Goal: Use online tool/utility: Utilize a website feature to perform a specific function

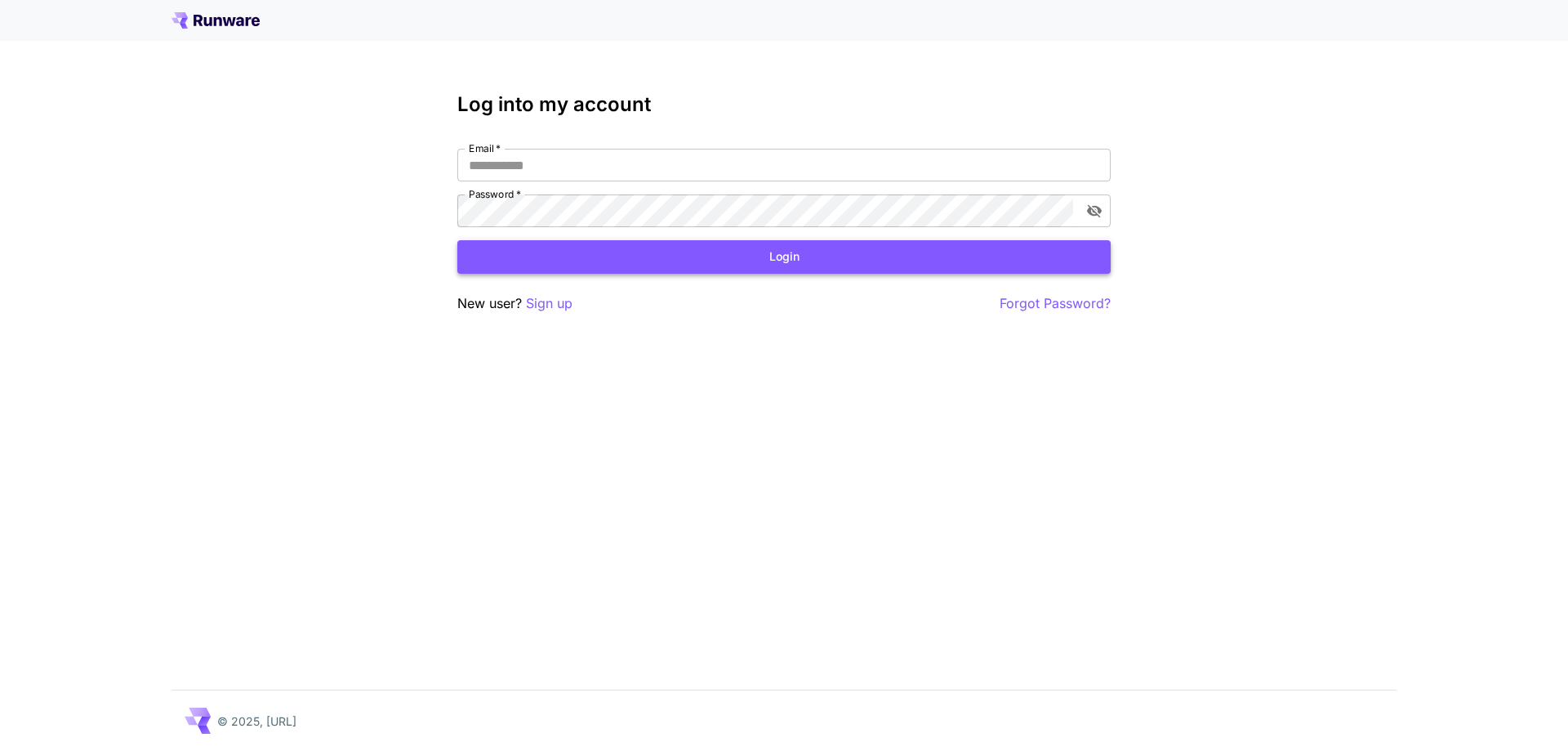
type input "**********"
click at [708, 261] on button "Login" at bounding box center [783, 257] width 653 height 33
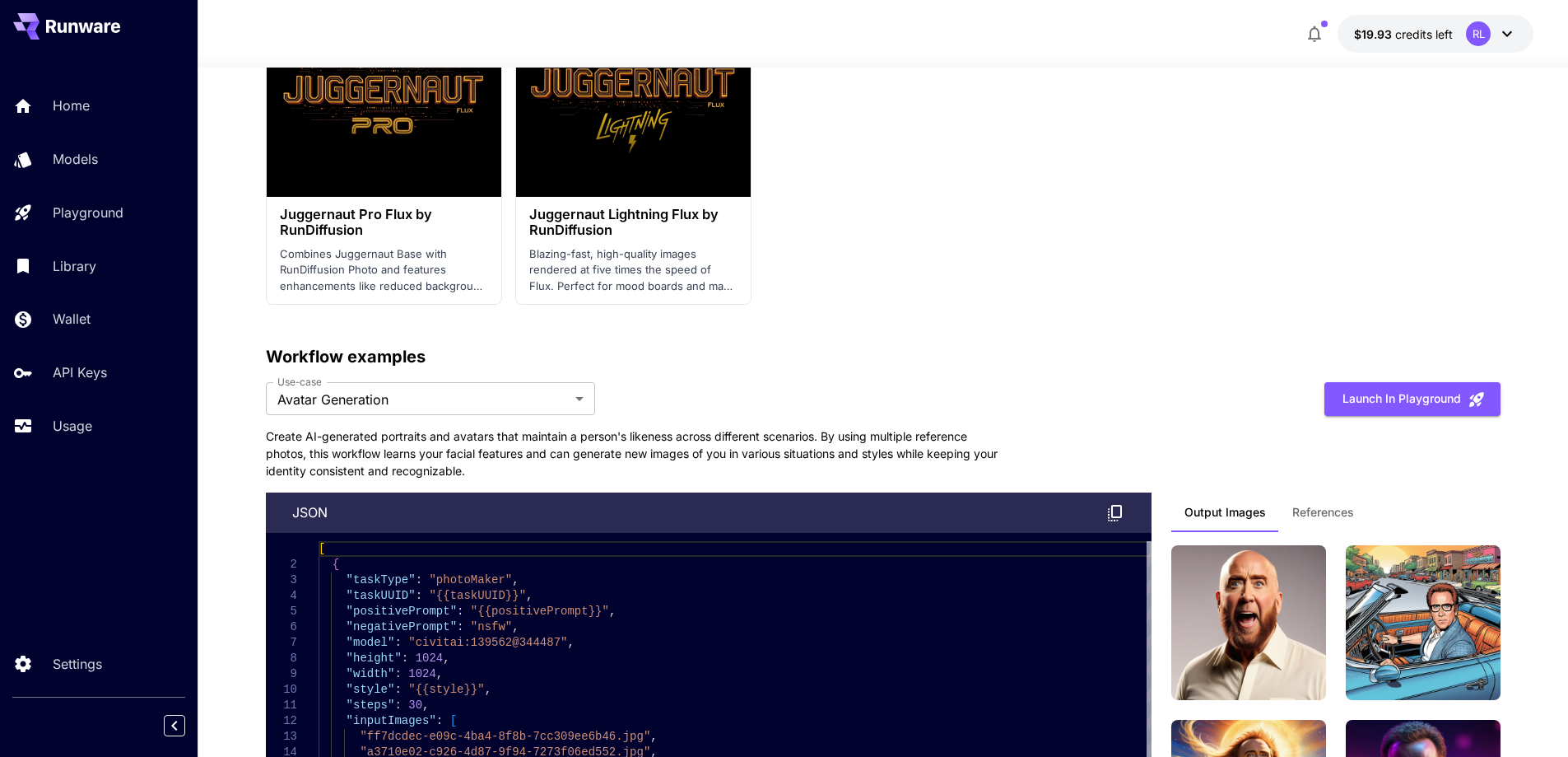
scroll to position [4117, 0]
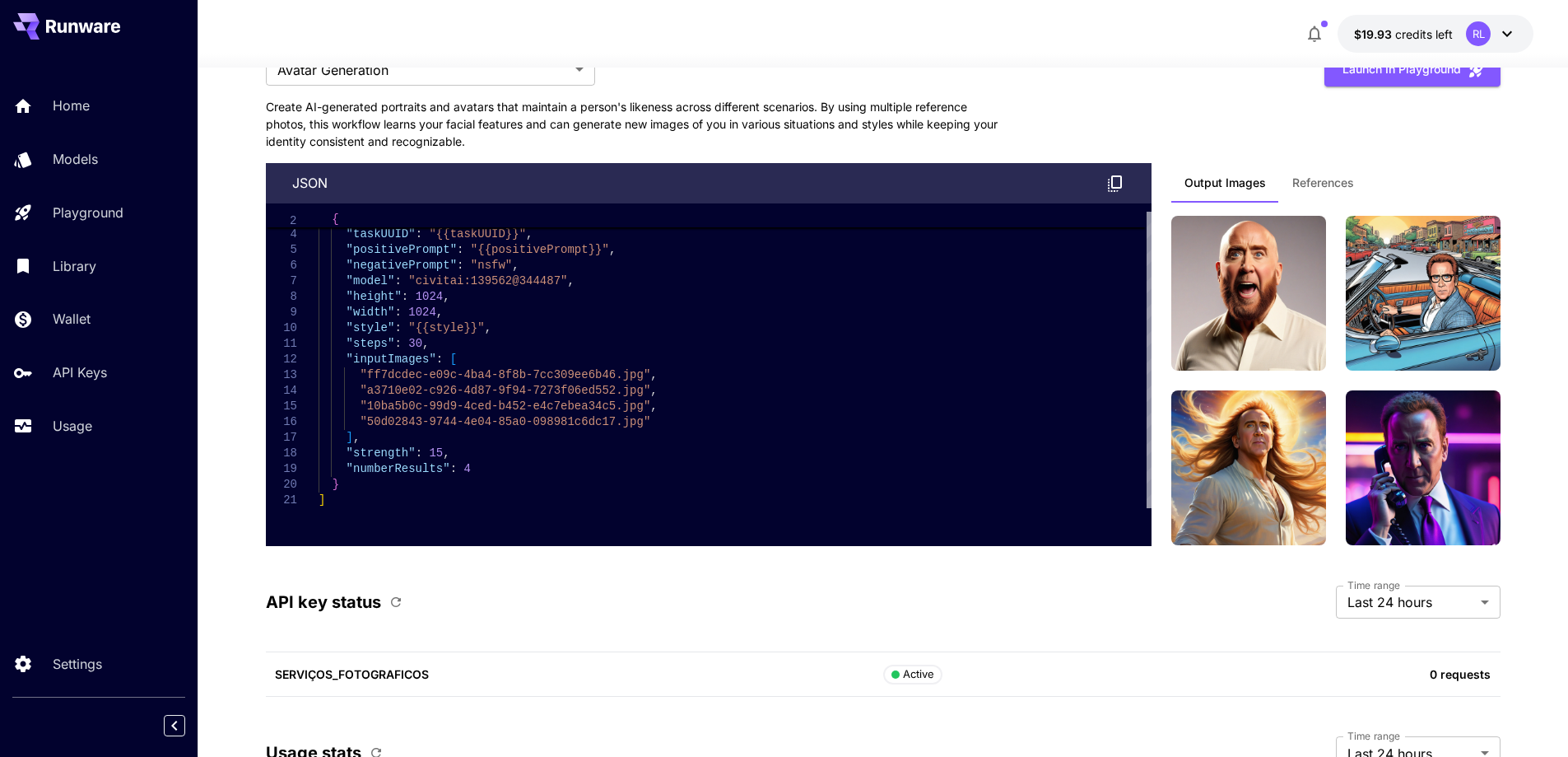
click at [686, 586] on div "API key status Time range Last 24 hours ******* Time range" at bounding box center [883, 602] width 1235 height 33
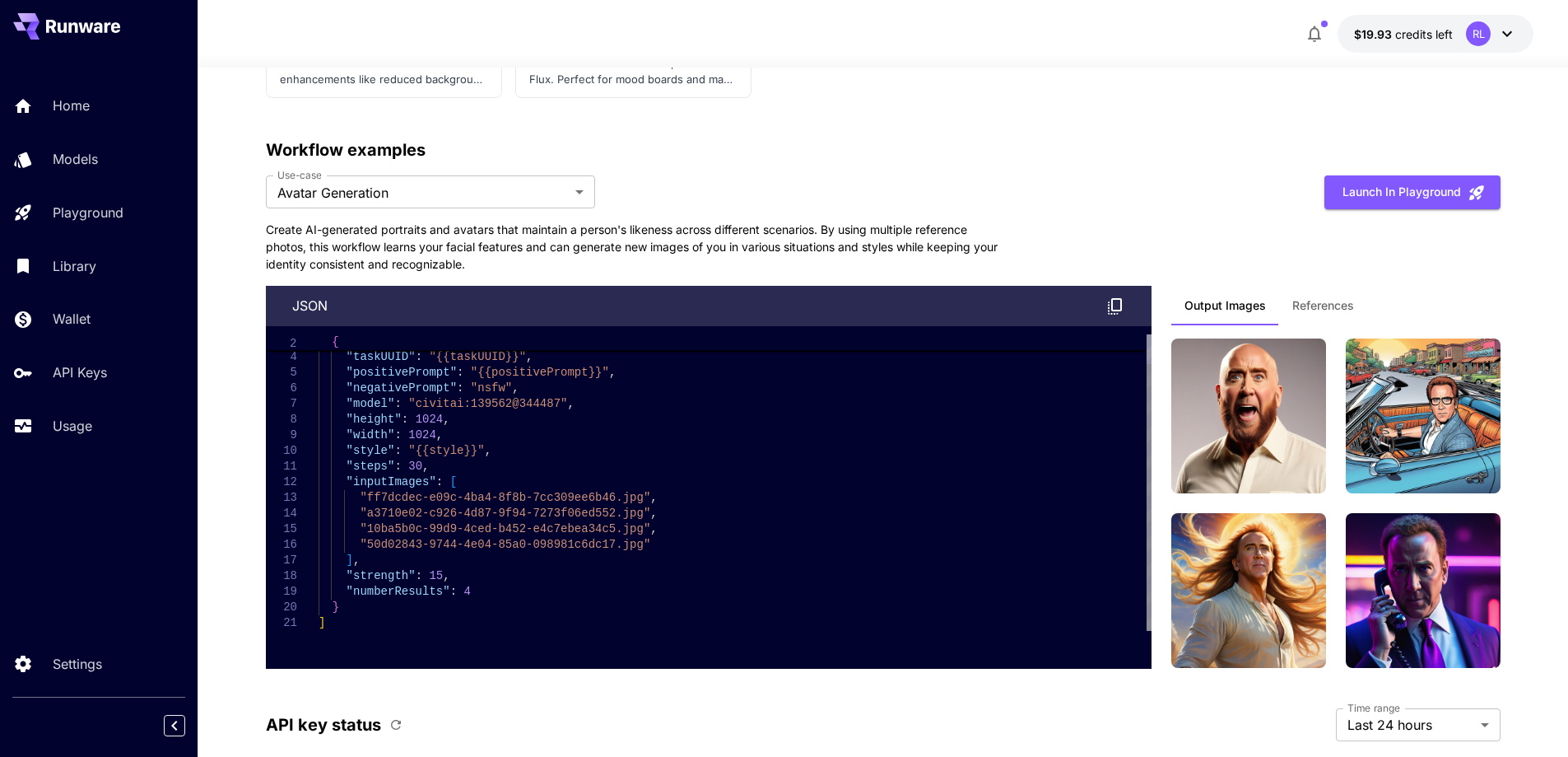
scroll to position [3959, 0]
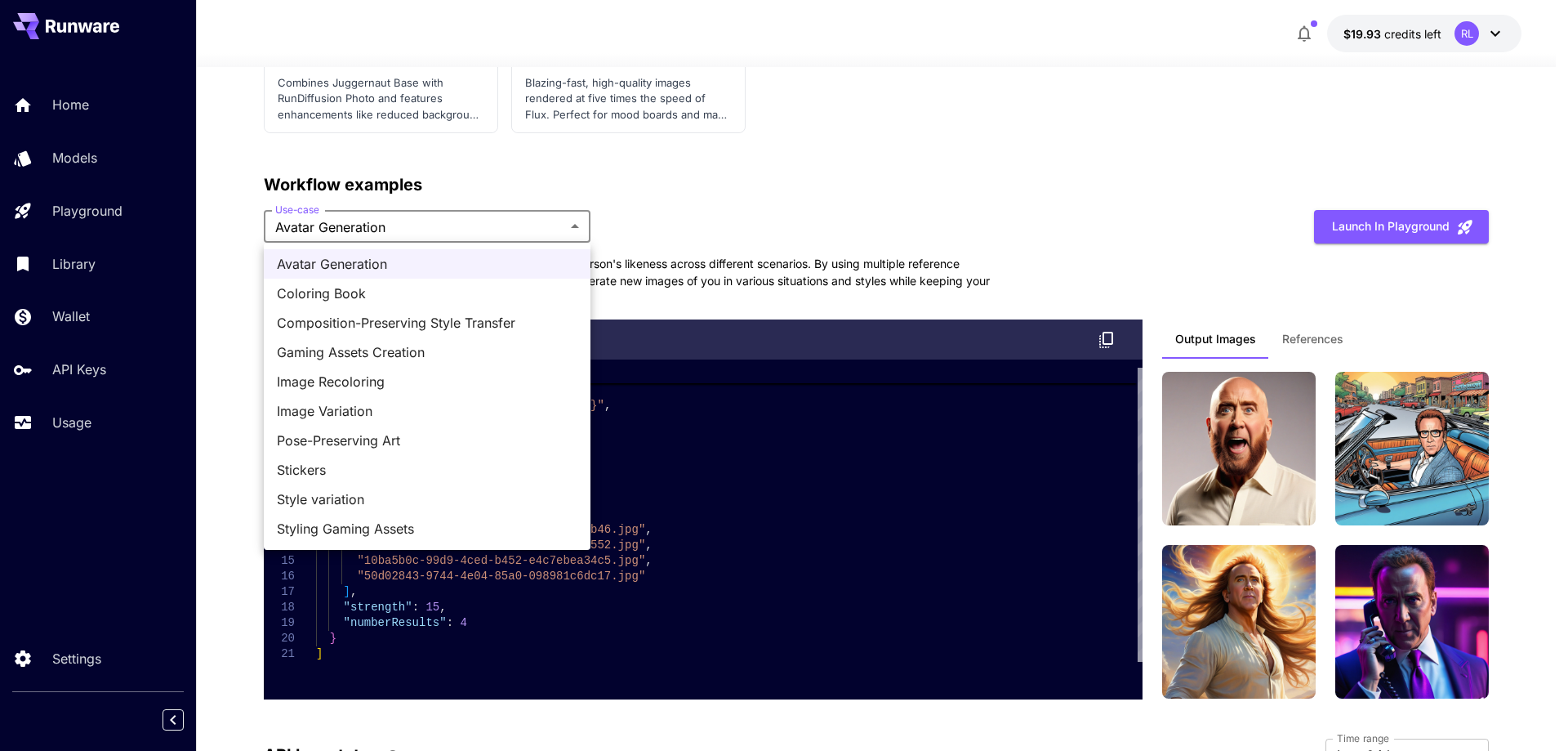
click at [636, 180] on div at bounding box center [784, 376] width 1568 height 751
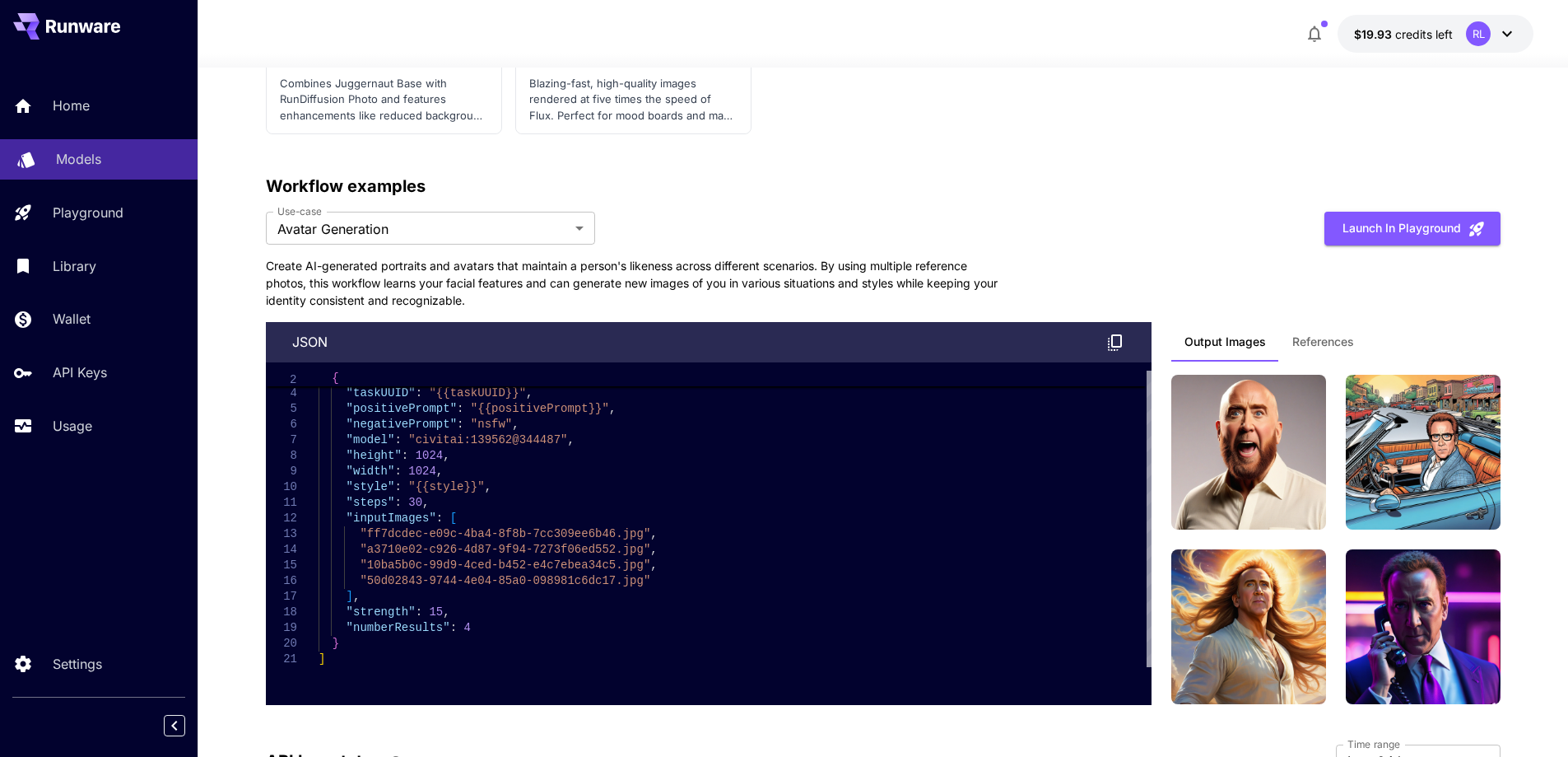
click at [87, 157] on p "Models" at bounding box center [78, 159] width 45 height 20
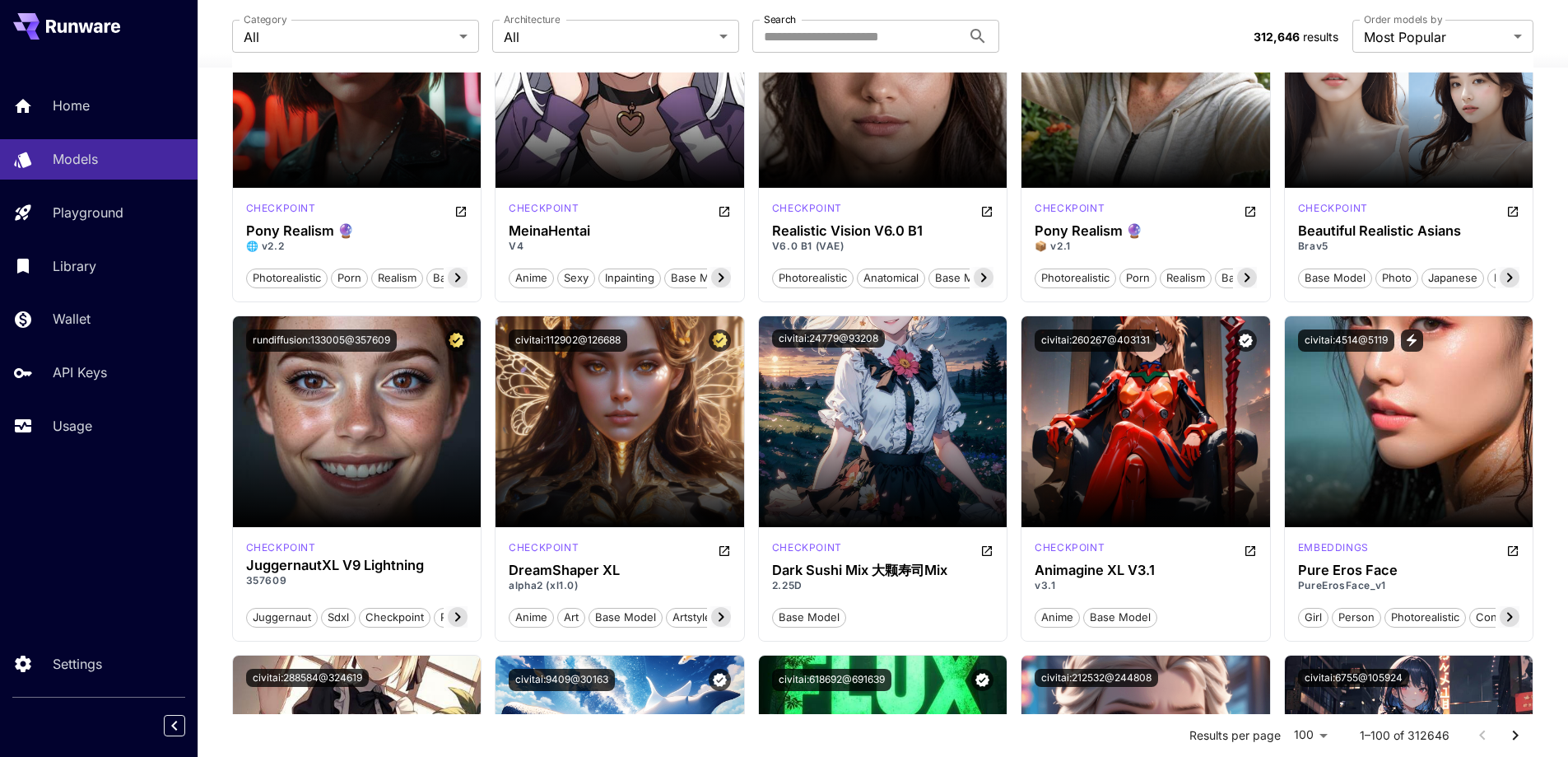
scroll to position [4612, 0]
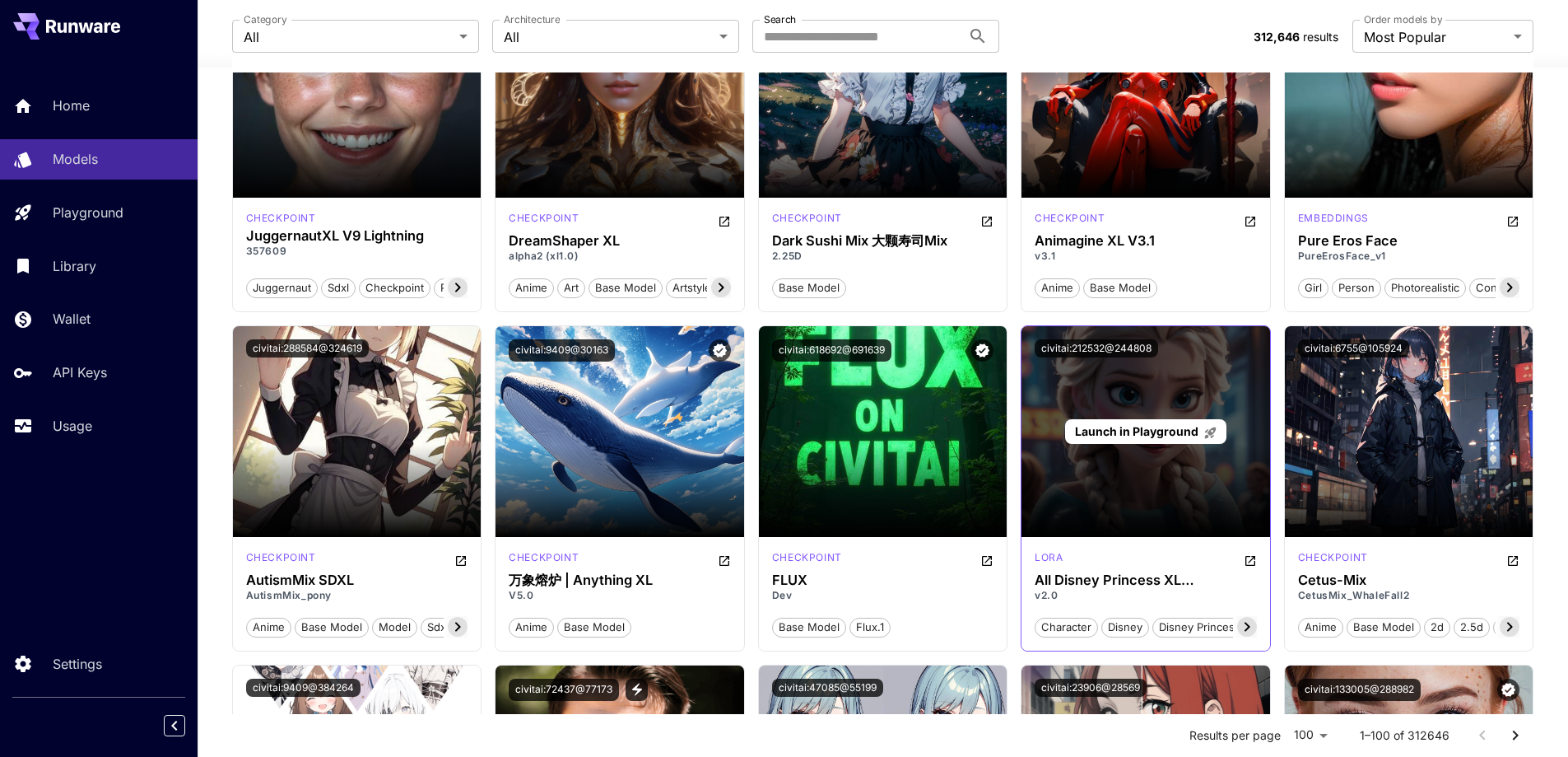
click at [1152, 426] on span "Launch in Playground" at bounding box center [1136, 431] width 123 height 14
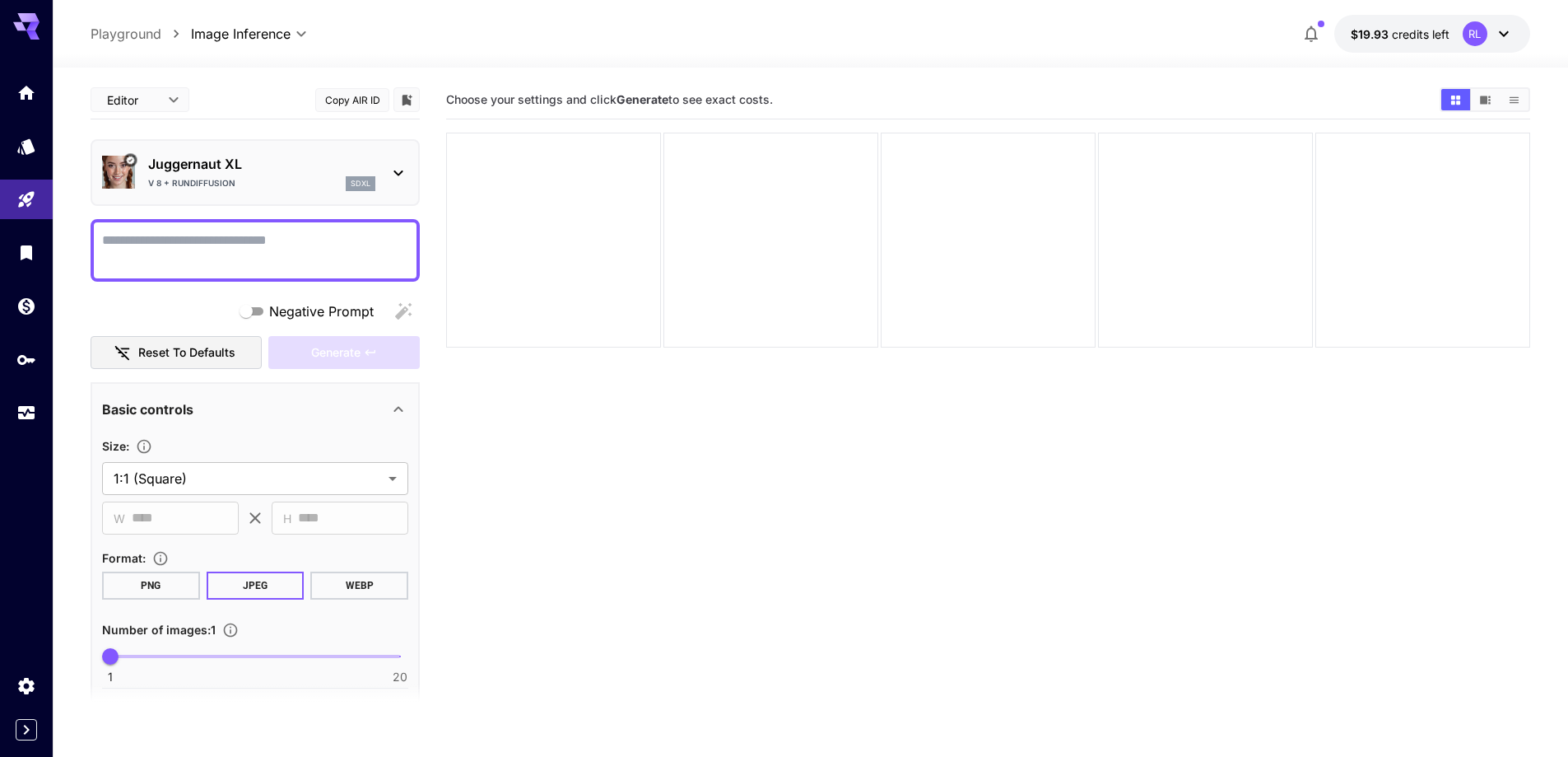
click at [170, 104] on body "**********" at bounding box center [784, 443] width 1568 height 887
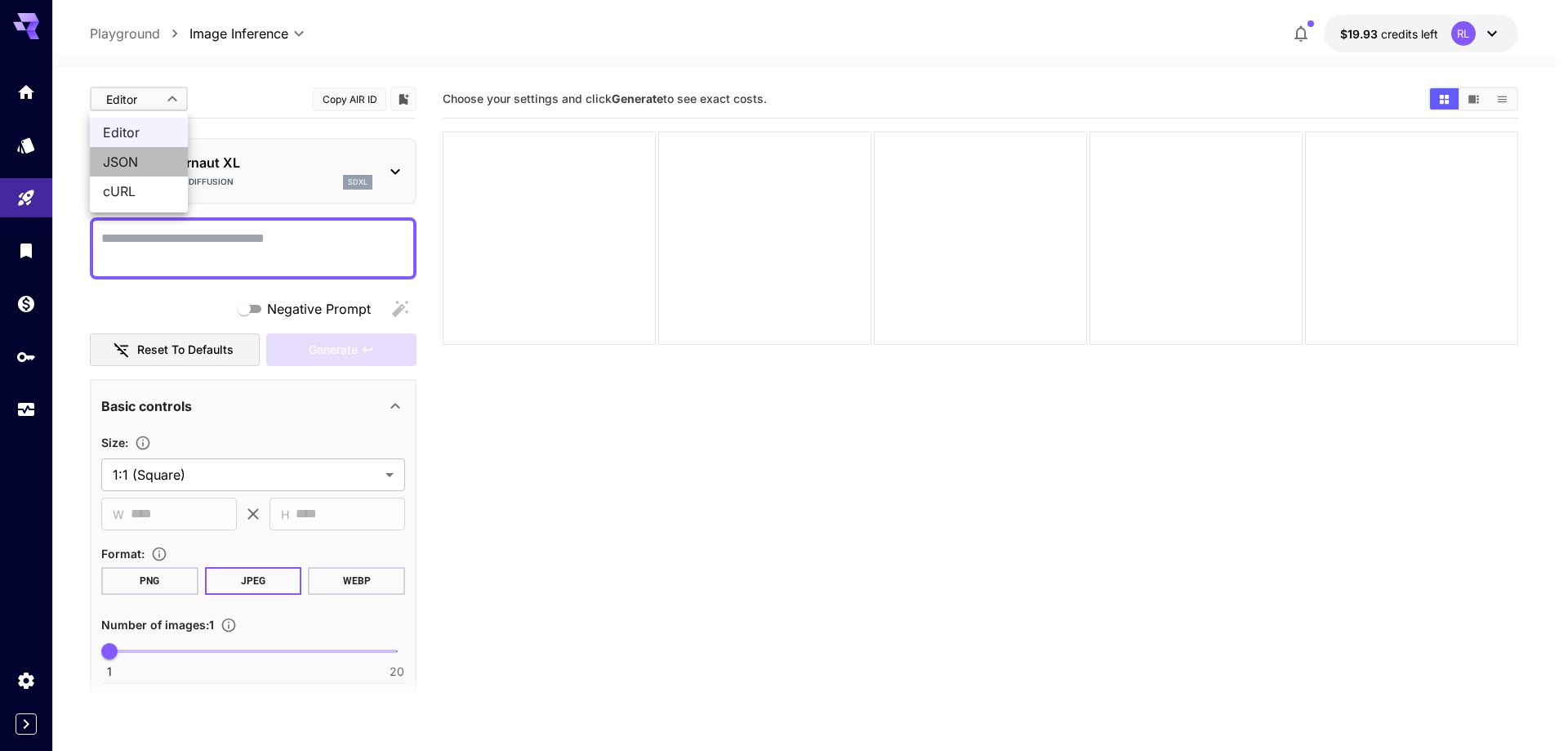
click at [142, 159] on span "JSON" at bounding box center [139, 162] width 72 height 19
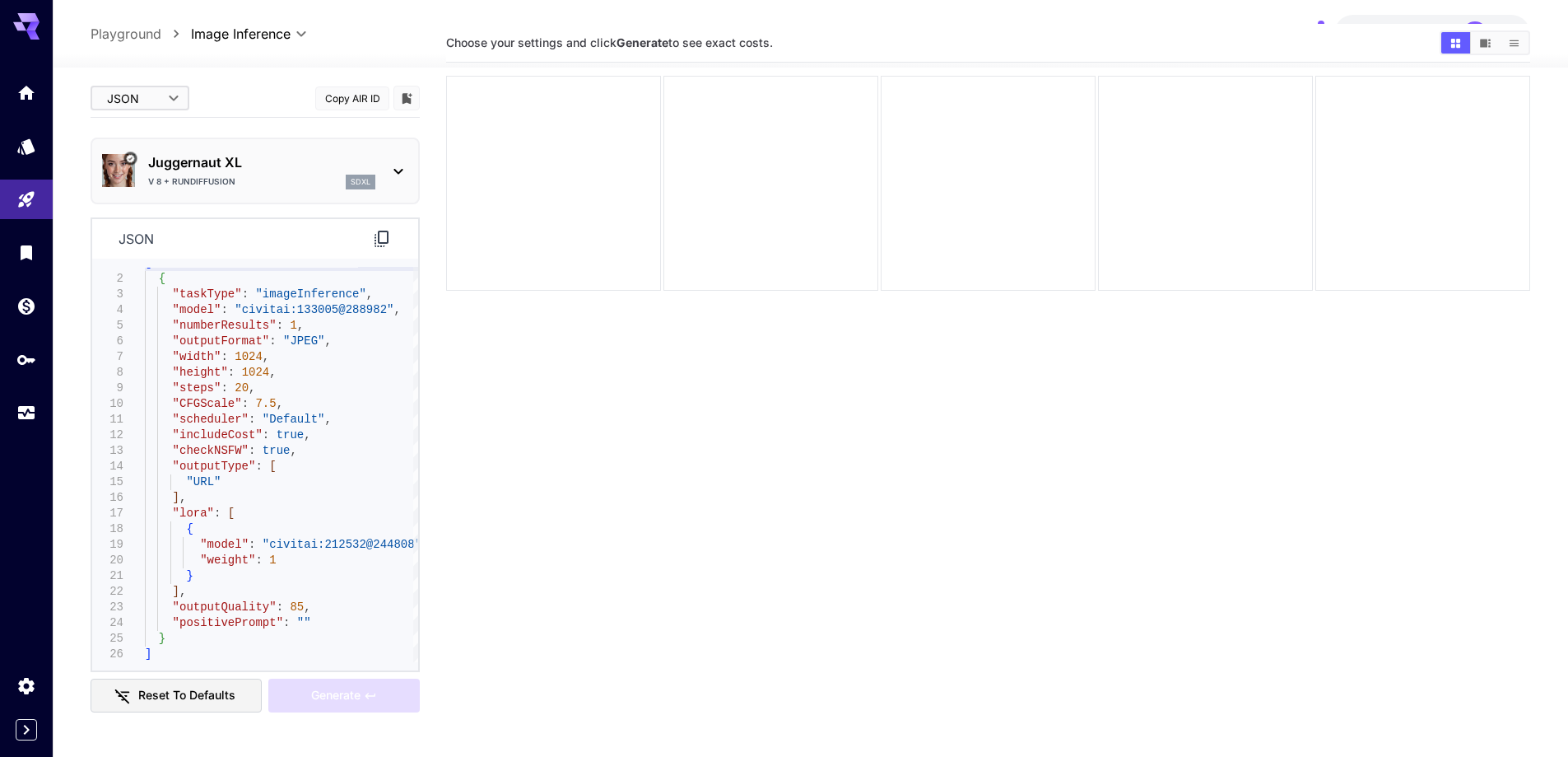
scroll to position [130, 0]
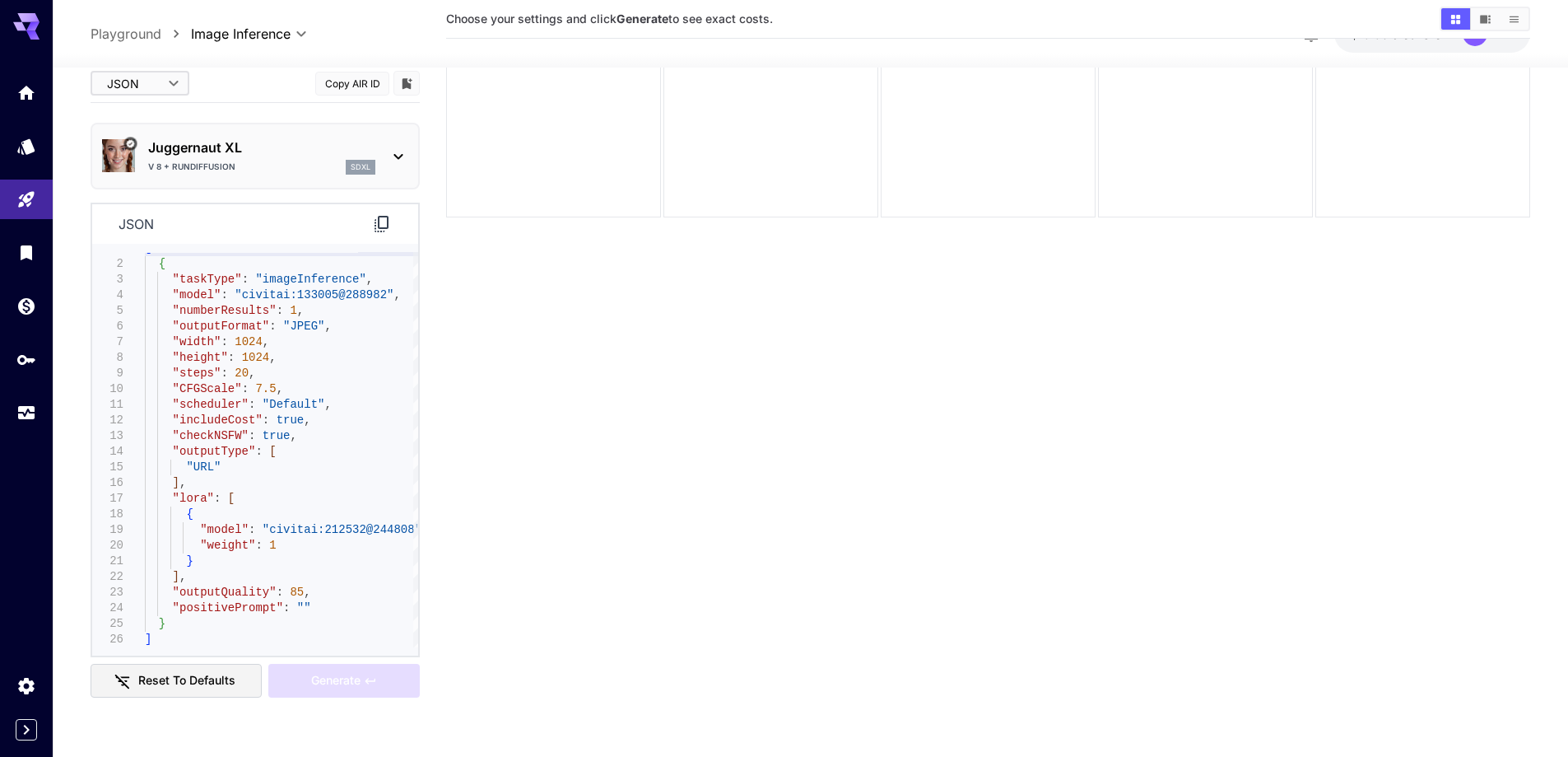
click at [136, 68] on body "**********" at bounding box center [784, 313] width 1568 height 887
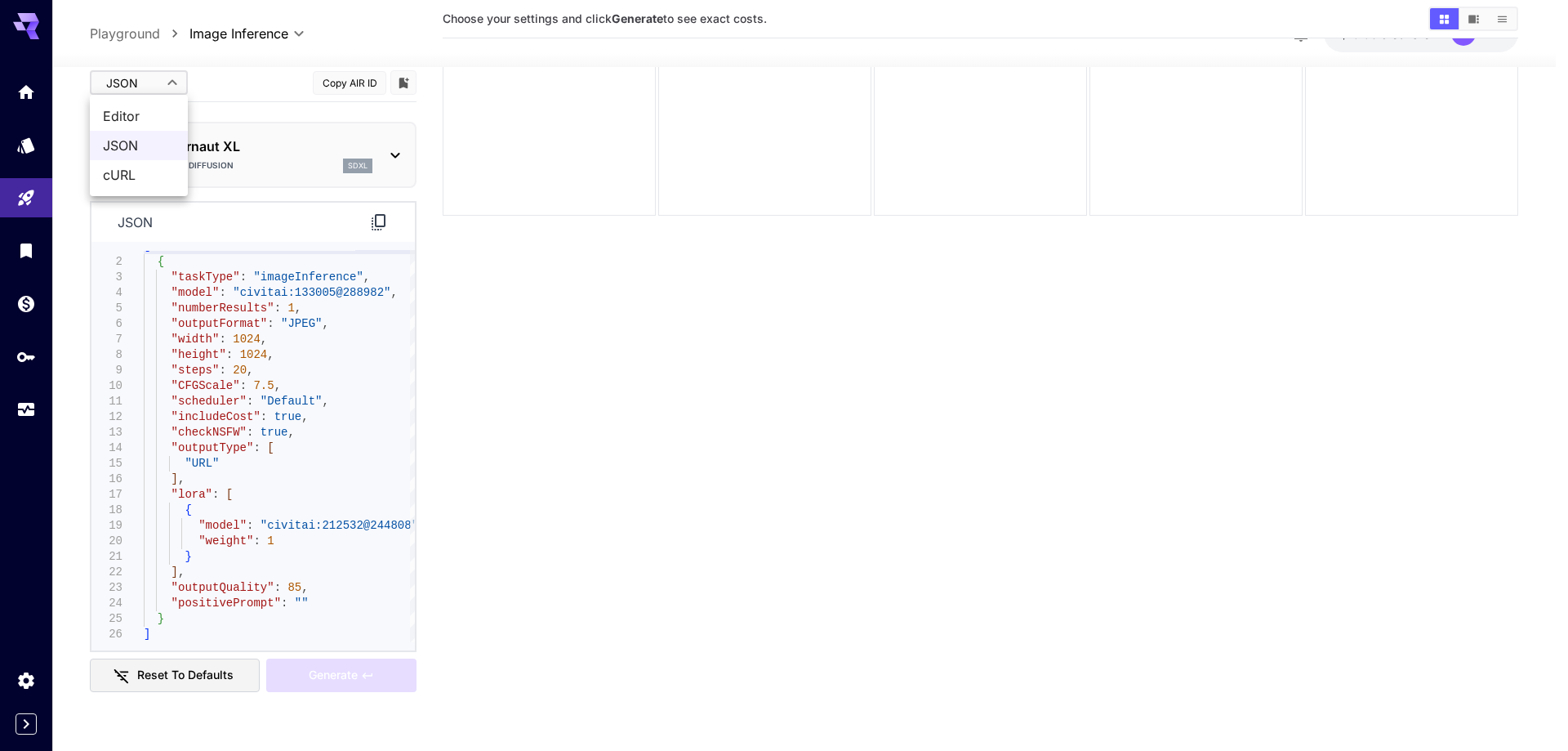
click at [132, 108] on span "Editor" at bounding box center [139, 116] width 72 height 19
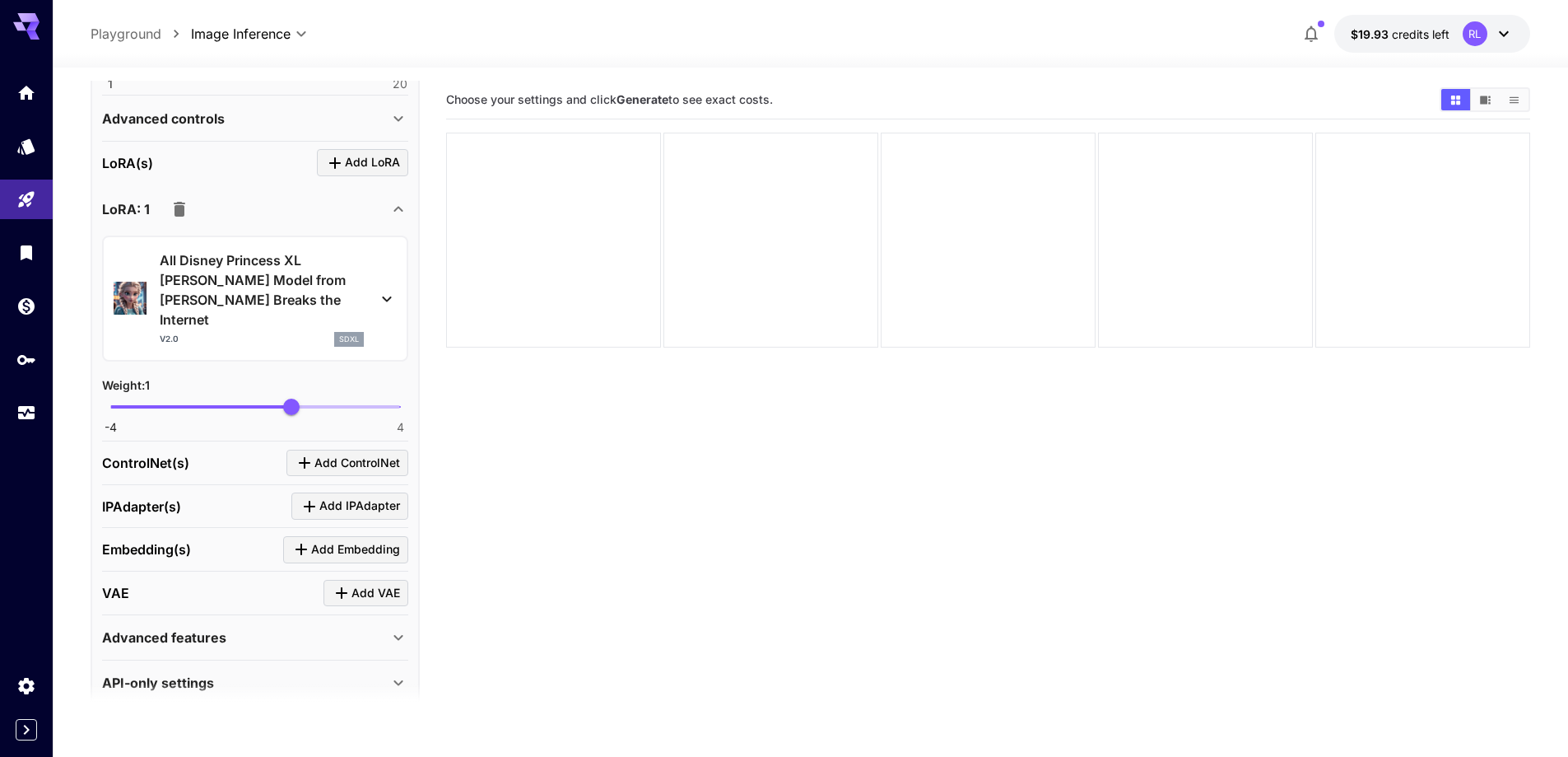
scroll to position [597, 0]
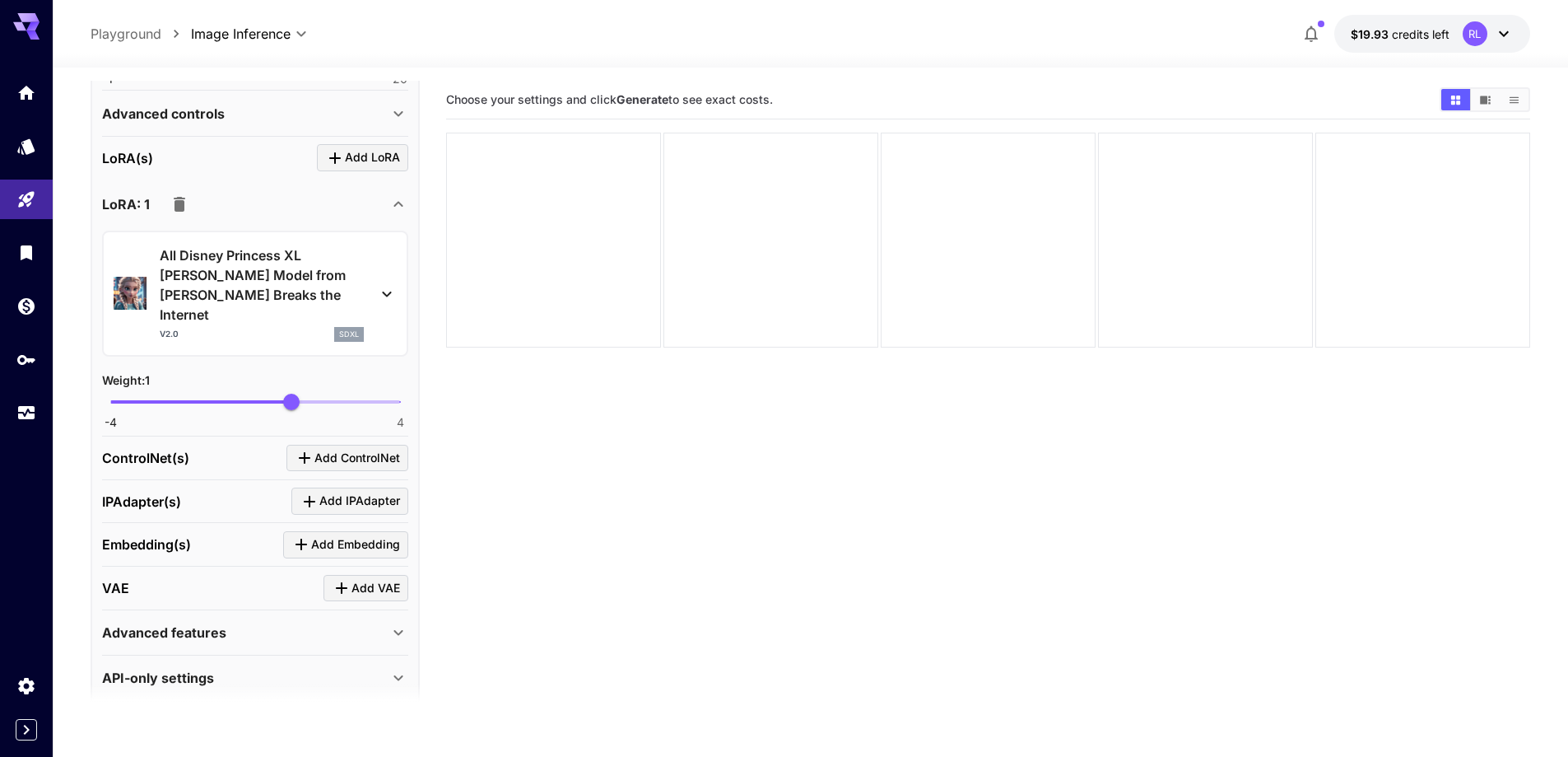
click at [347, 667] on div "API-only settings" at bounding box center [245, 677] width 286 height 20
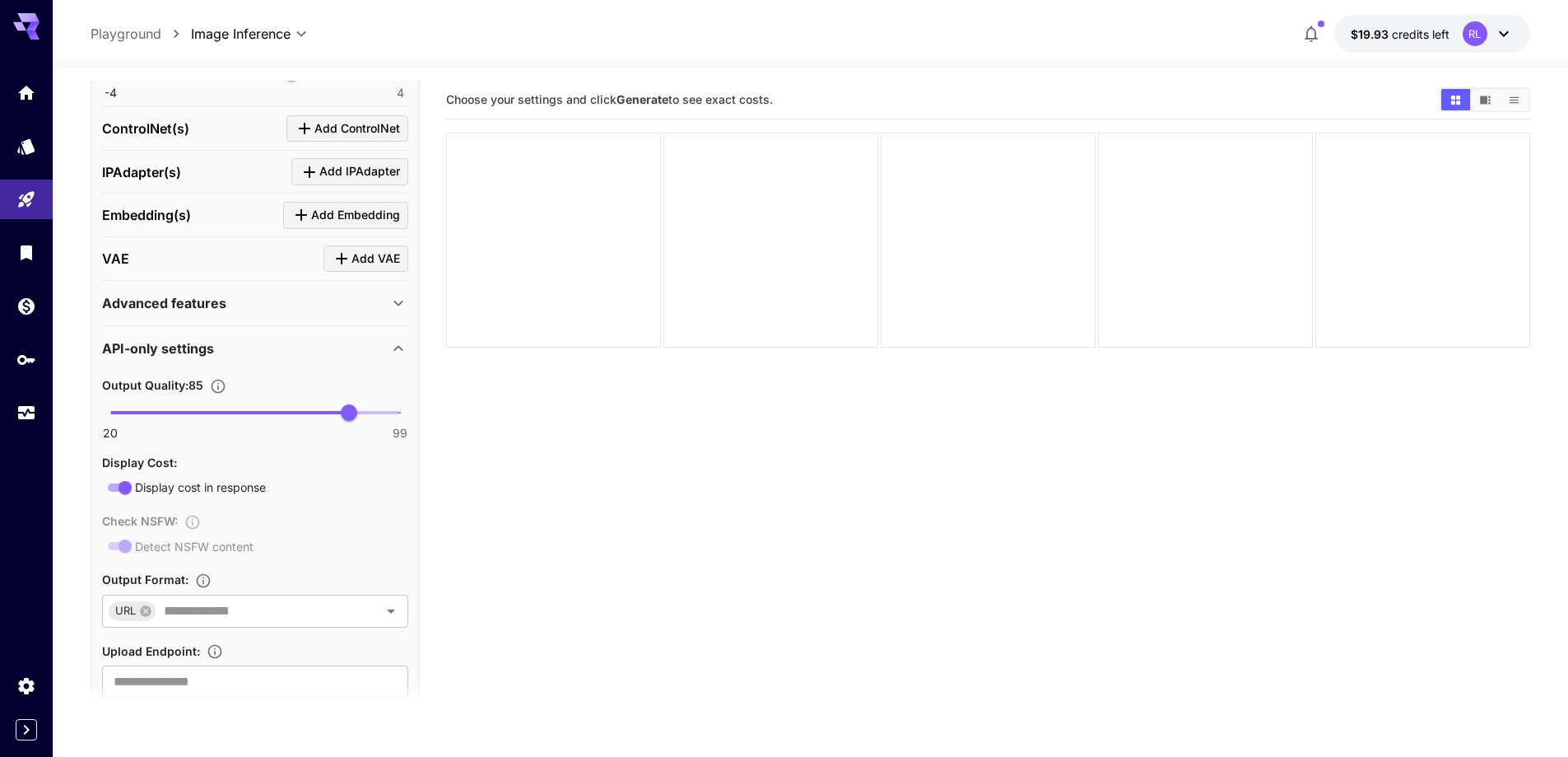
scroll to position [954, 0]
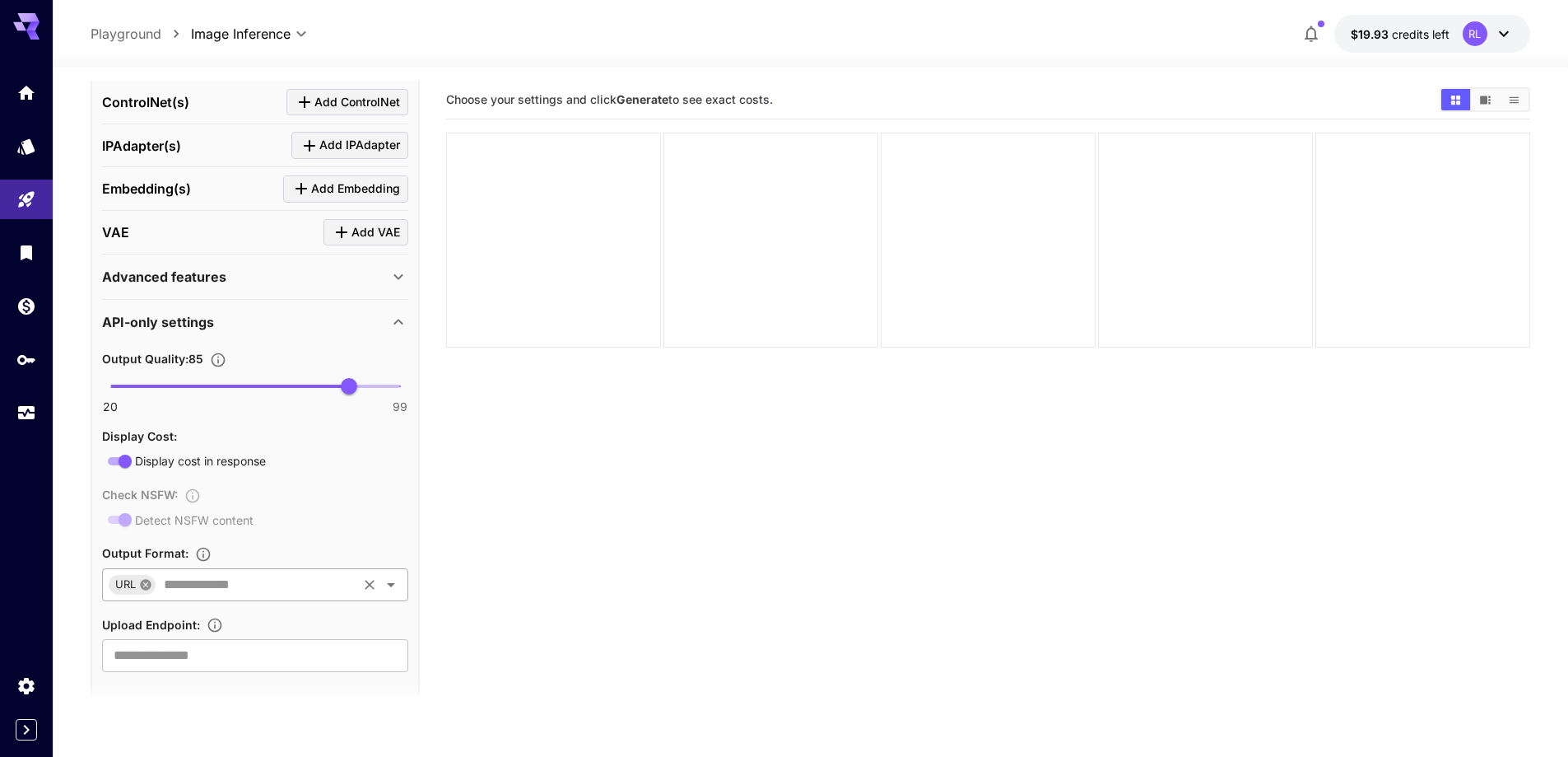
click at [145, 578] on icon at bounding box center [145, 584] width 13 height 13
click at [393, 574] on icon "Open" at bounding box center [391, 584] width 19 height 20
click at [175, 607] on li "Base64Data" at bounding box center [255, 608] width 307 height 41
click at [181, 639] on input "text" at bounding box center [255, 655] width 307 height 33
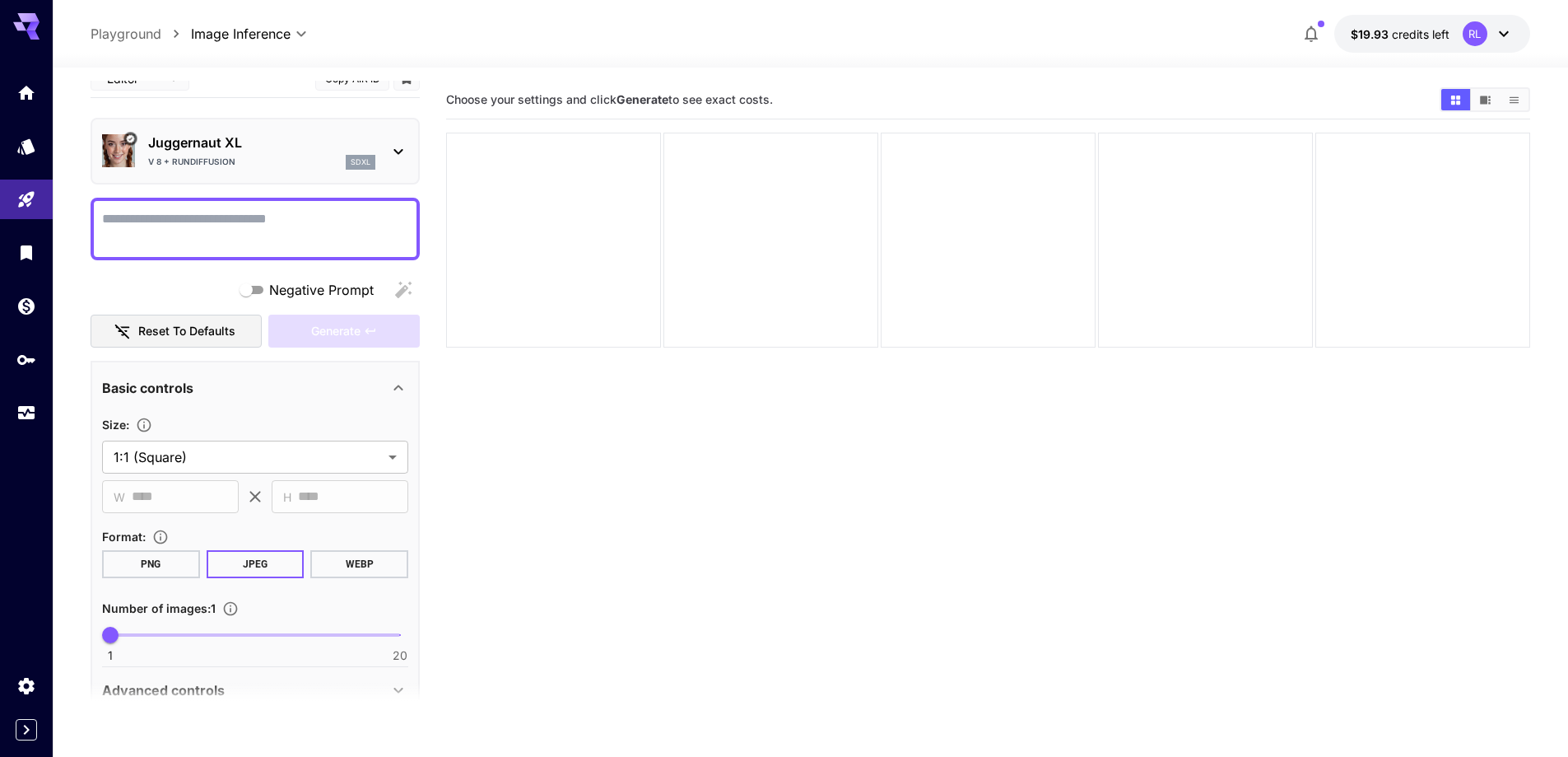
scroll to position [0, 0]
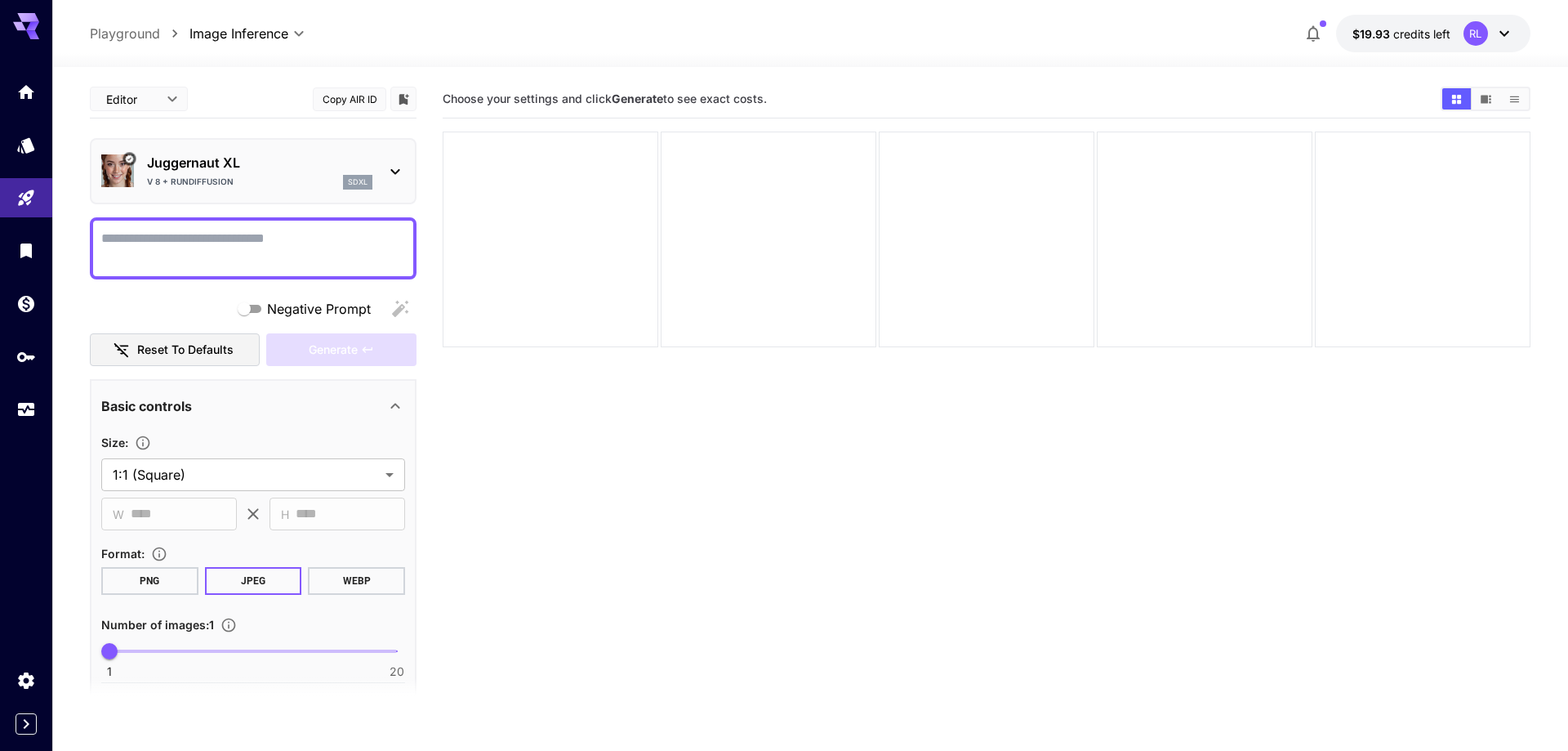
click at [169, 98] on body "**********" at bounding box center [784, 440] width 1568 height 880
click at [117, 156] on span "JSON" at bounding box center [139, 162] width 72 height 19
type input "****"
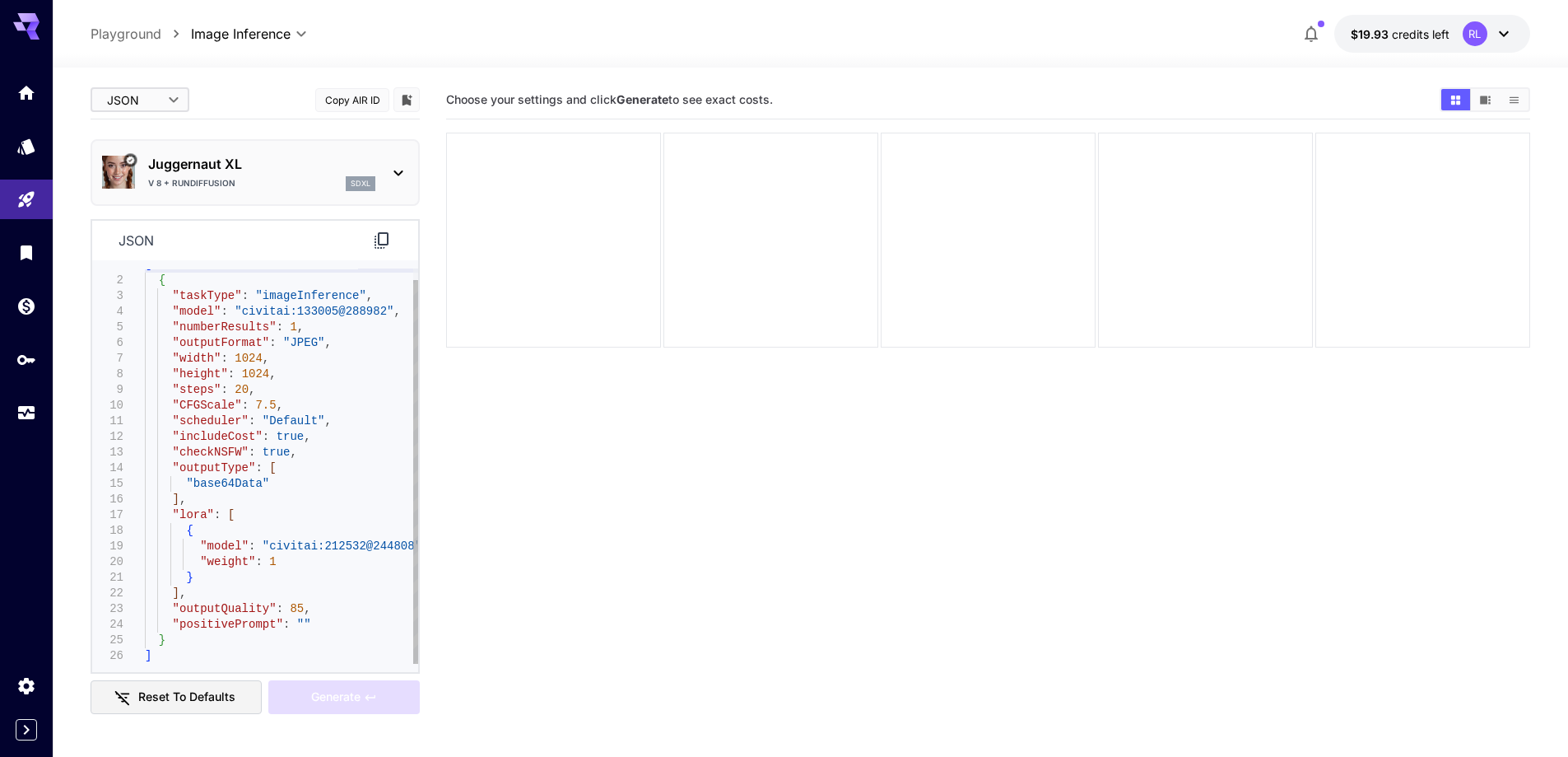
type textarea "**********"
click at [269, 481] on div "[ { "taskType" : "imageInference" , "model" : "civitai:133005@288982" , "number…" at bounding box center [282, 460] width 273 height 407
click at [571, 503] on section "Choose your settings and click Generate to see exact costs." at bounding box center [989, 459] width 1084 height 757
click at [151, 101] on body "**********" at bounding box center [784, 443] width 1568 height 887
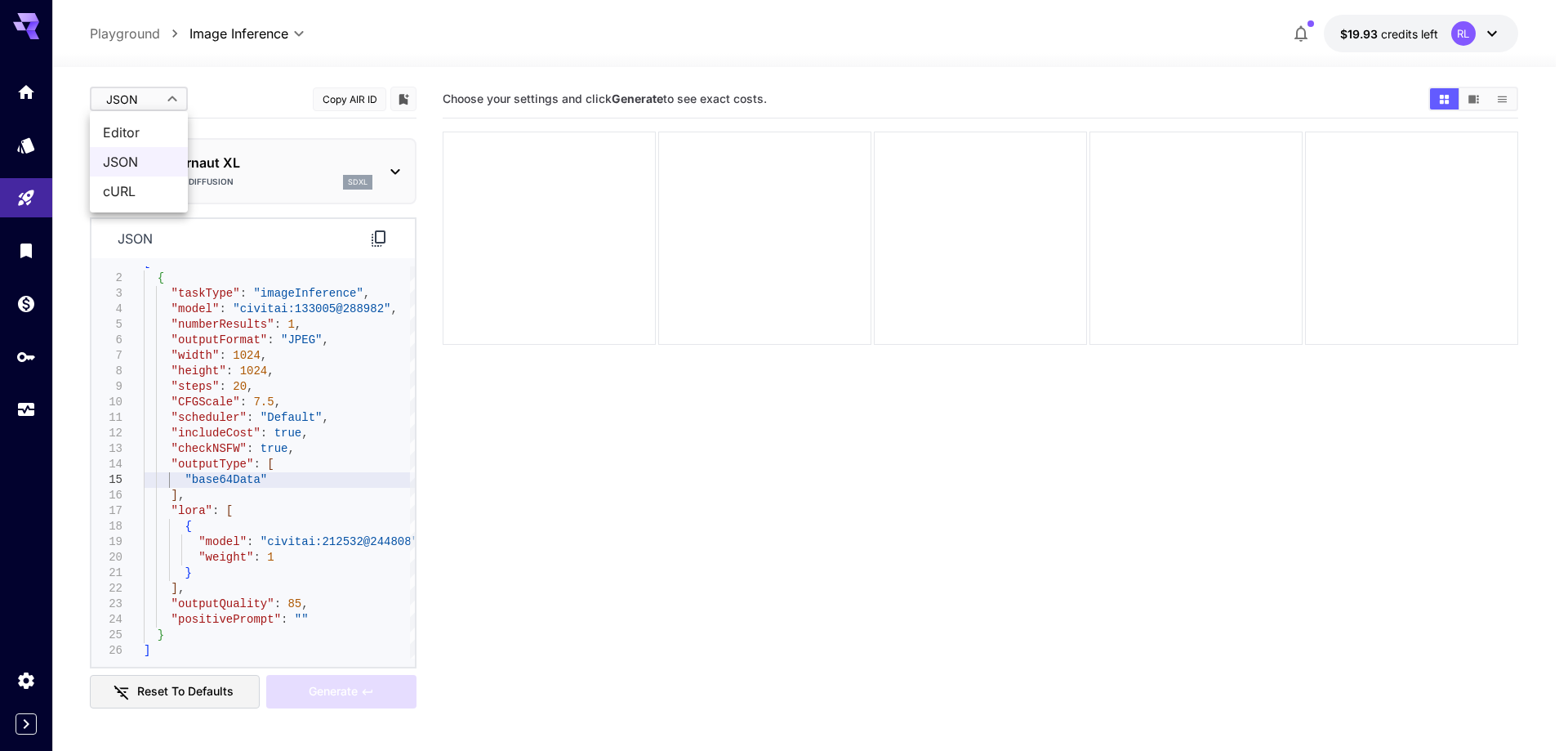
click at [124, 193] on span "cURL" at bounding box center [139, 191] width 72 height 19
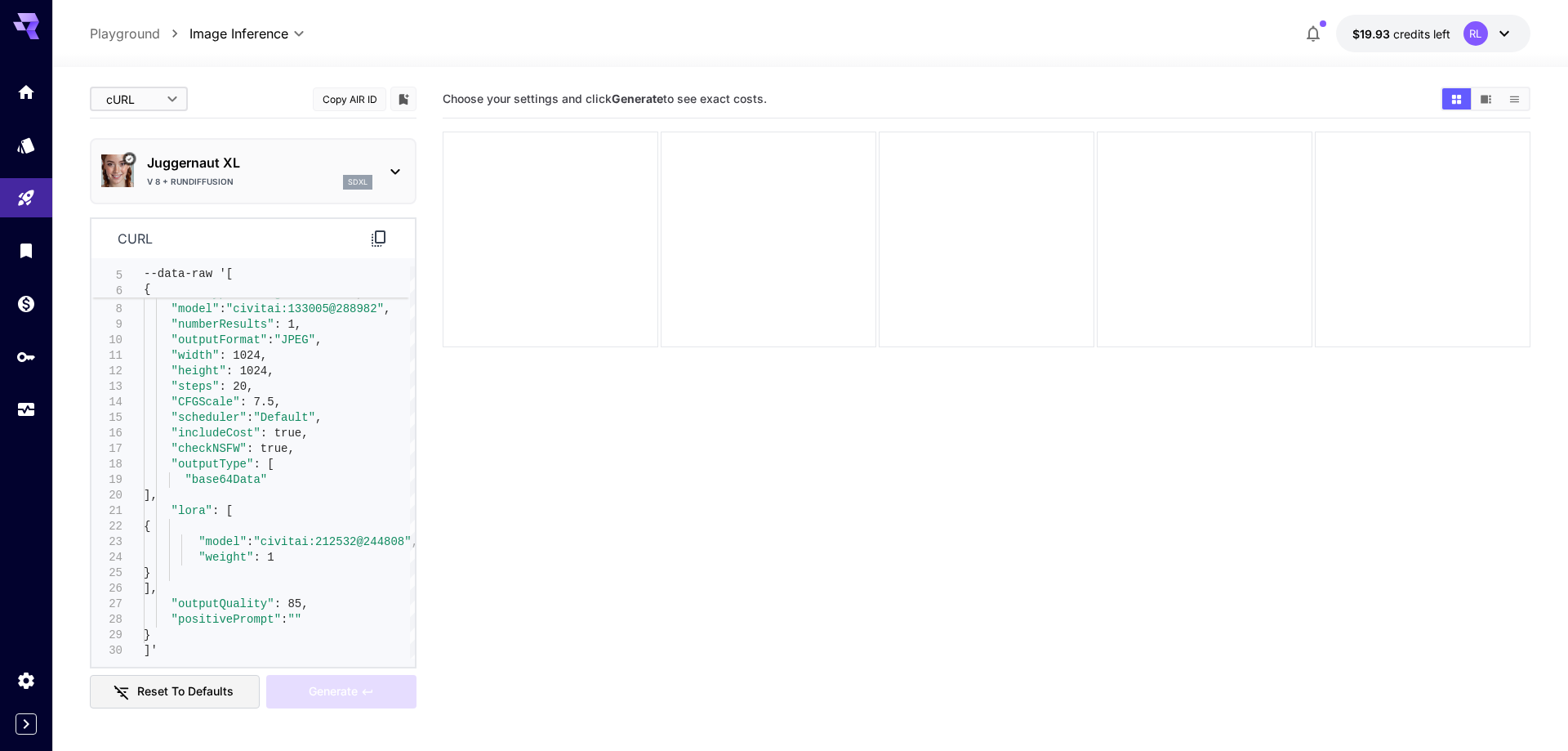
click at [171, 93] on body "**********" at bounding box center [784, 440] width 1568 height 880
click at [127, 133] on span "Editor" at bounding box center [139, 132] width 72 height 19
type input "****"
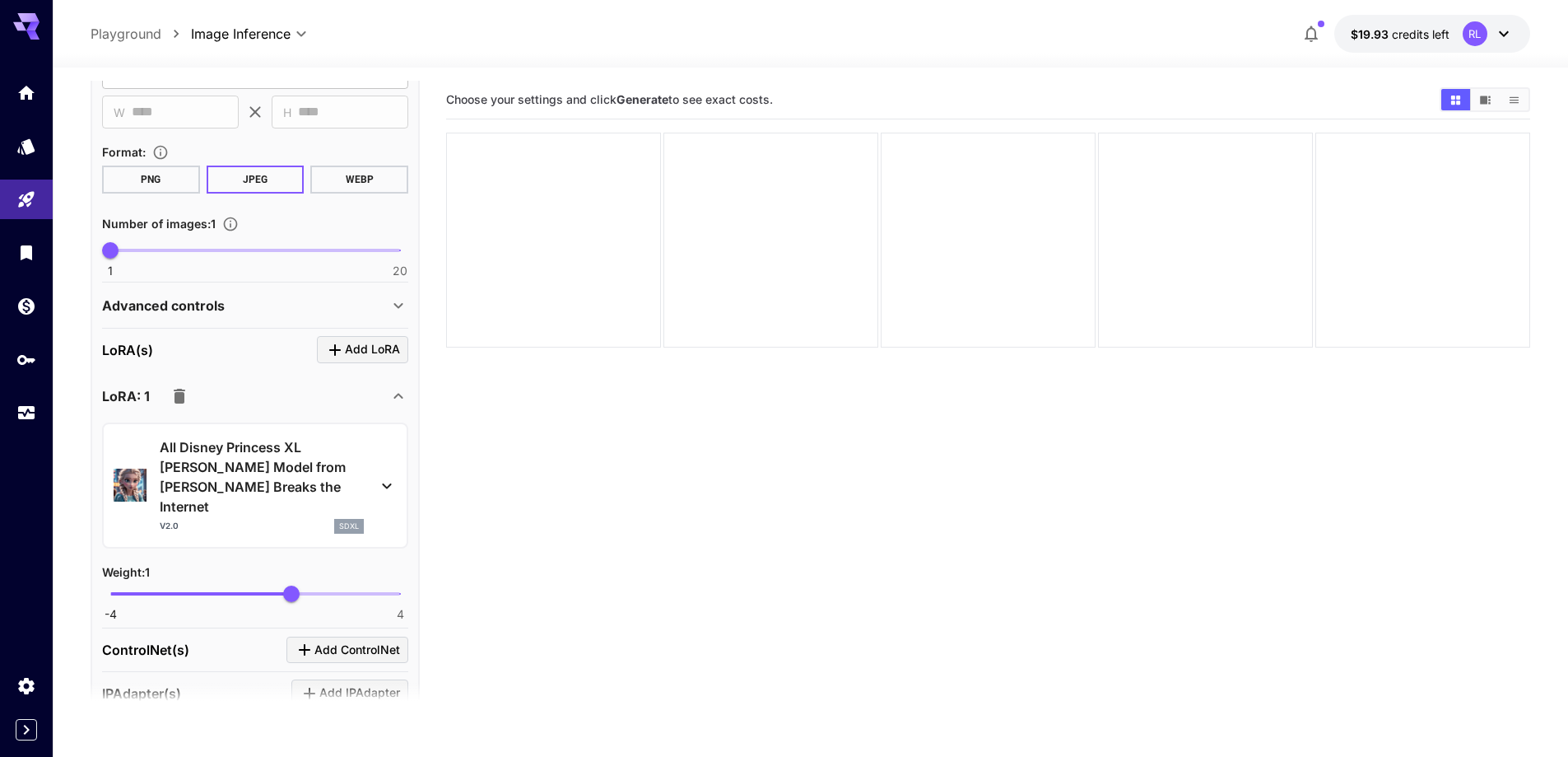
scroll to position [412, 0]
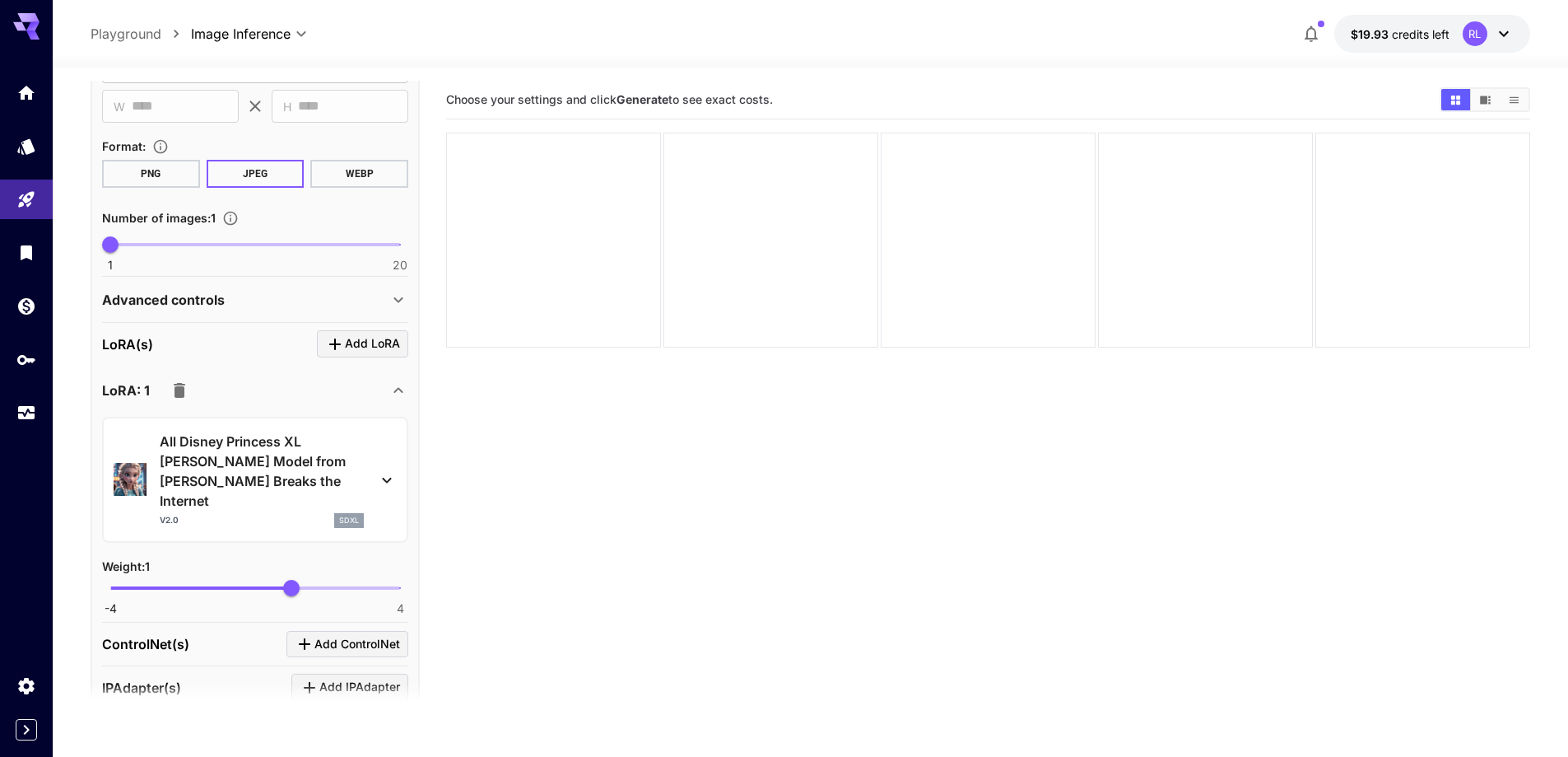
click at [388, 478] on icon at bounding box center [386, 480] width 9 height 6
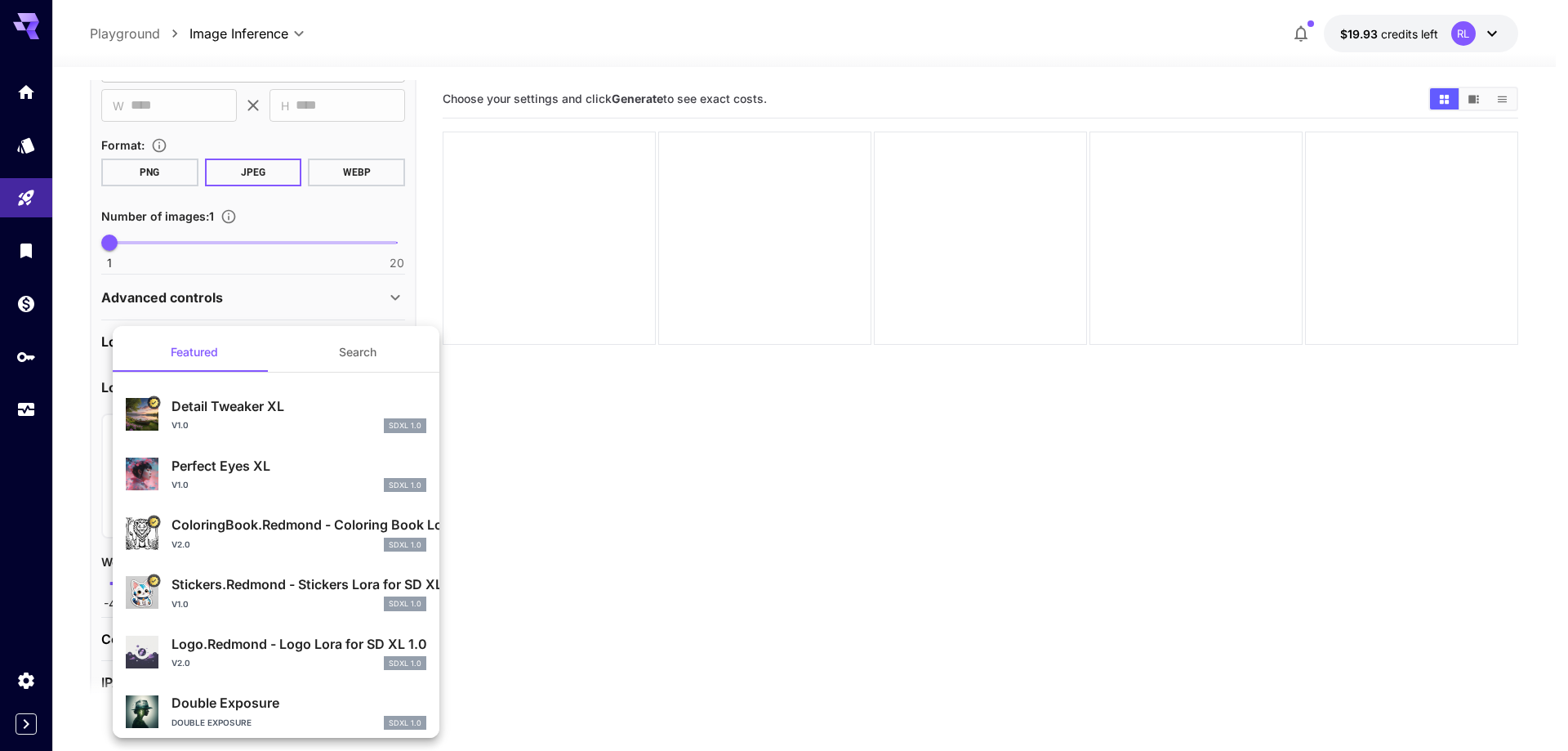
click at [612, 483] on div at bounding box center [784, 376] width 1568 height 751
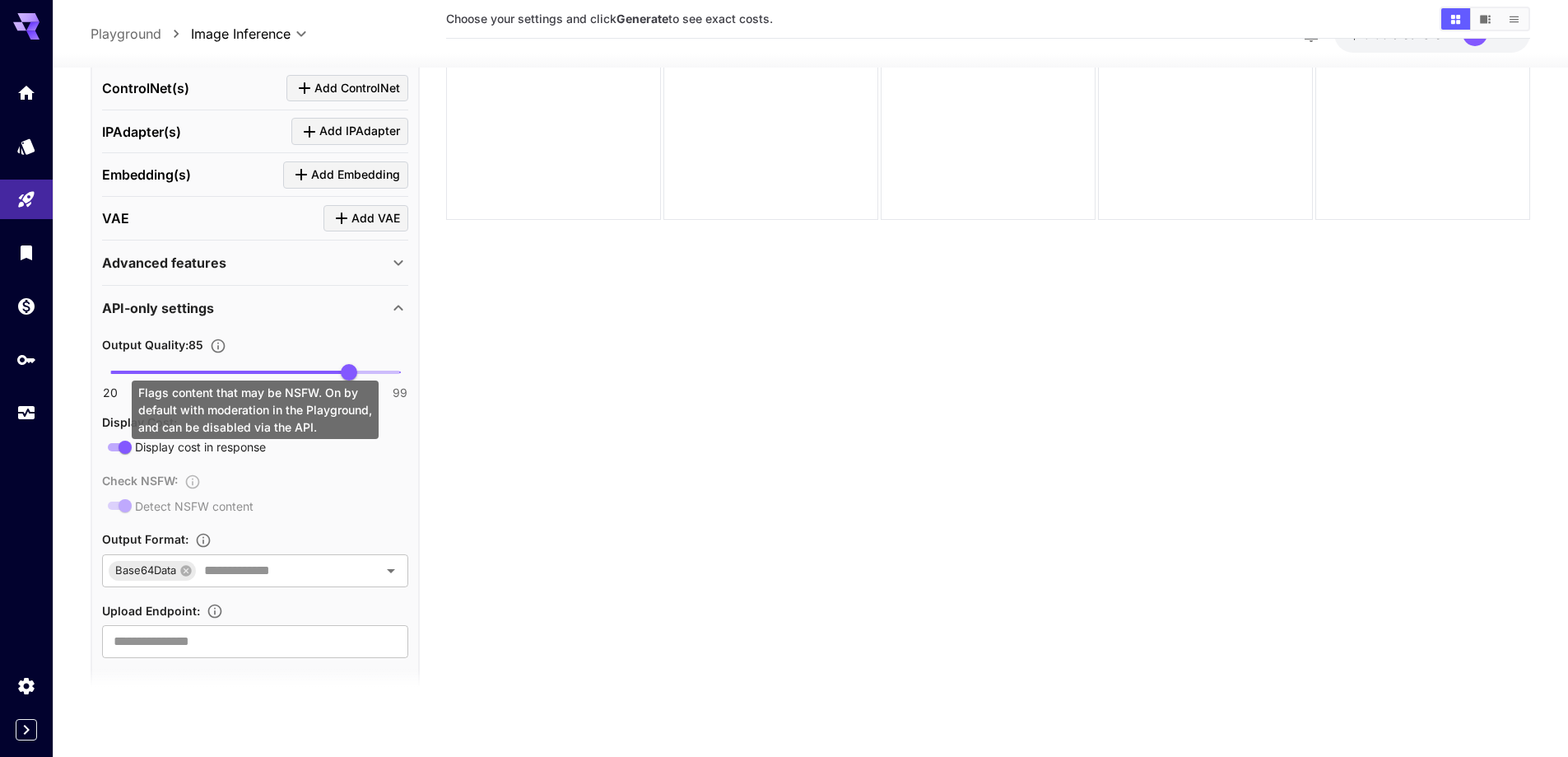
scroll to position [130, 0]
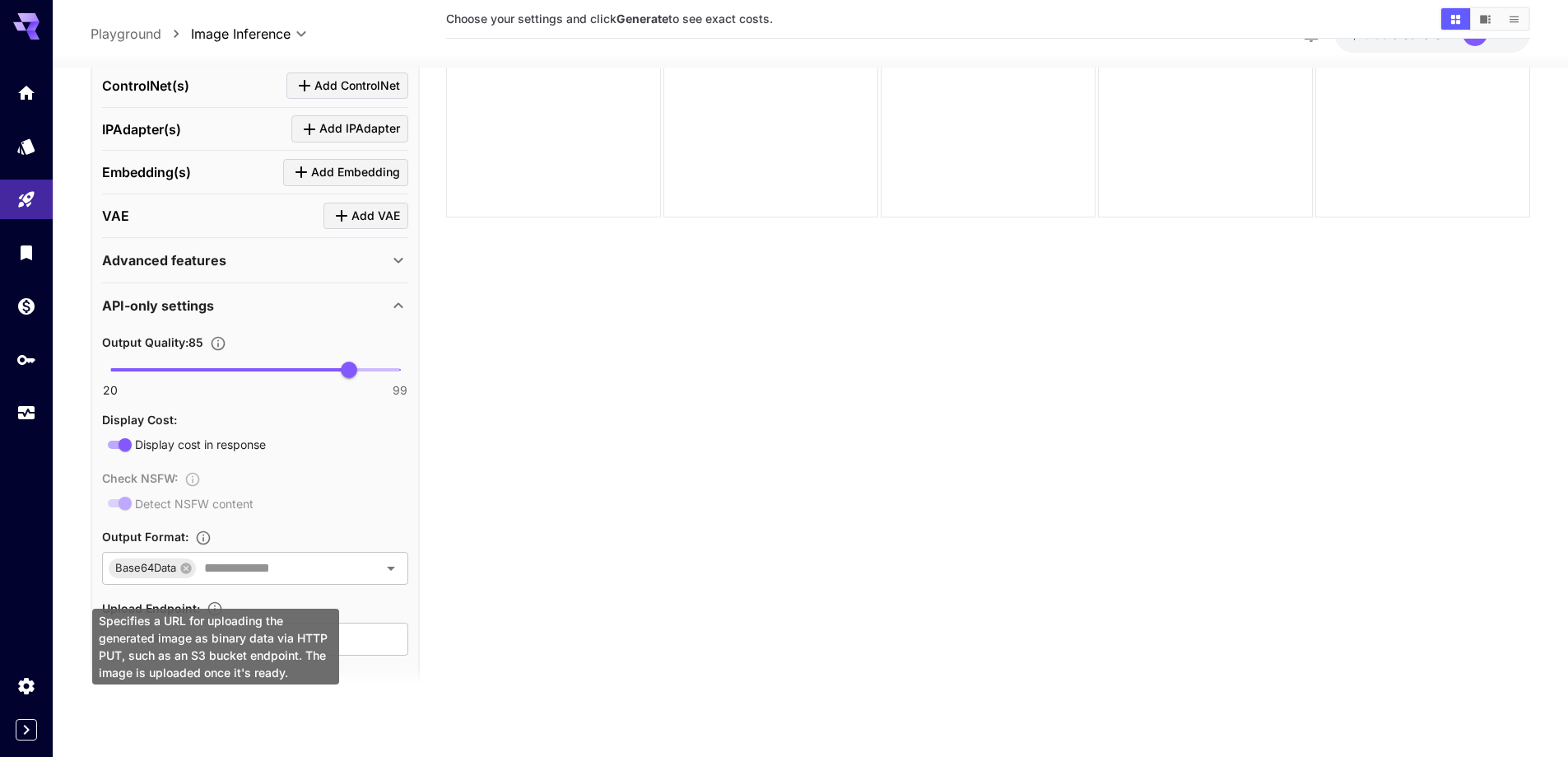
click at [195, 627] on div "Specifies a URL for uploading the generated image as binary data via HTTP PUT, …" at bounding box center [215, 646] width 247 height 75
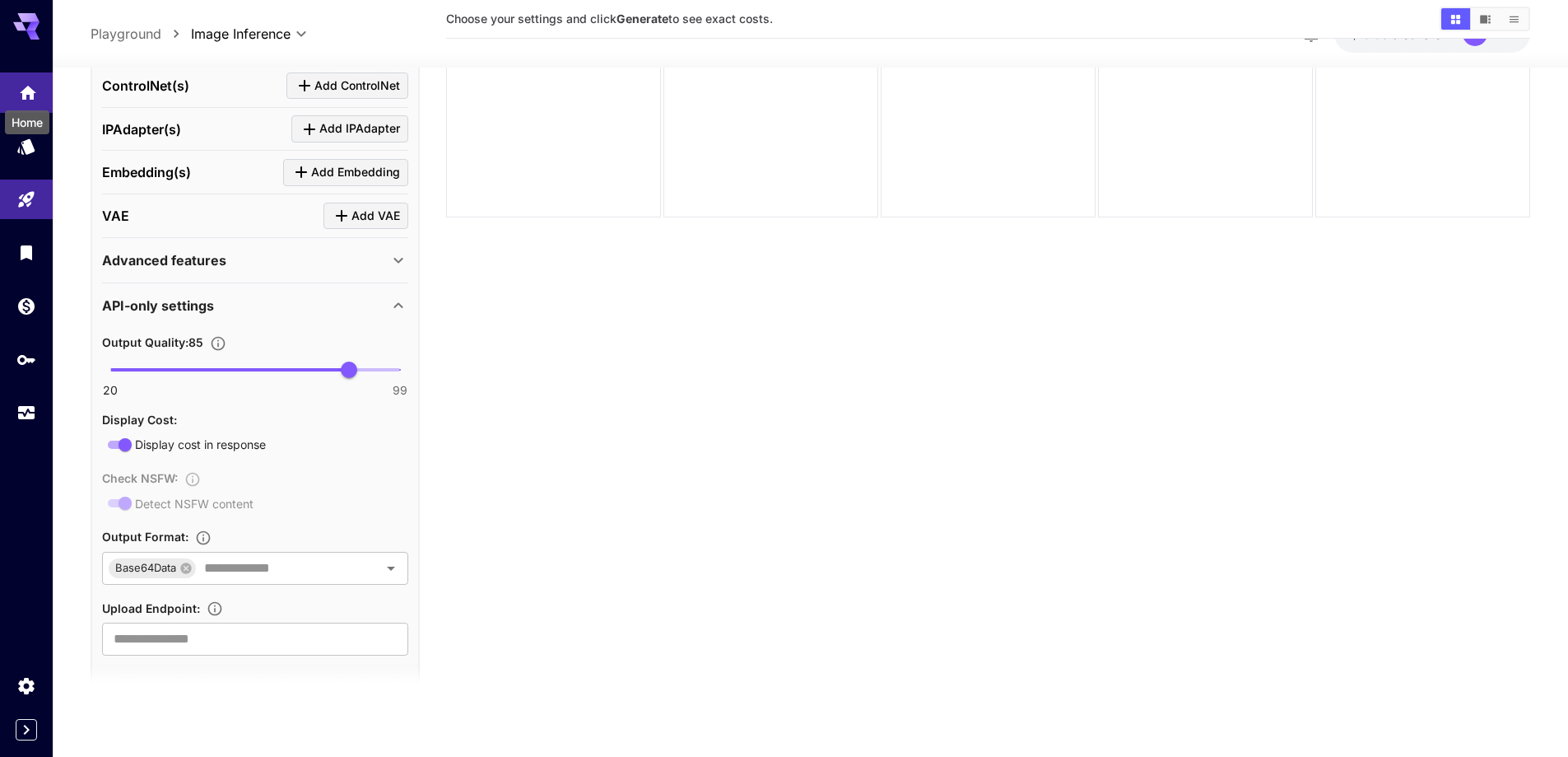
click at [26, 90] on icon "Home" at bounding box center [27, 88] width 17 height 14
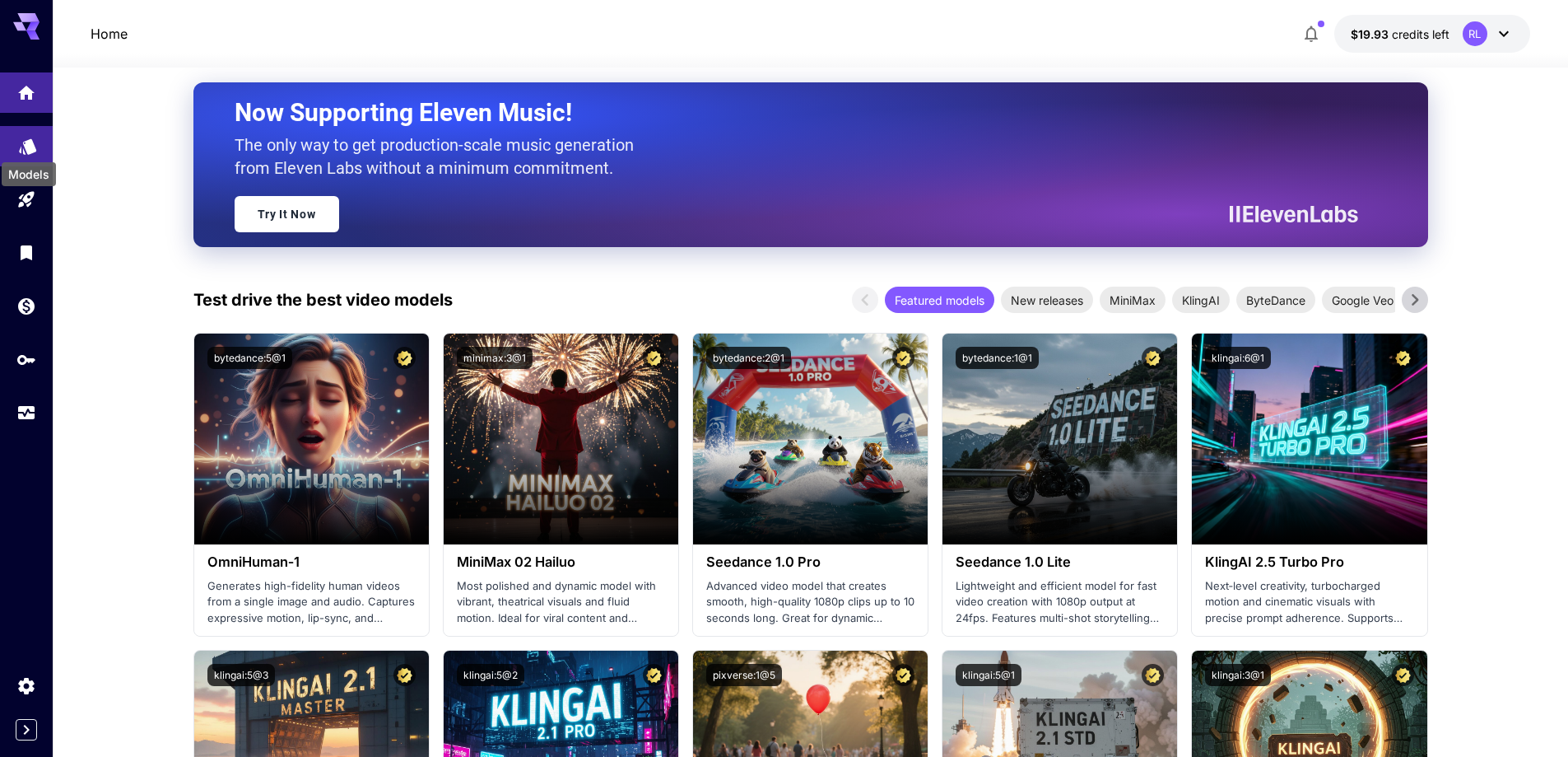
click at [24, 145] on icon "Models" at bounding box center [27, 142] width 18 height 16
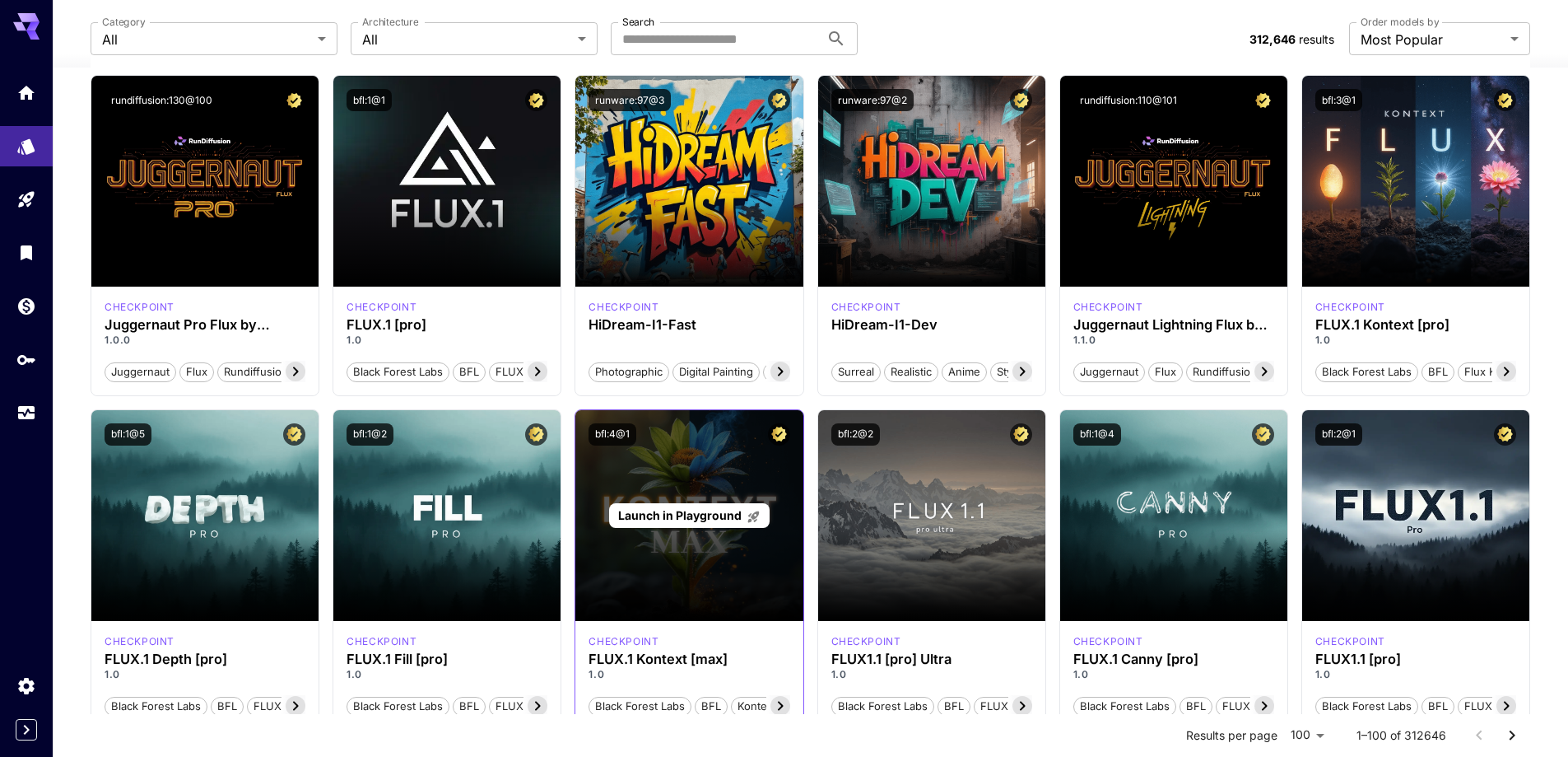
scroll to position [130, 0]
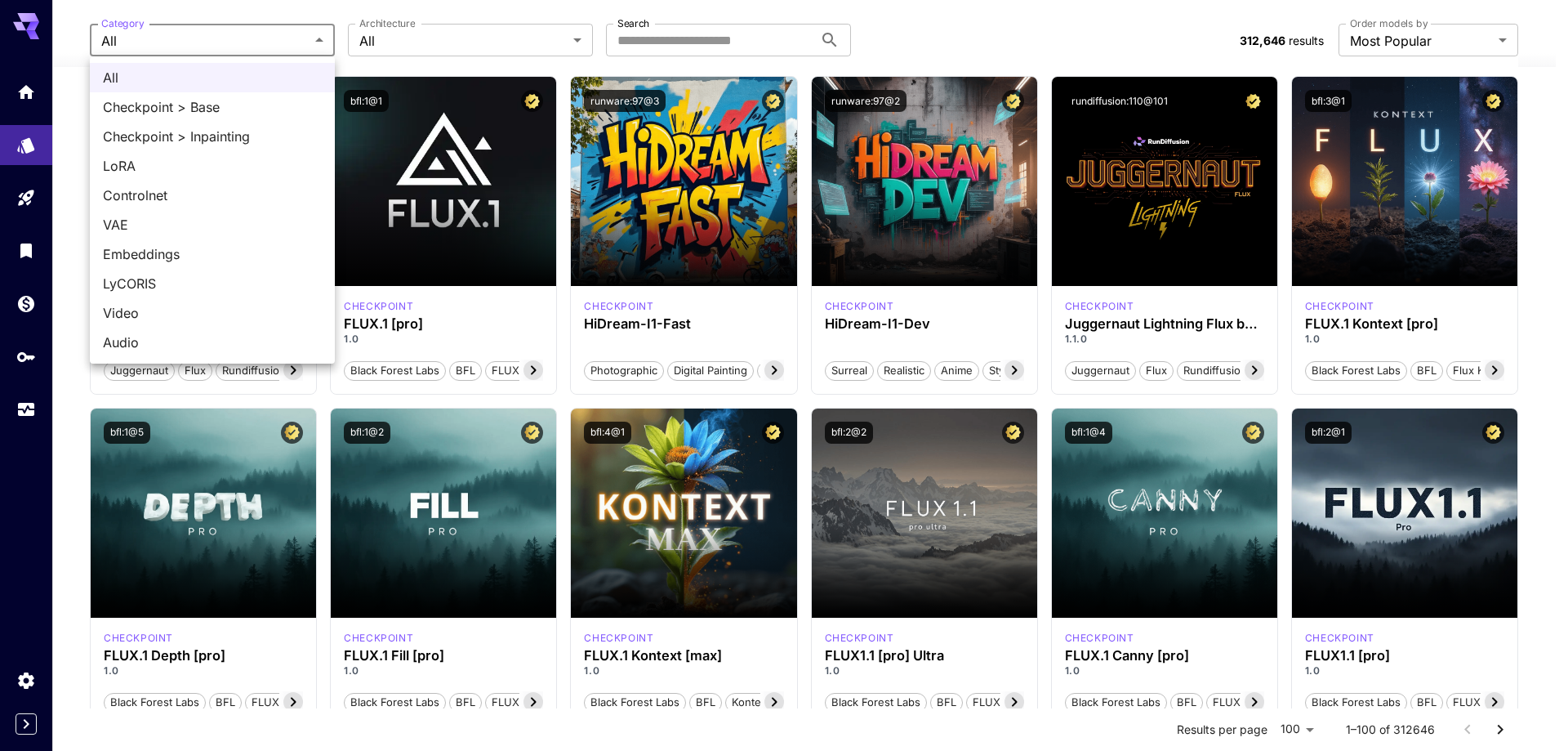
click at [430, 39] on div at bounding box center [784, 376] width 1568 height 751
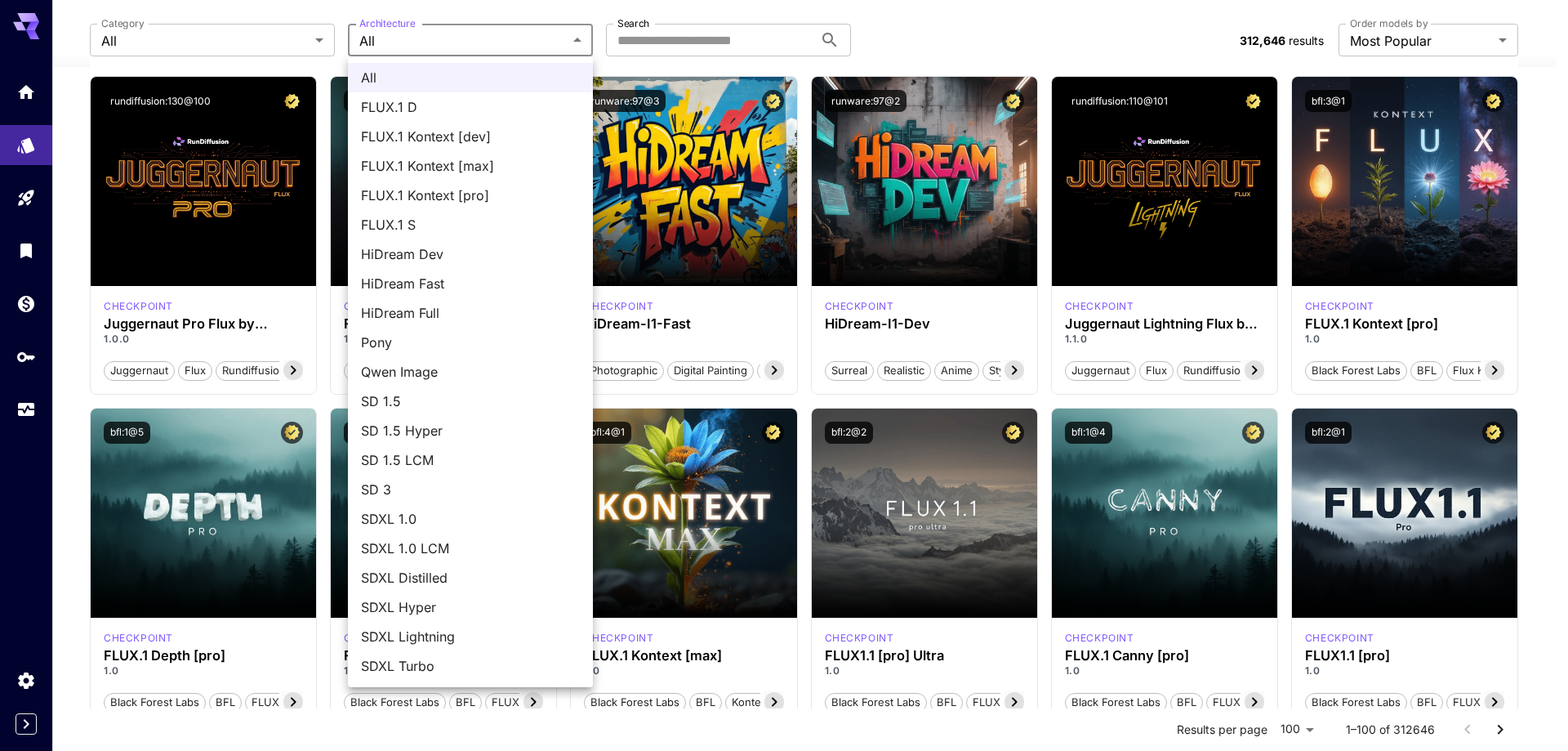
drag, startPoint x: 579, startPoint y: 0, endPoint x: 952, endPoint y: 18, distance: 373.4
click at [951, 18] on div at bounding box center [784, 376] width 1568 height 751
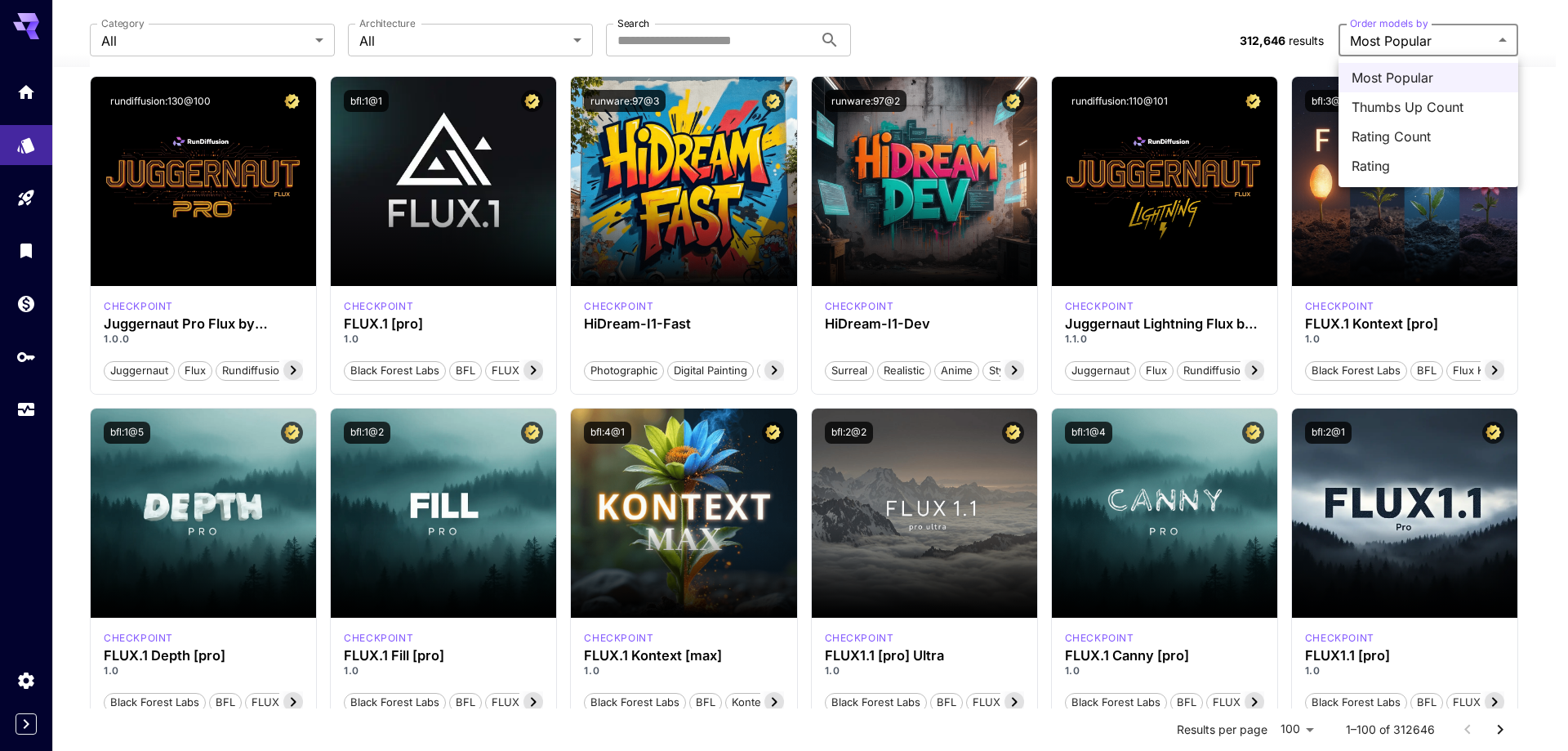
click at [971, 43] on div at bounding box center [784, 376] width 1568 height 751
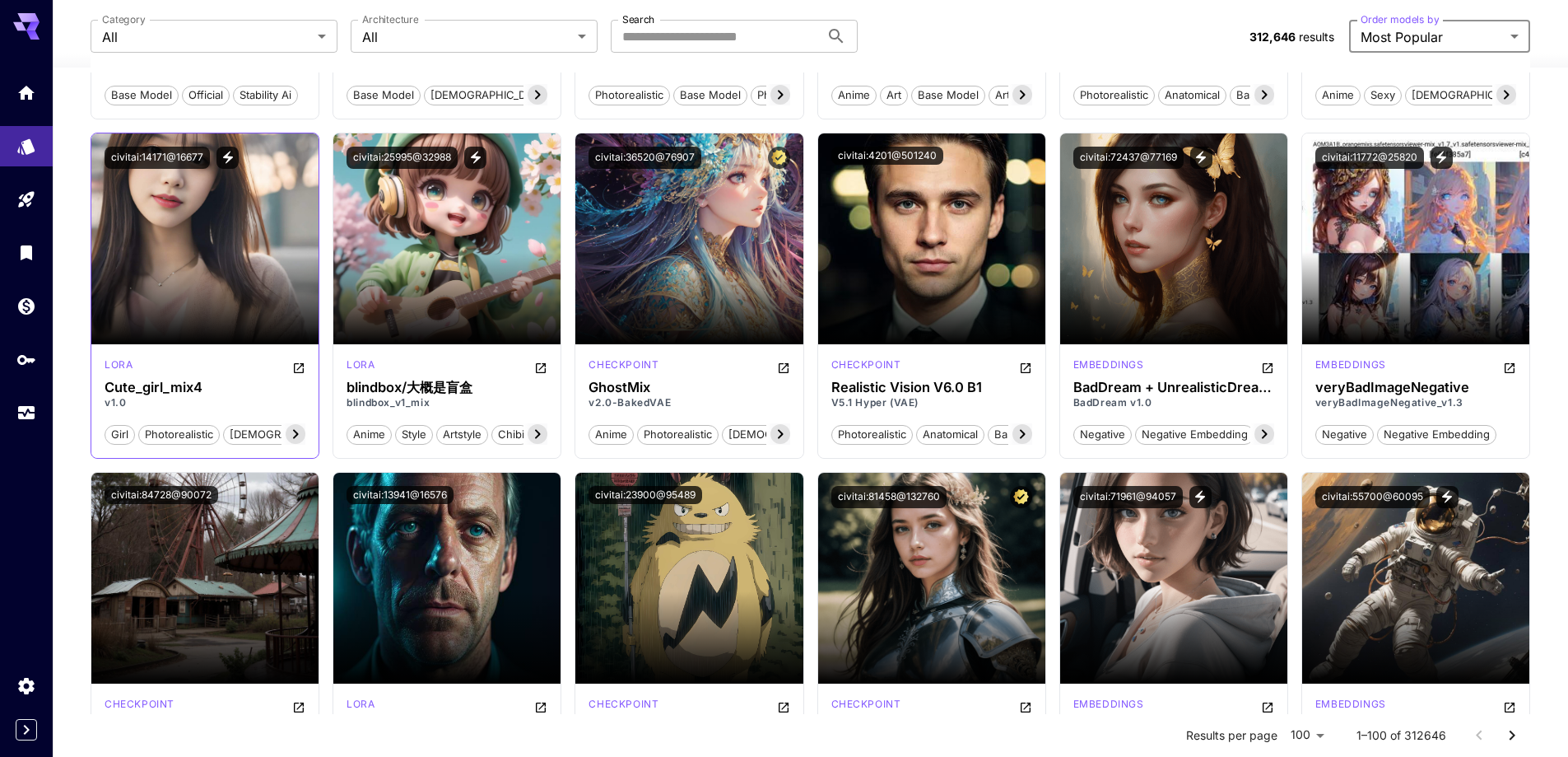
scroll to position [2436, 0]
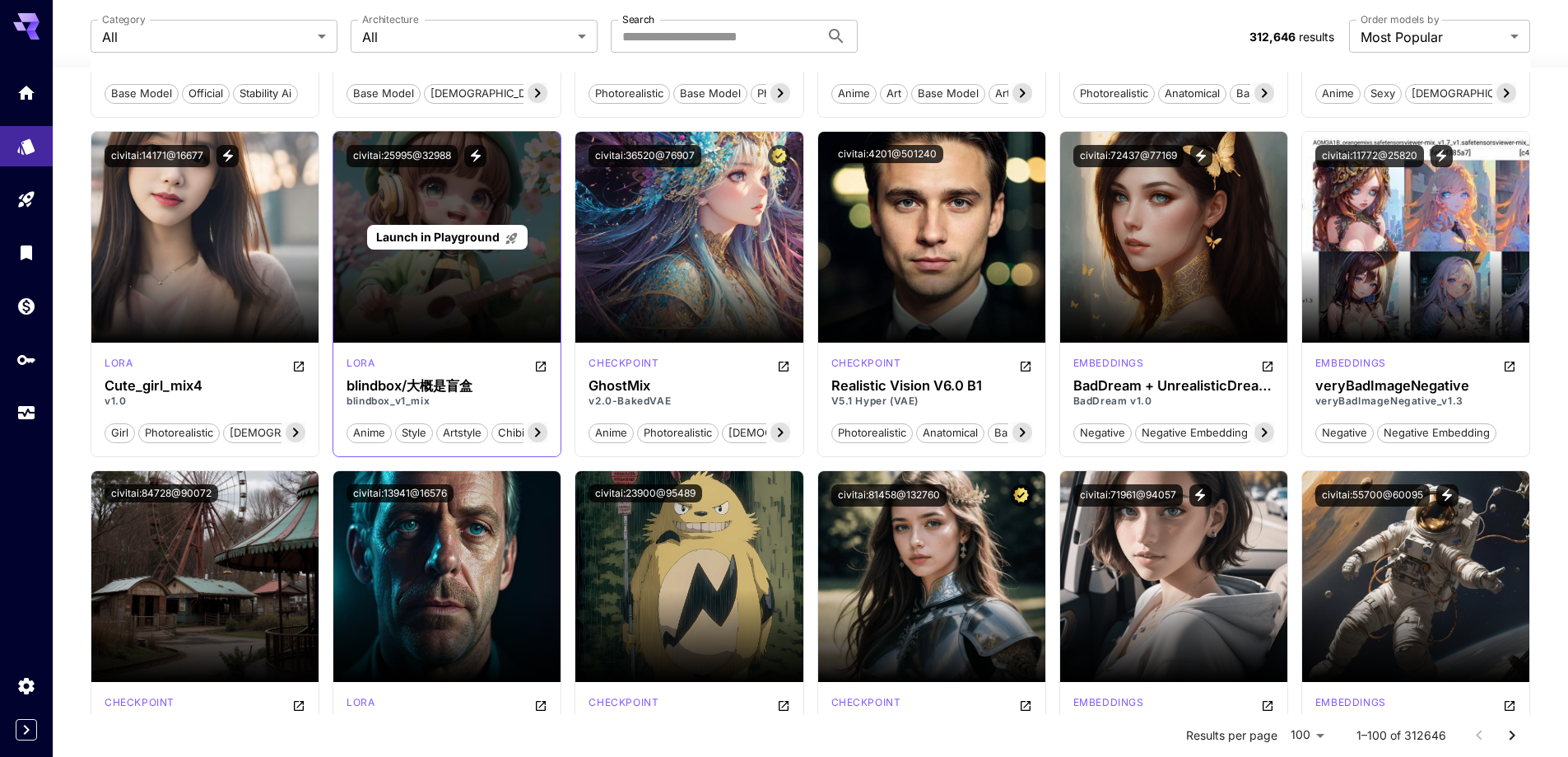
click at [437, 193] on div "Launch in Playground" at bounding box center [446, 238] width 227 height 211
click at [433, 237] on span "Launch in Playground" at bounding box center [438, 237] width 123 height 14
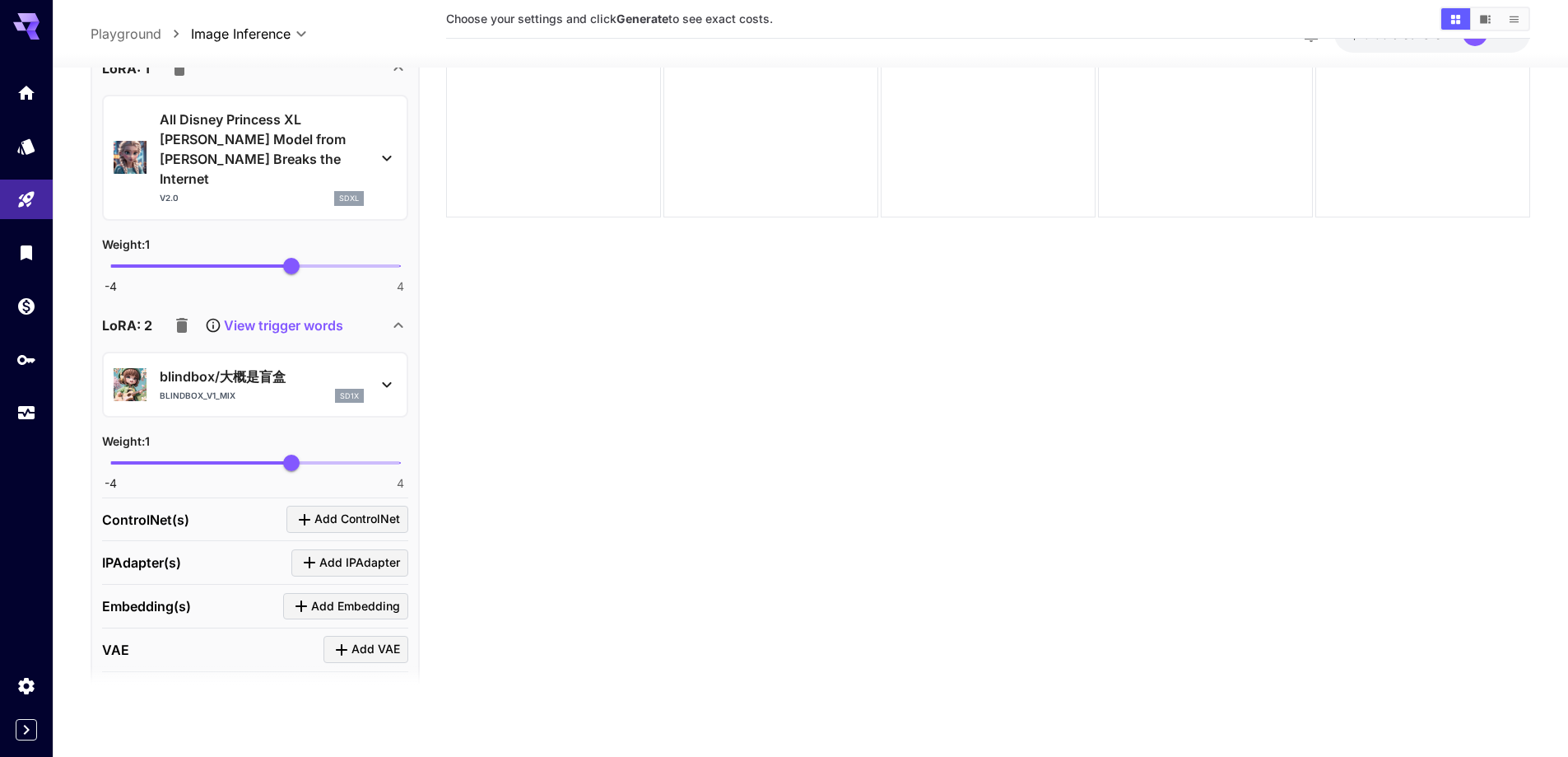
scroll to position [795, 0]
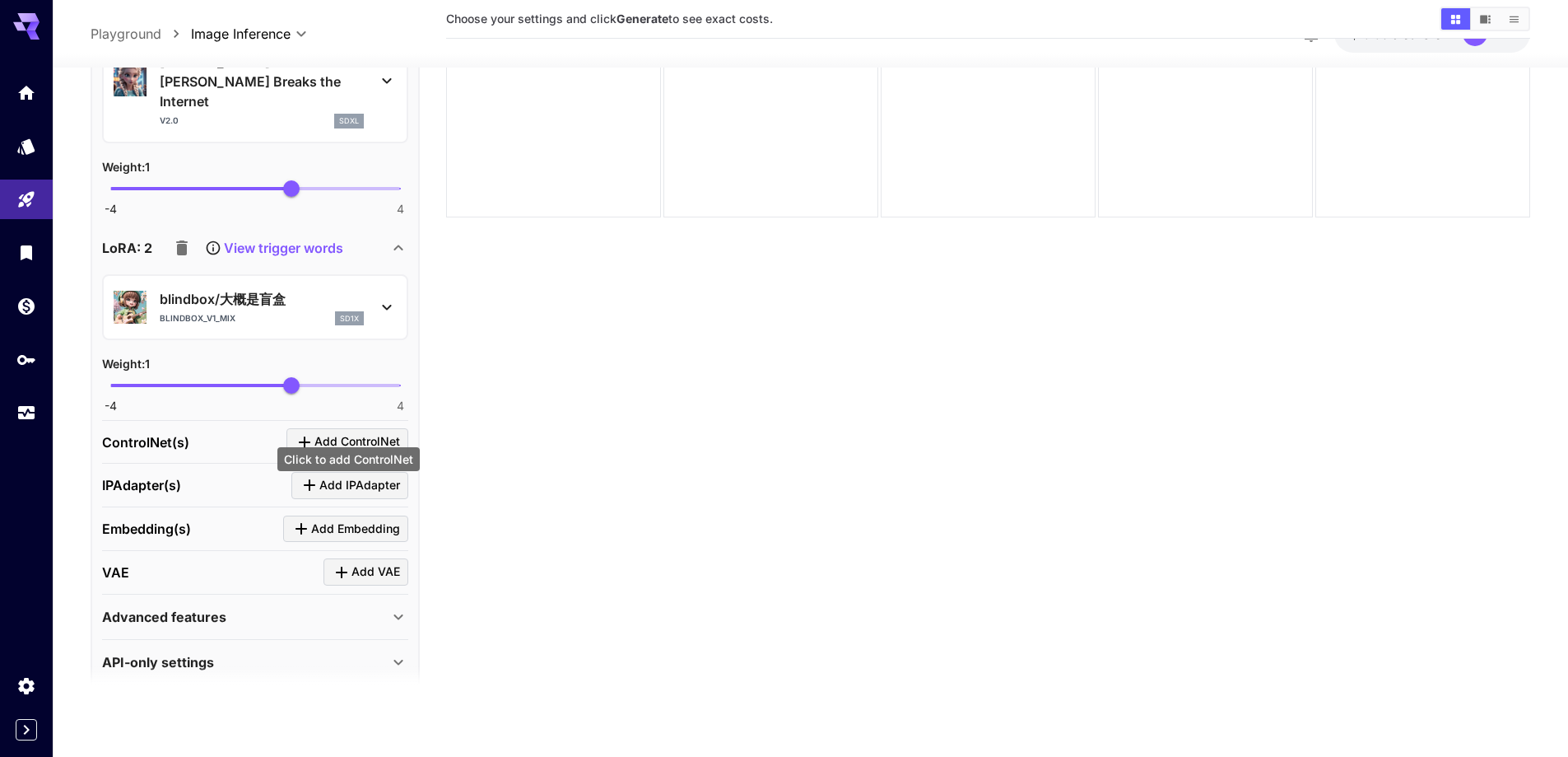
click at [311, 433] on icon "Click to add ControlNet" at bounding box center [305, 442] width 19 height 20
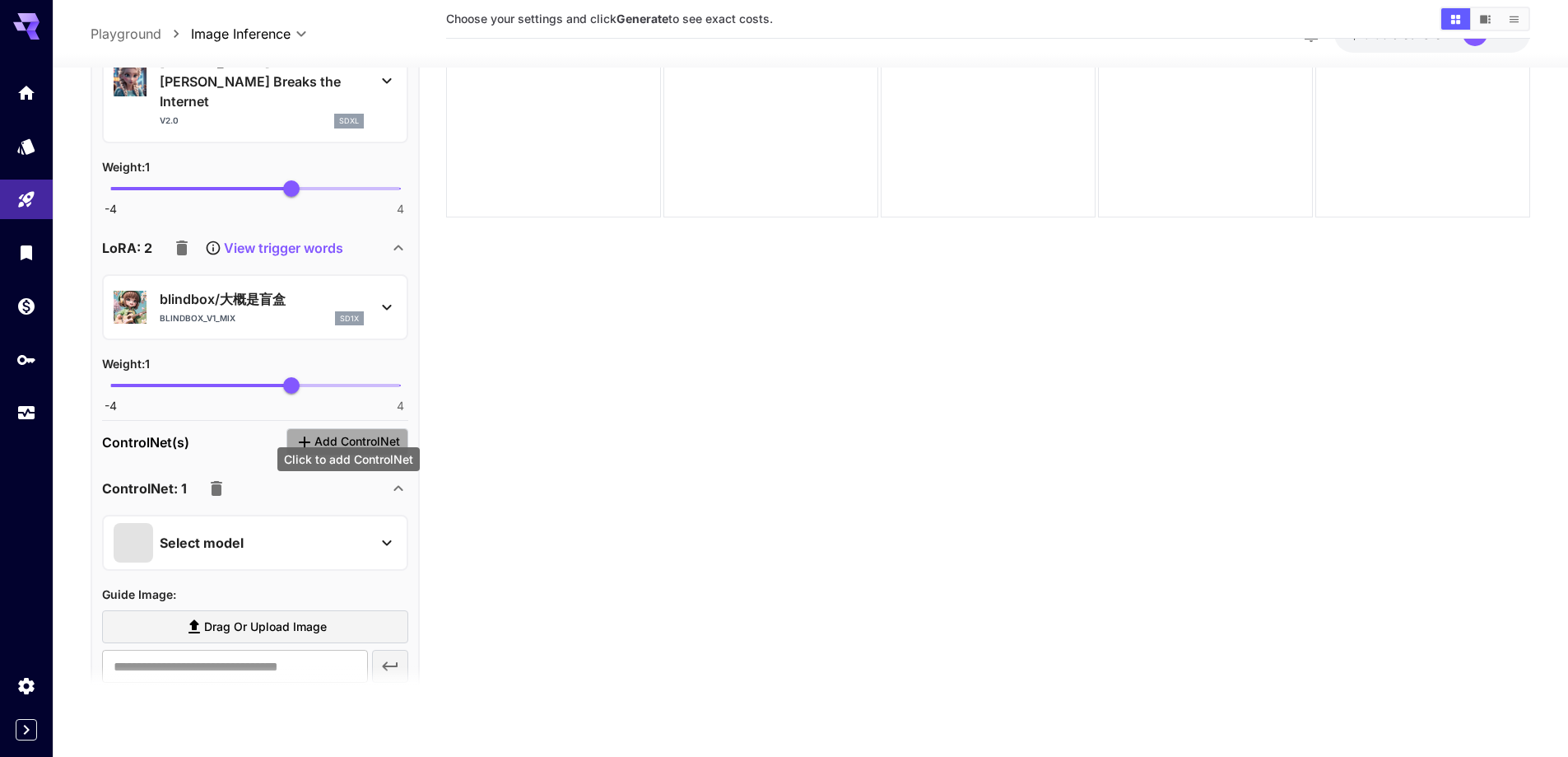
click at [311, 433] on icon "Click to add ControlNet" at bounding box center [305, 442] width 19 height 20
click at [298, 433] on icon "Click to add ControlNet" at bounding box center [305, 442] width 19 height 20
click at [213, 481] on icon "button" at bounding box center [216, 488] width 12 height 15
click at [213, 481] on icon "button" at bounding box center [216, 488] width 12 height 15
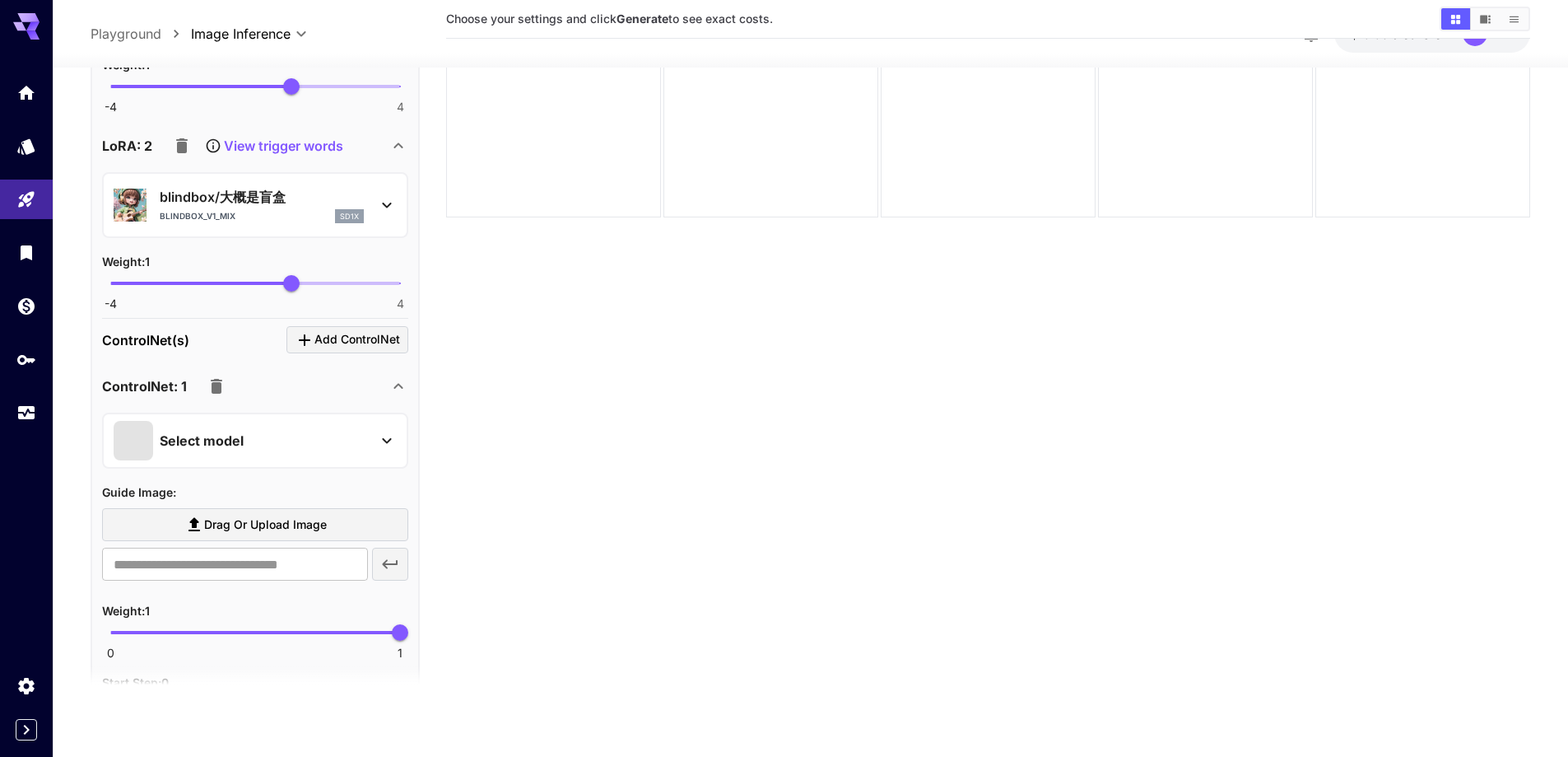
scroll to position [1124, 0]
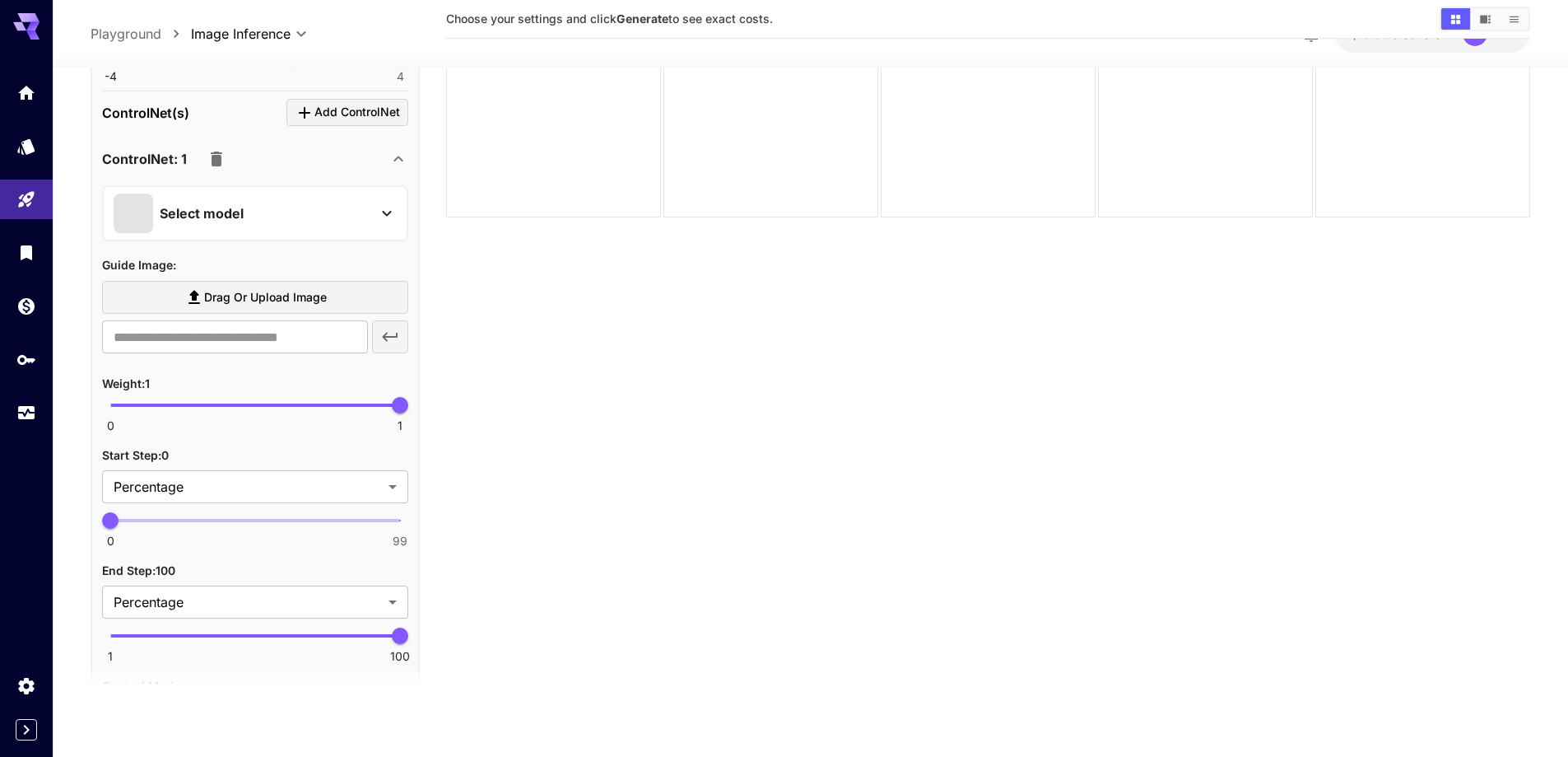
click at [243, 287] on span "Drag or upload image" at bounding box center [265, 297] width 122 height 20
click at [0, 0] on input "Drag or upload image" at bounding box center [0, 0] width 0 height 0
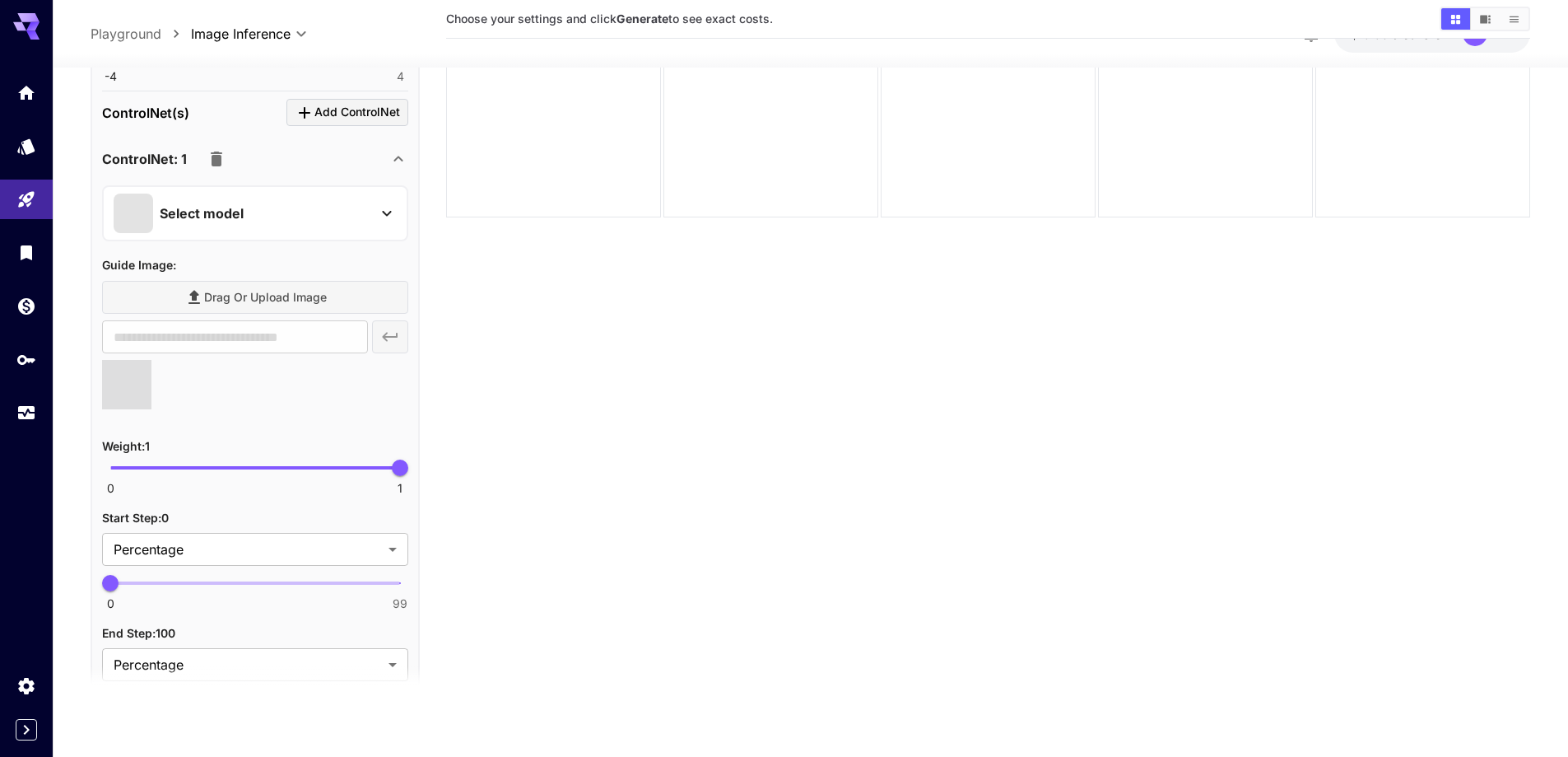
type input "**********"
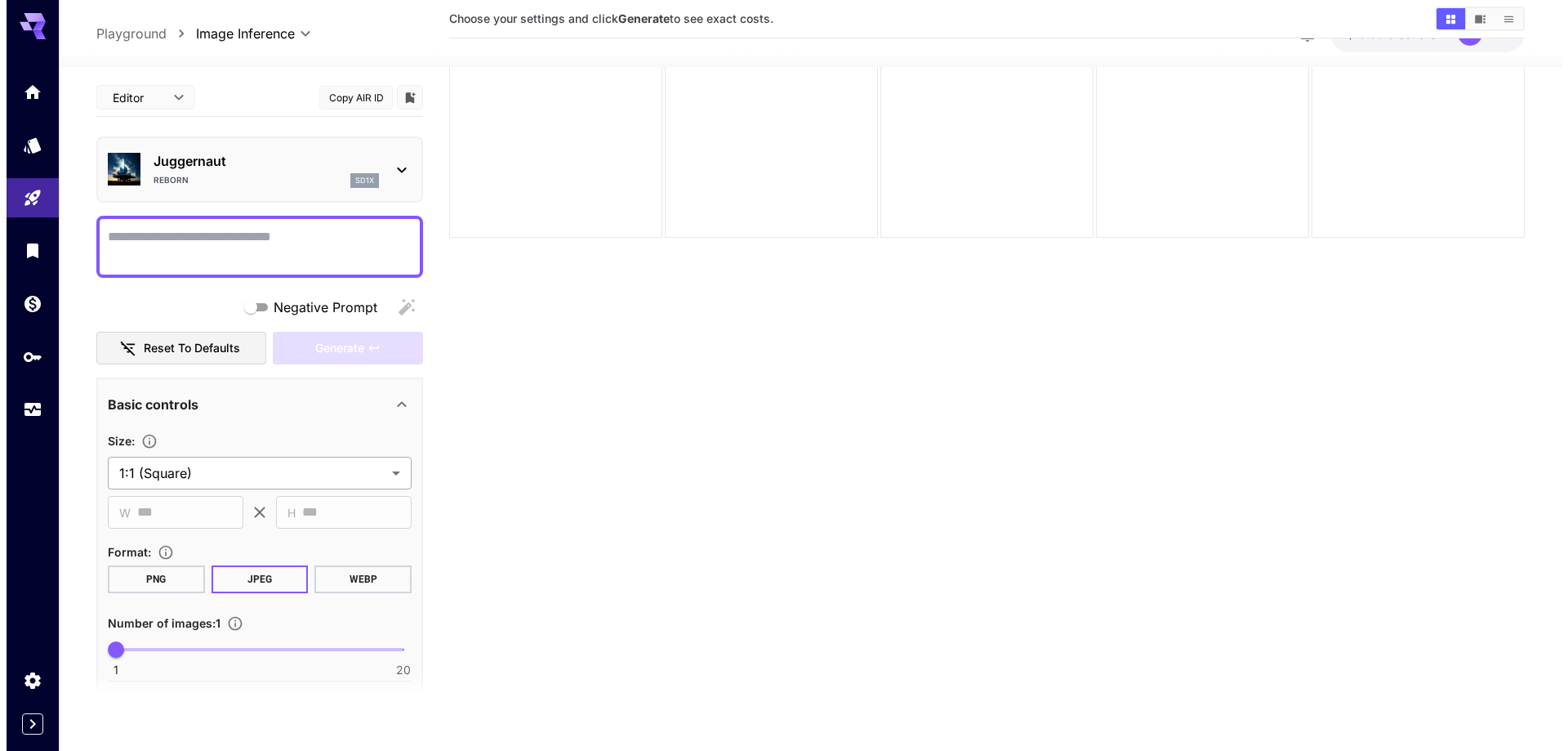
scroll to position [0, 0]
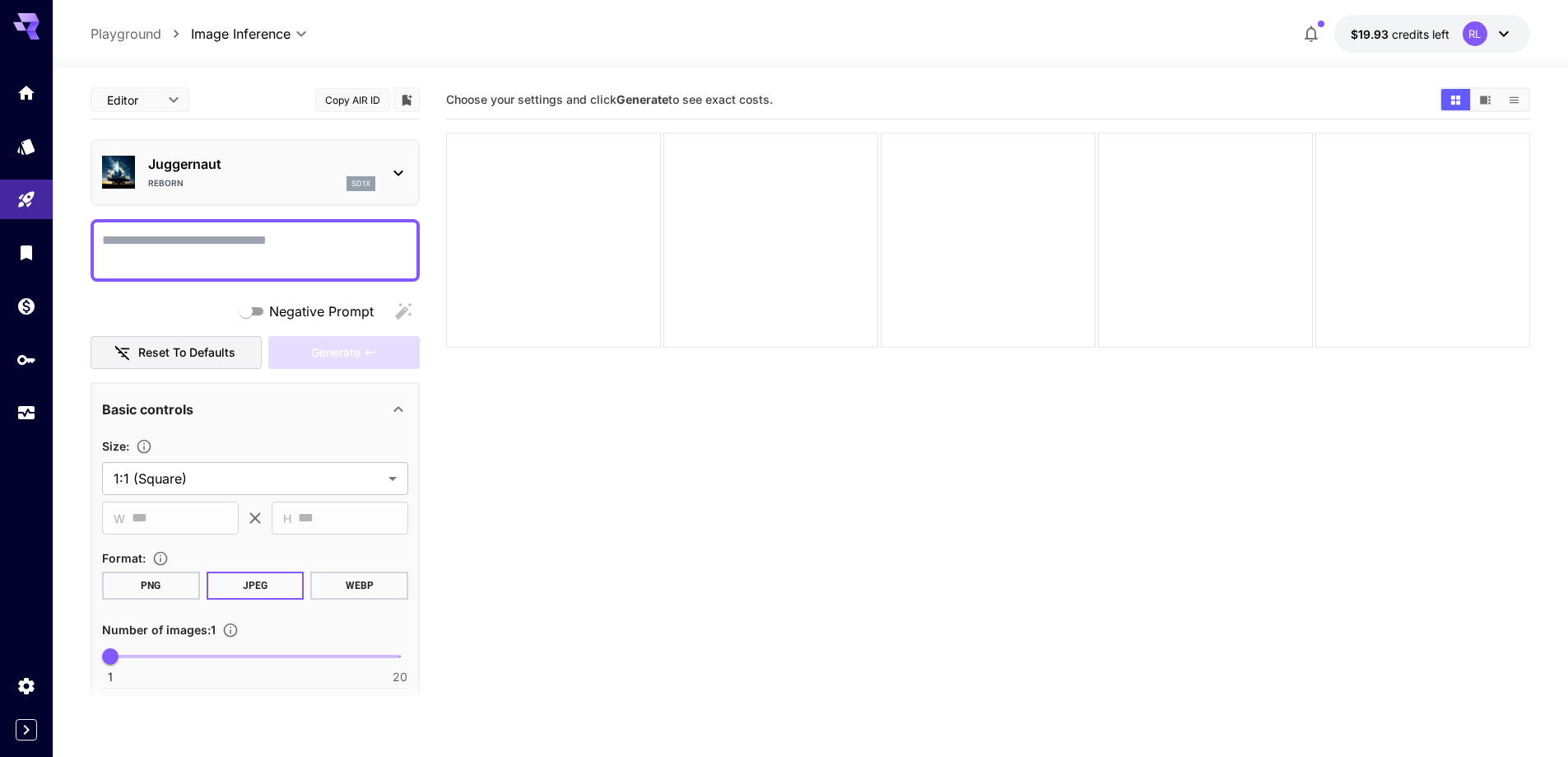
click at [168, 97] on body "**********" at bounding box center [784, 443] width 1568 height 887
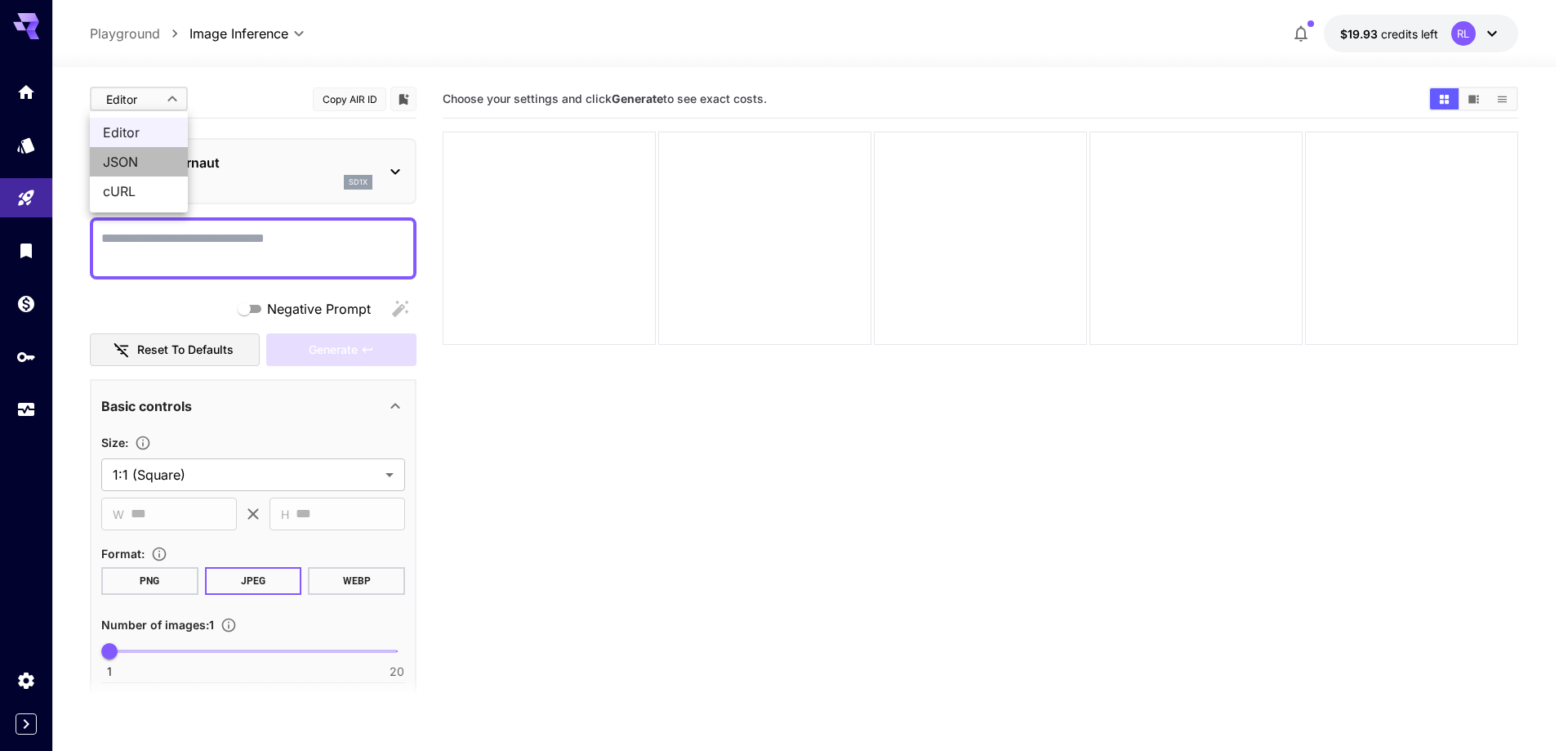
click at [133, 155] on span "JSON" at bounding box center [139, 162] width 72 height 19
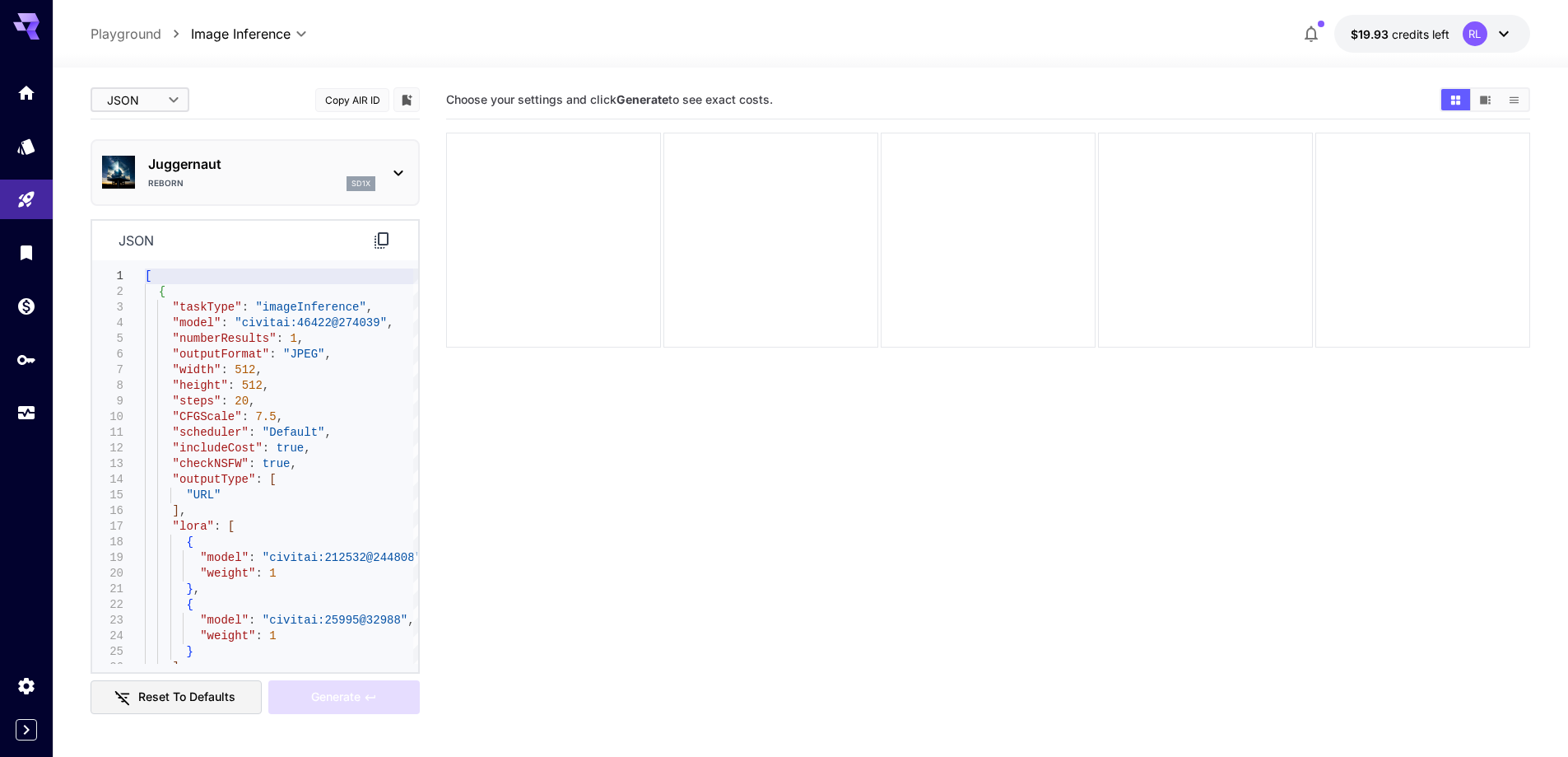
click at [245, 177] on div "Reborn sd1x" at bounding box center [261, 183] width 227 height 15
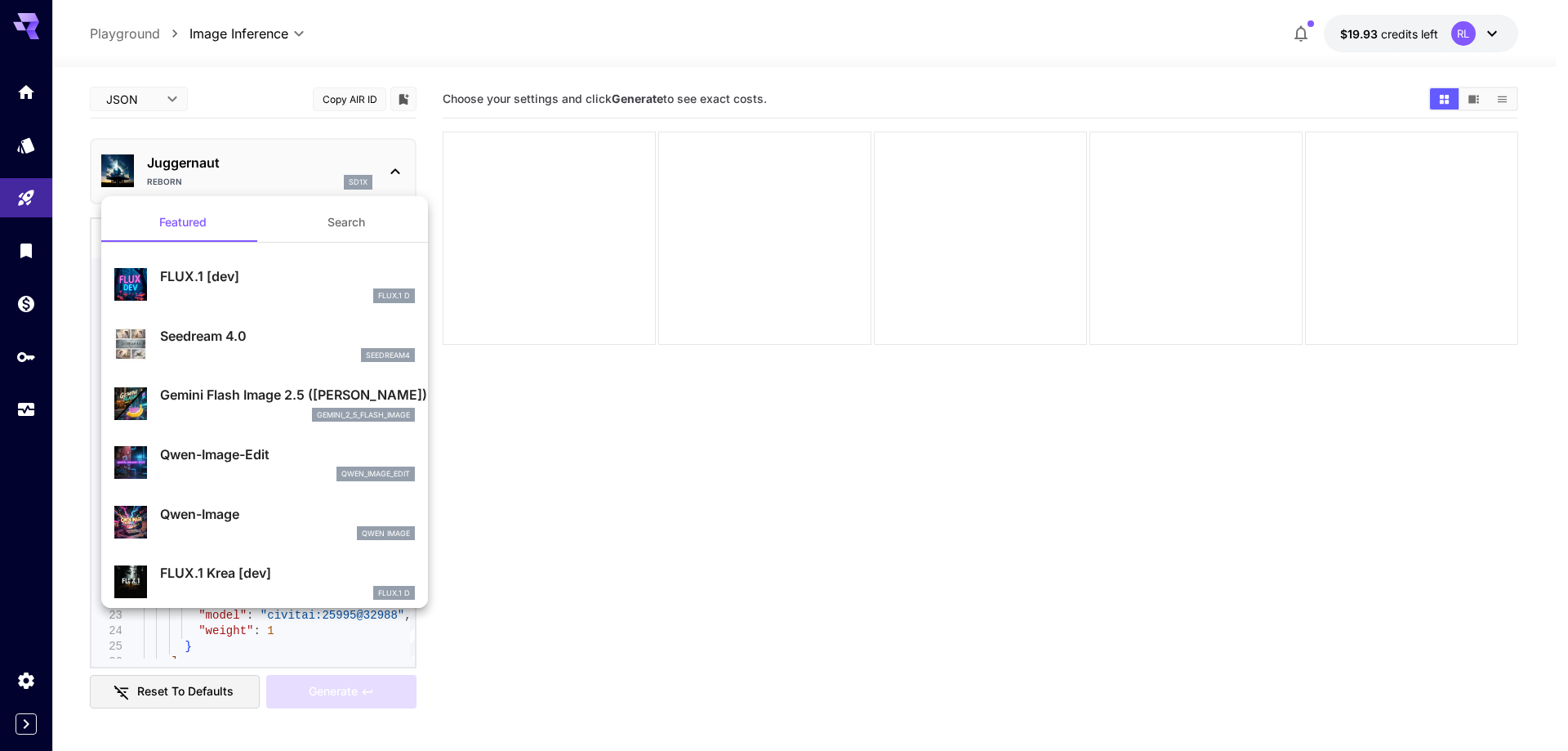
click at [577, 495] on div at bounding box center [784, 376] width 1568 height 751
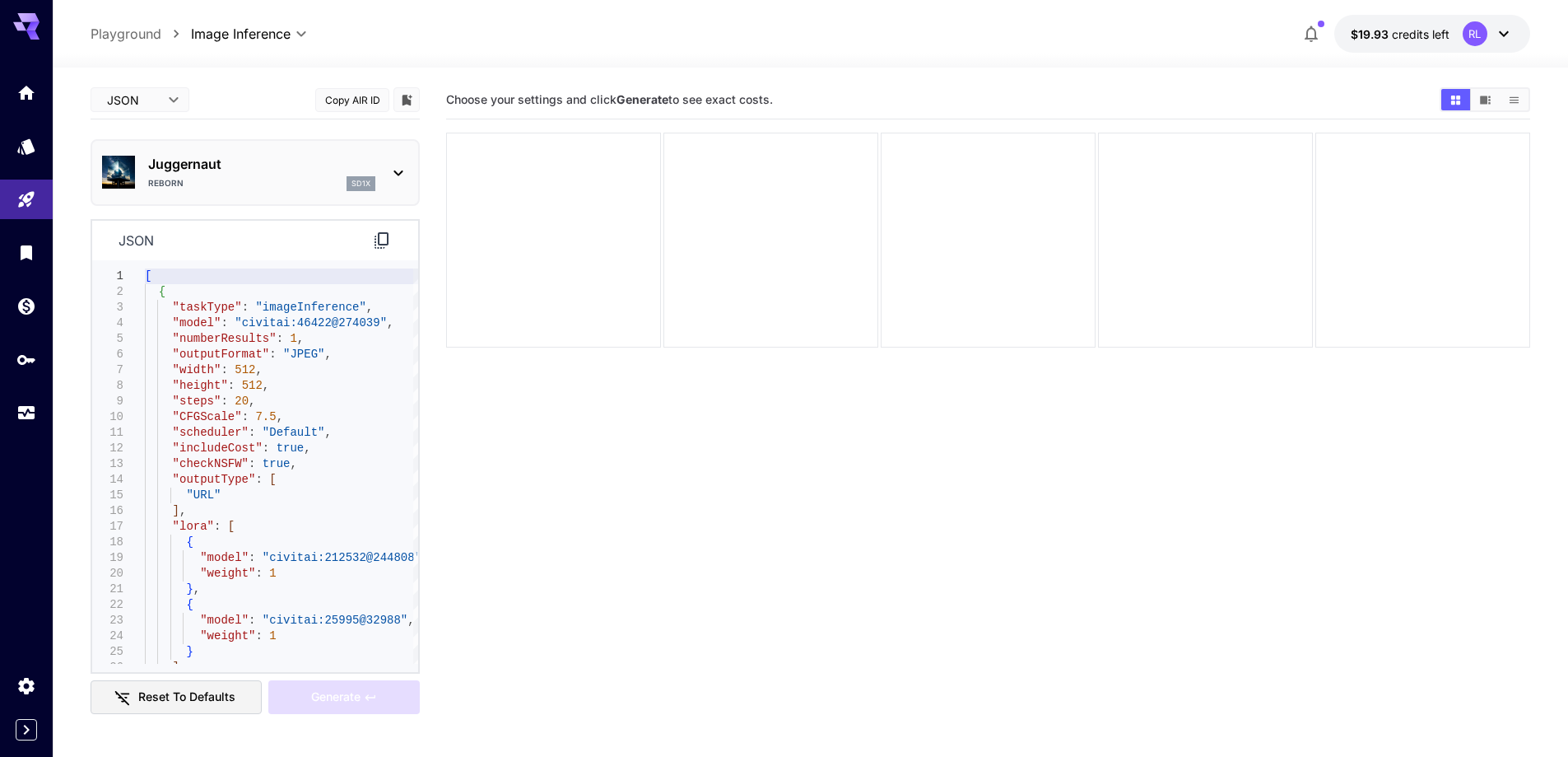
click at [249, 190] on div "Reborn sd1x" at bounding box center [261, 183] width 227 height 15
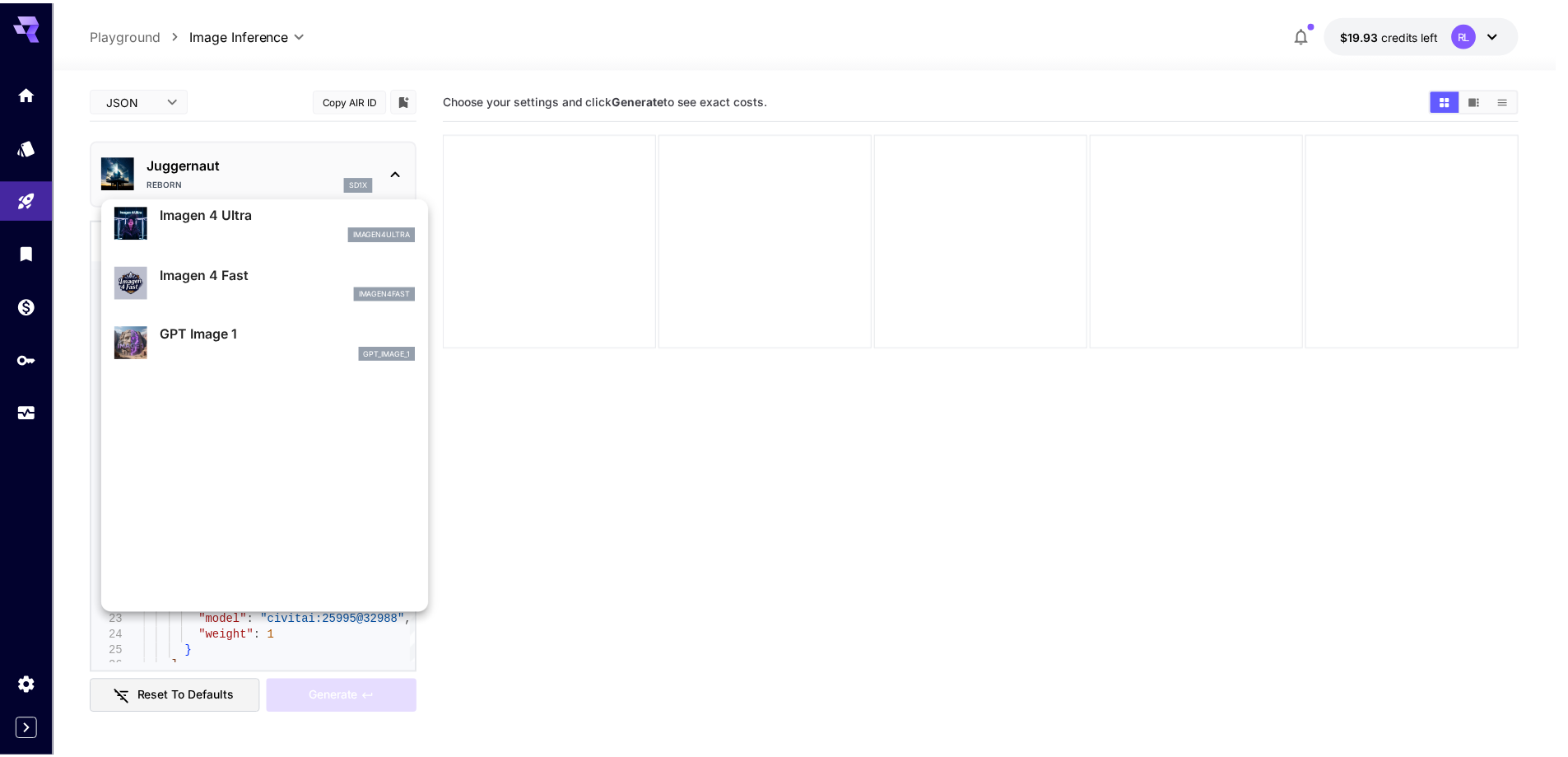
scroll to position [908, 0]
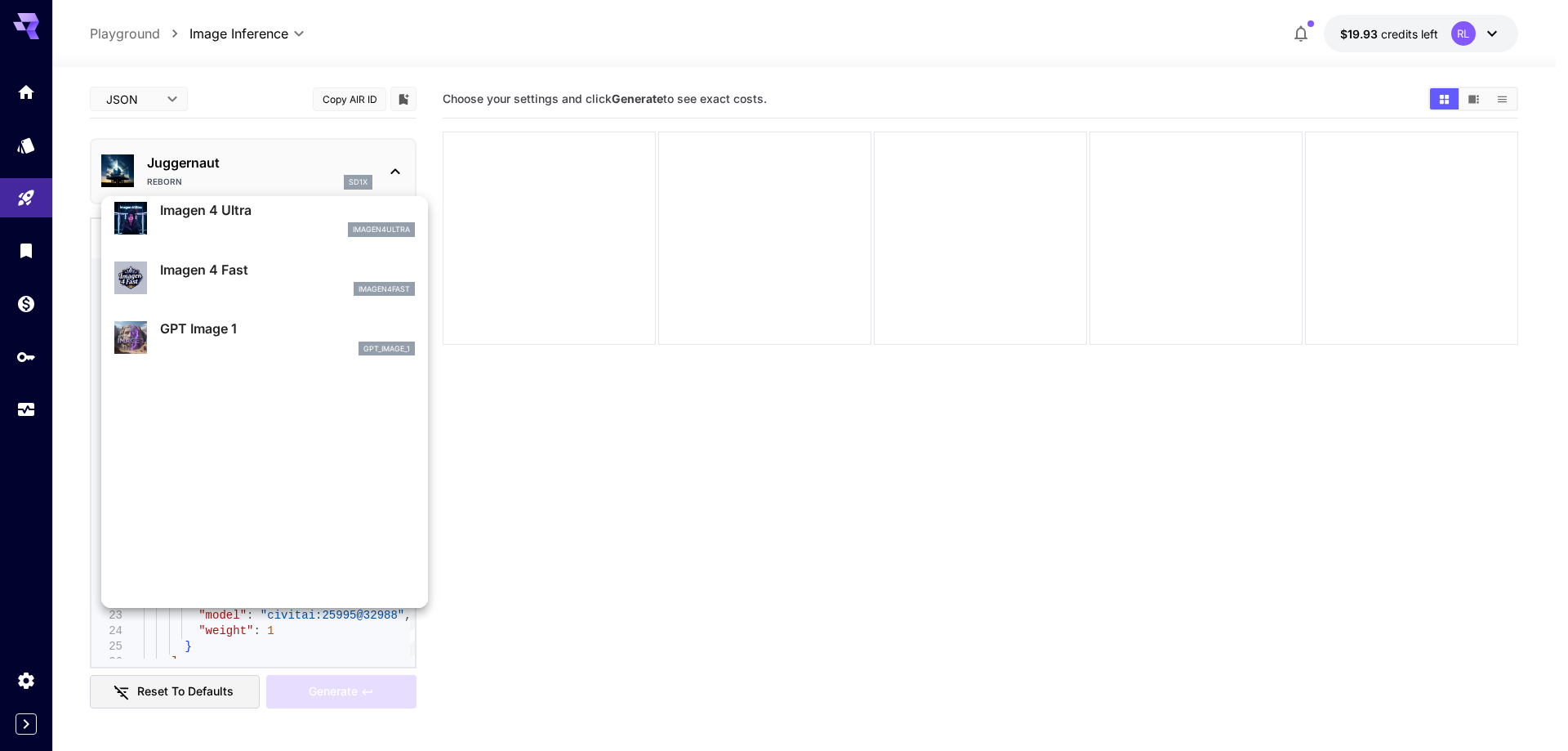
click at [558, 436] on div at bounding box center [784, 376] width 1568 height 751
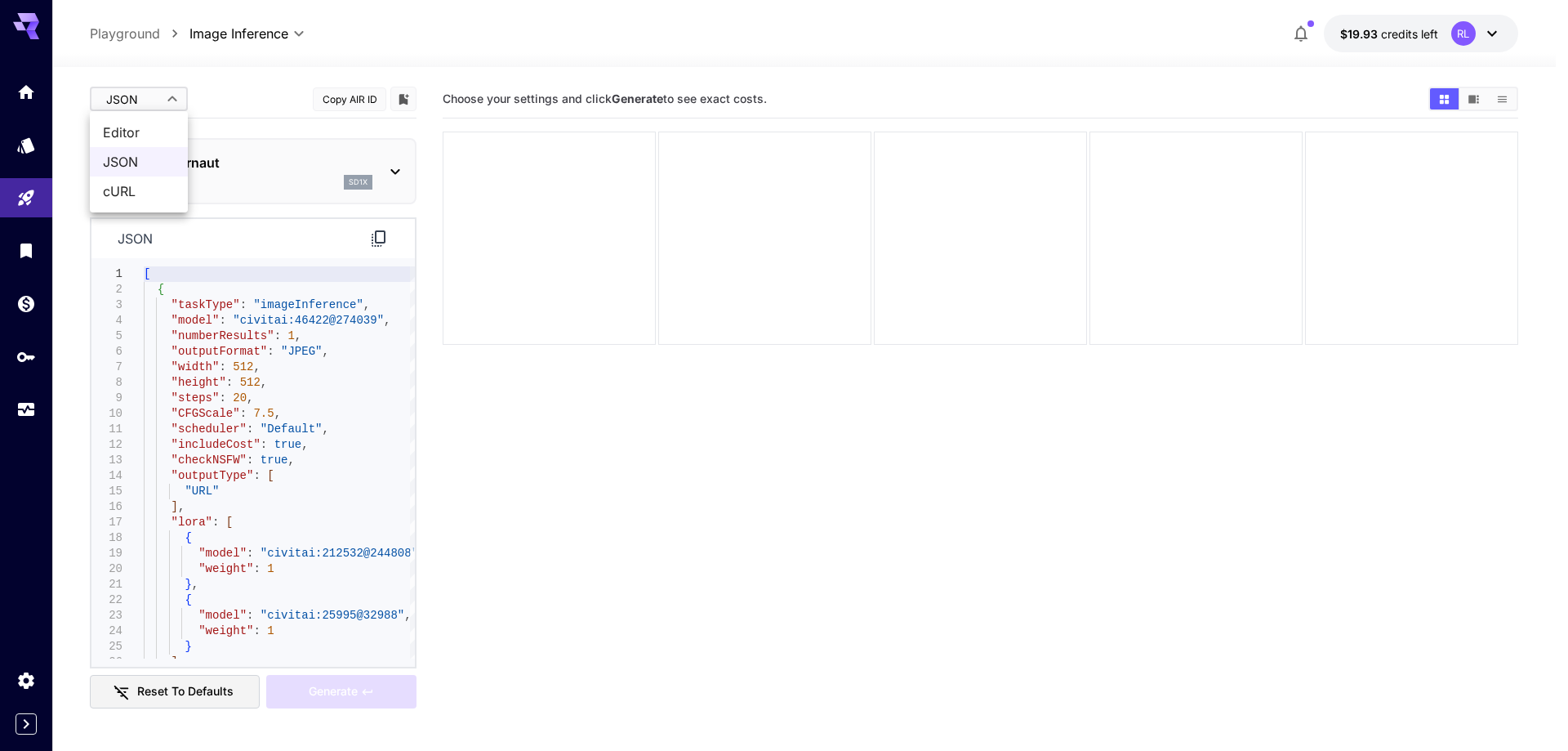
click at [143, 100] on body "**********" at bounding box center [784, 440] width 1568 height 880
click at [137, 129] on span "Editor" at bounding box center [139, 132] width 72 height 19
type input "****"
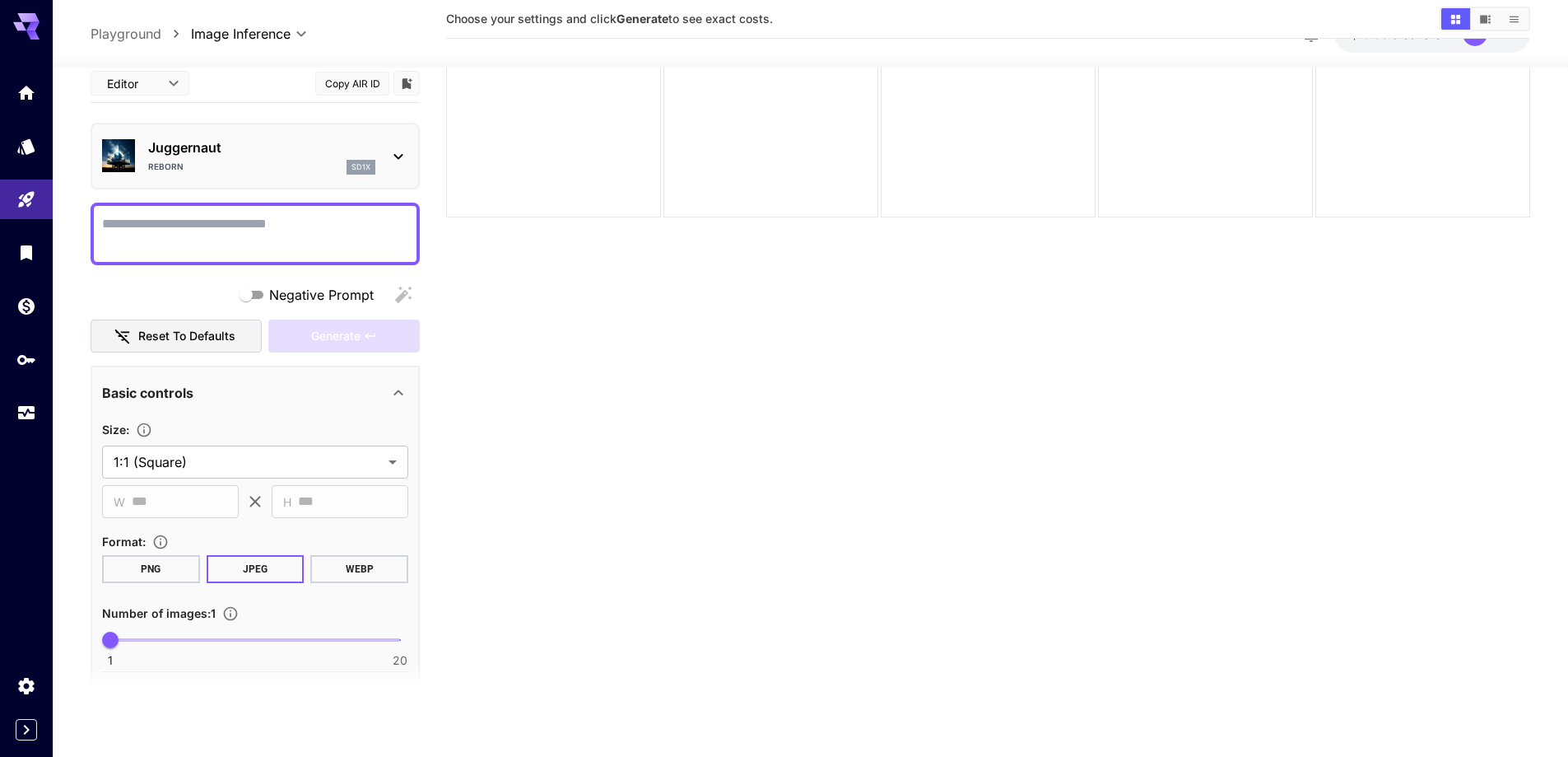
click at [199, 224] on textarea "Negative Prompt" at bounding box center [255, 234] width 307 height 40
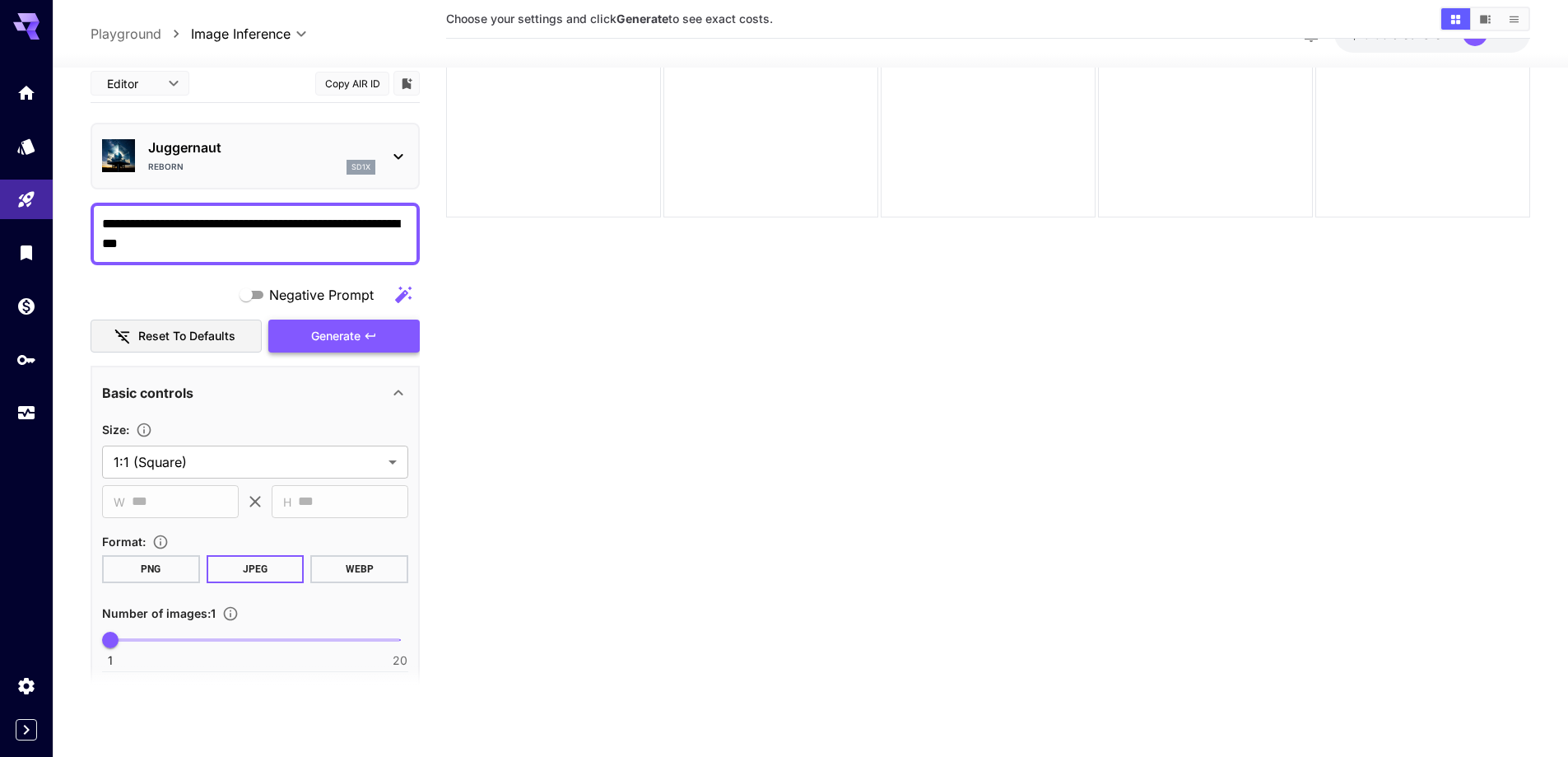
type textarea "**********"
click at [325, 328] on span "Generate" at bounding box center [336, 336] width 50 height 20
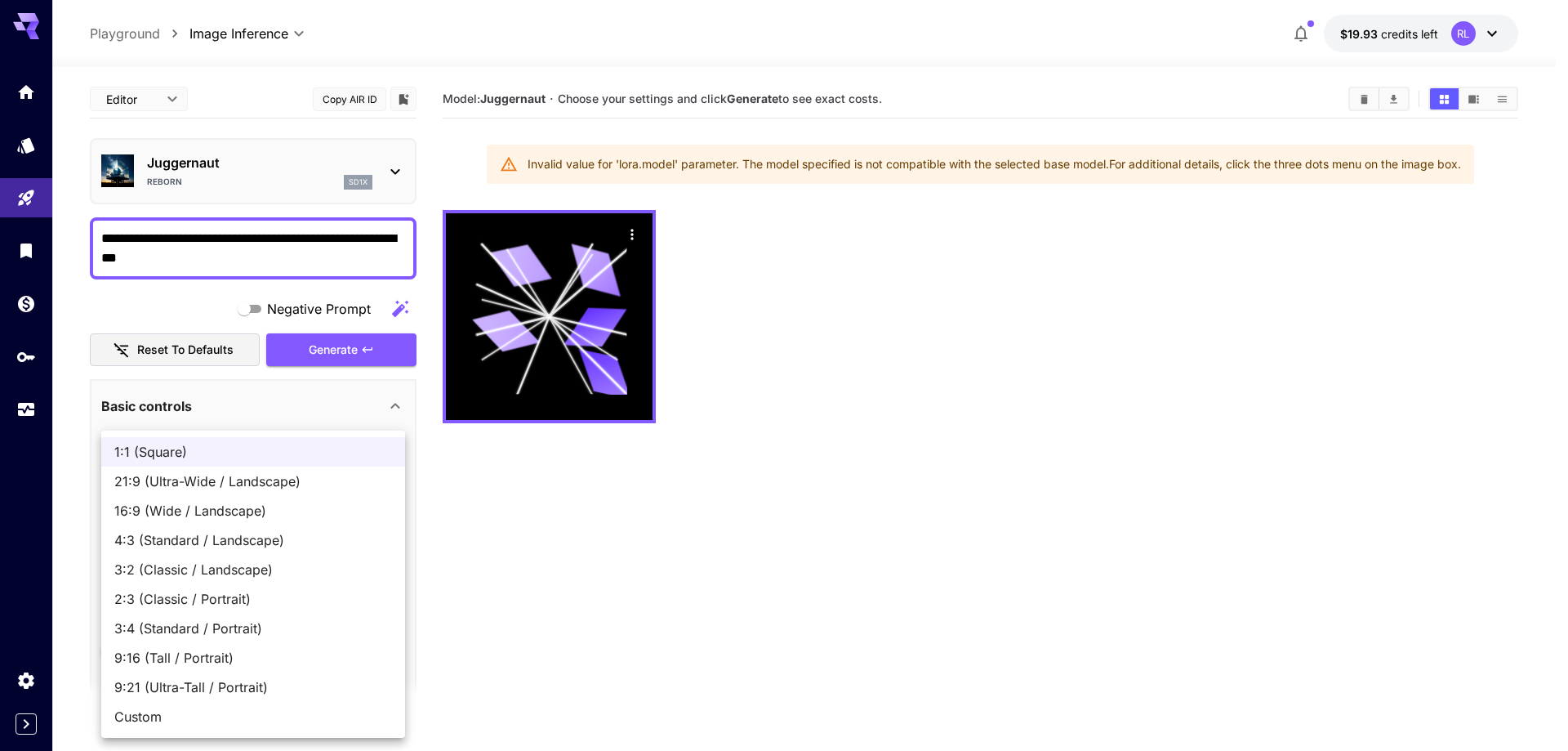
click at [280, 475] on body "**********" at bounding box center [784, 440] width 1568 height 880
click at [214, 653] on span "9:16 (Tall / Portrait)" at bounding box center [253, 658] width 278 height 19
type input "**********"
type input "***"
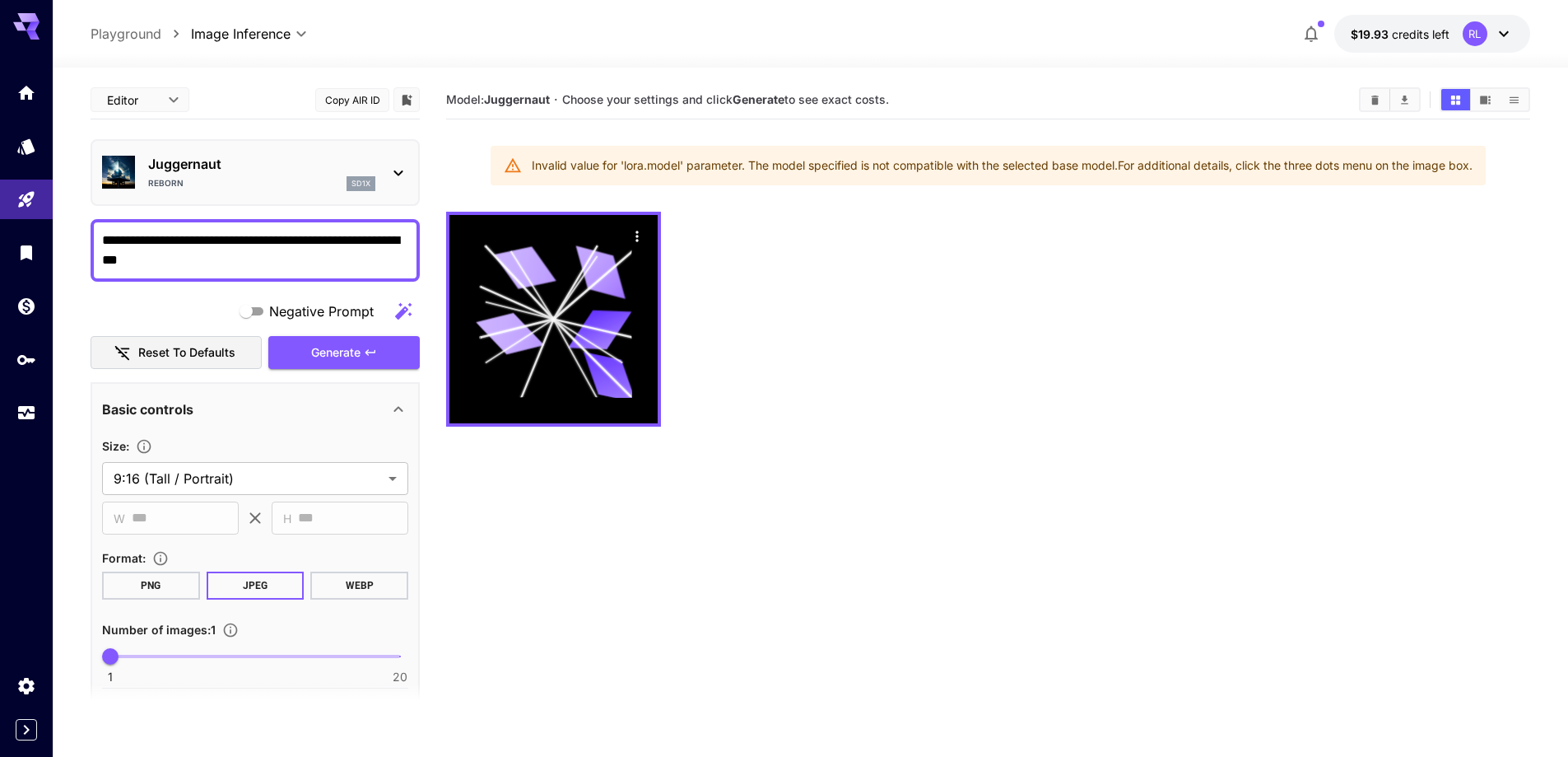
click at [149, 578] on button "PNG" at bounding box center [151, 586] width 98 height 28
click at [318, 350] on span "Generate" at bounding box center [336, 352] width 50 height 20
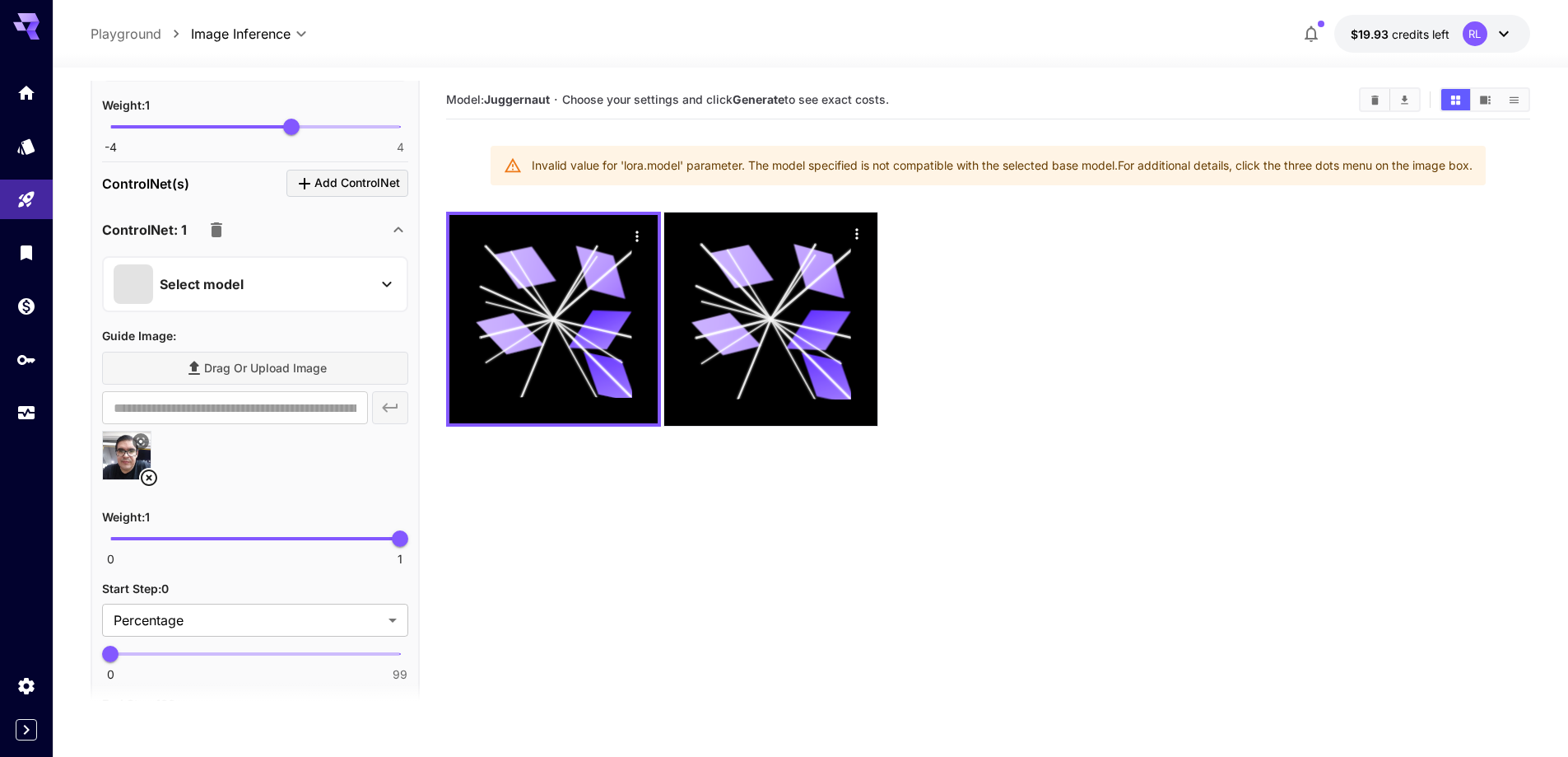
scroll to position [1071, 0]
click at [268, 263] on div "Select model" at bounding box center [242, 283] width 257 height 40
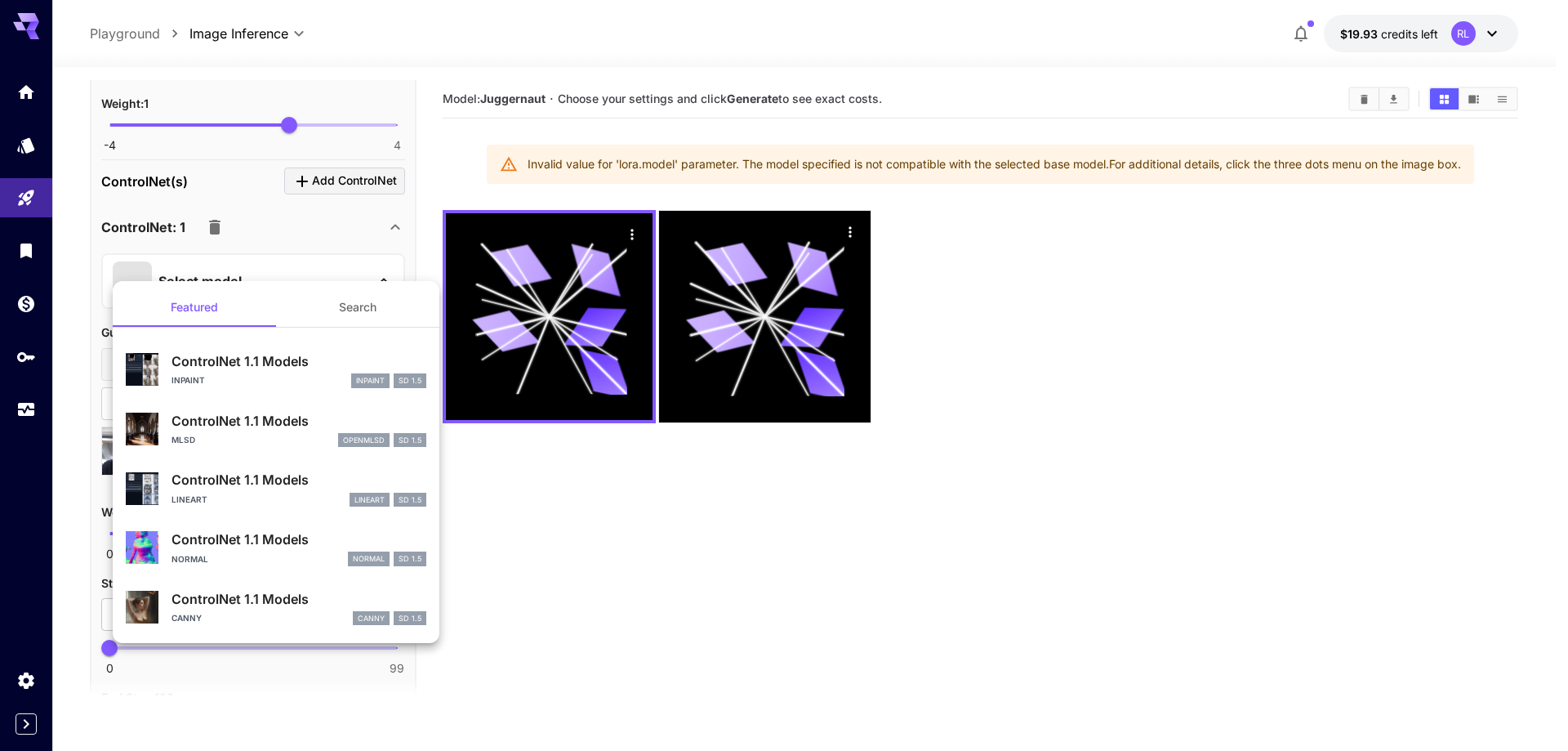
click at [250, 602] on p "ControlNet 1.1 Models" at bounding box center [299, 599] width 255 height 19
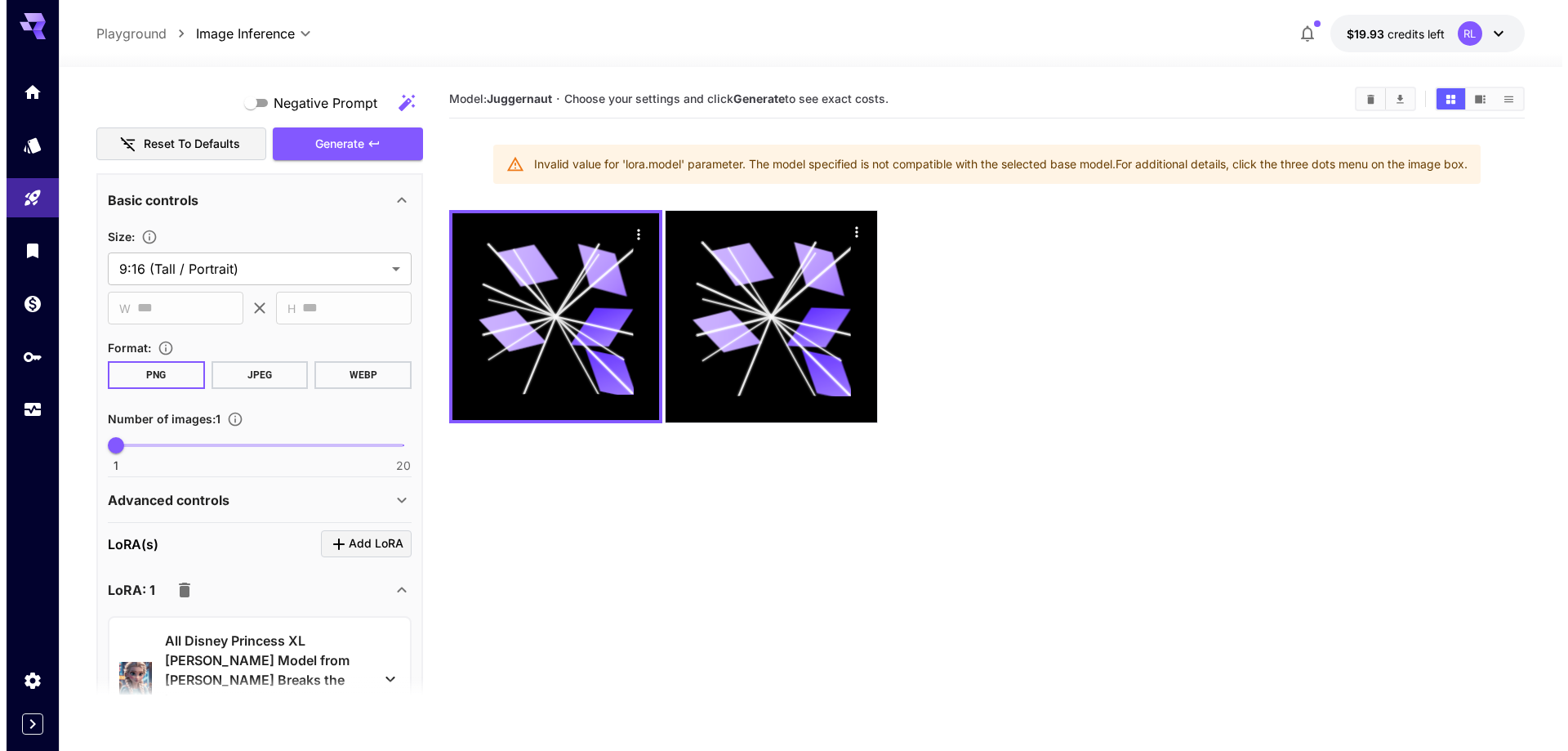
scroll to position [0, 0]
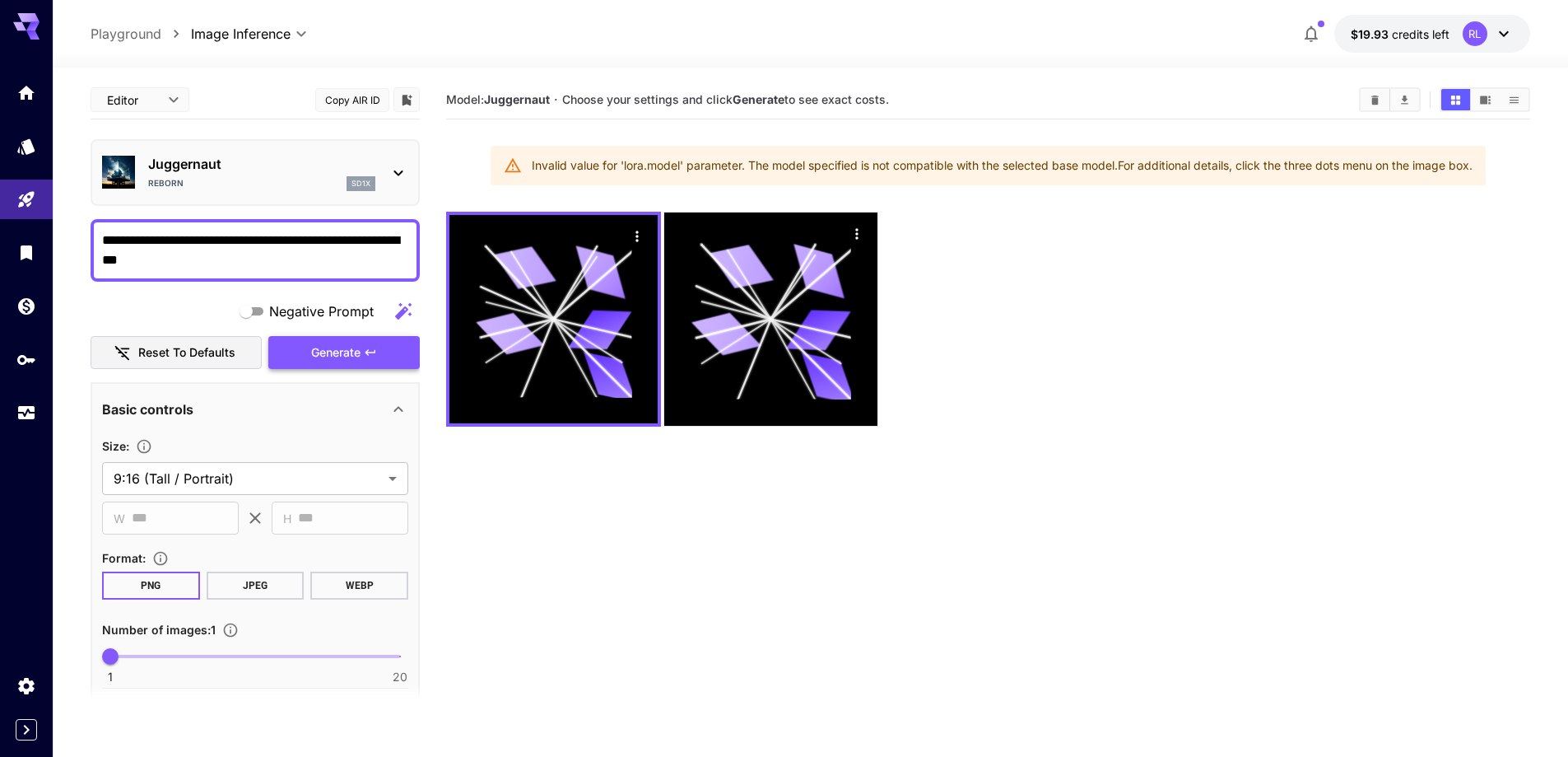
click at [339, 343] on span "Generate" at bounding box center [336, 352] width 50 height 20
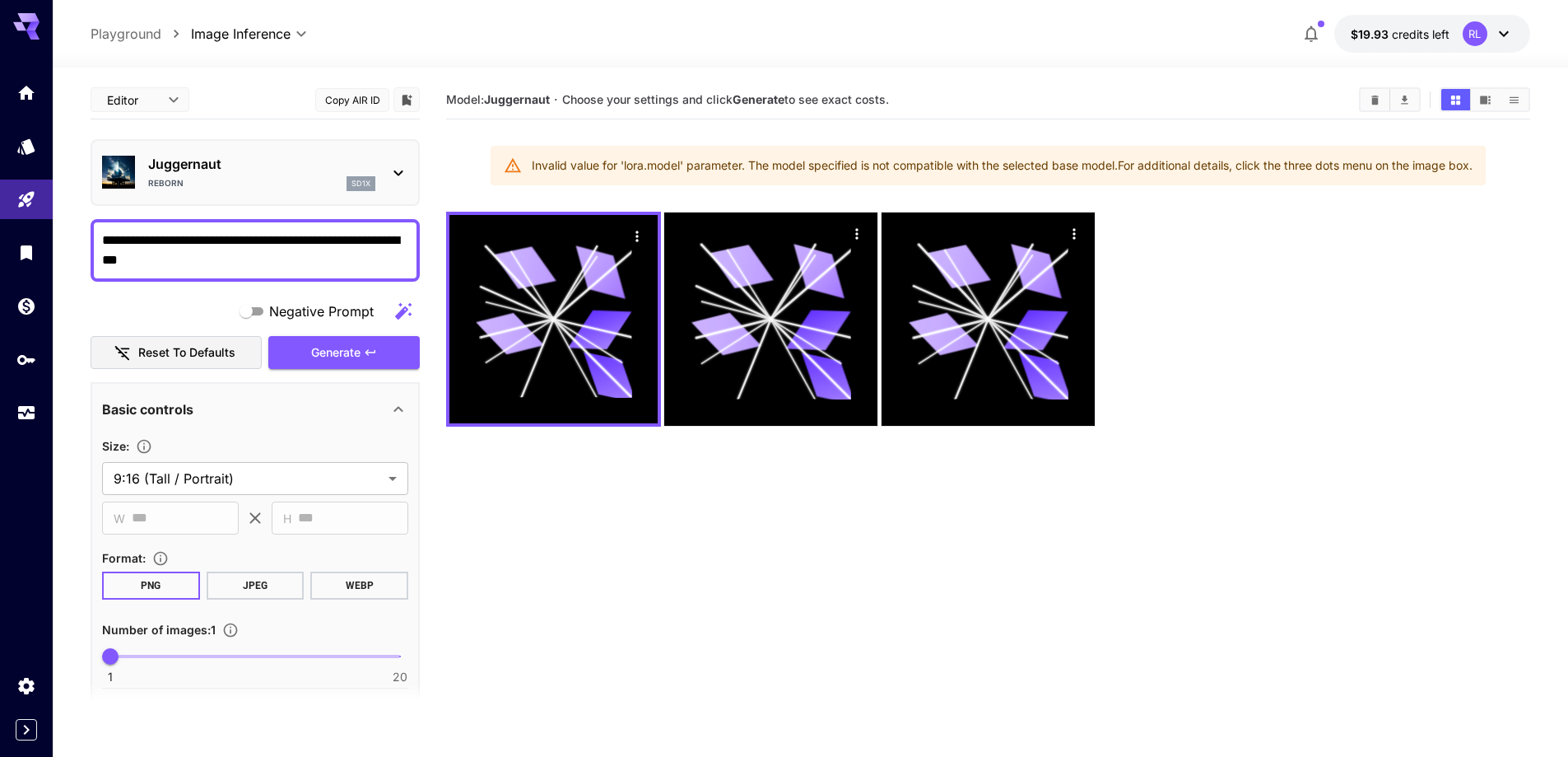
click at [229, 160] on p "Juggernaut" at bounding box center [261, 164] width 227 height 20
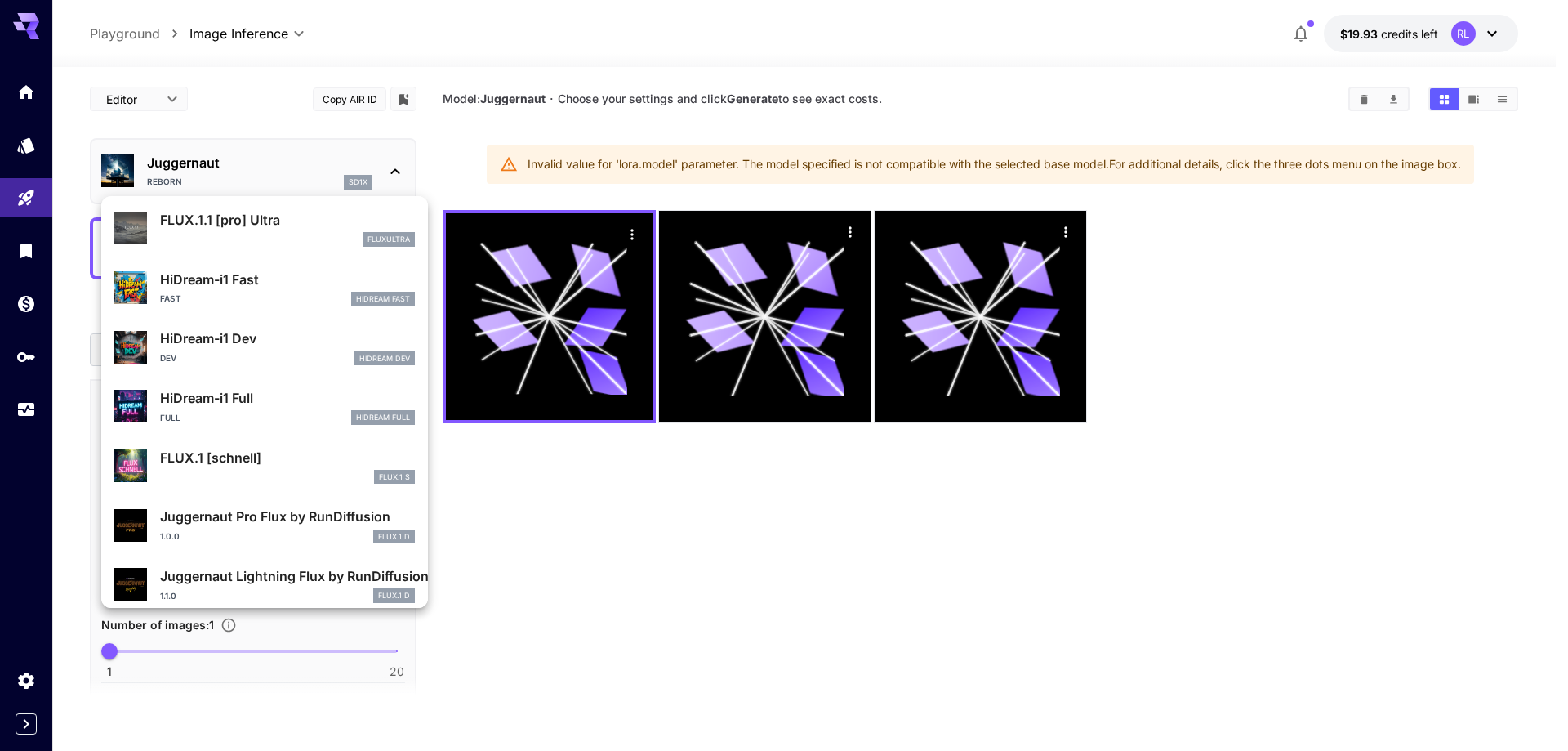
scroll to position [1322, 0]
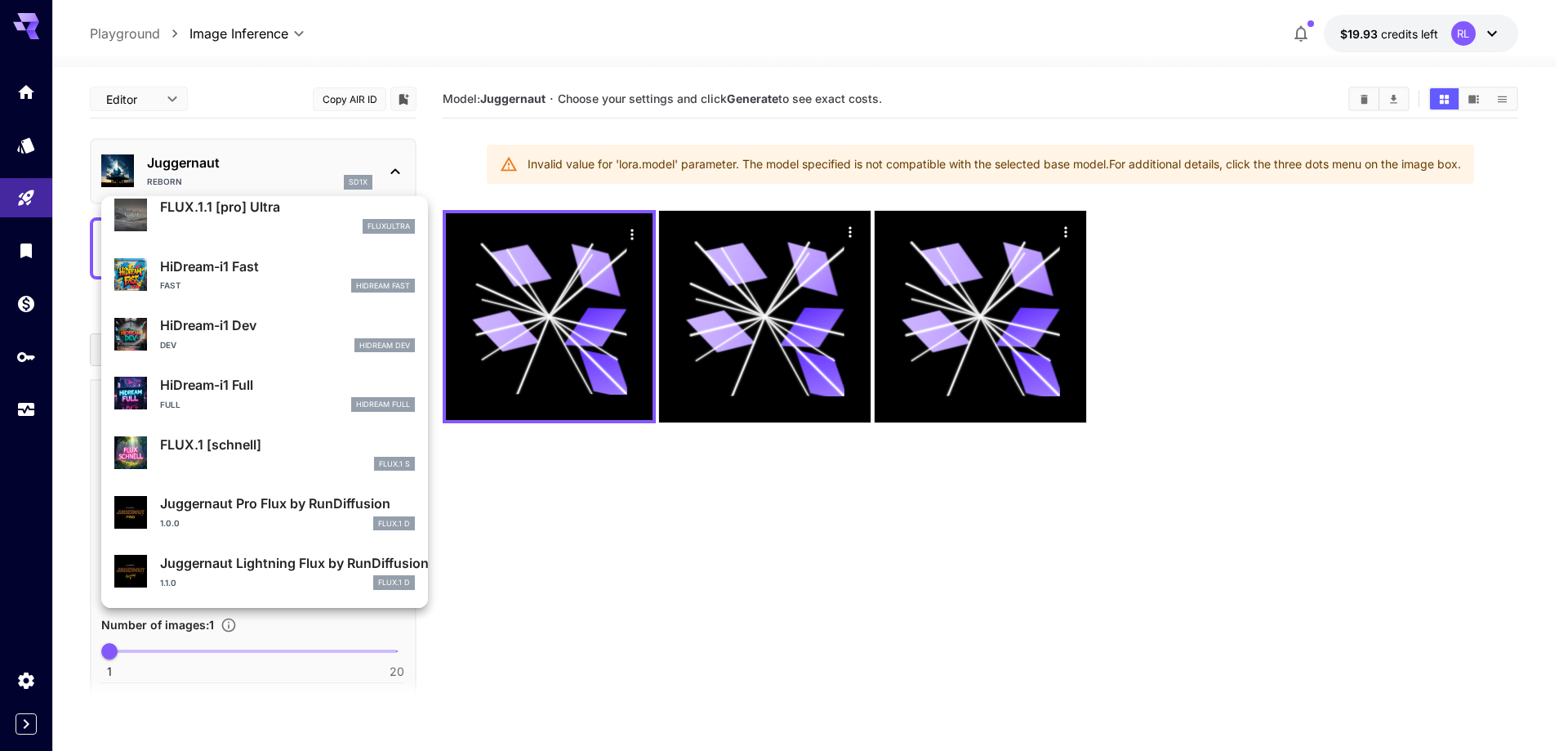
click at [216, 436] on p "FLUX.1 [schnell]" at bounding box center [287, 444] width 255 height 19
type input "**********"
type input "***"
type input "****"
type input "*"
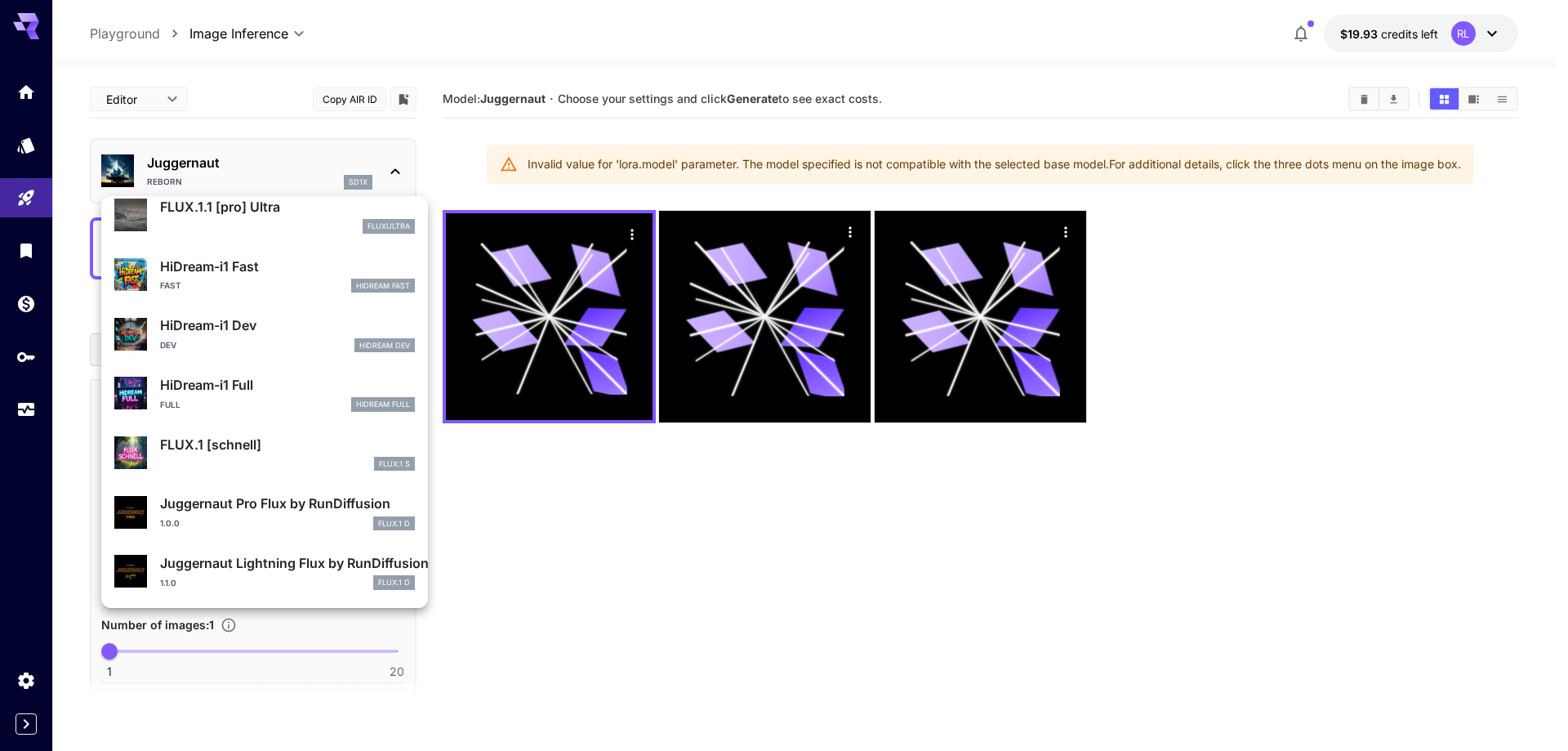
type input "*"
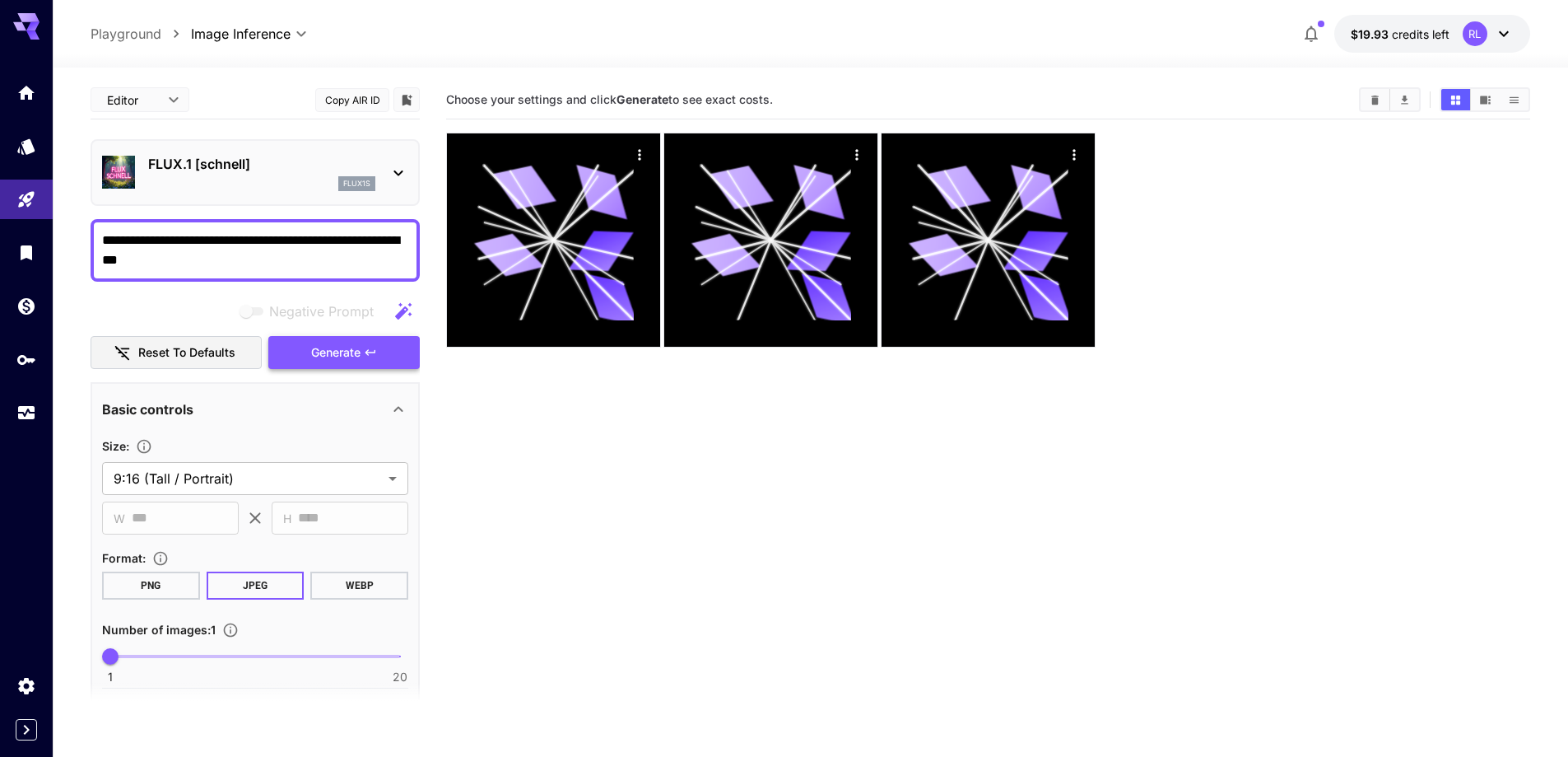
click at [311, 353] on span "Generate" at bounding box center [336, 352] width 50 height 20
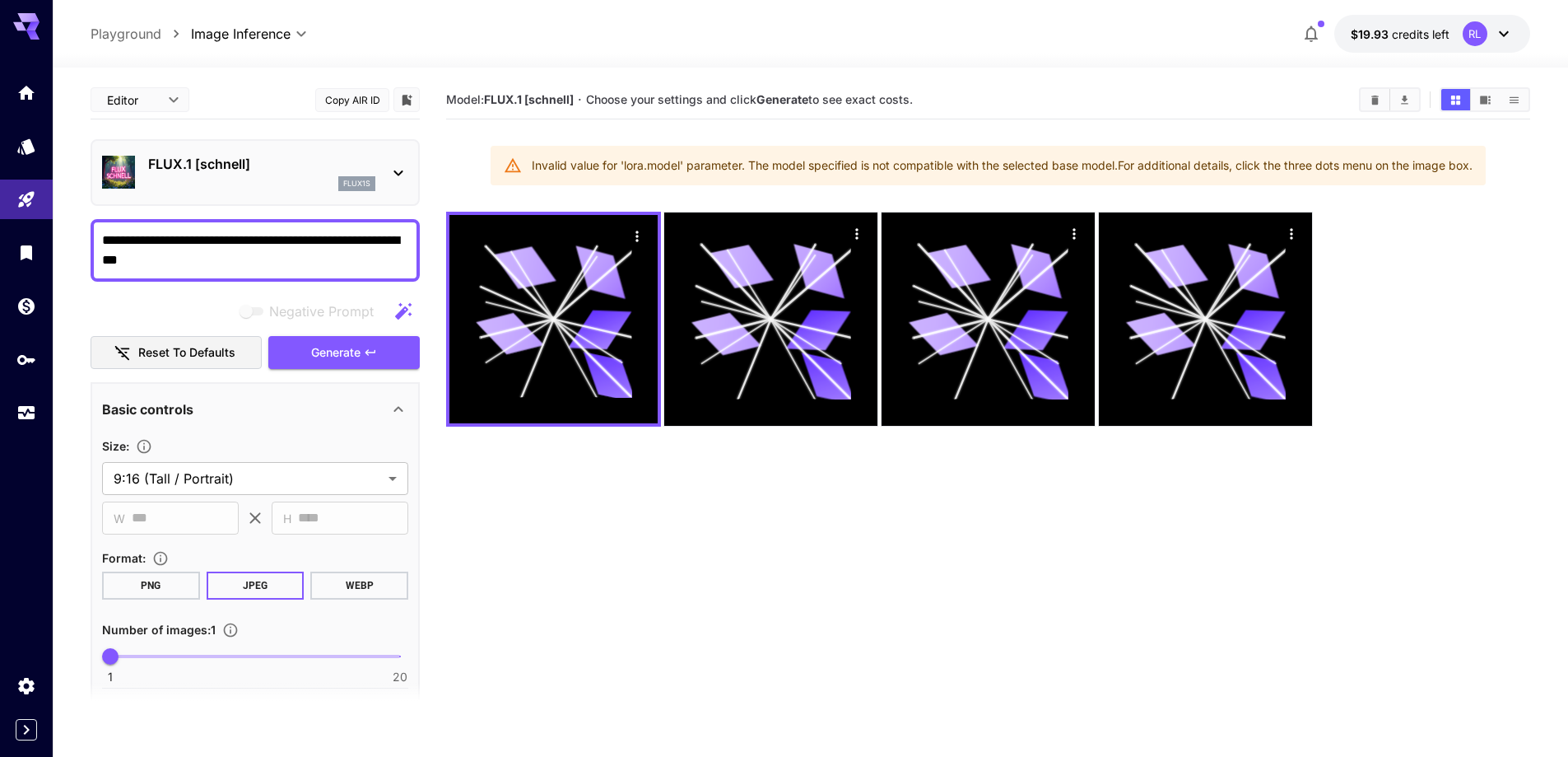
click at [221, 176] on div "FLUX.1 [schnell] flux1s" at bounding box center [261, 173] width 227 height 37
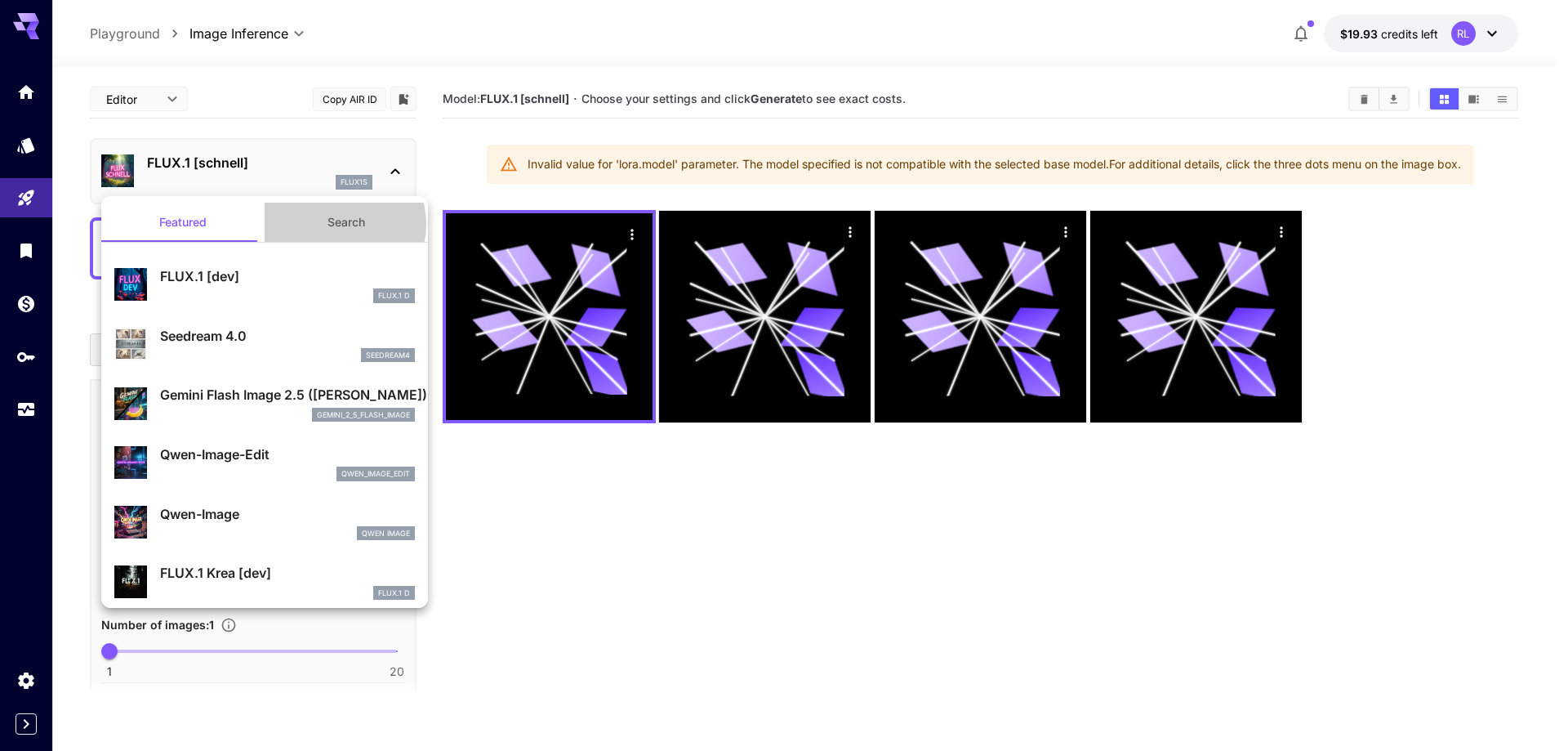
click at [336, 224] on button "Search" at bounding box center [346, 222] width 163 height 40
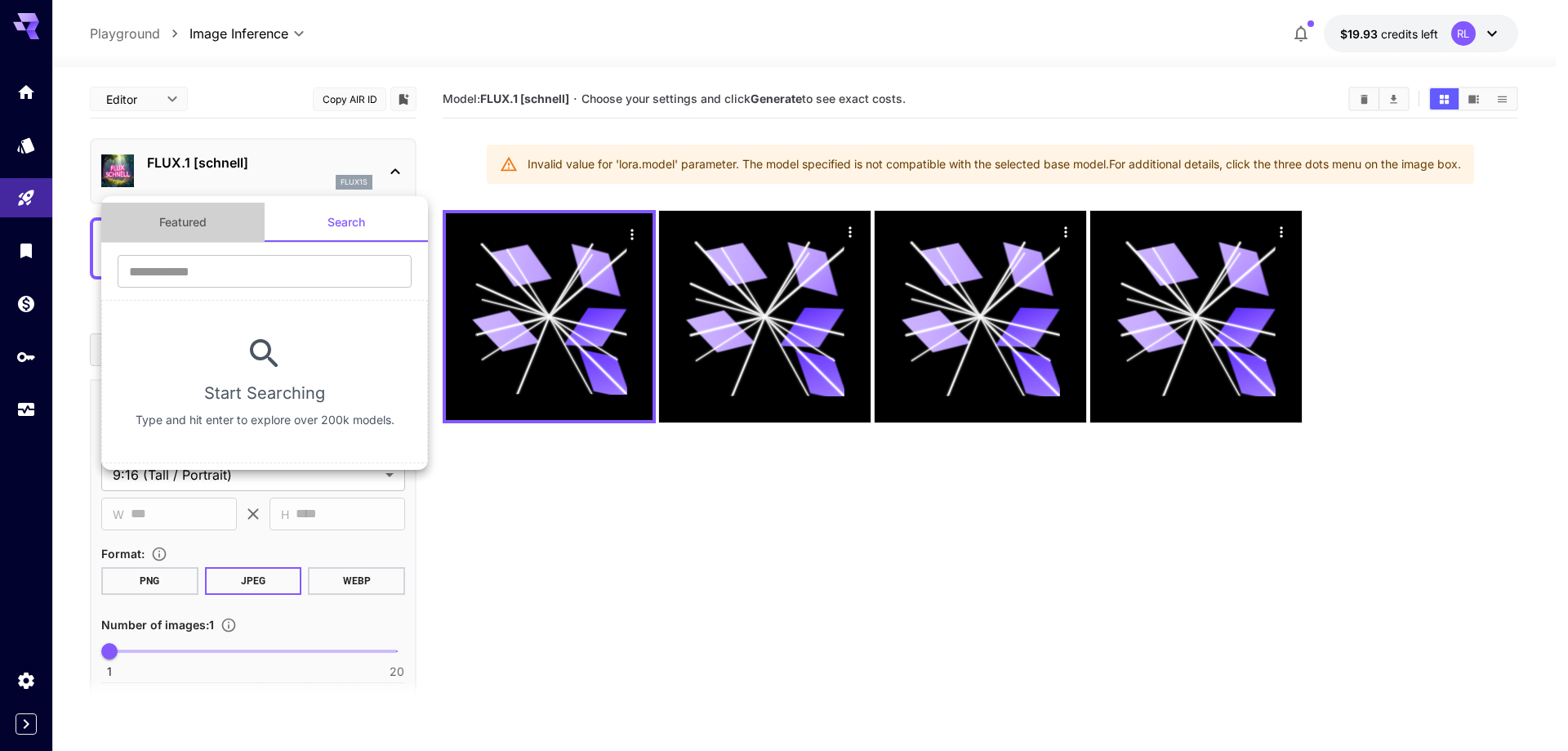
click at [191, 221] on button "Featured" at bounding box center [183, 222] width 163 height 40
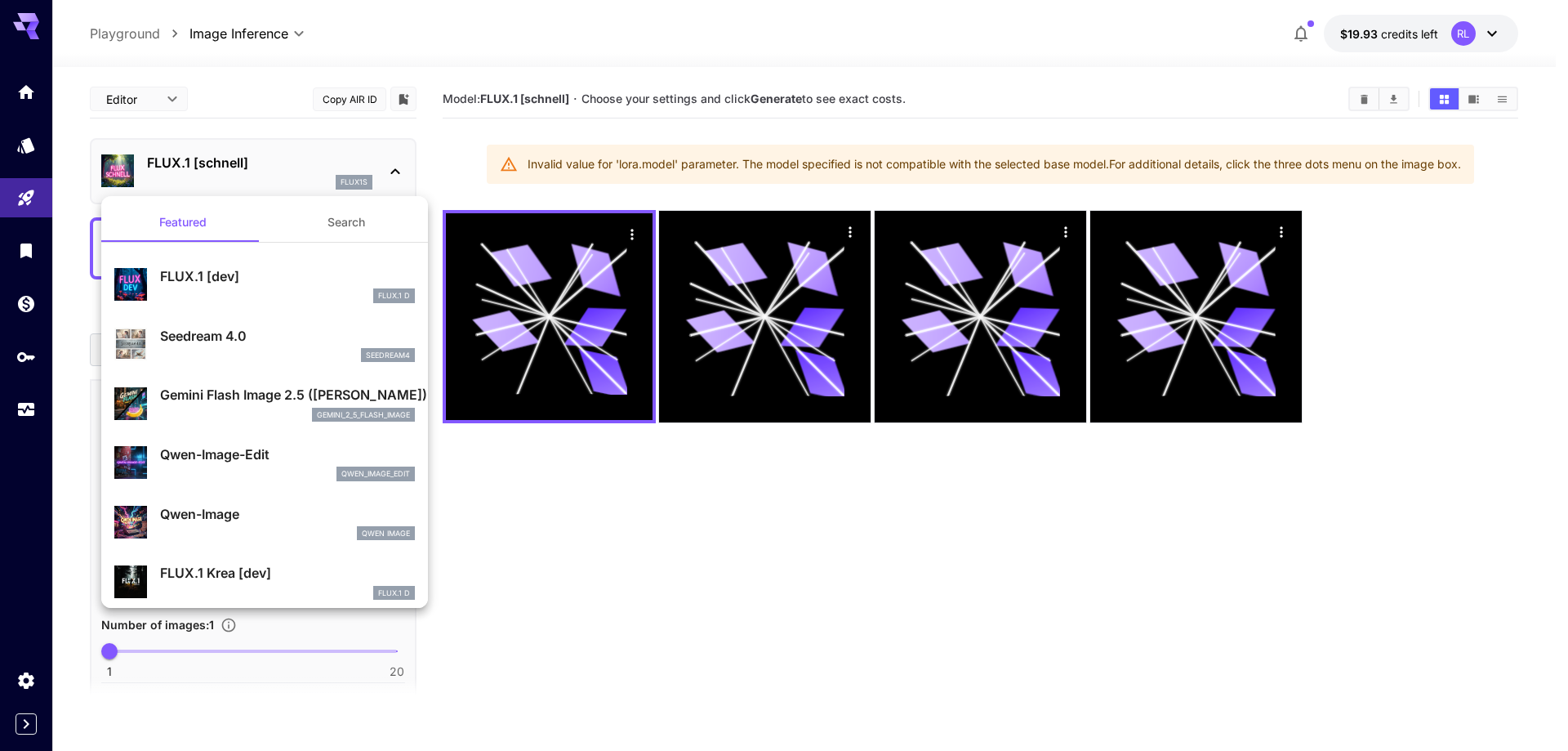
click at [200, 513] on p "Qwen-Image" at bounding box center [287, 514] width 255 height 19
type input "**"
type input "***"
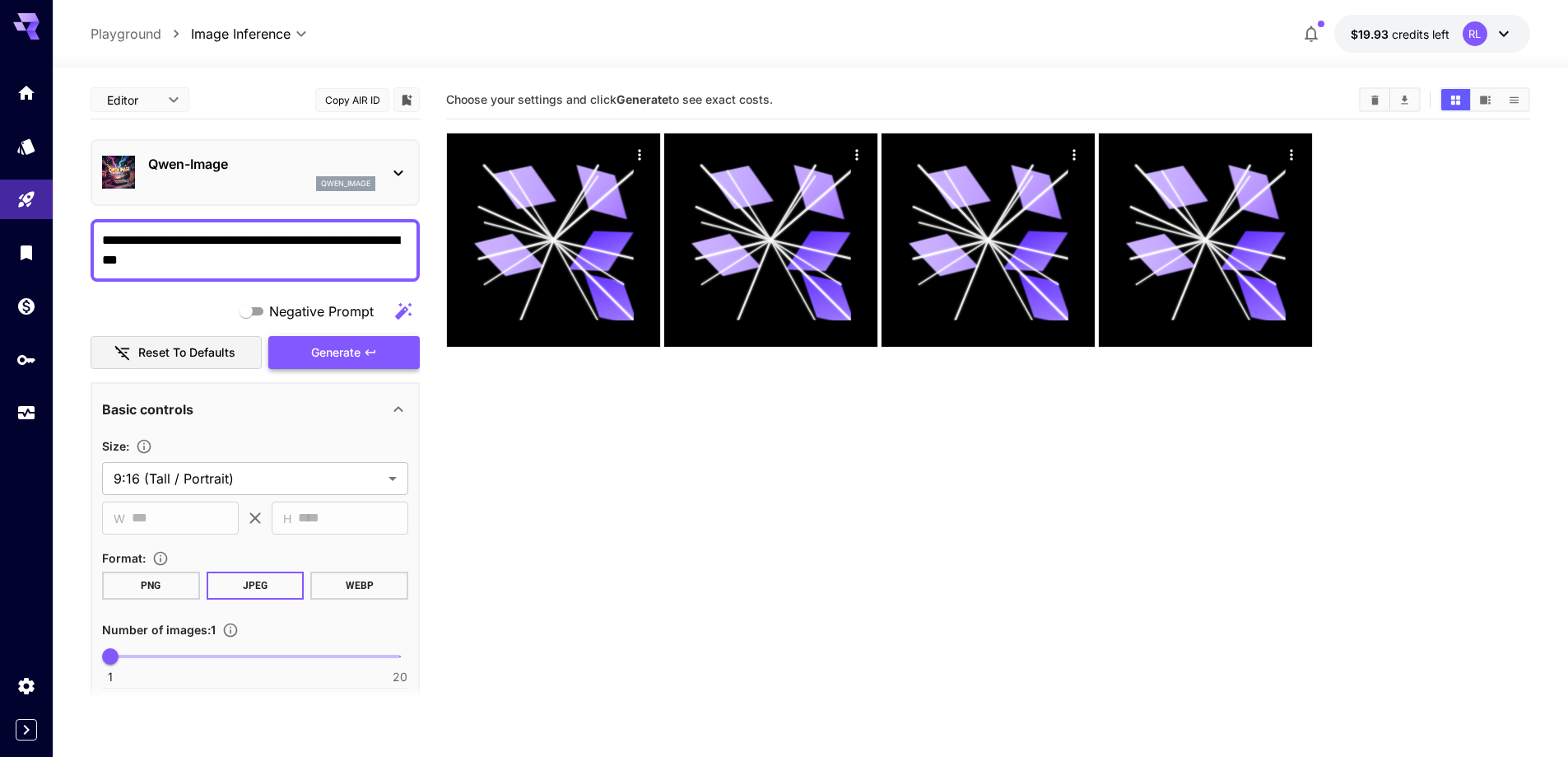
click at [325, 354] on span "Generate" at bounding box center [336, 352] width 50 height 20
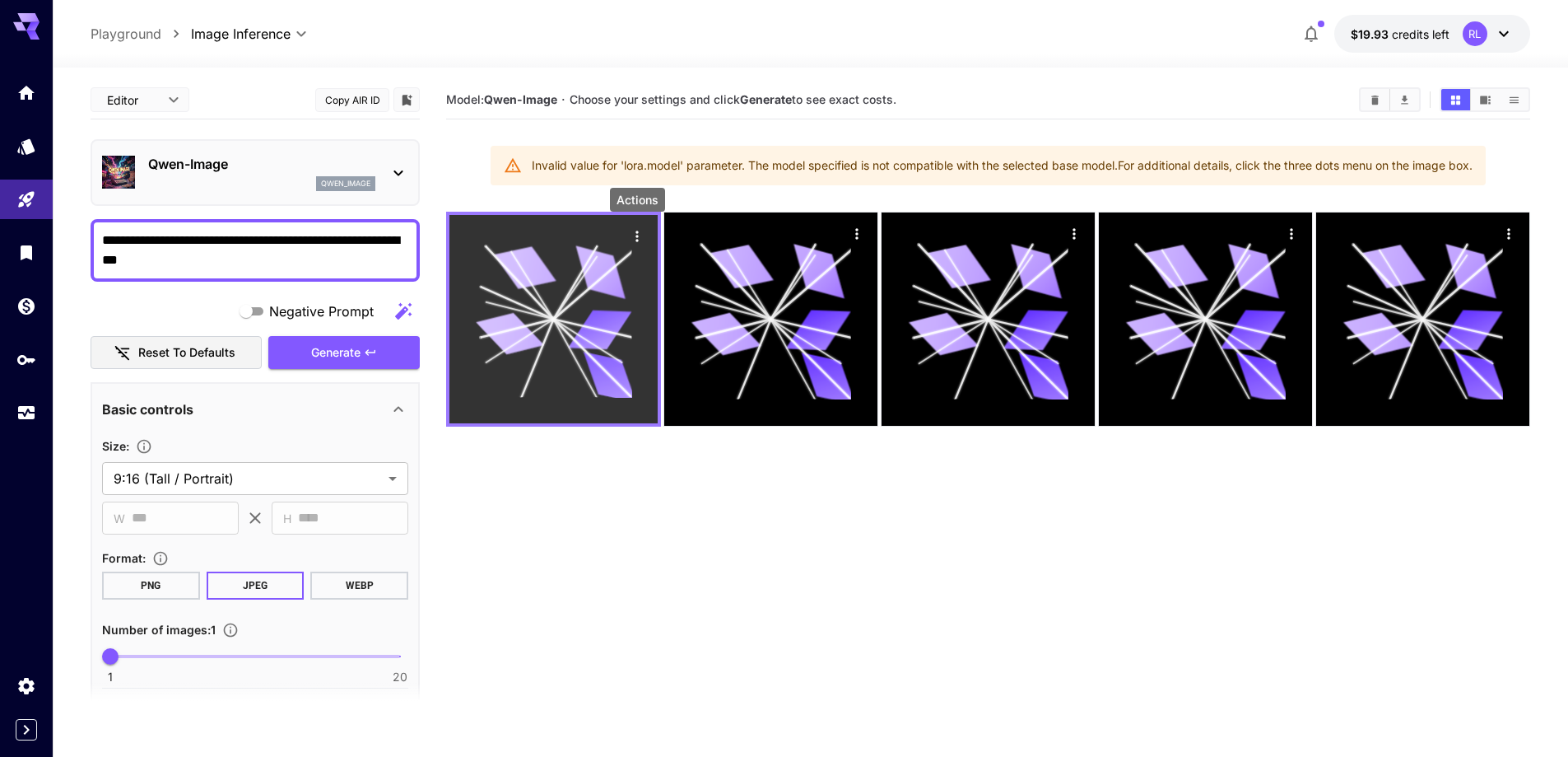
click at [630, 234] on icon "Actions" at bounding box center [637, 236] width 17 height 17
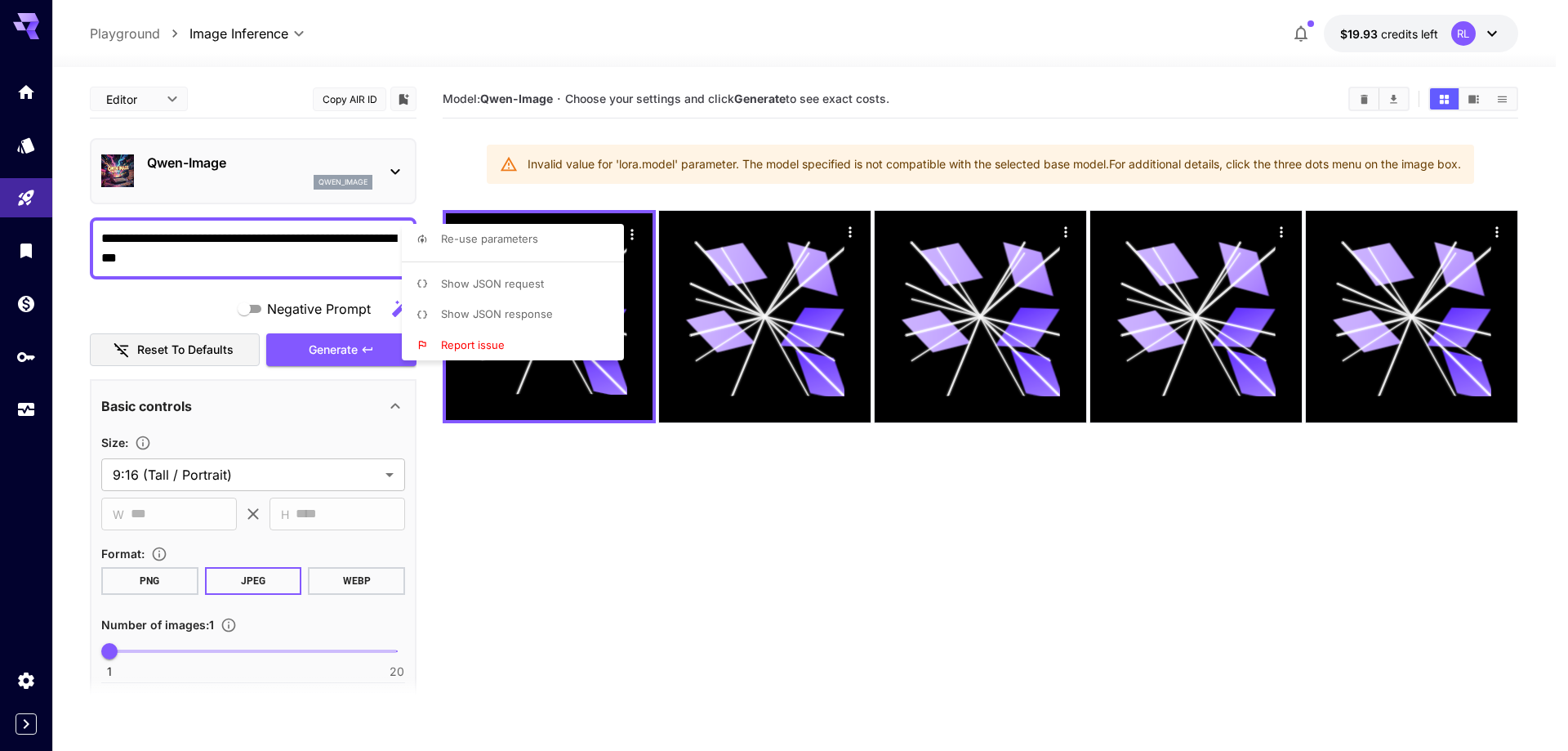
click at [585, 527] on div at bounding box center [784, 376] width 1568 height 751
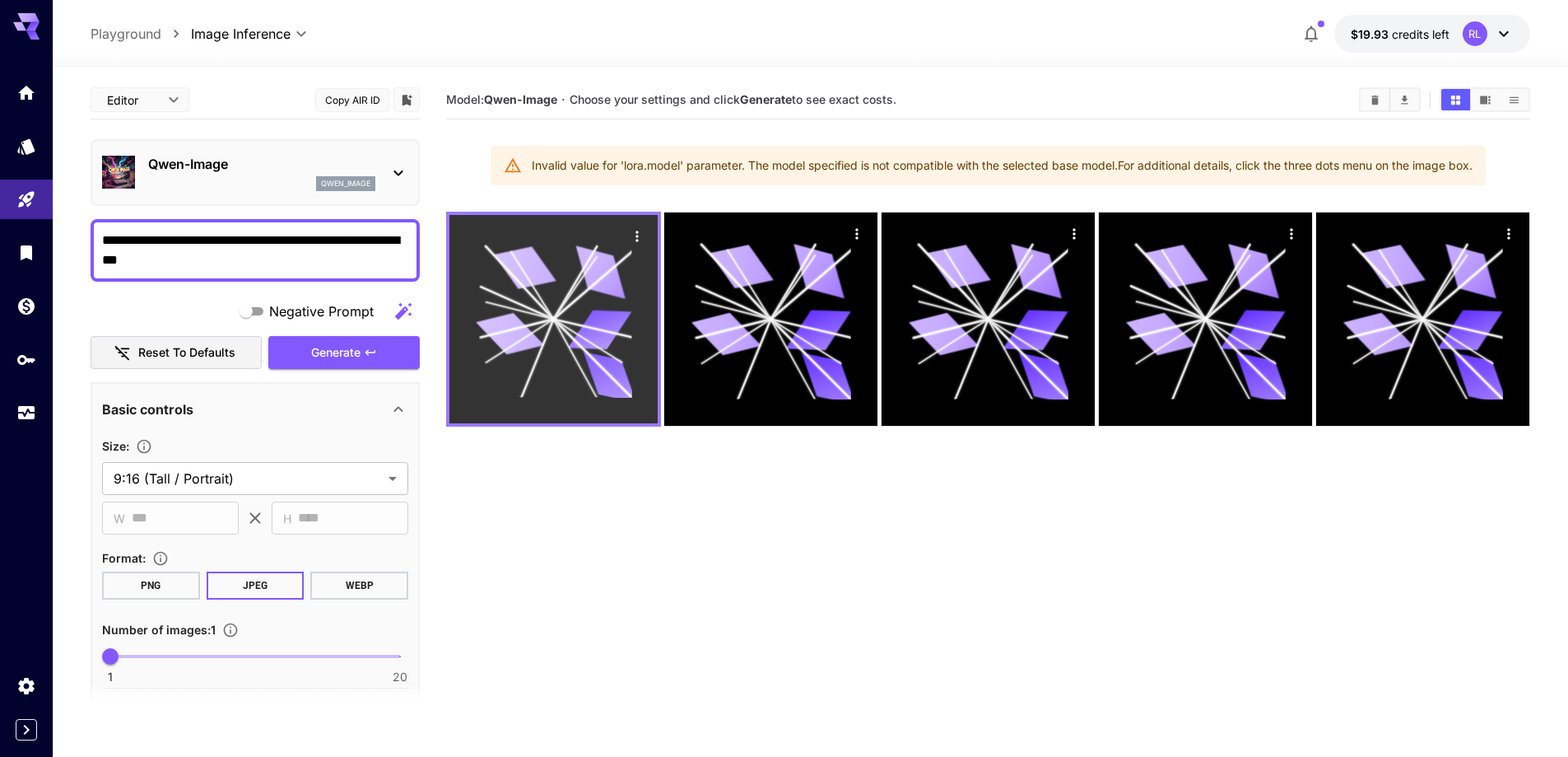
click at [555, 238] on div at bounding box center [553, 318] width 208 height 208
click at [630, 236] on icon "Actions" at bounding box center [637, 236] width 17 height 17
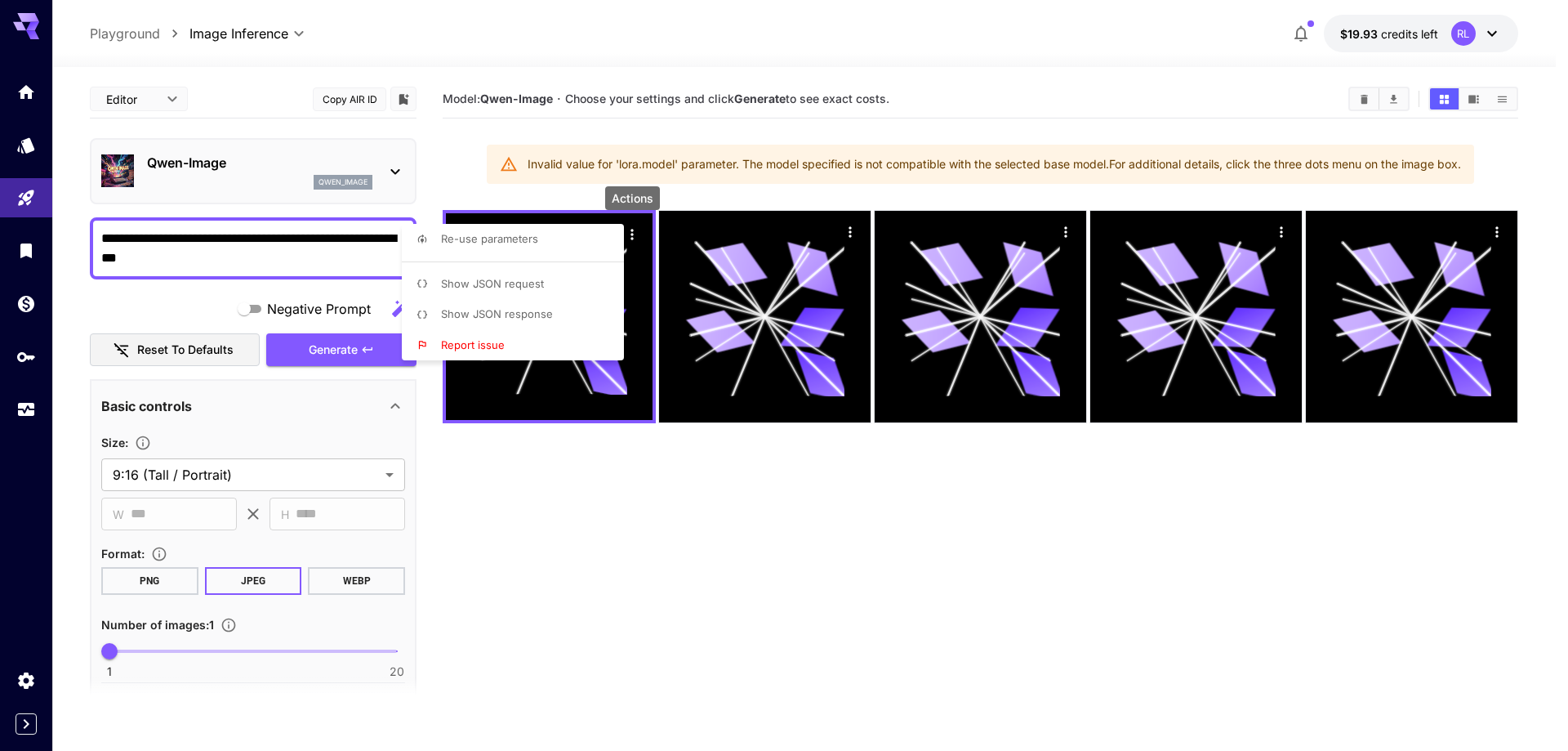
click at [483, 285] on span "Show JSON request" at bounding box center [492, 283] width 103 height 13
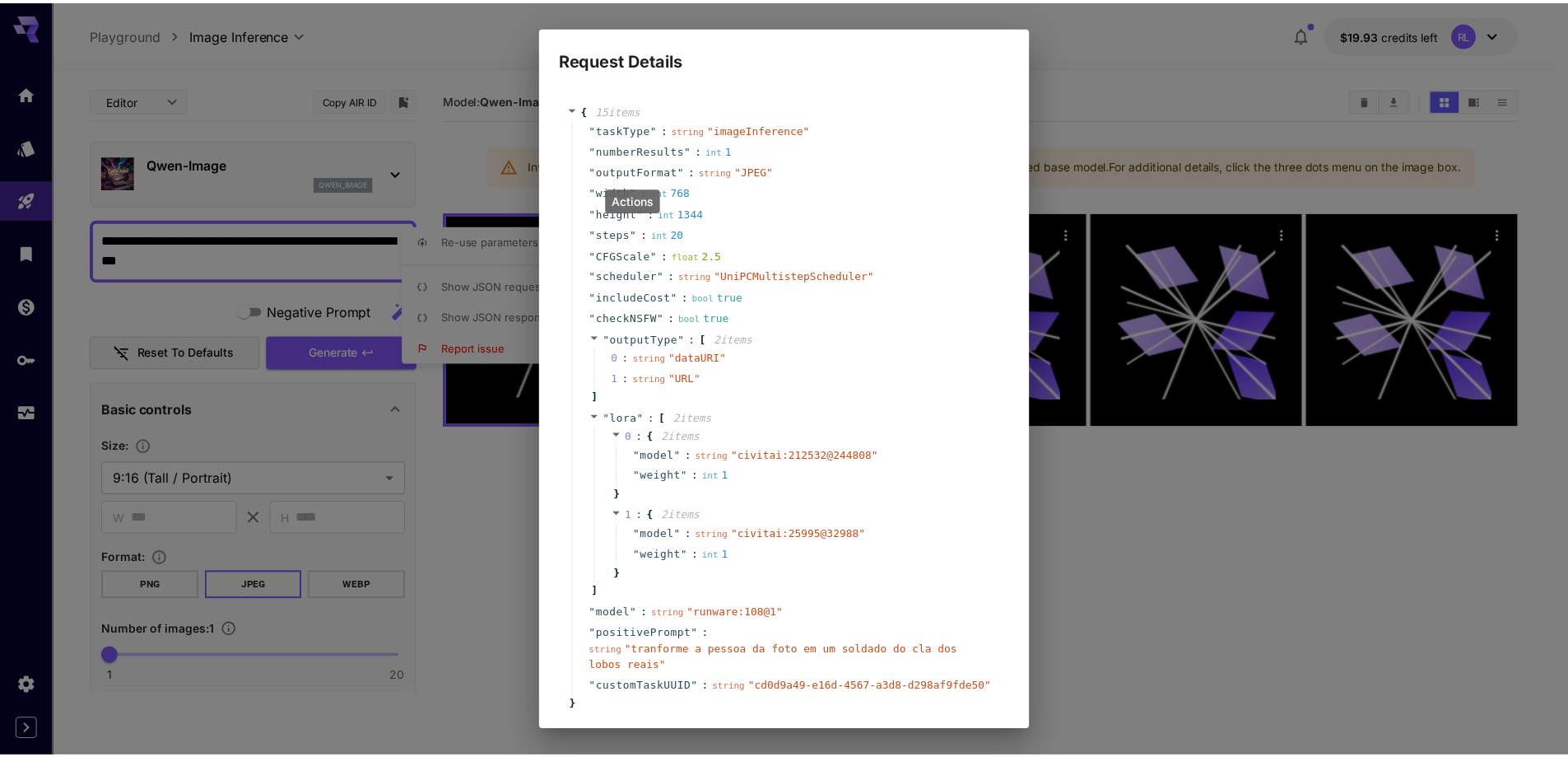
scroll to position [82, 0]
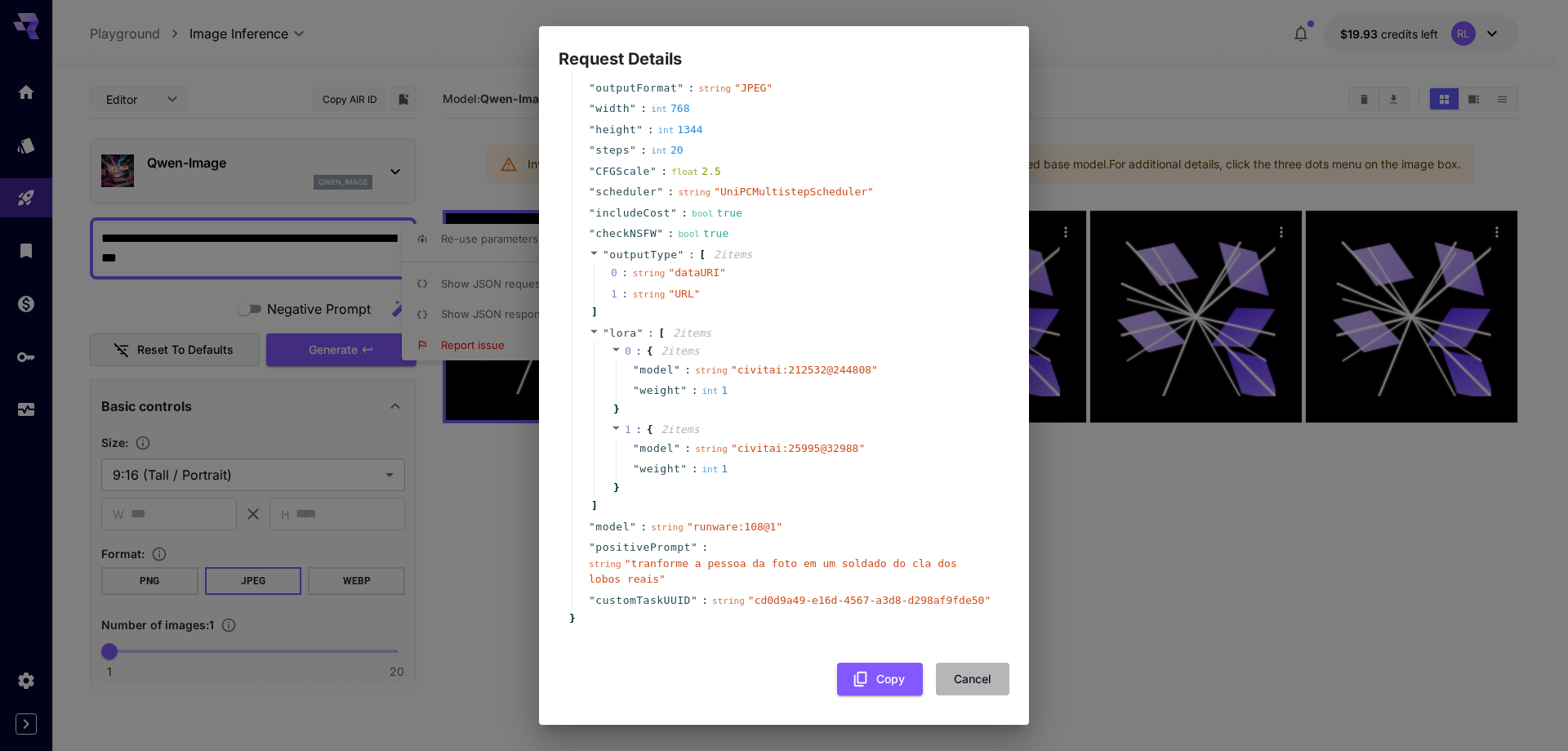
click at [964, 684] on button "Cancel" at bounding box center [973, 679] width 74 height 33
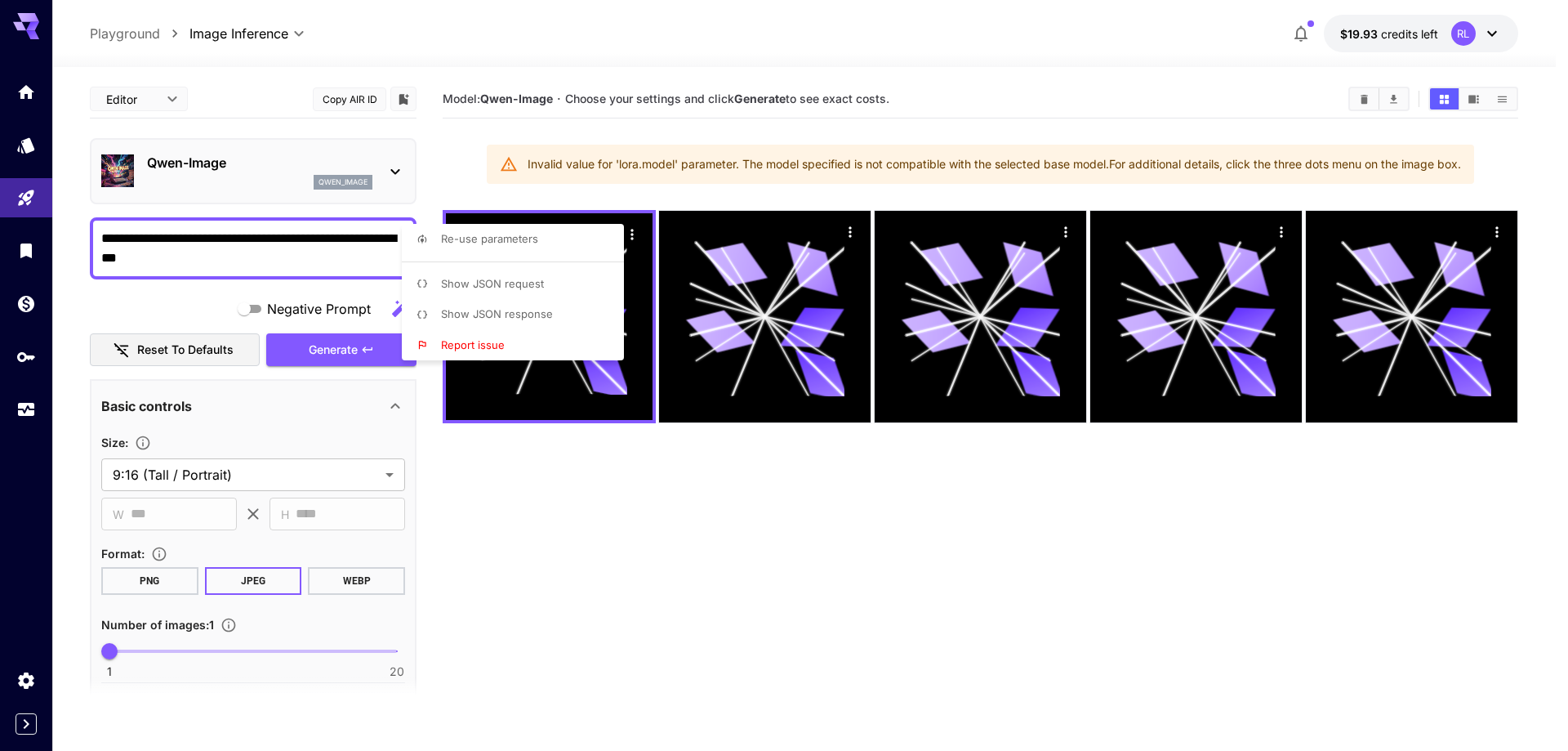
click at [557, 539] on div at bounding box center [784, 376] width 1568 height 751
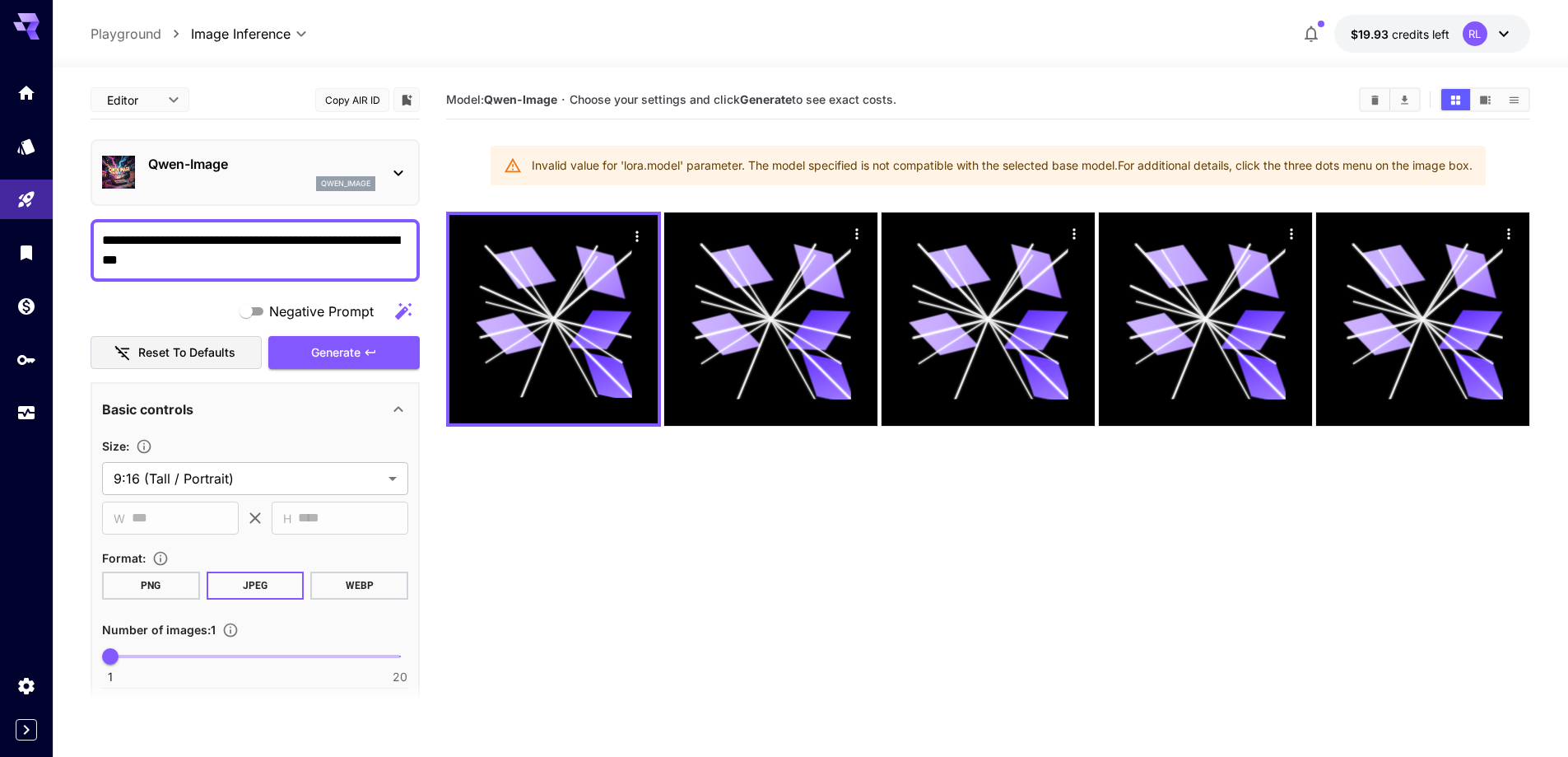
click at [314, 180] on div "qwen_image" at bounding box center [261, 183] width 227 height 15
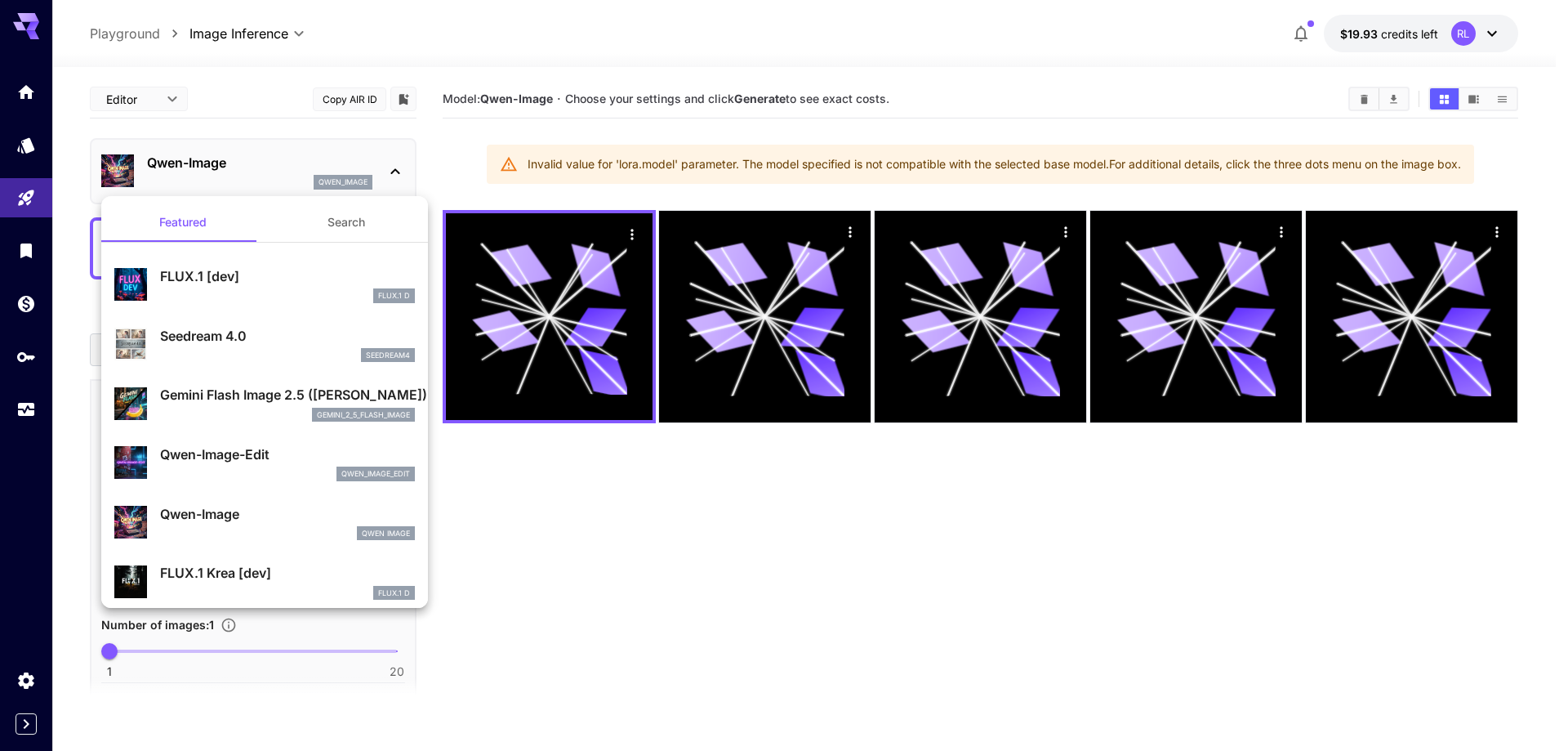
click at [178, 331] on p "Seedream 4.0" at bounding box center [287, 336] width 255 height 19
type input "**********"
type input "****"
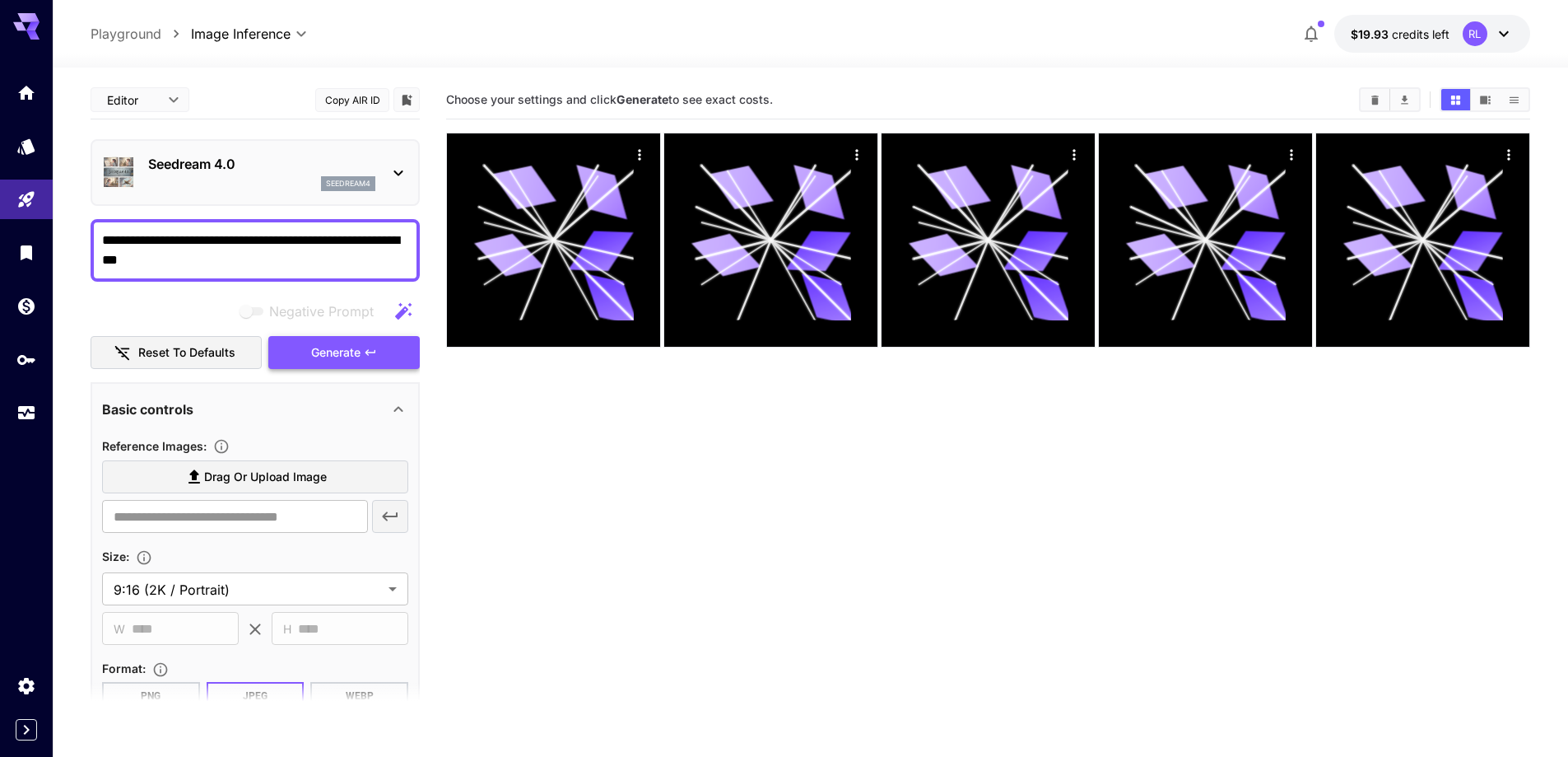
click at [314, 347] on span "Generate" at bounding box center [336, 352] width 50 height 20
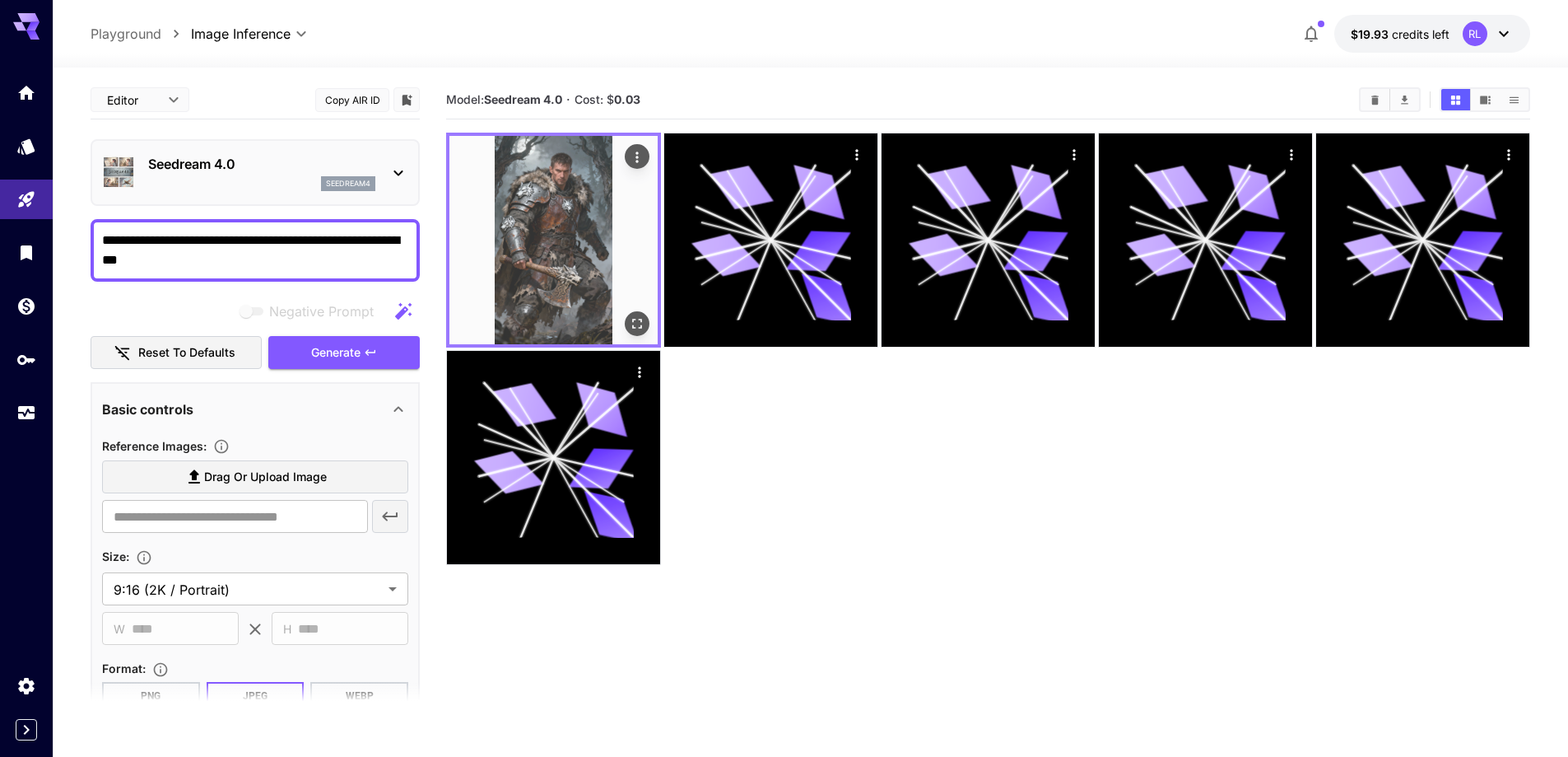
click at [559, 203] on img at bounding box center [553, 239] width 208 height 208
click at [635, 321] on icon "Open in fullscreen" at bounding box center [637, 324] width 17 height 17
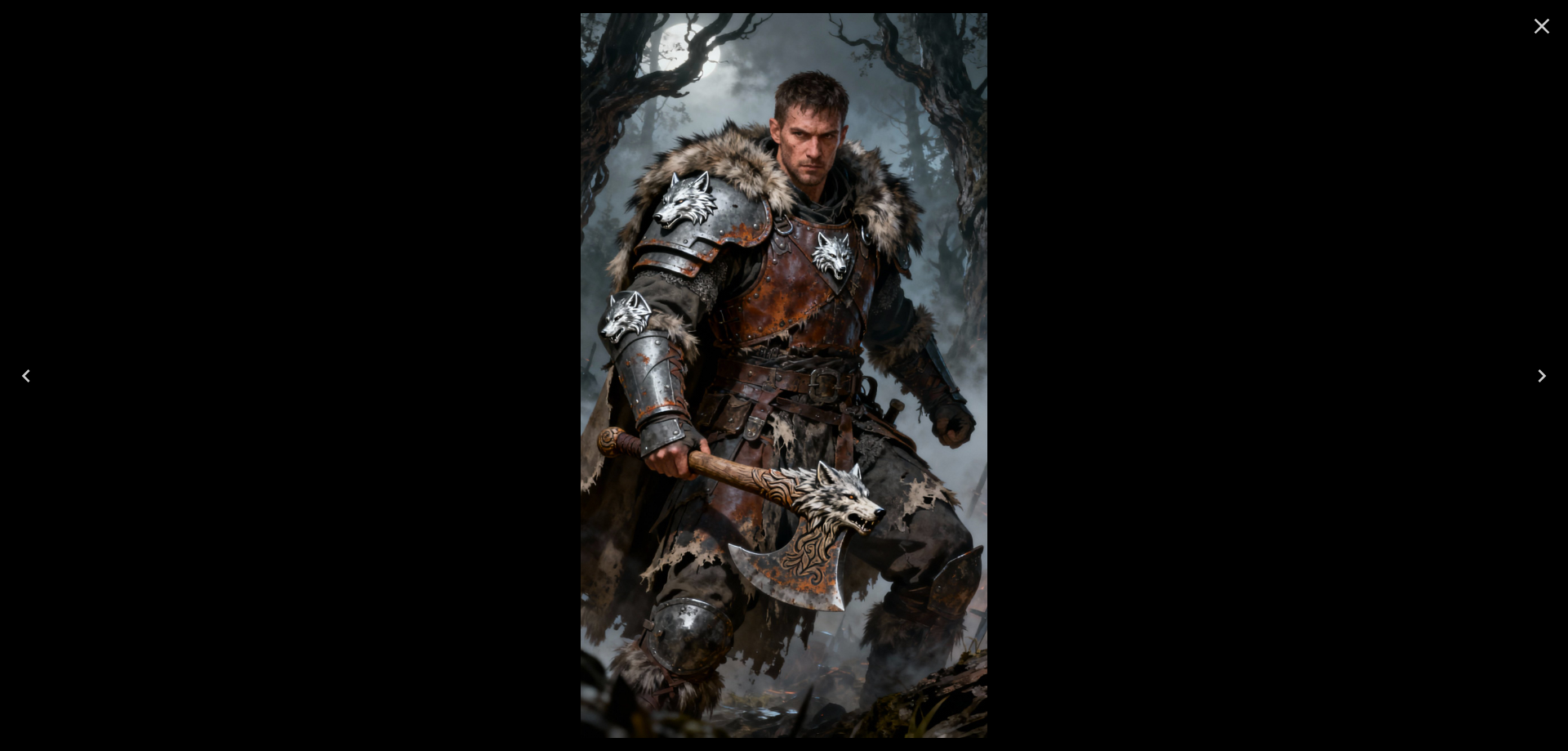
click at [1541, 30] on icon "Close" at bounding box center [1542, 26] width 26 height 26
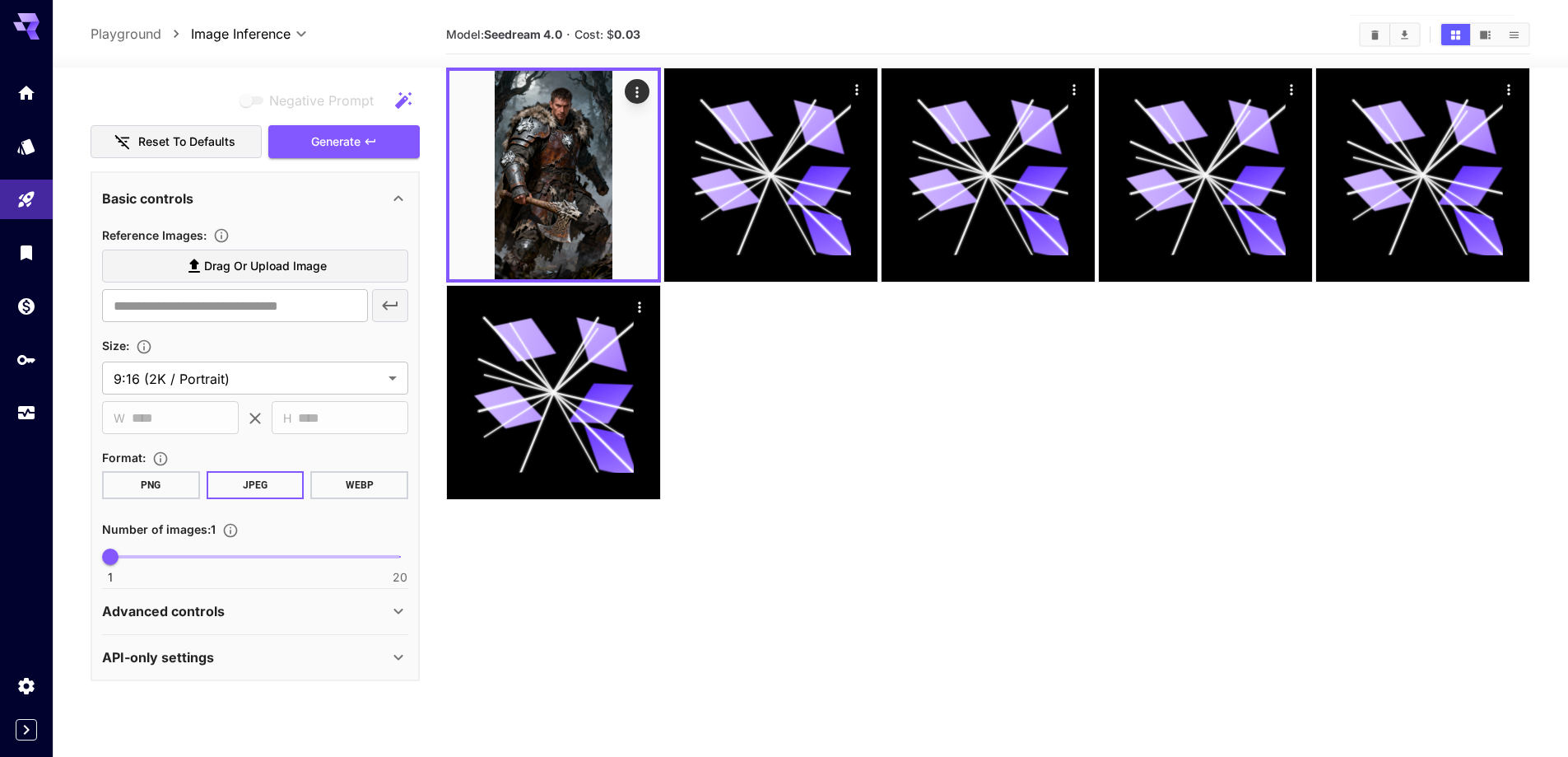
scroll to position [130, 0]
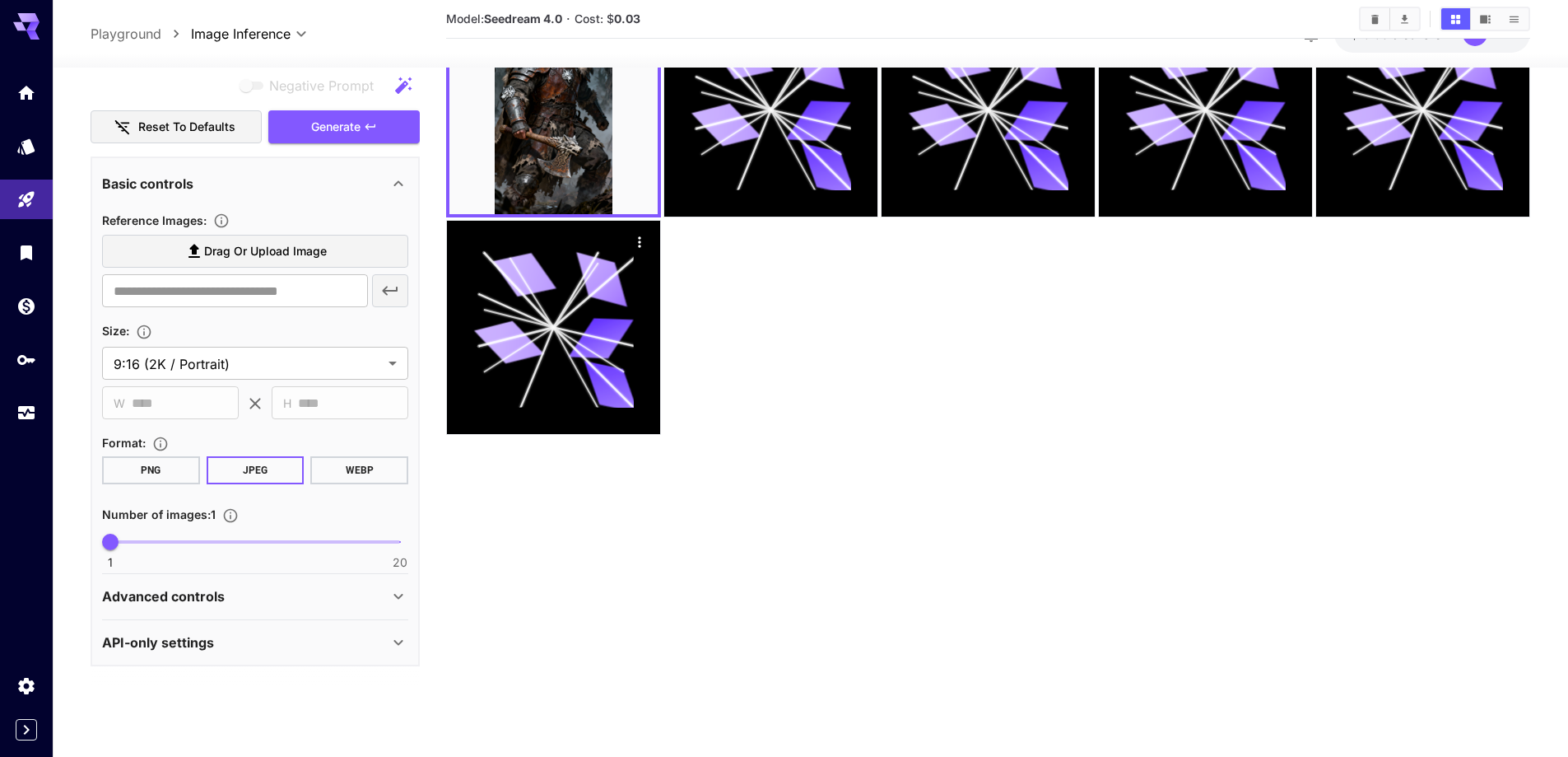
click at [379, 592] on div "Advanced controls" at bounding box center [245, 596] width 286 height 20
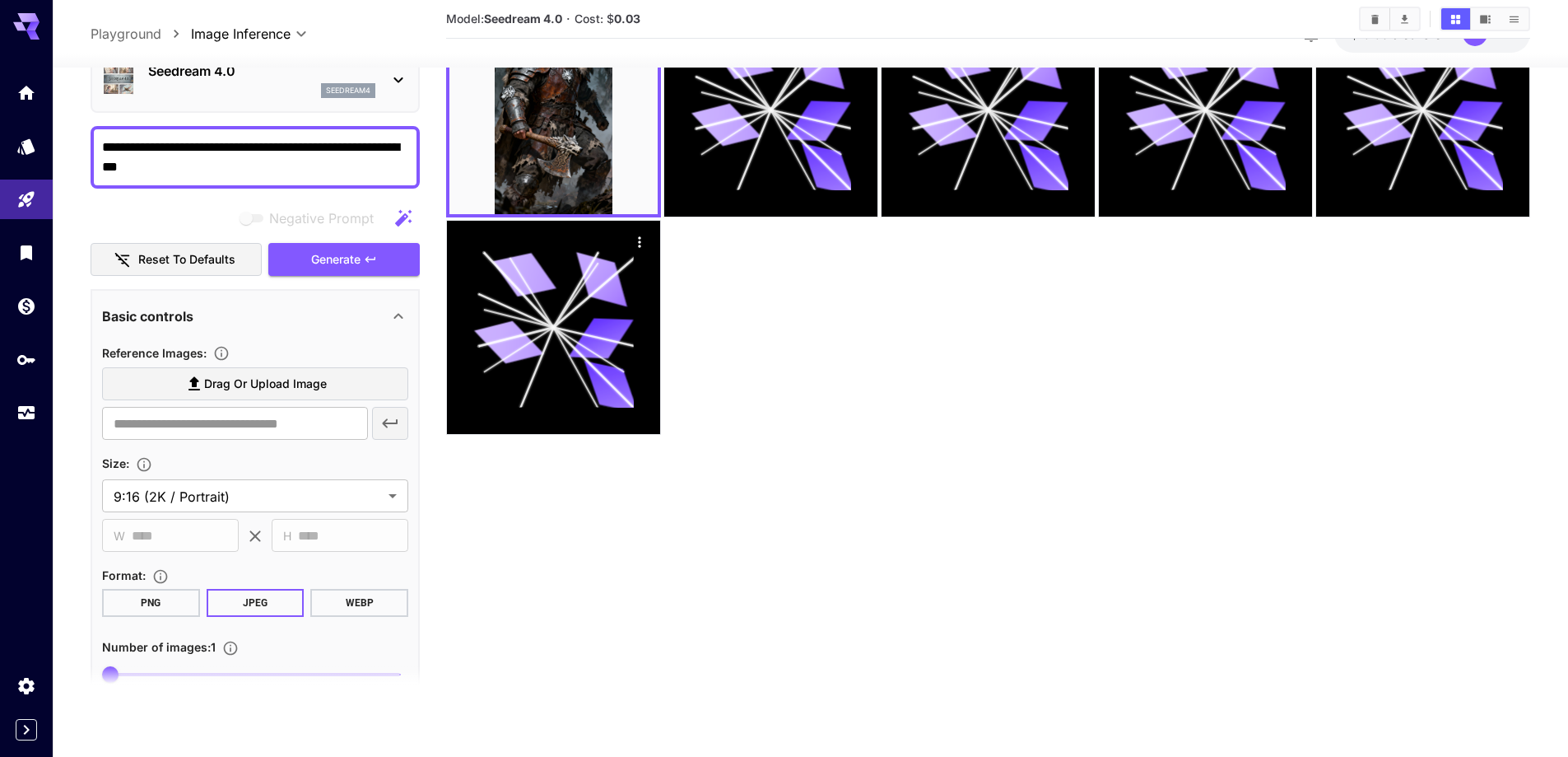
scroll to position [165, 0]
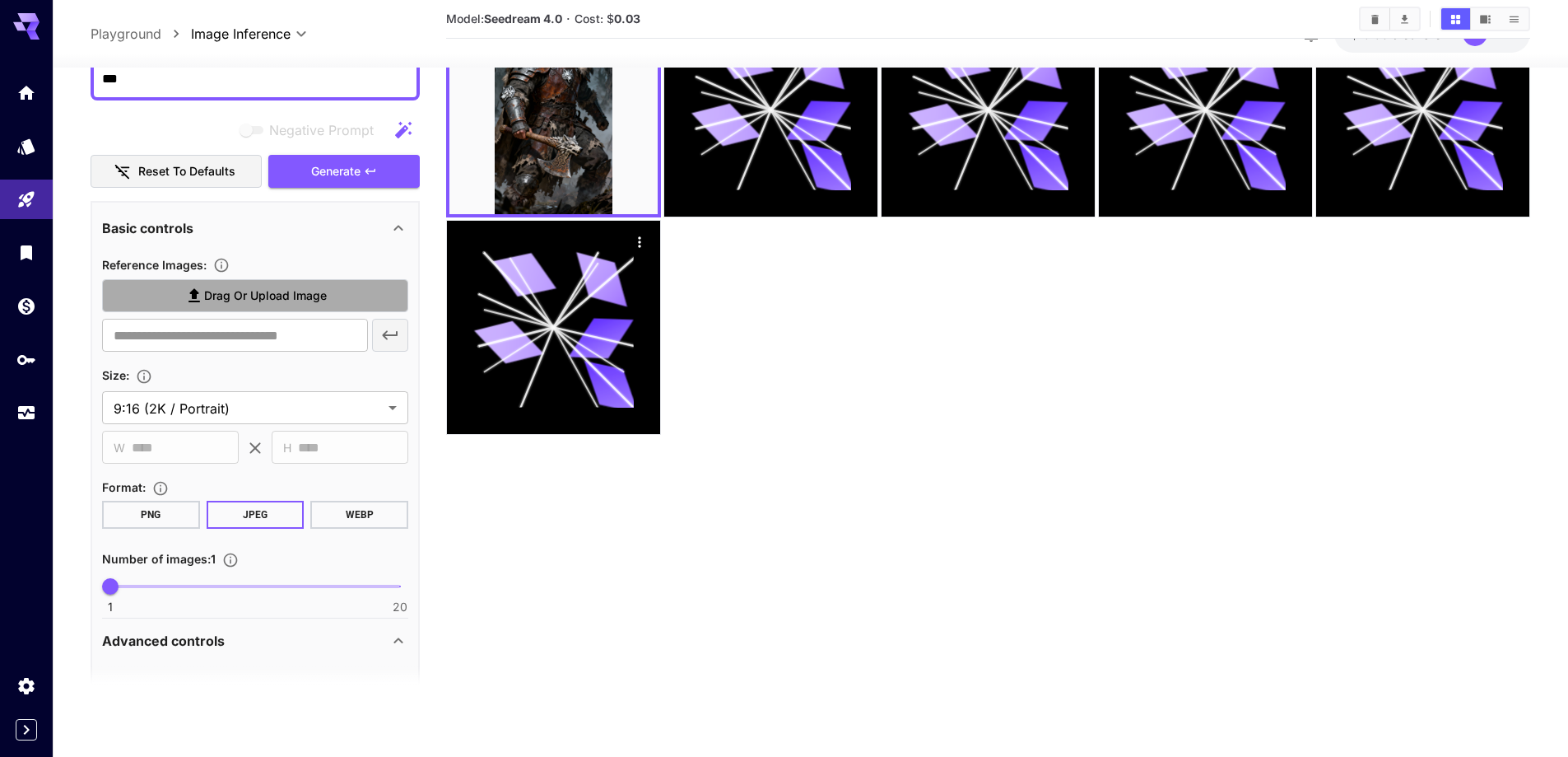
click at [266, 300] on span "Drag or upload image" at bounding box center [265, 295] width 122 height 20
click at [0, 0] on input "Drag or upload image" at bounding box center [0, 0] width 0 height 0
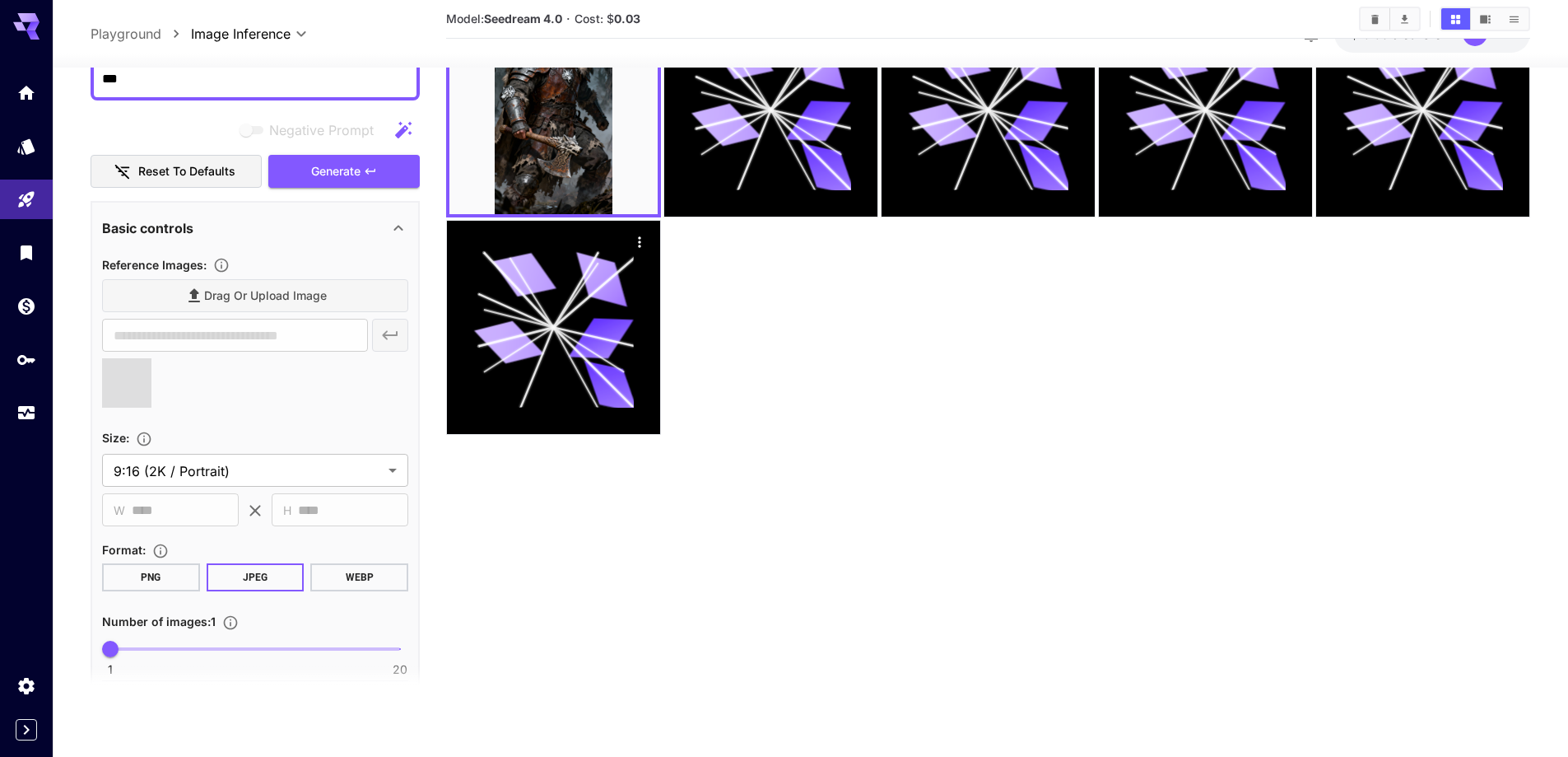
type input "**********"
click at [322, 172] on span "Generate" at bounding box center [336, 171] width 50 height 20
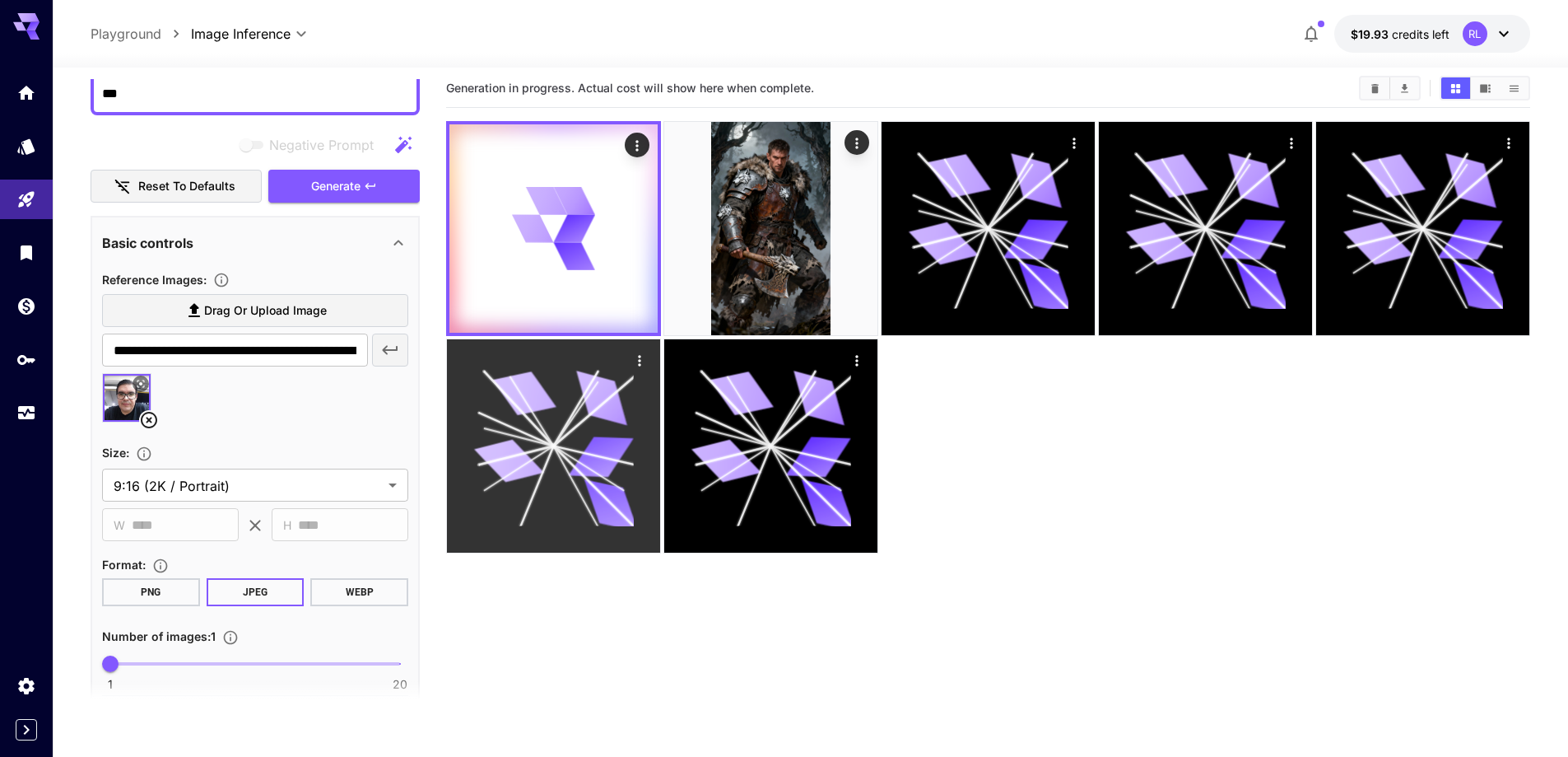
scroll to position [0, 0]
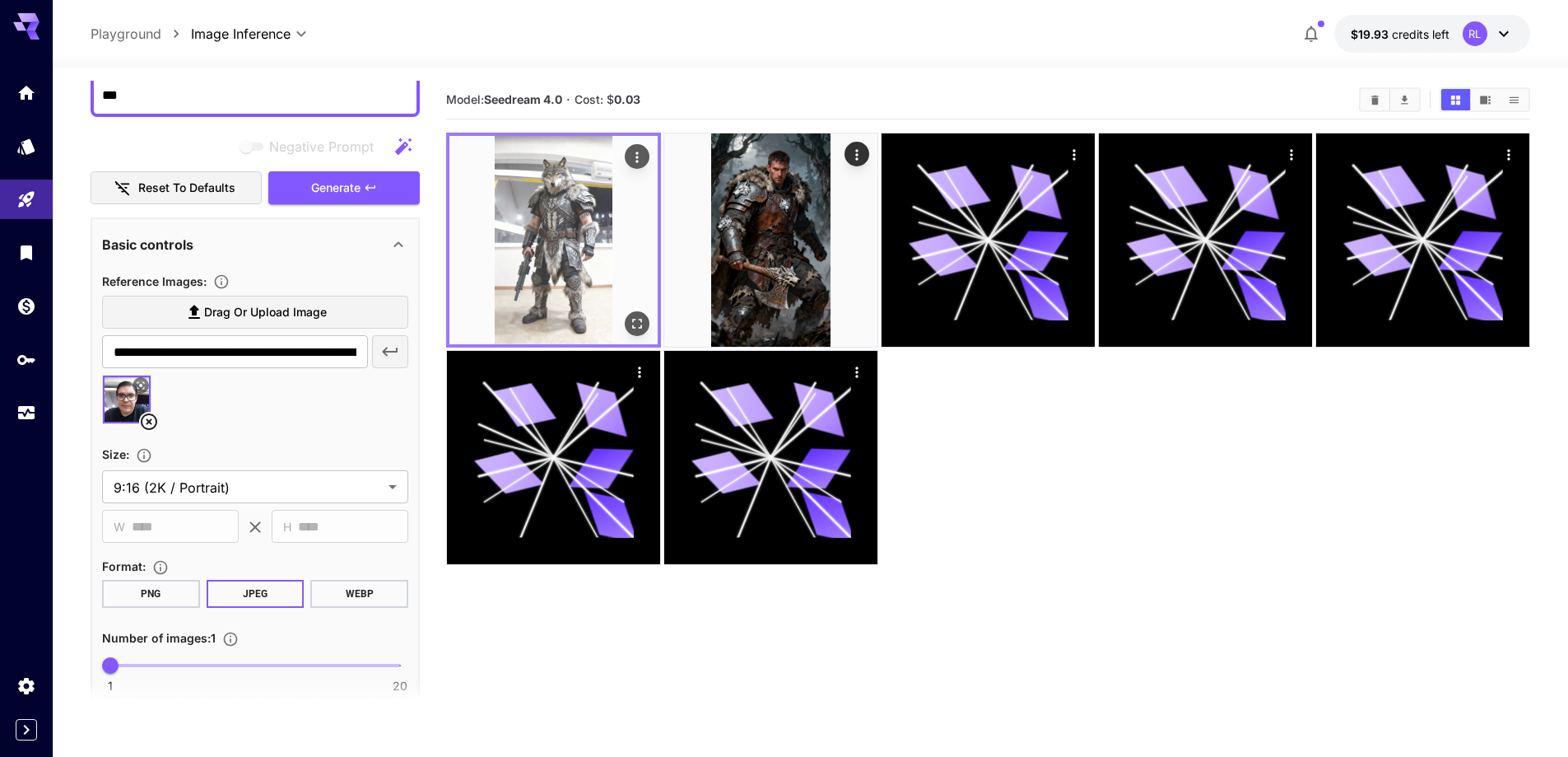
click at [560, 226] on img at bounding box center [553, 239] width 208 height 208
click at [637, 320] on icon "Open in fullscreen" at bounding box center [637, 324] width 17 height 17
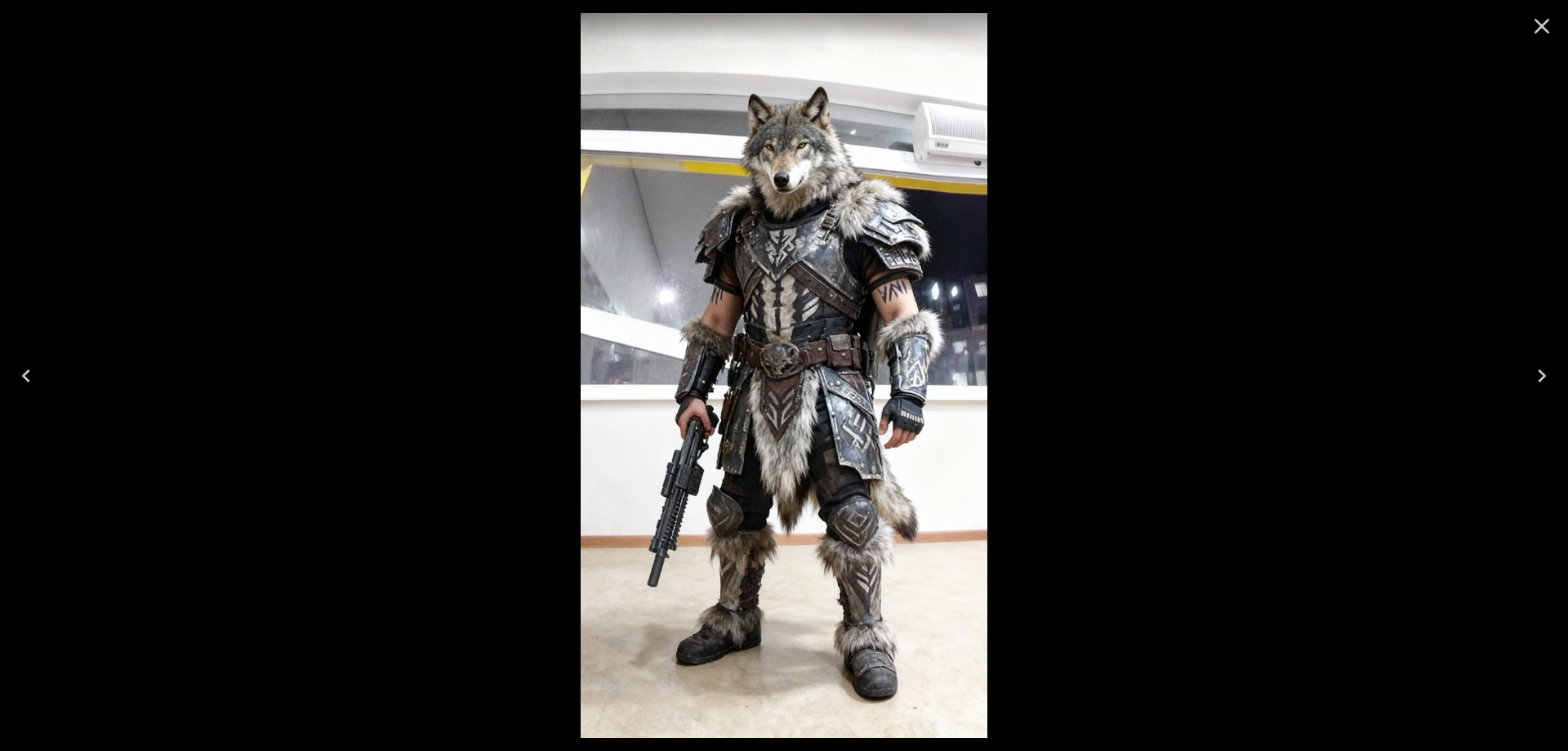
click at [1540, 29] on icon "Close" at bounding box center [1542, 26] width 26 height 26
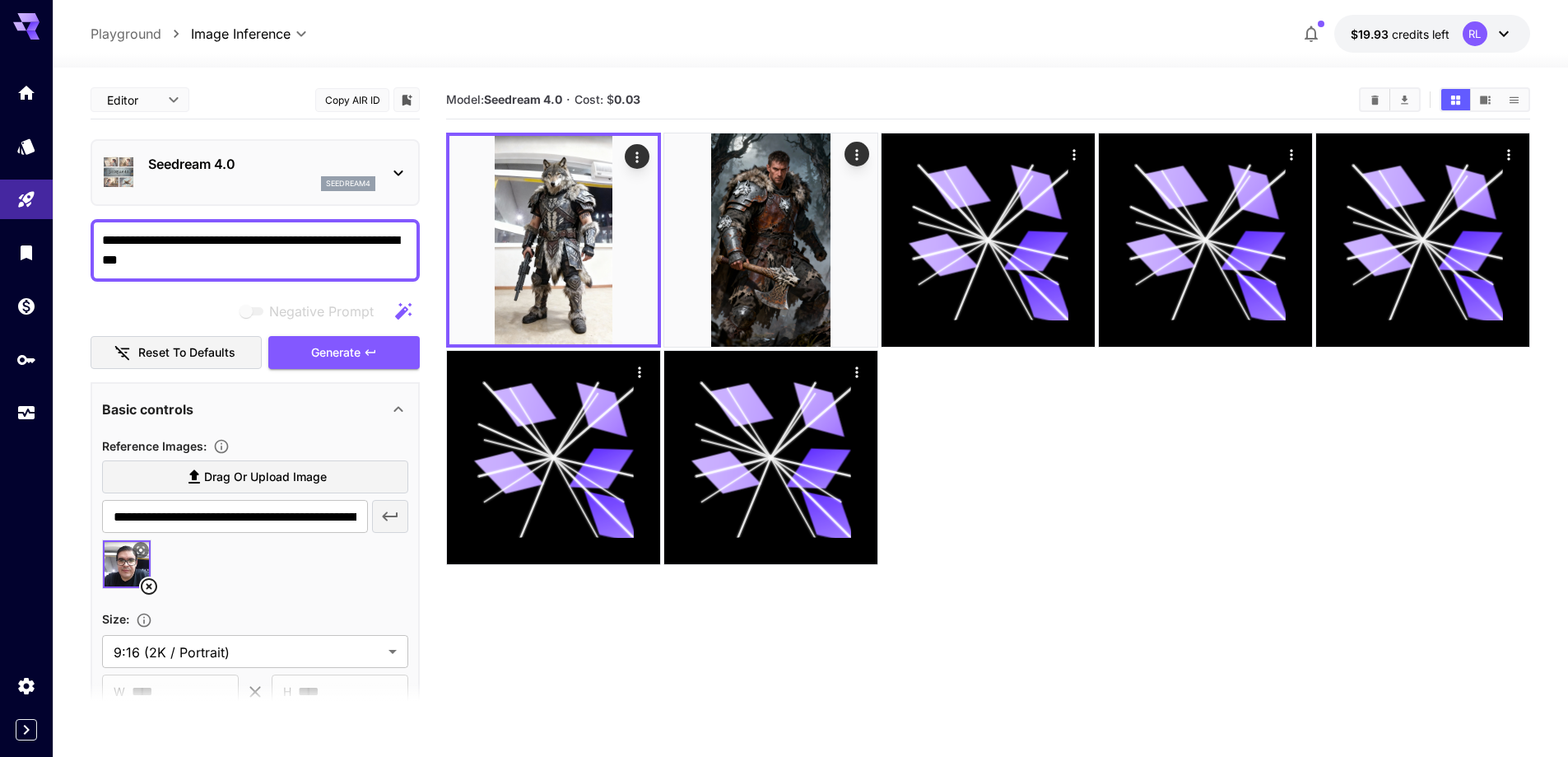
click at [214, 255] on textarea "**********" at bounding box center [255, 250] width 307 height 40
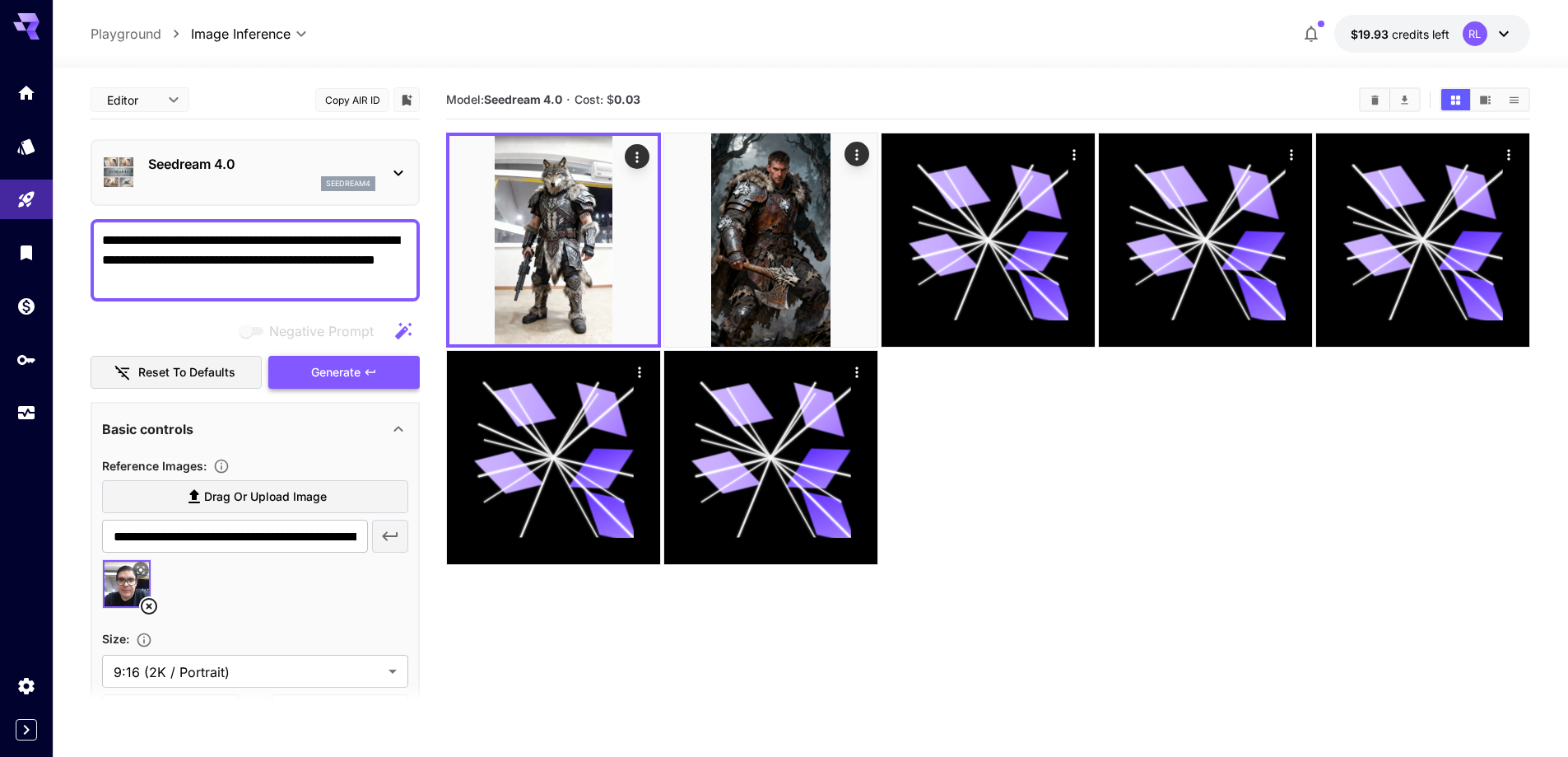
type textarea "**********"
click at [335, 366] on span "Generate" at bounding box center [336, 372] width 50 height 20
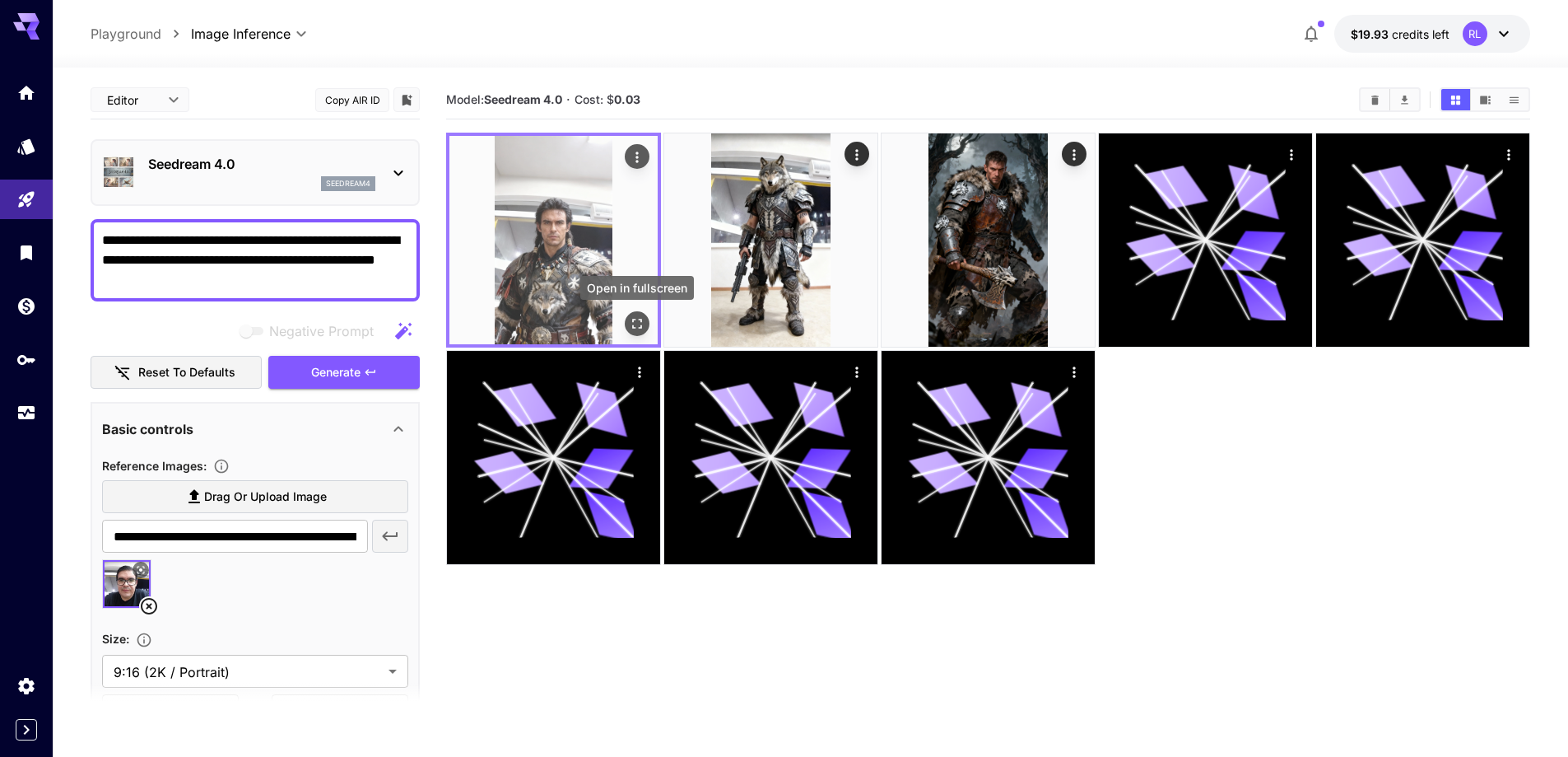
click at [639, 323] on icon "Open in fullscreen" at bounding box center [637, 324] width 17 height 17
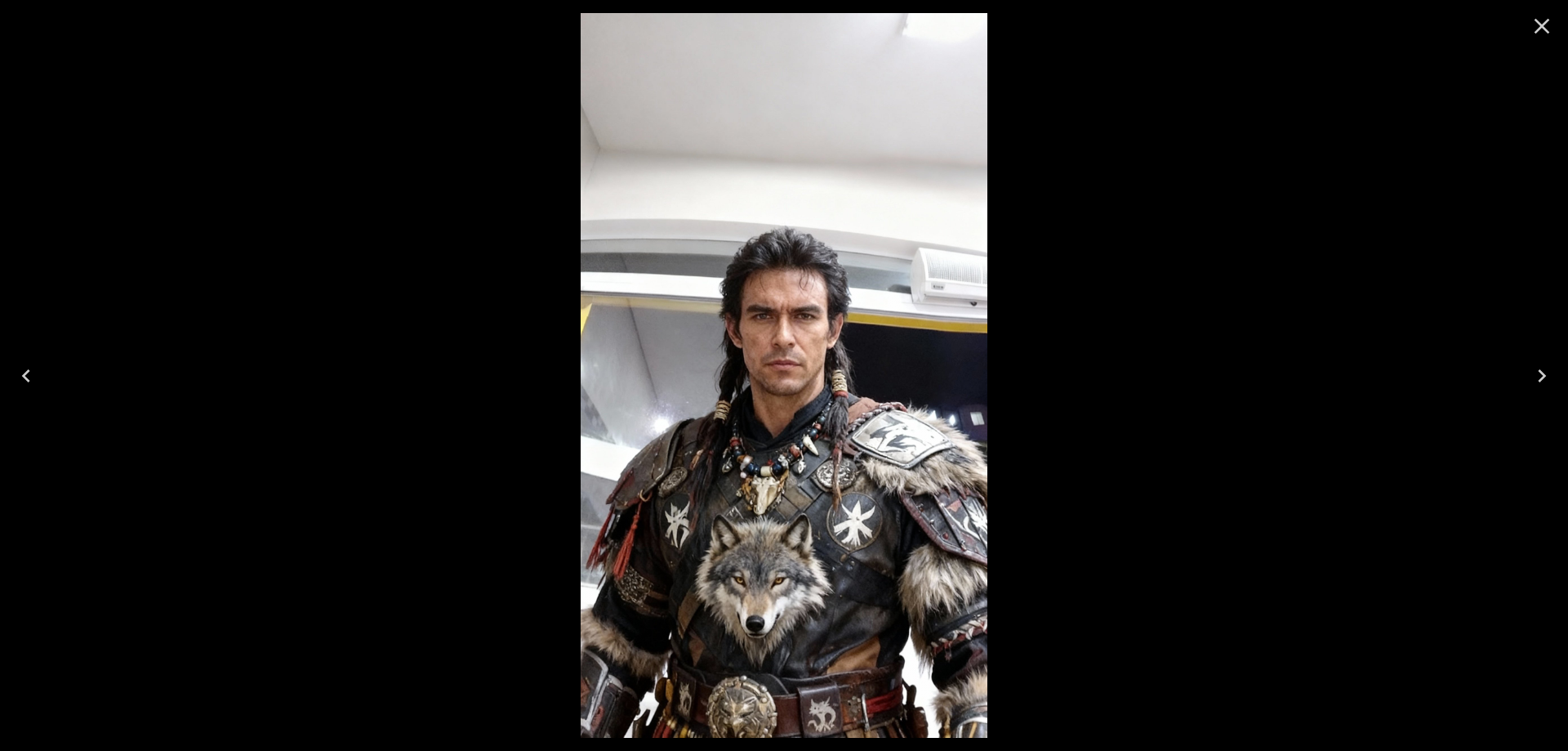
click at [1540, 26] on icon "Close" at bounding box center [1543, 26] width 16 height 16
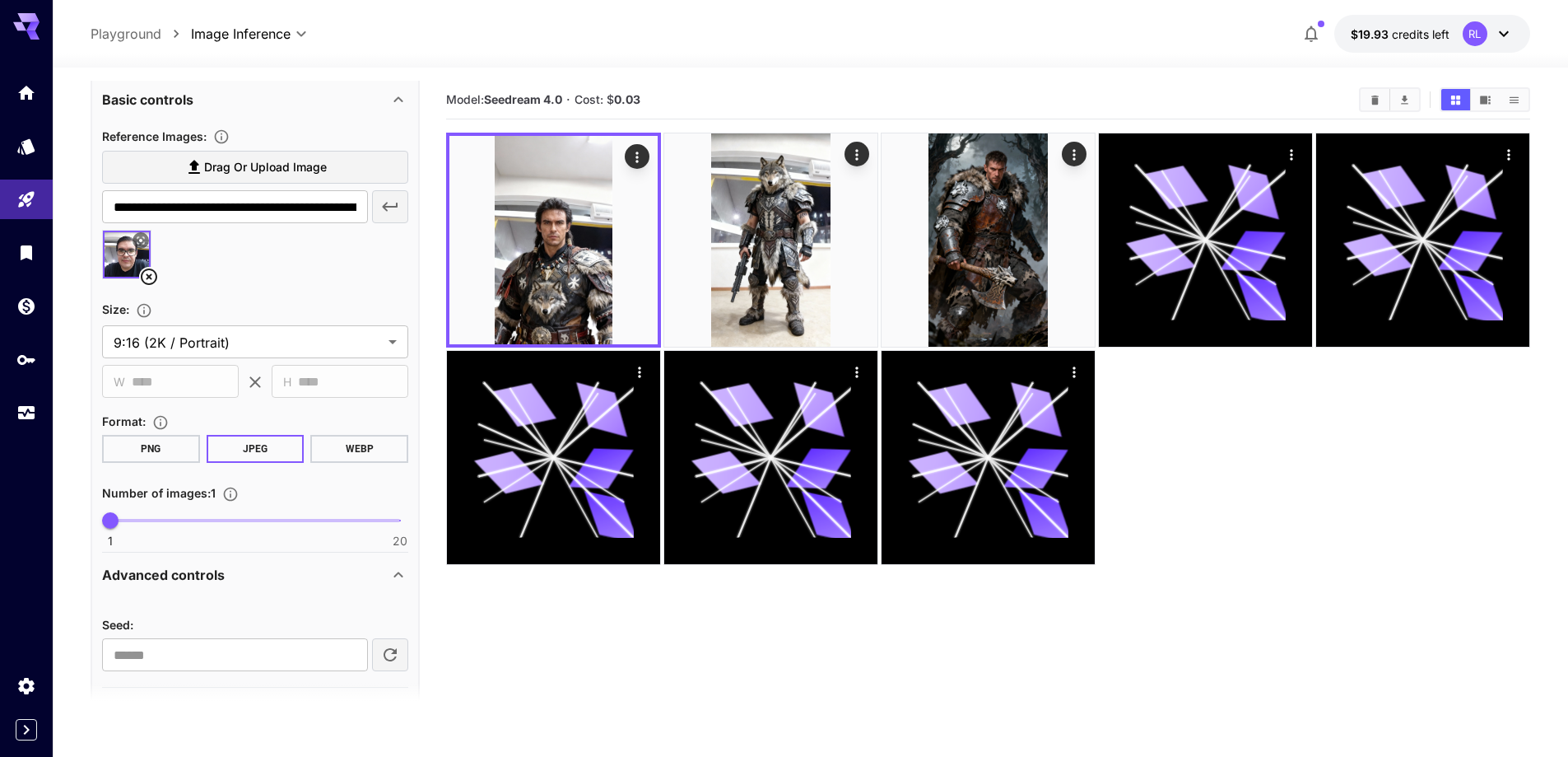
scroll to position [381, 0]
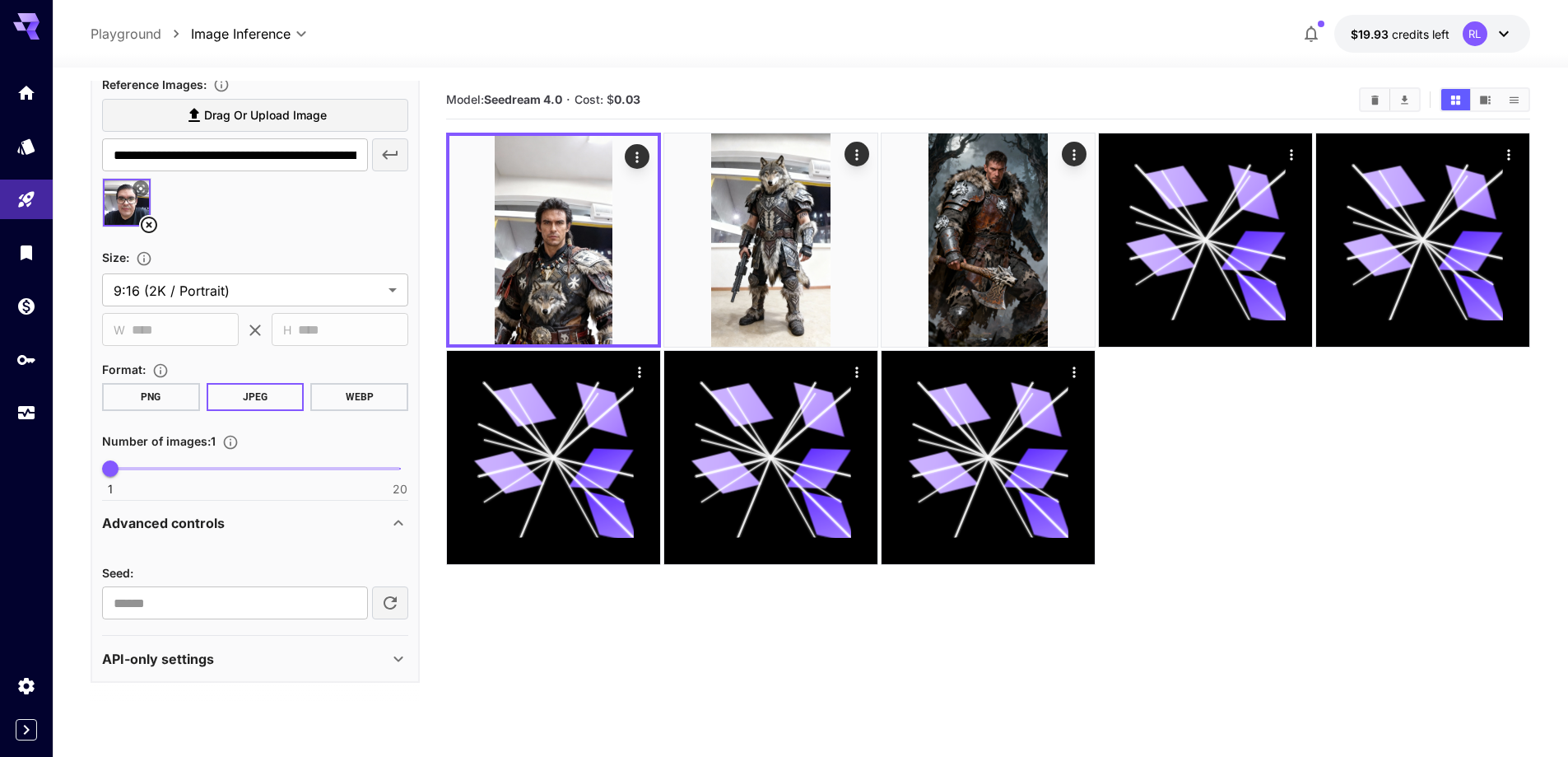
click at [182, 661] on p "API-only settings" at bounding box center [158, 659] width 112 height 20
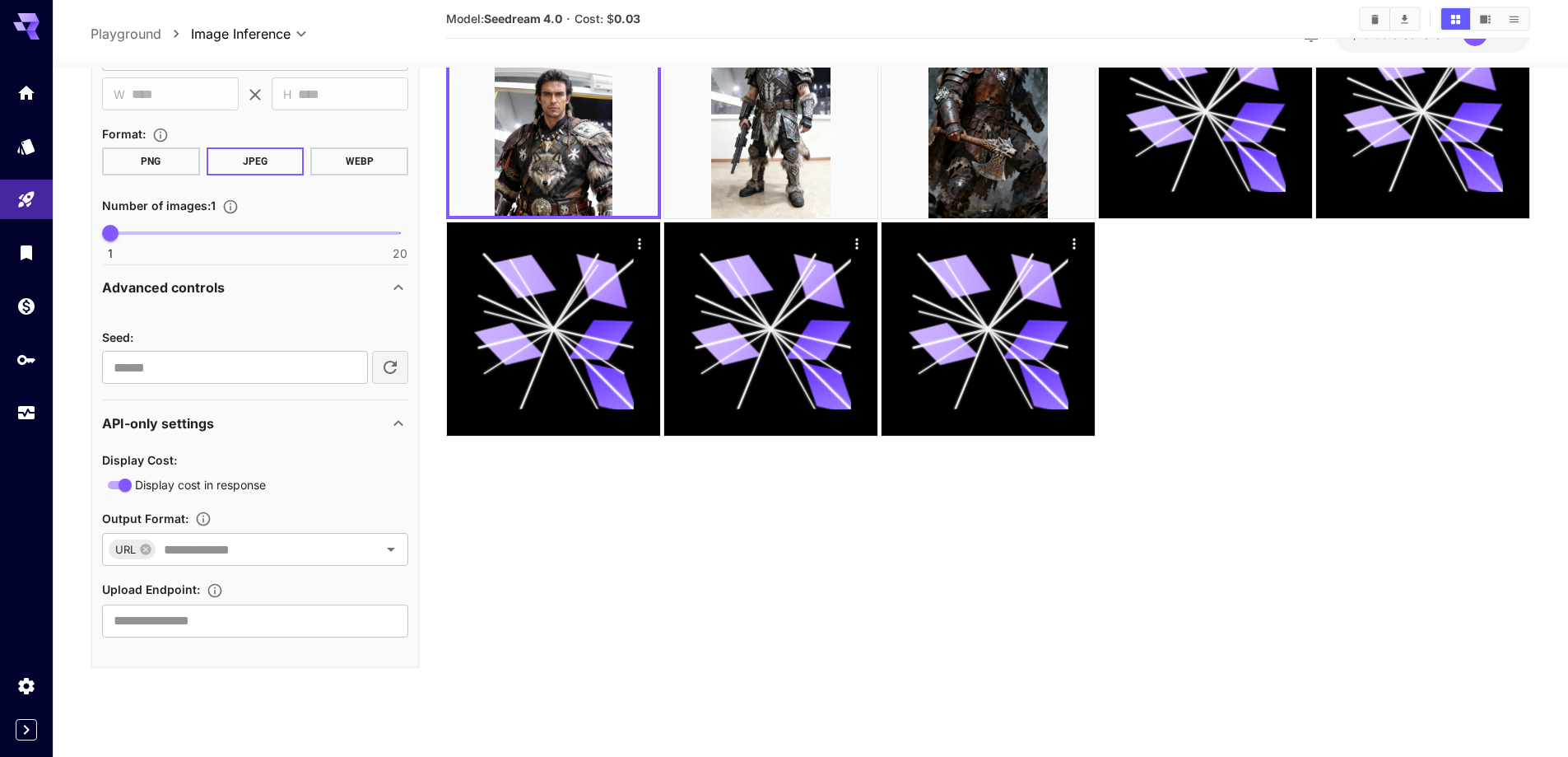
scroll to position [130, 0]
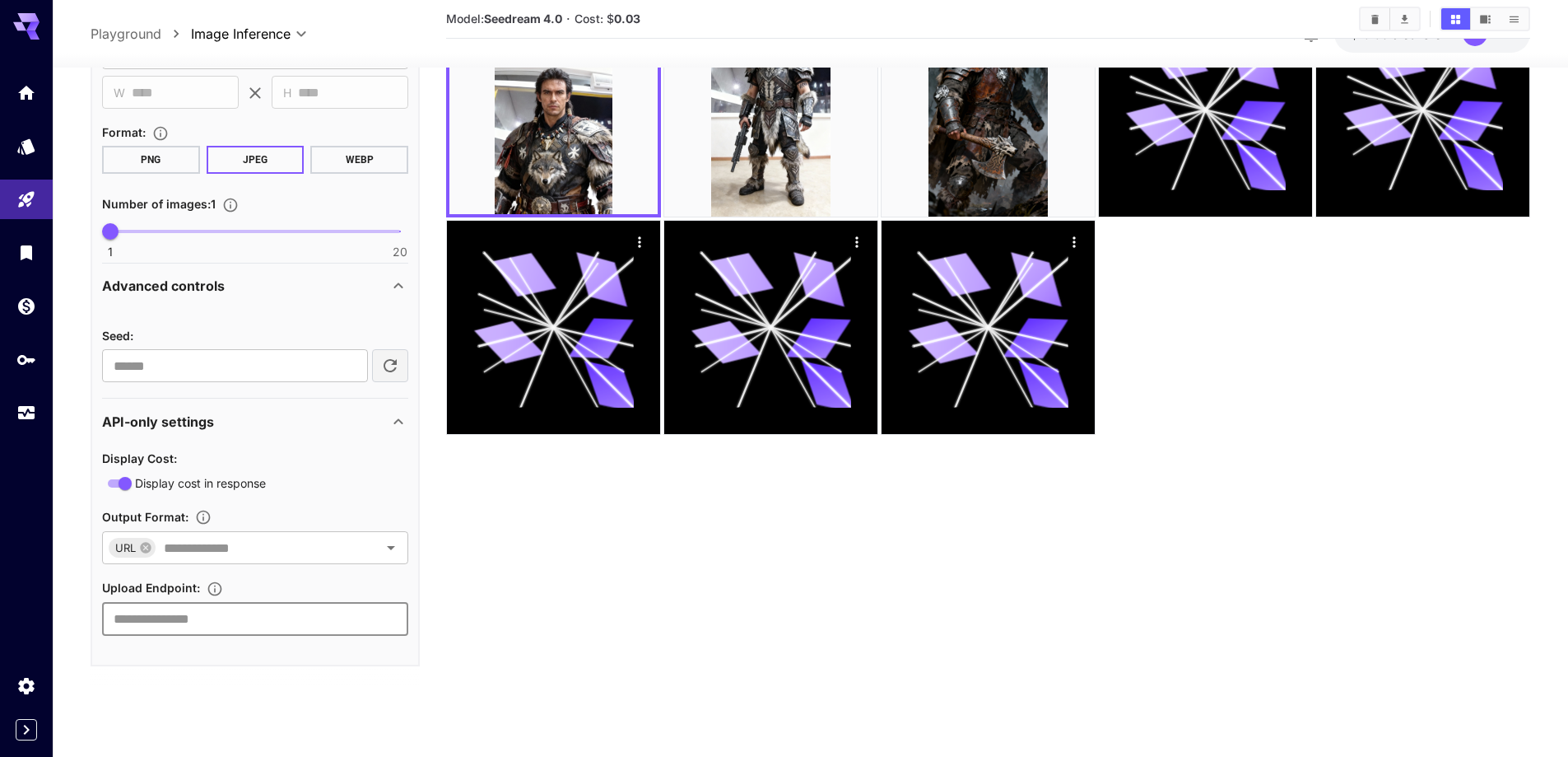
click at [187, 617] on input "text" at bounding box center [255, 618] width 307 height 33
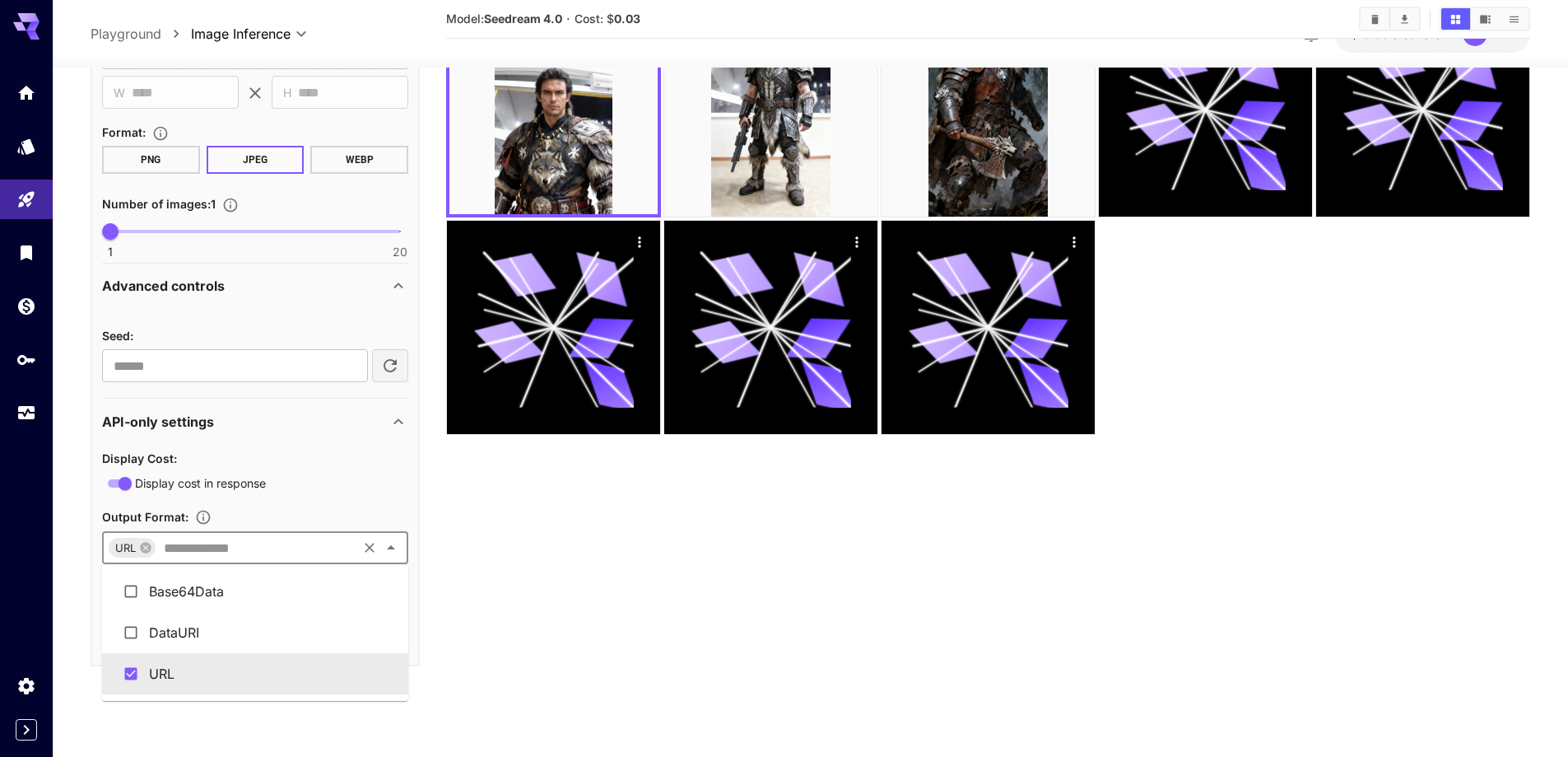
click at [203, 545] on input "text" at bounding box center [255, 548] width 198 height 23
click at [316, 494] on div "Display Cost : Display cost in response Output Format : URL ​ Upload Endpoint :…" at bounding box center [255, 541] width 307 height 188
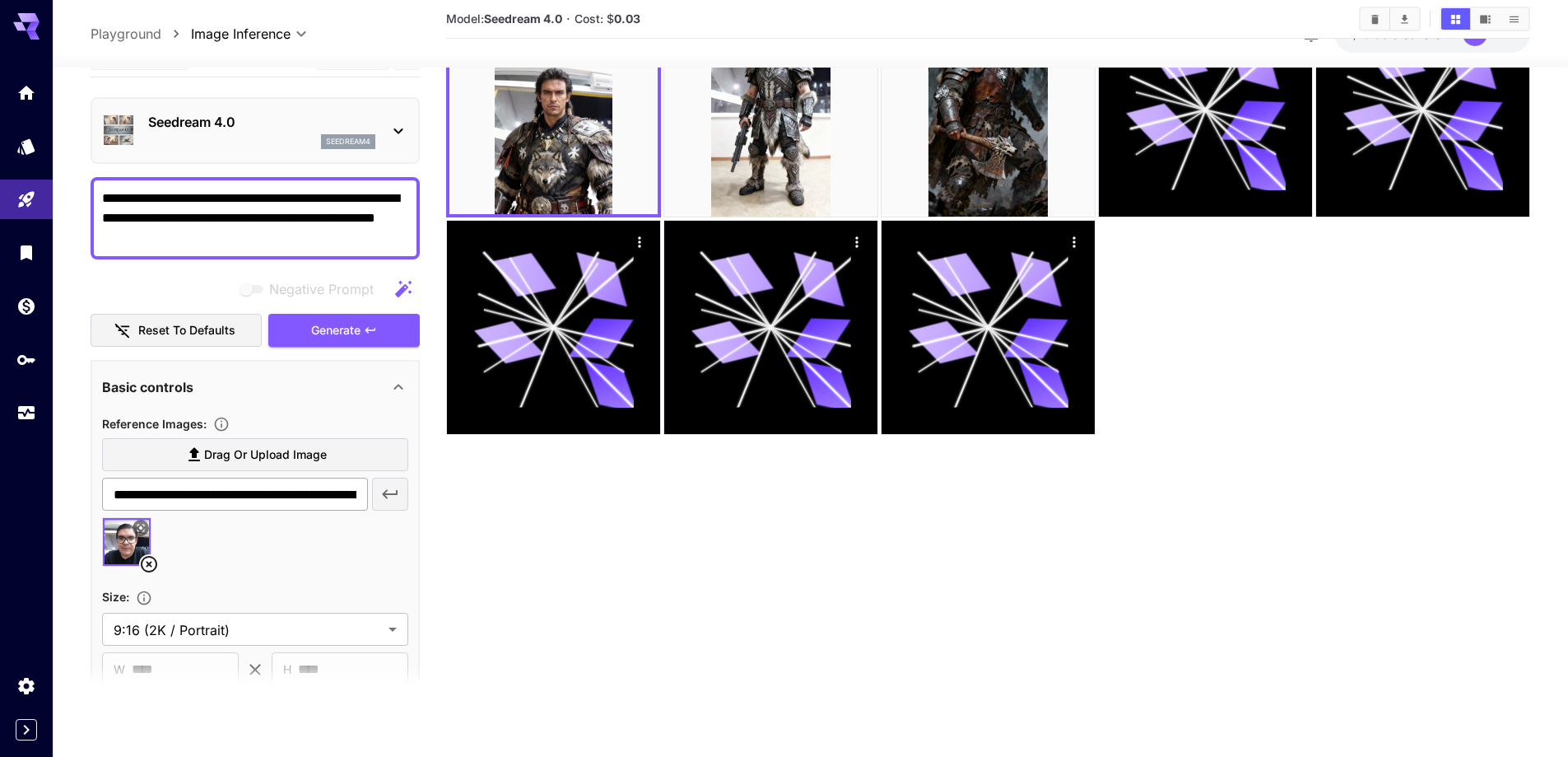
scroll to position [0, 0]
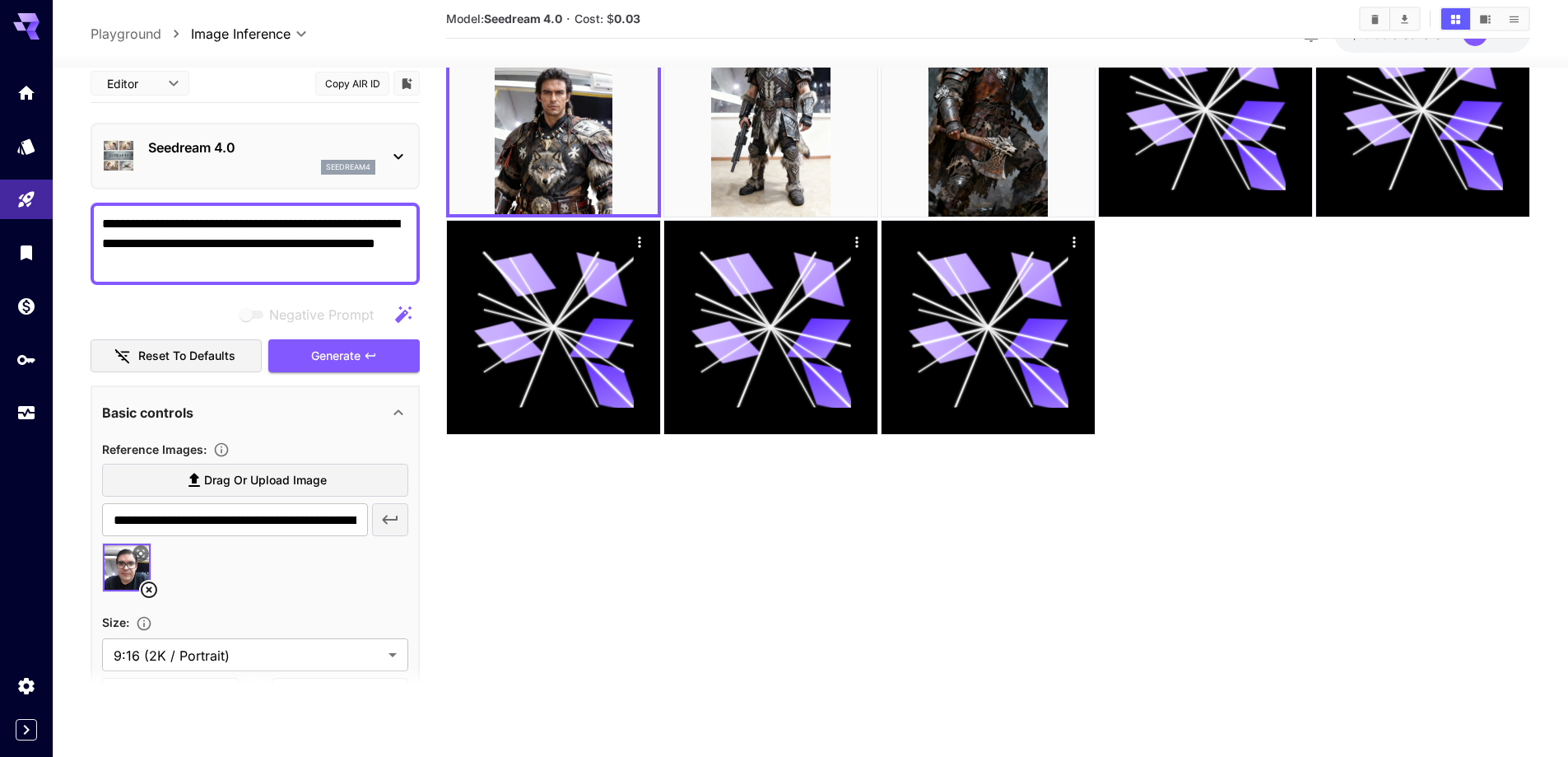
click at [168, 85] on body "**********" at bounding box center [784, 313] width 1568 height 887
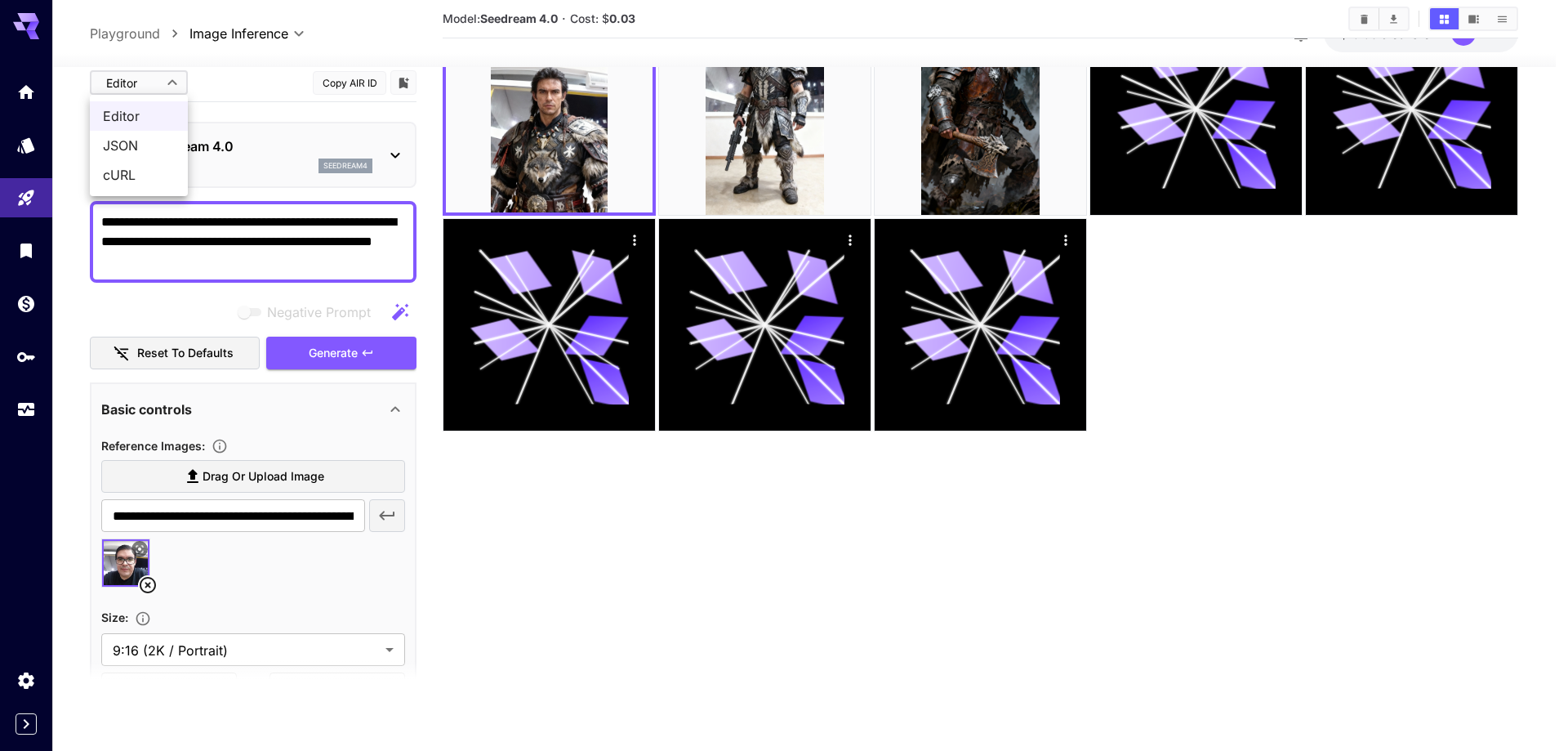
click at [122, 142] on span "JSON" at bounding box center [139, 145] width 72 height 19
type input "****"
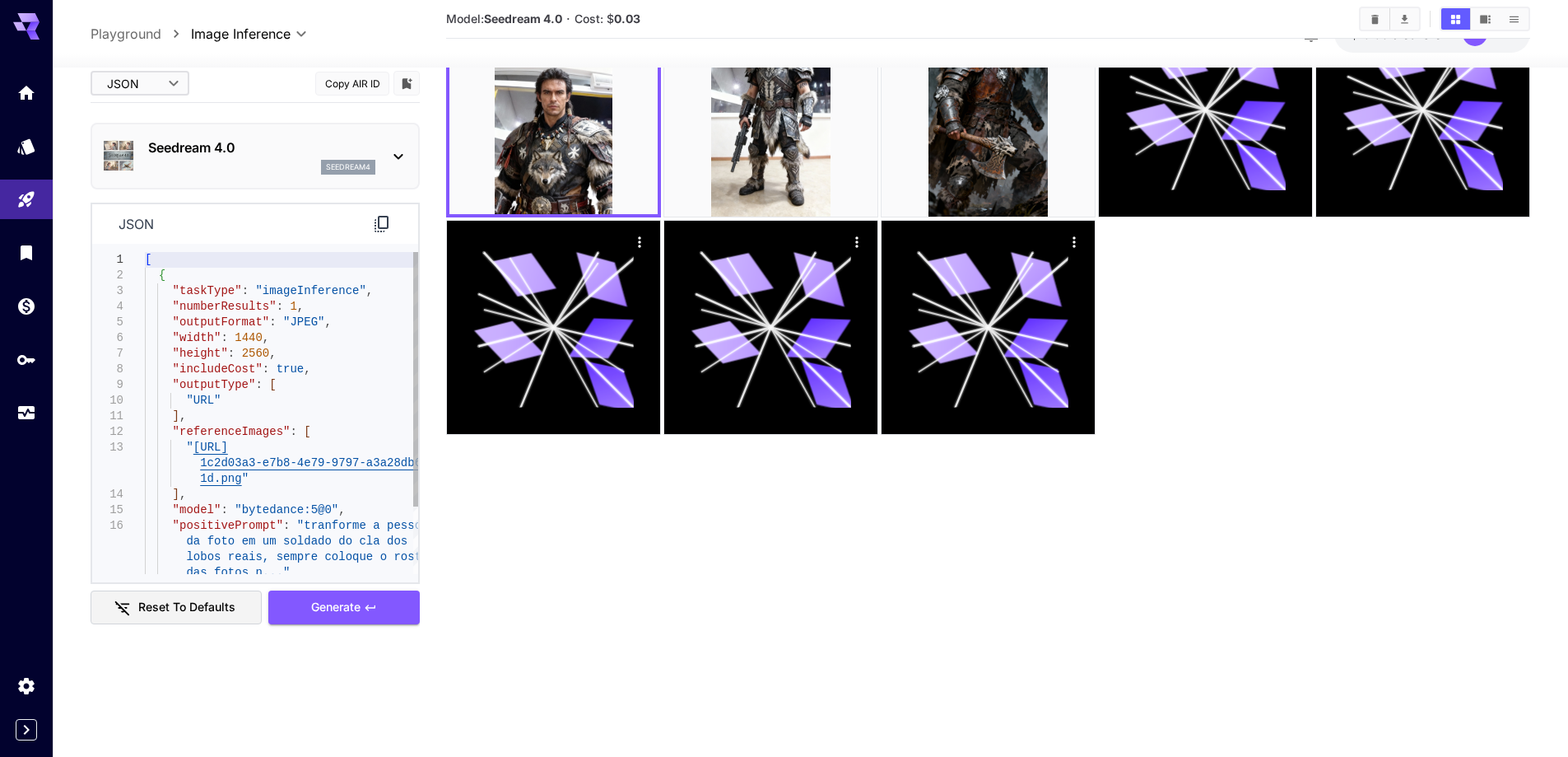
type textarea "**********"
click at [276, 458] on div "[ { "taskType" : "imageInference" , "numberResults" : 1 , "outputFormat" : "JPE…" at bounding box center [282, 455] width 273 height 407
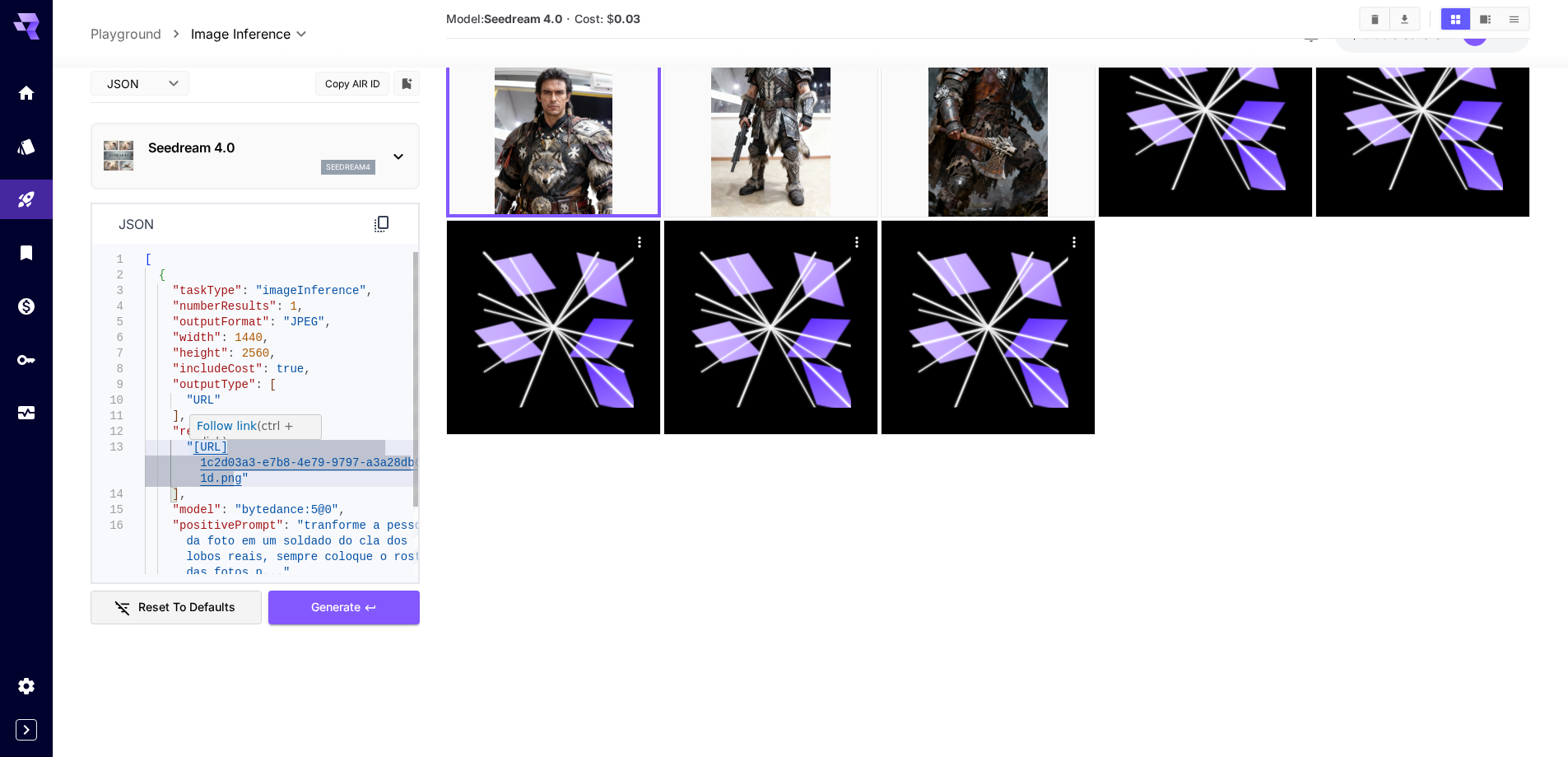
click at [226, 424] on link "Follow link" at bounding box center [227, 425] width 60 height 13
click at [122, 27] on p "Playground" at bounding box center [126, 34] width 71 height 20
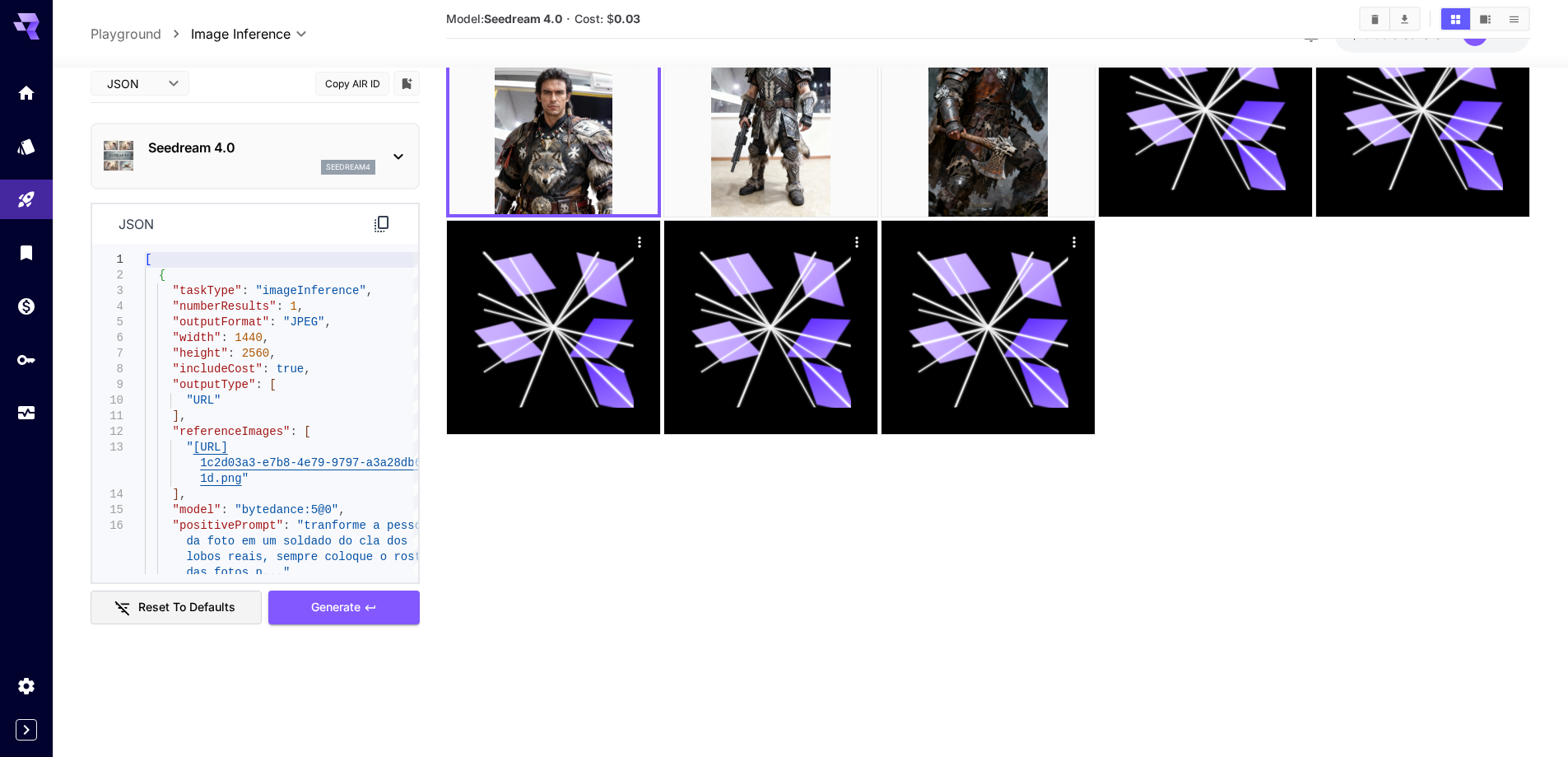
click at [131, 35] on p "Playground" at bounding box center [126, 34] width 71 height 20
click at [29, 86] on icon "Home" at bounding box center [27, 88] width 17 height 14
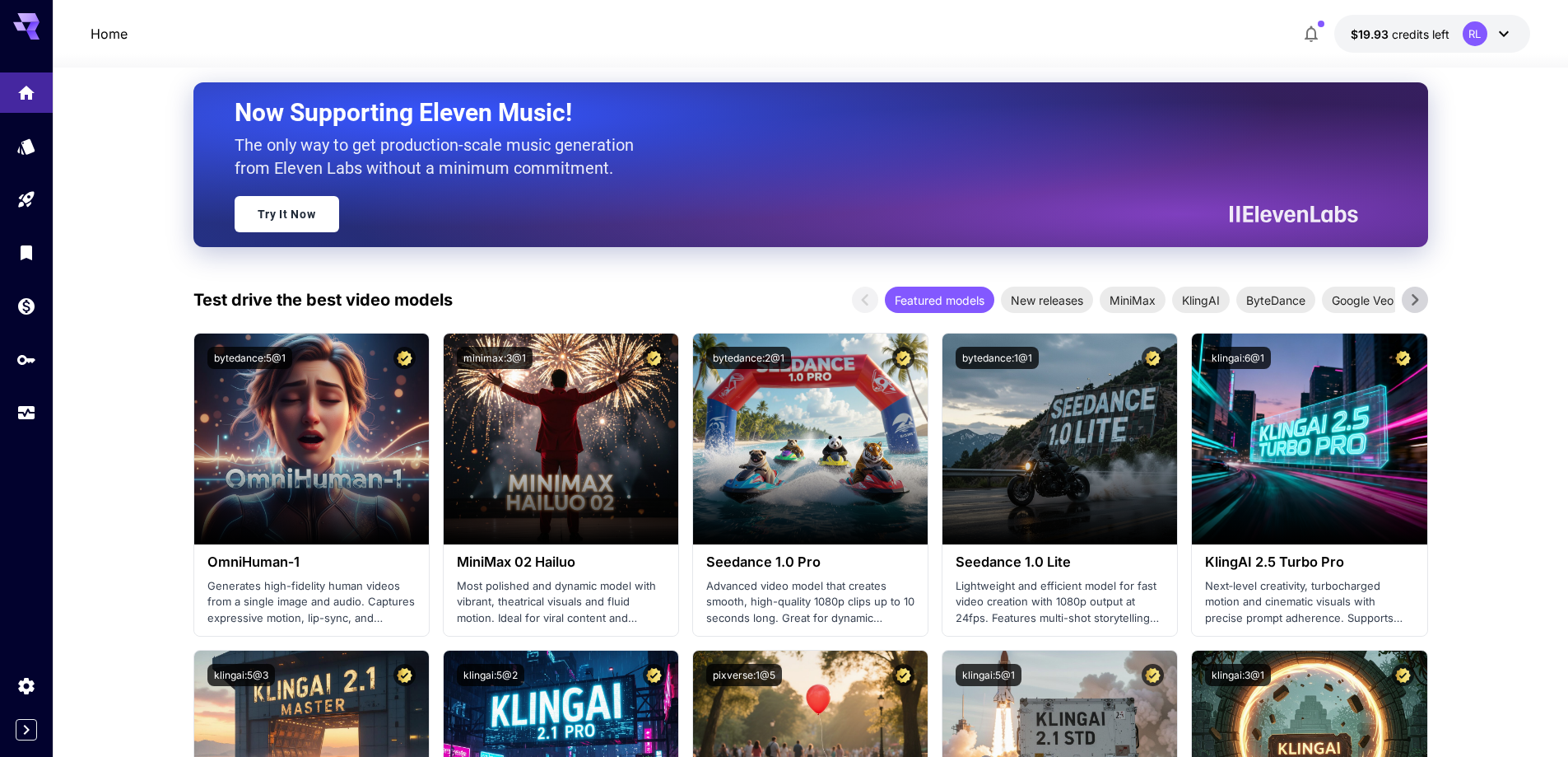
click at [951, 288] on div "Featured models" at bounding box center [940, 300] width 110 height 27
click at [1420, 299] on icon at bounding box center [1415, 300] width 25 height 25
click at [1421, 298] on icon at bounding box center [1415, 300] width 25 height 25
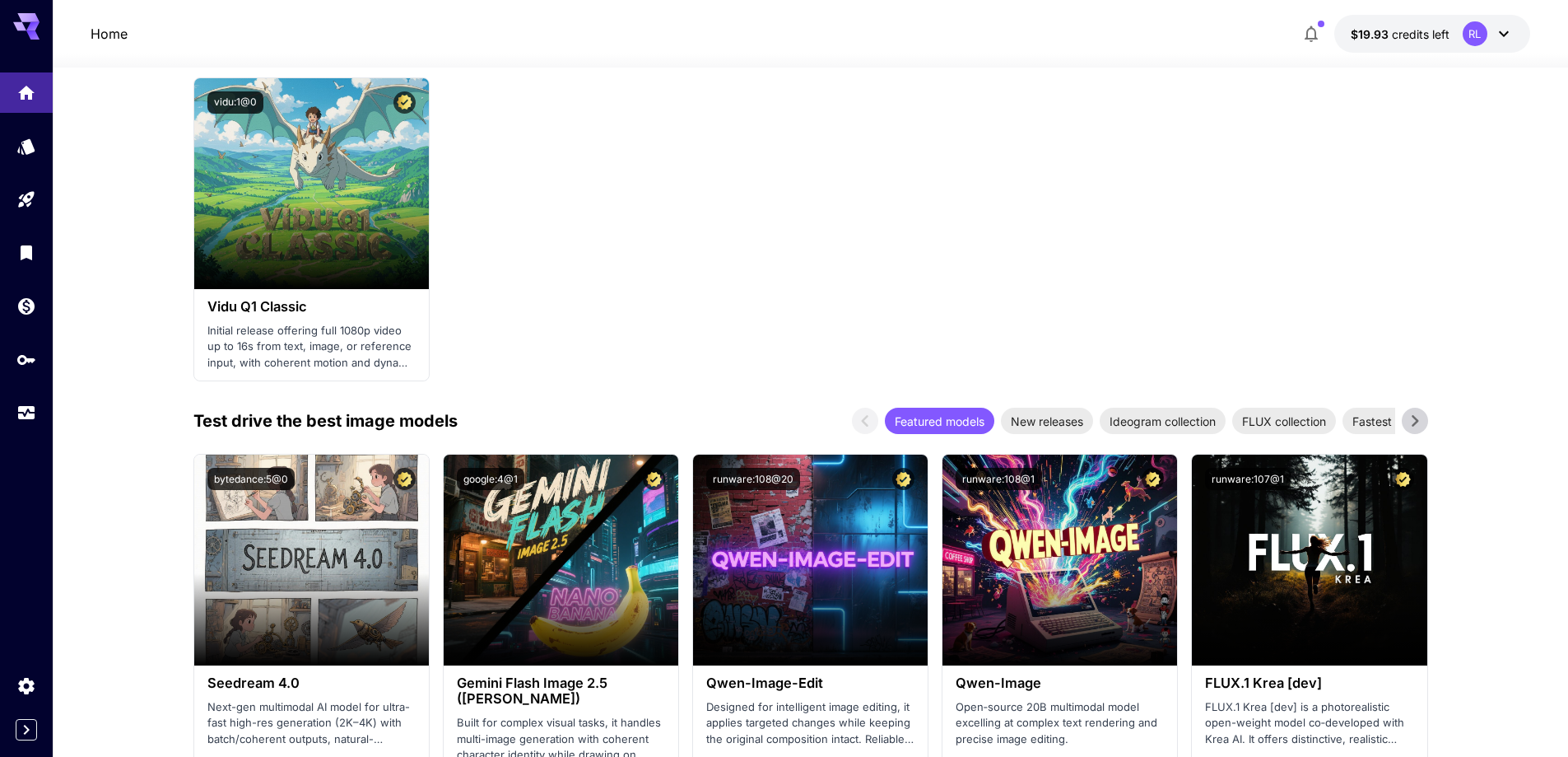
scroll to position [1695, 0]
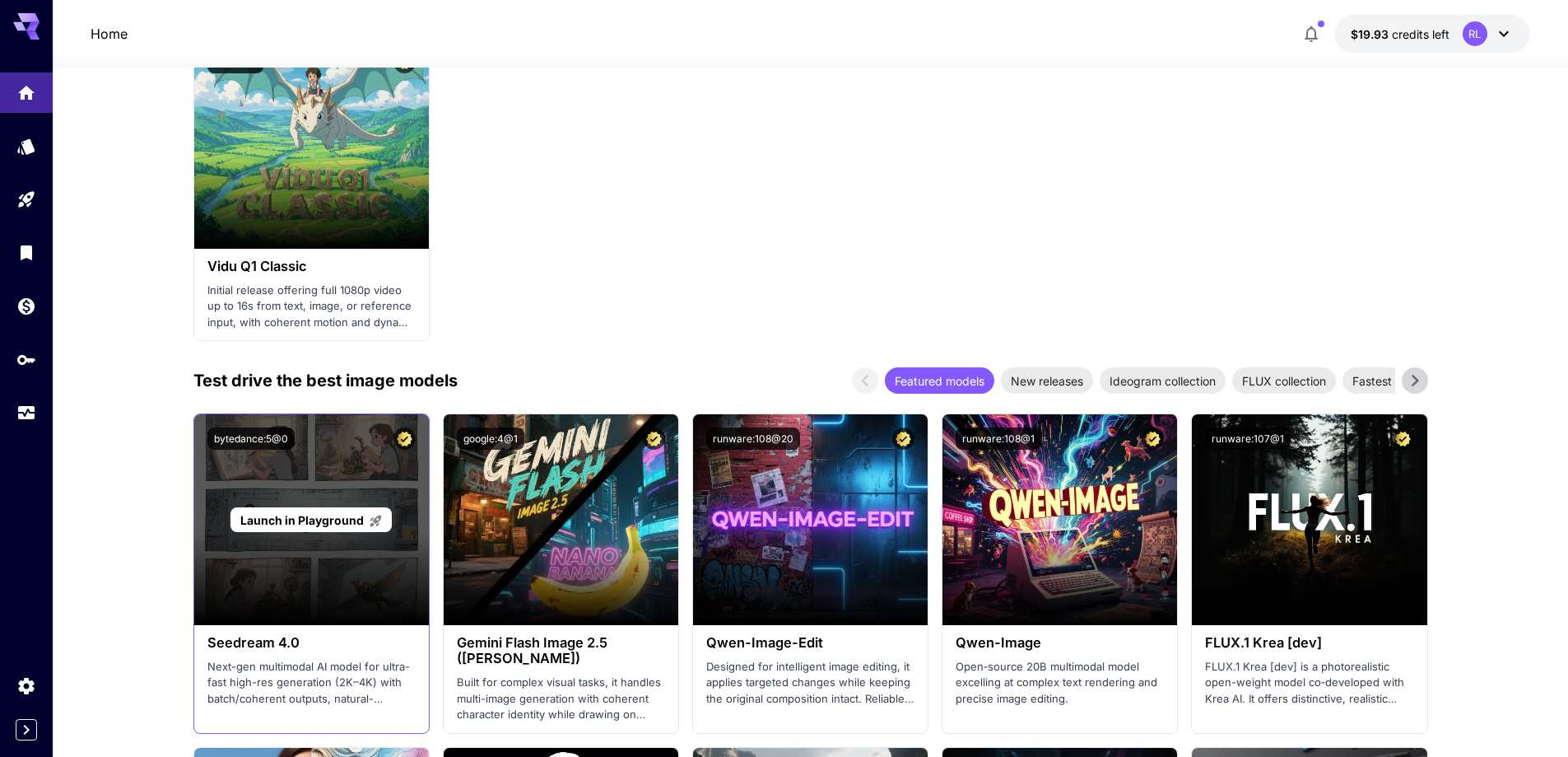
click at [321, 499] on div "Launch in Playground" at bounding box center [311, 519] width 235 height 211
click at [321, 519] on span "Launch in Playground" at bounding box center [301, 520] width 123 height 14
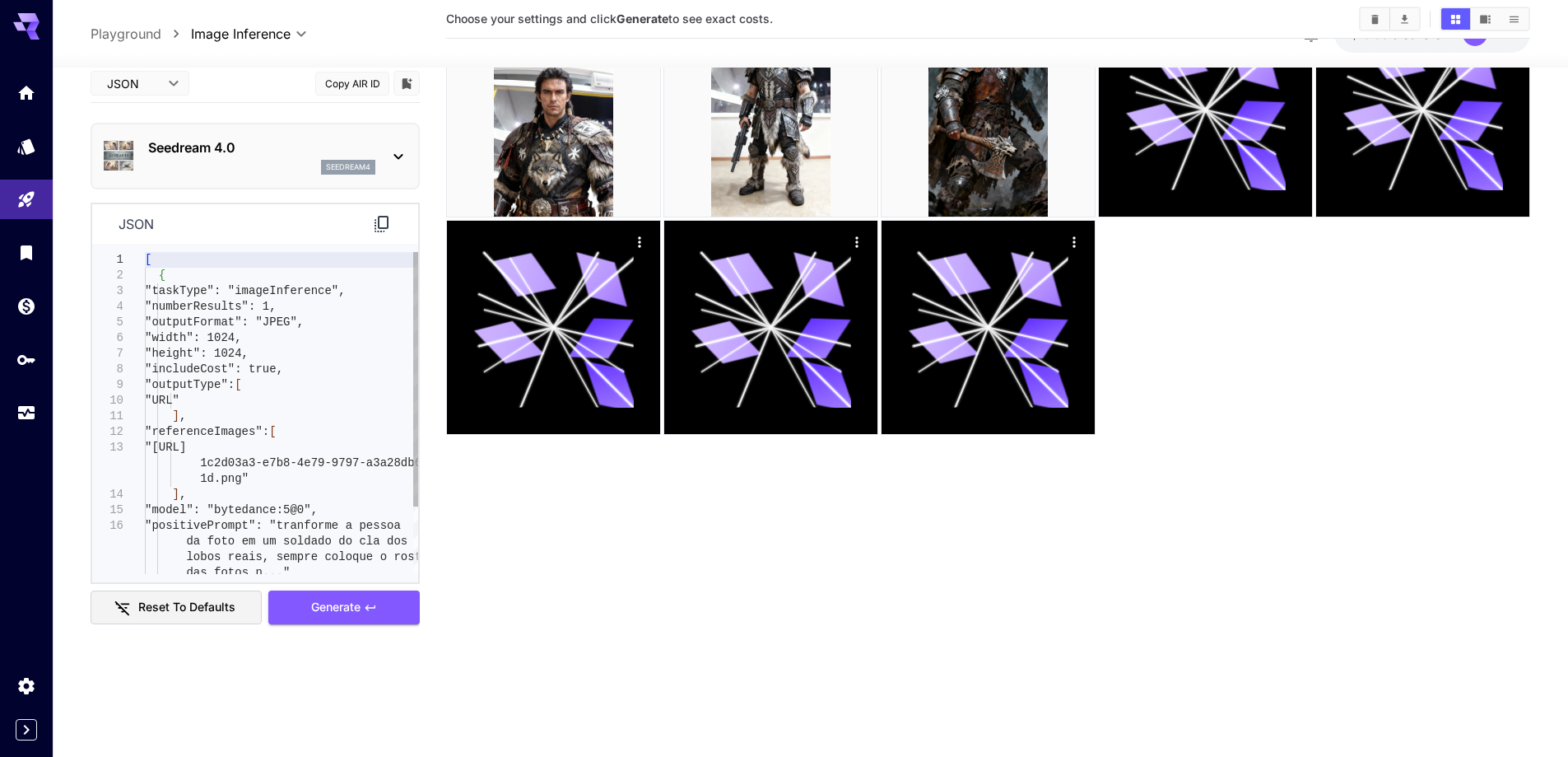
scroll to position [130, 0]
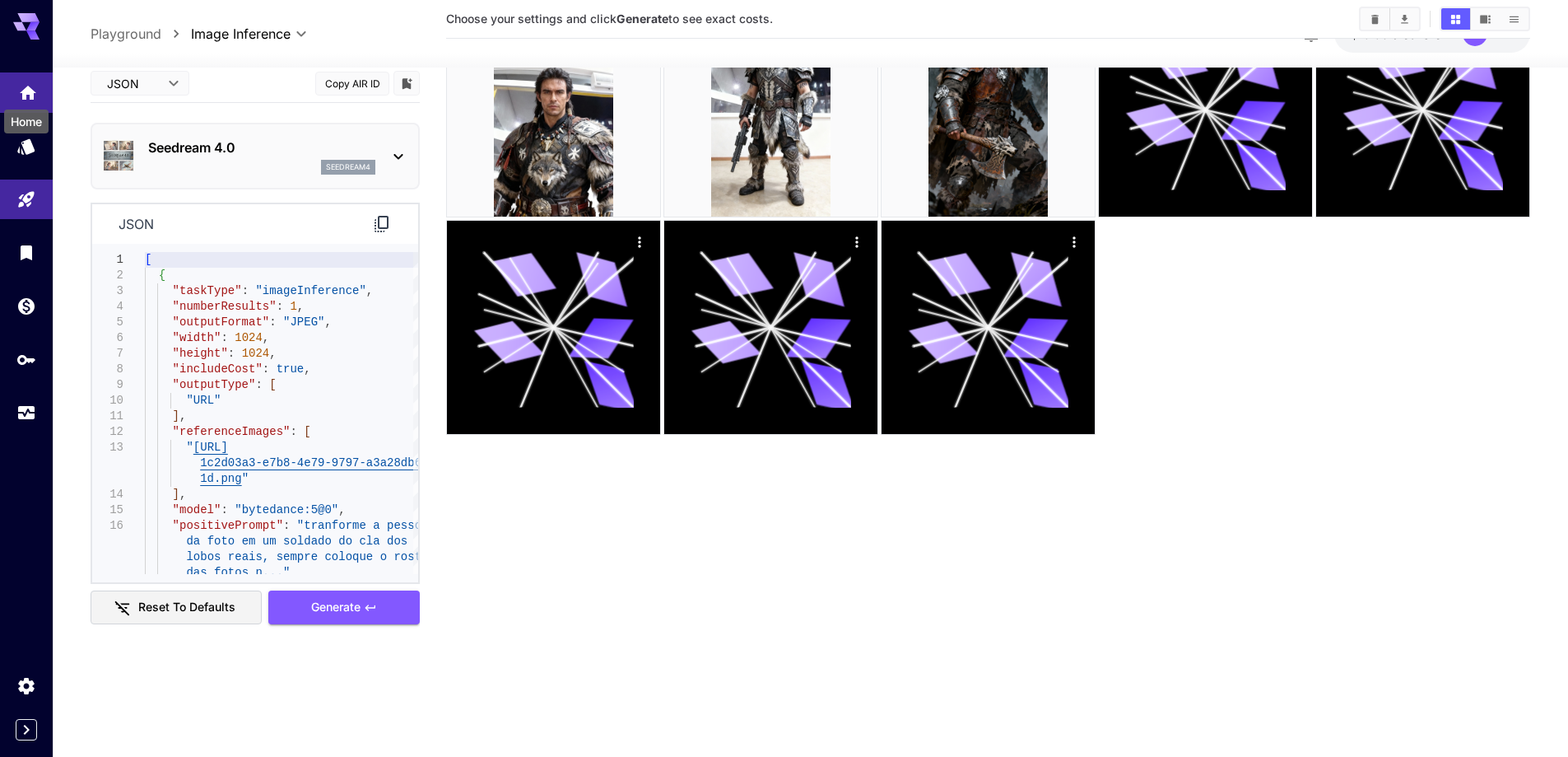
click at [25, 88] on icon "Home" at bounding box center [27, 88] width 17 height 14
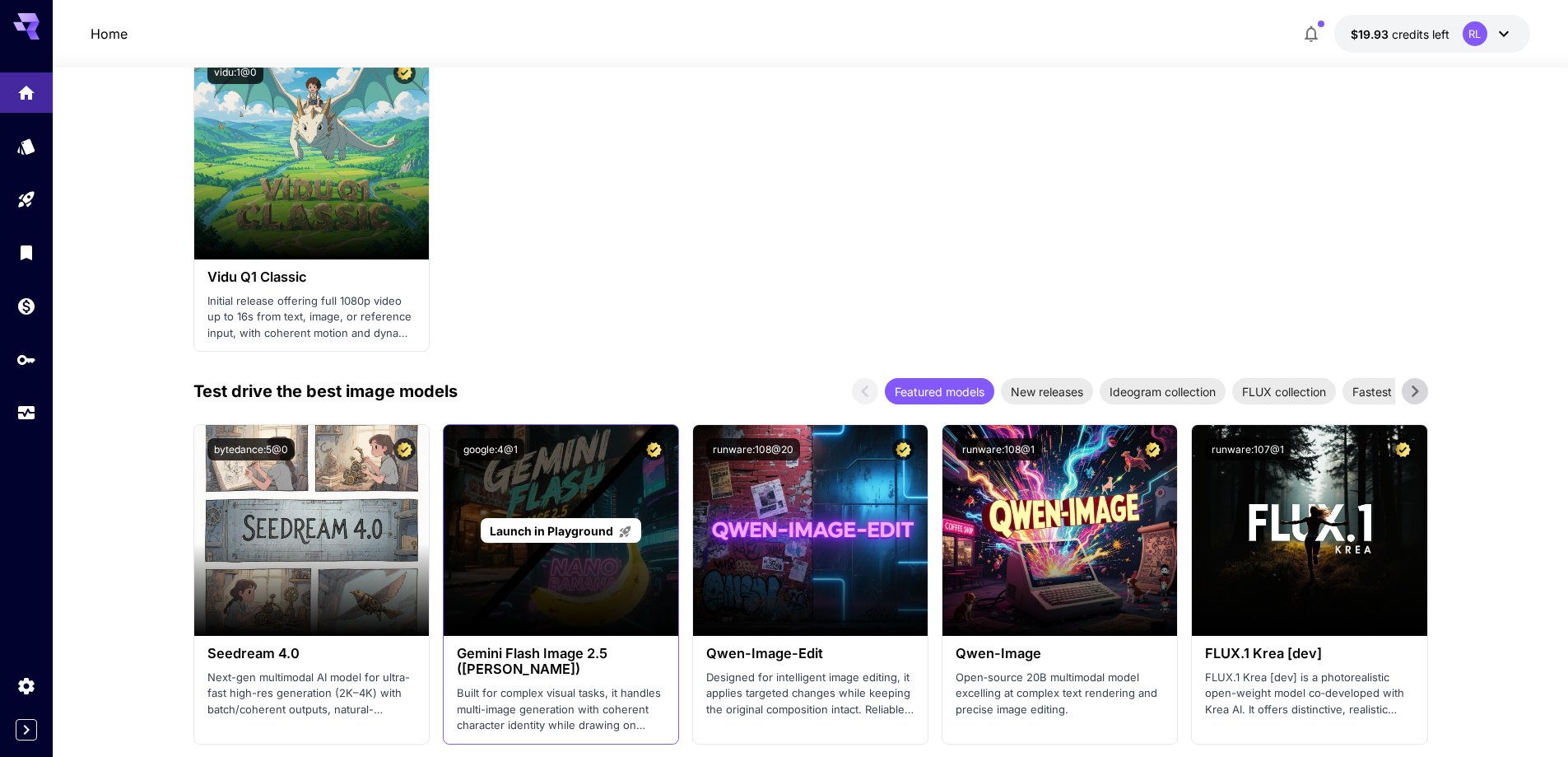
scroll to position [1695, 0]
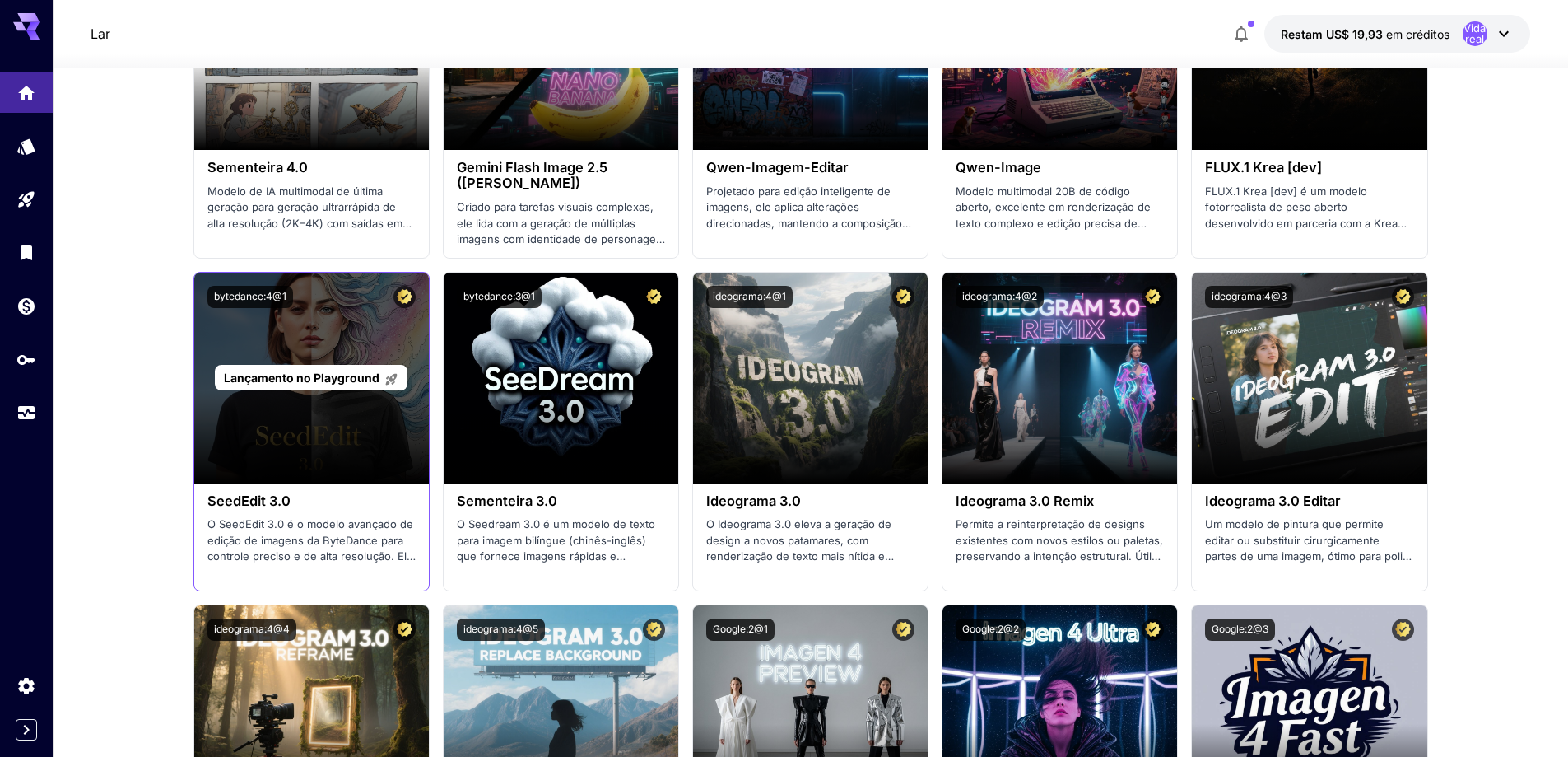
scroll to position [2189, 0]
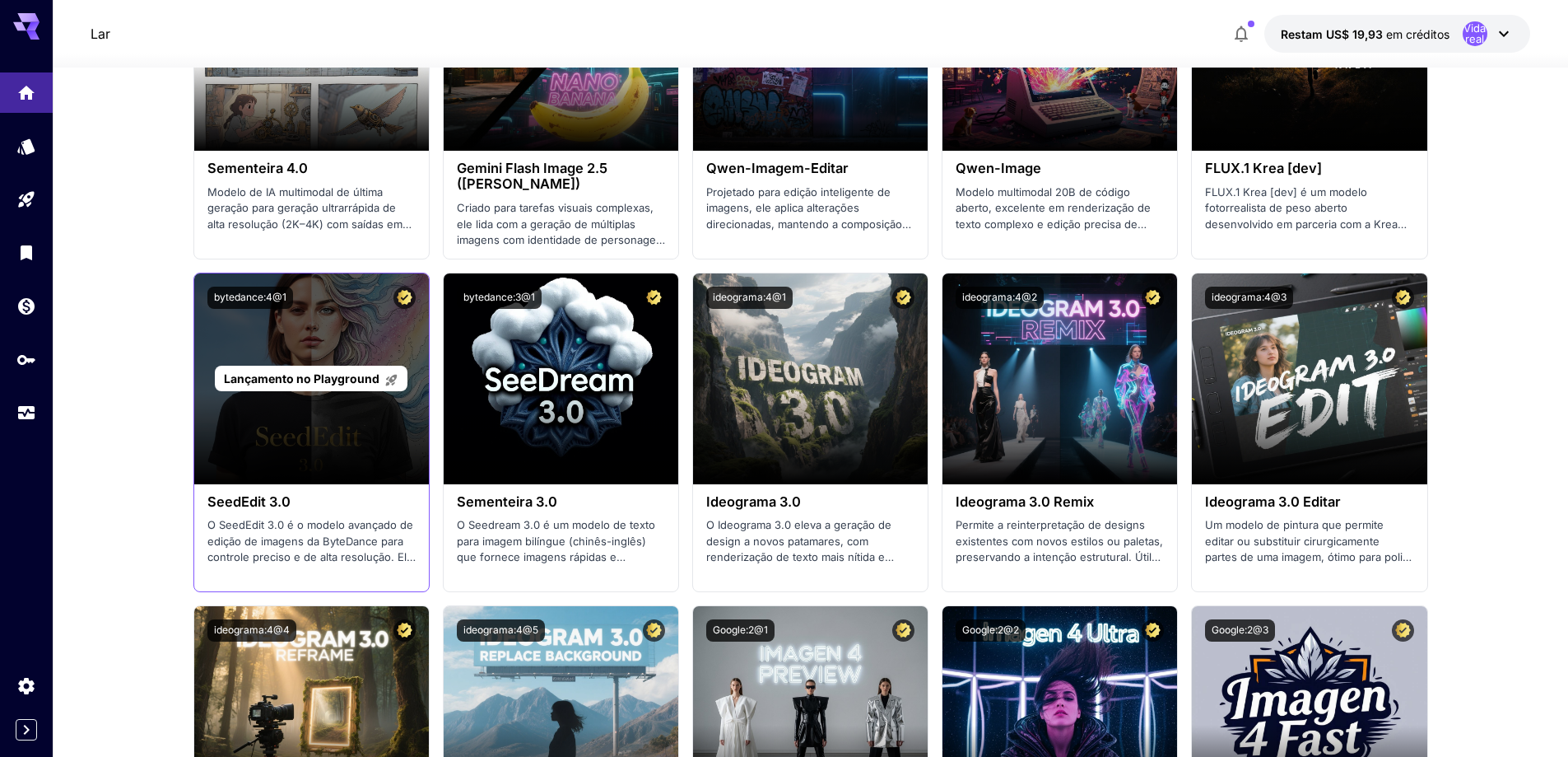
click at [299, 378] on font "Lançamento no Playground" at bounding box center [302, 378] width 156 height 14
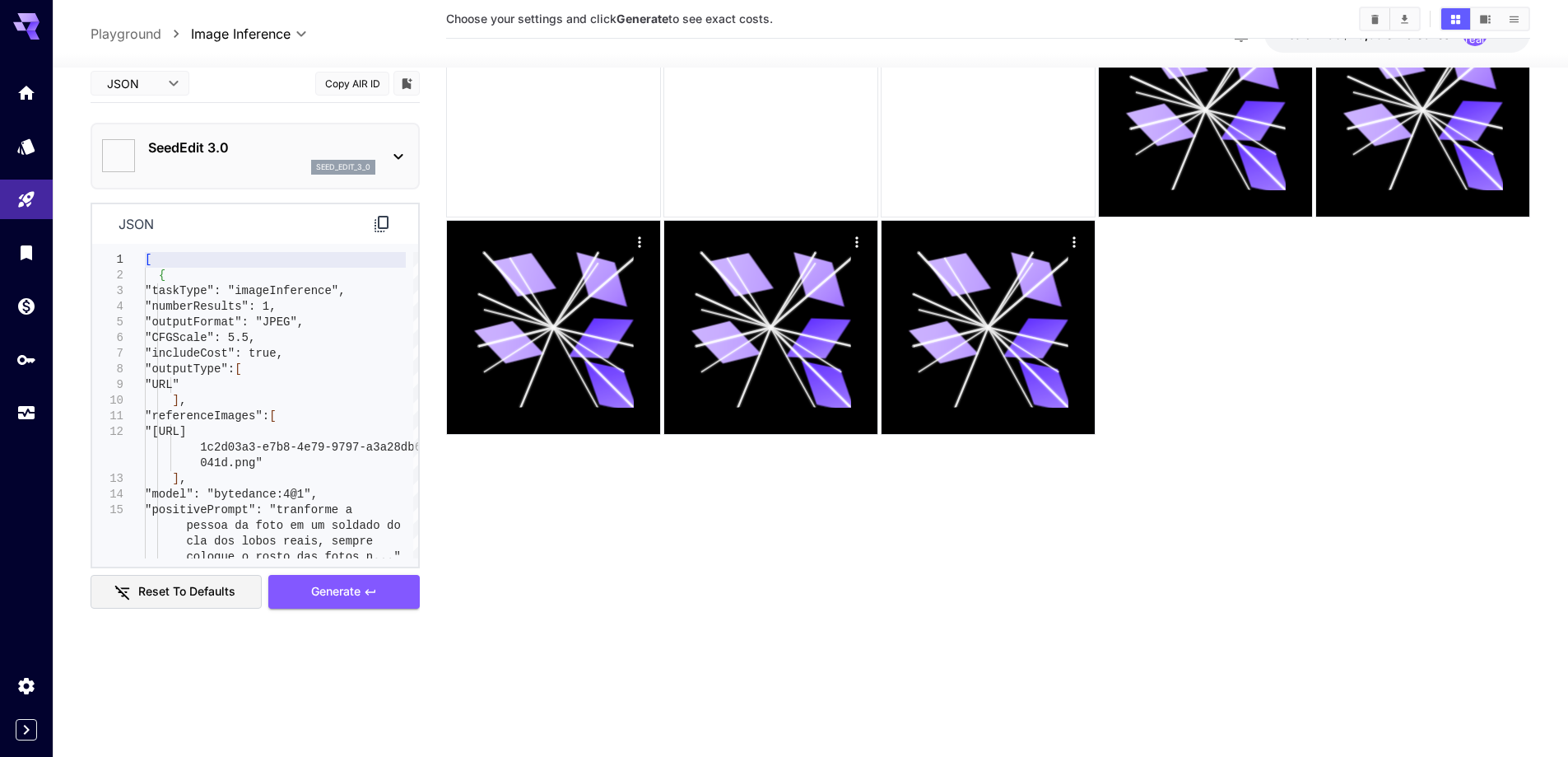
scroll to position [130, 0]
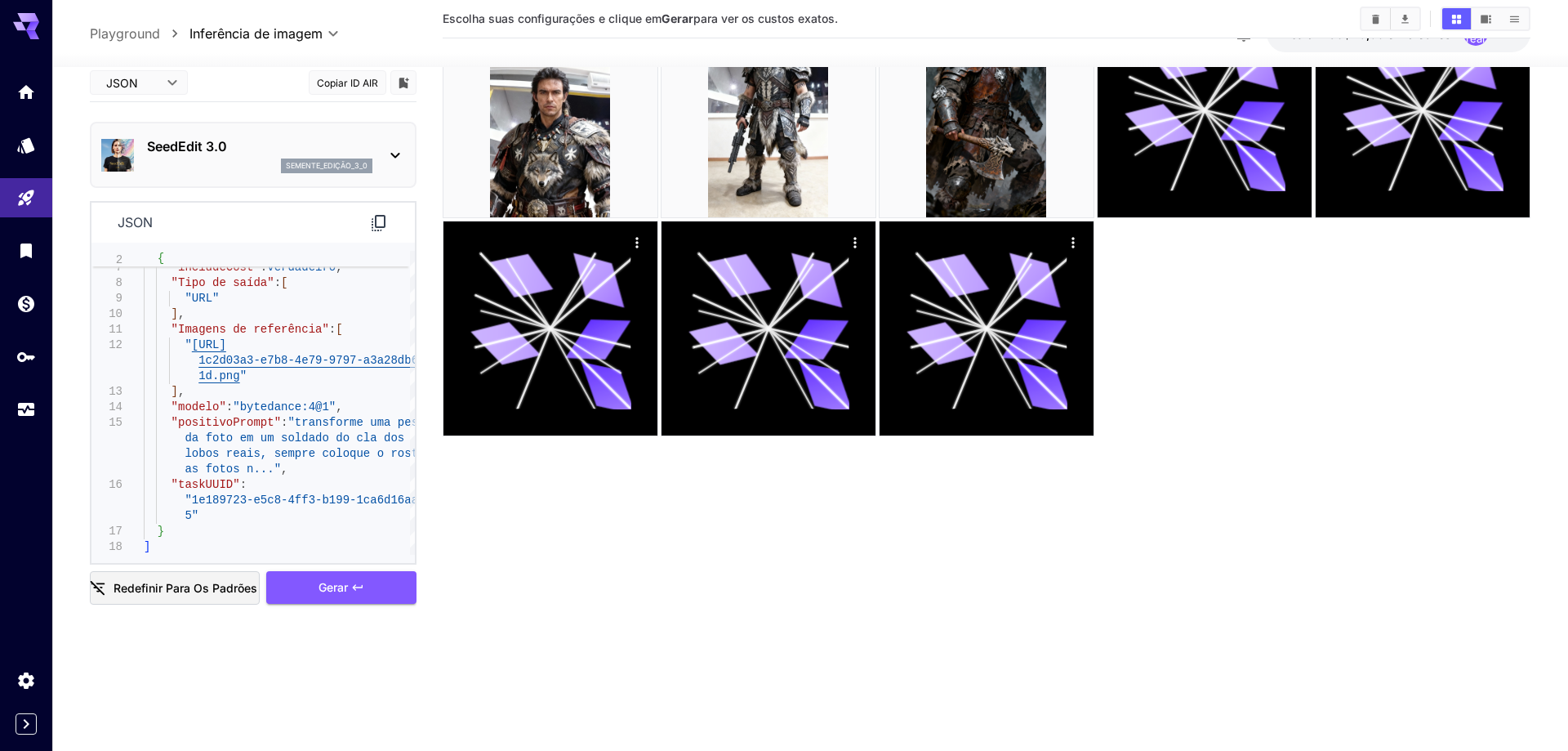
click at [171, 86] on body "**********" at bounding box center [784, 310] width 1568 height 880
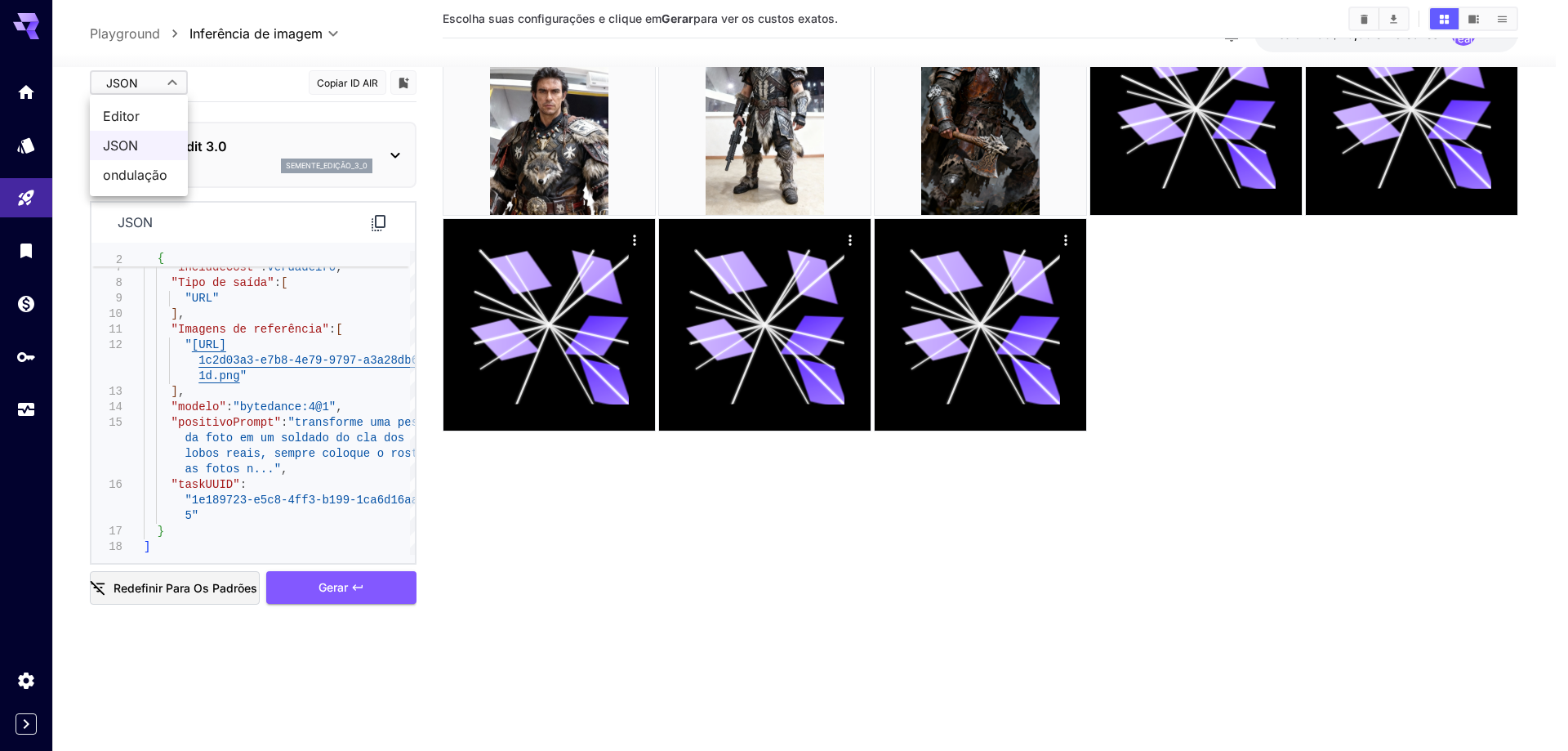
click at [138, 112] on font "Editor" at bounding box center [121, 116] width 37 height 17
type input "****"
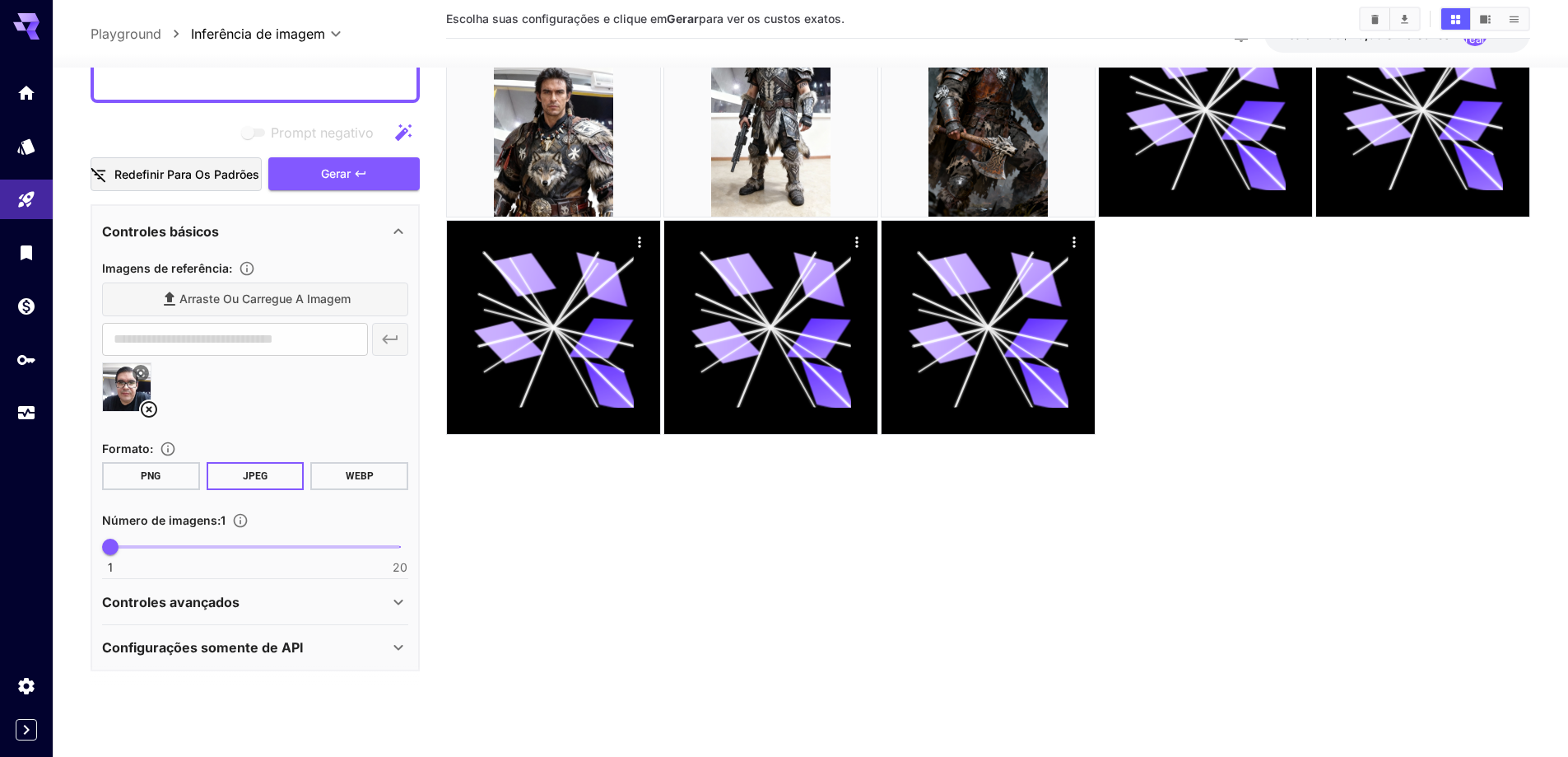
scroll to position [187, 0]
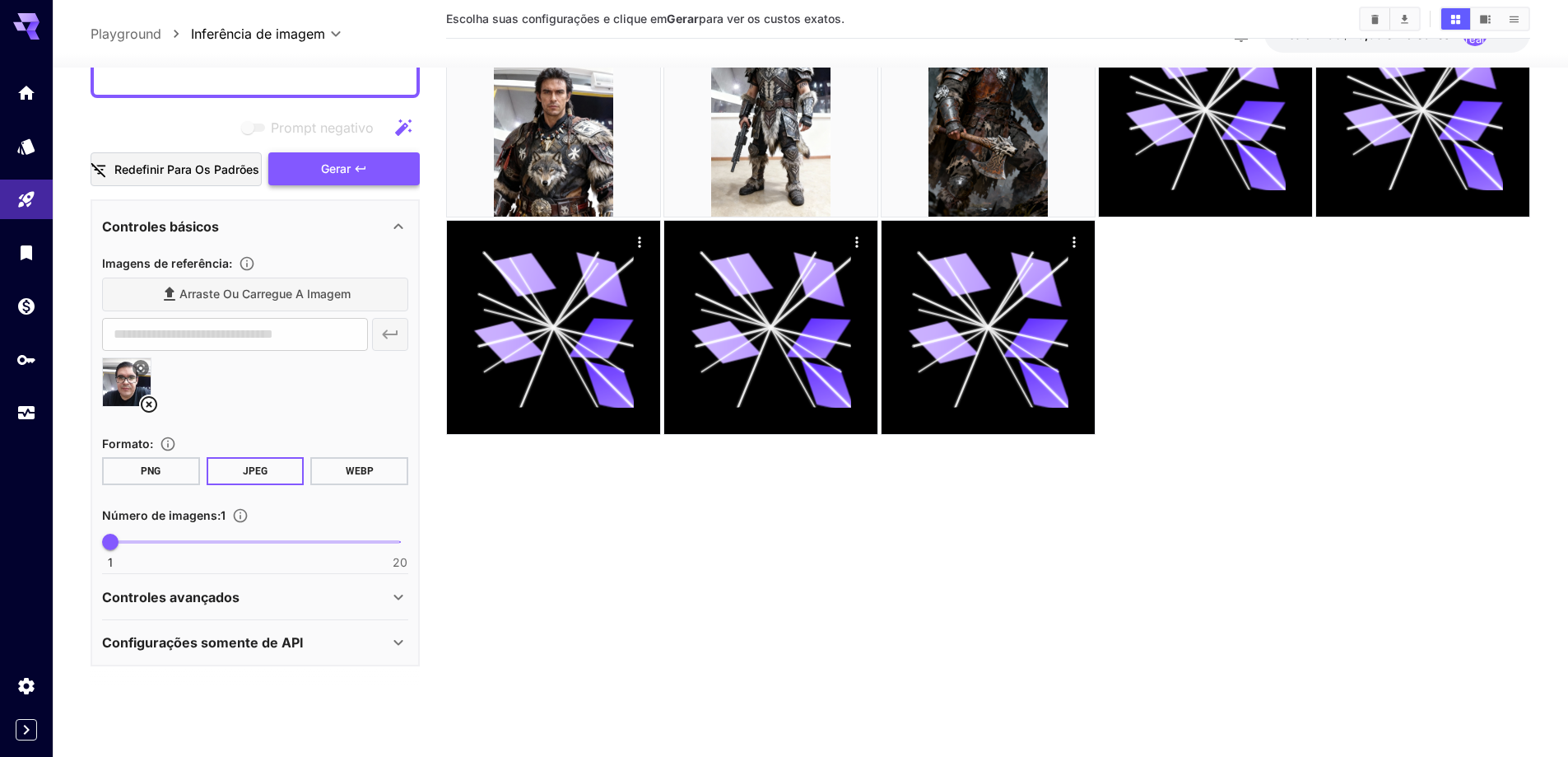
click at [319, 175] on button "Gerar" at bounding box center [344, 169] width 151 height 34
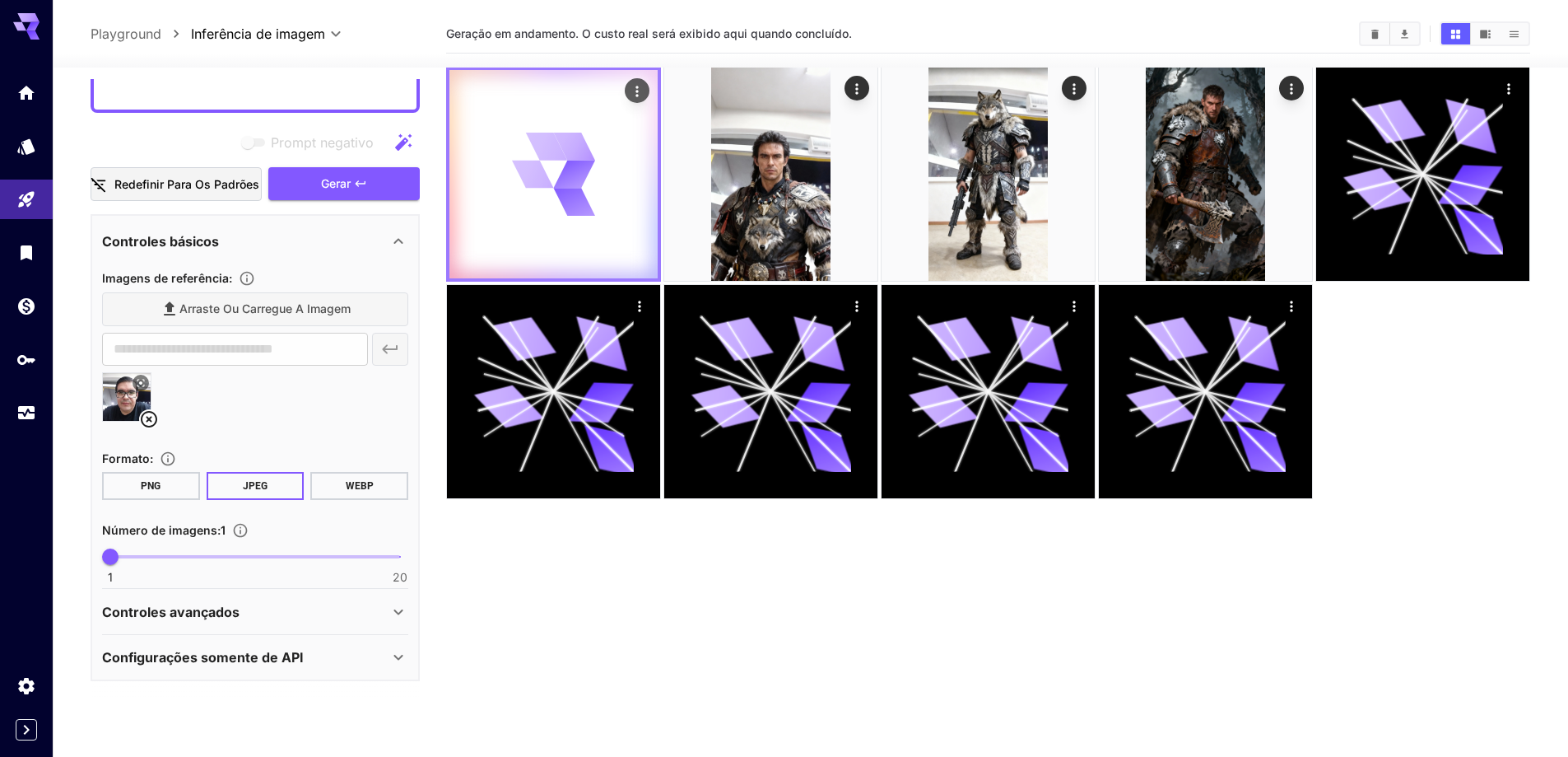
scroll to position [0, 0]
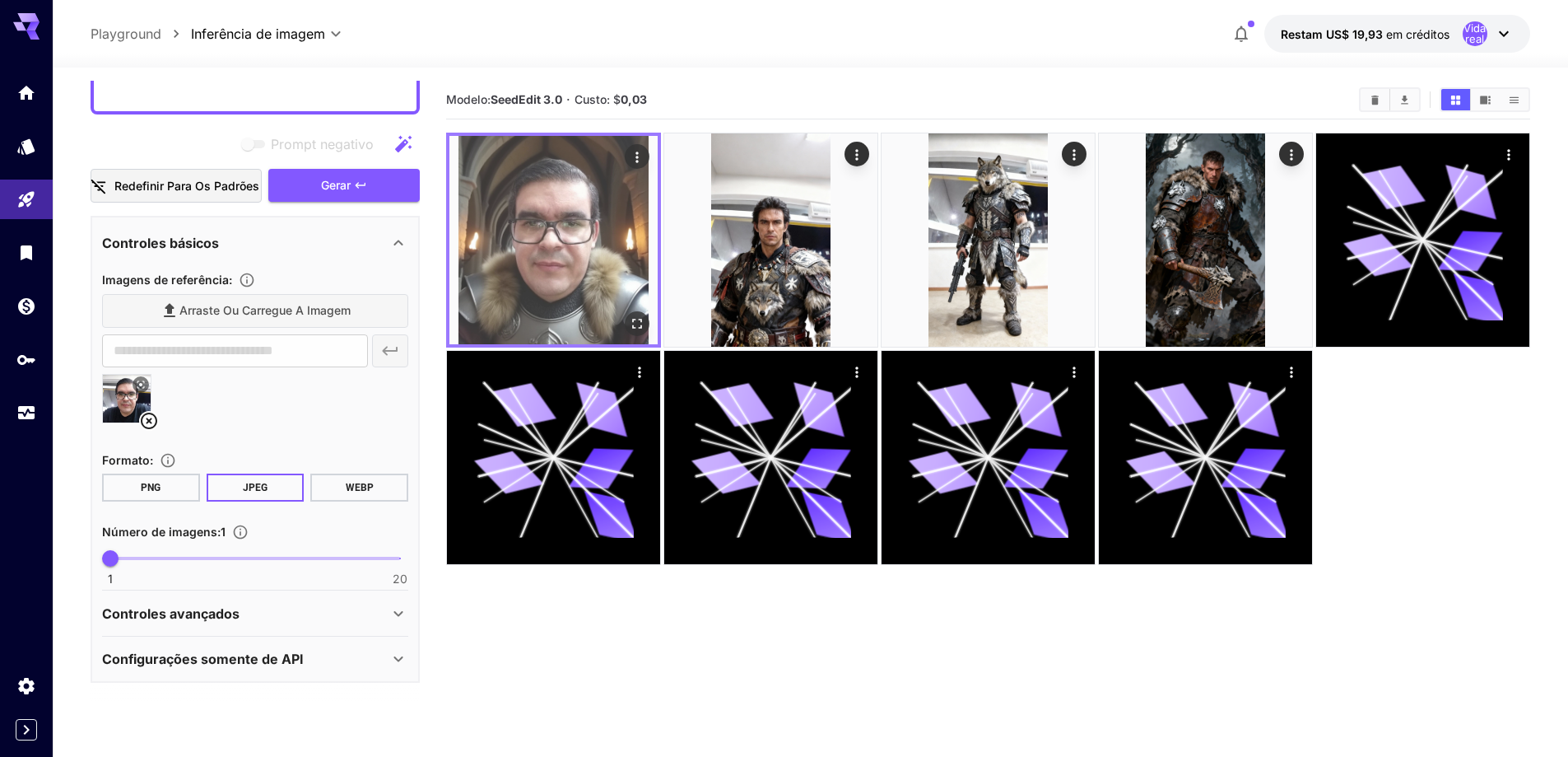
click at [532, 298] on img at bounding box center [553, 239] width 208 height 208
click at [633, 322] on icon "Abrir em tela cheia" at bounding box center [637, 324] width 10 height 10
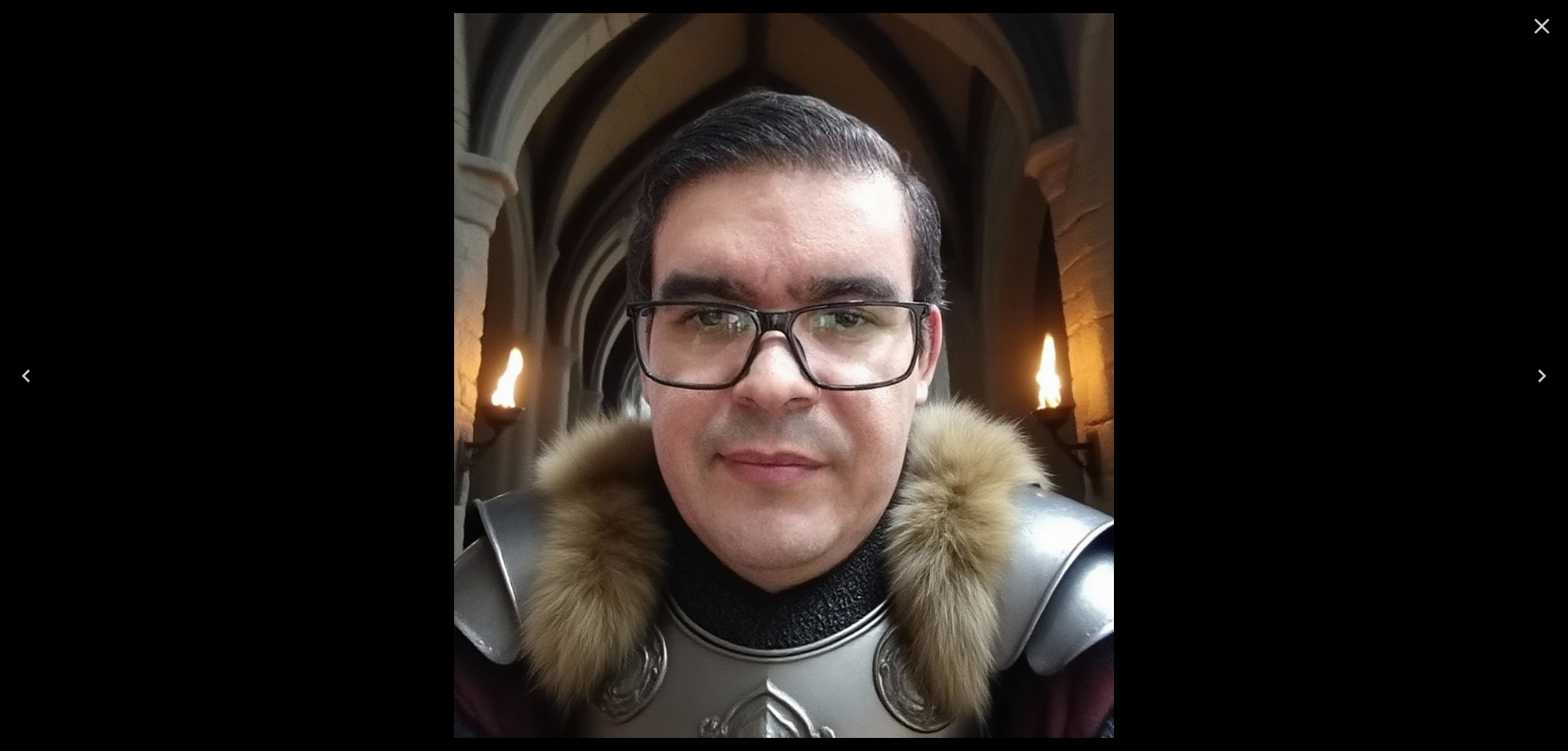
click at [1537, 26] on icon "Close" at bounding box center [1542, 26] width 26 height 26
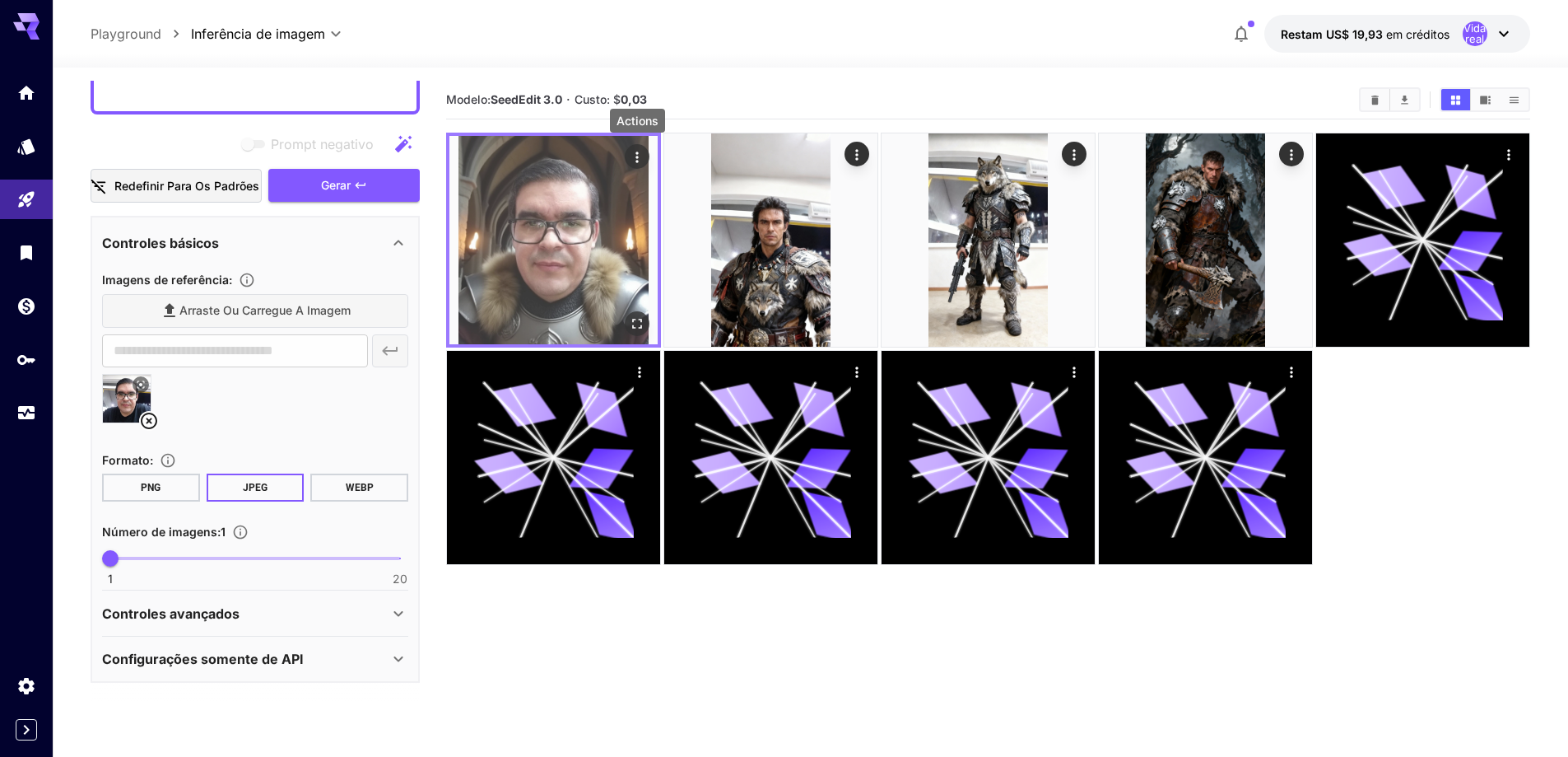
click at [641, 157] on icon "Ações" at bounding box center [637, 157] width 17 height 17
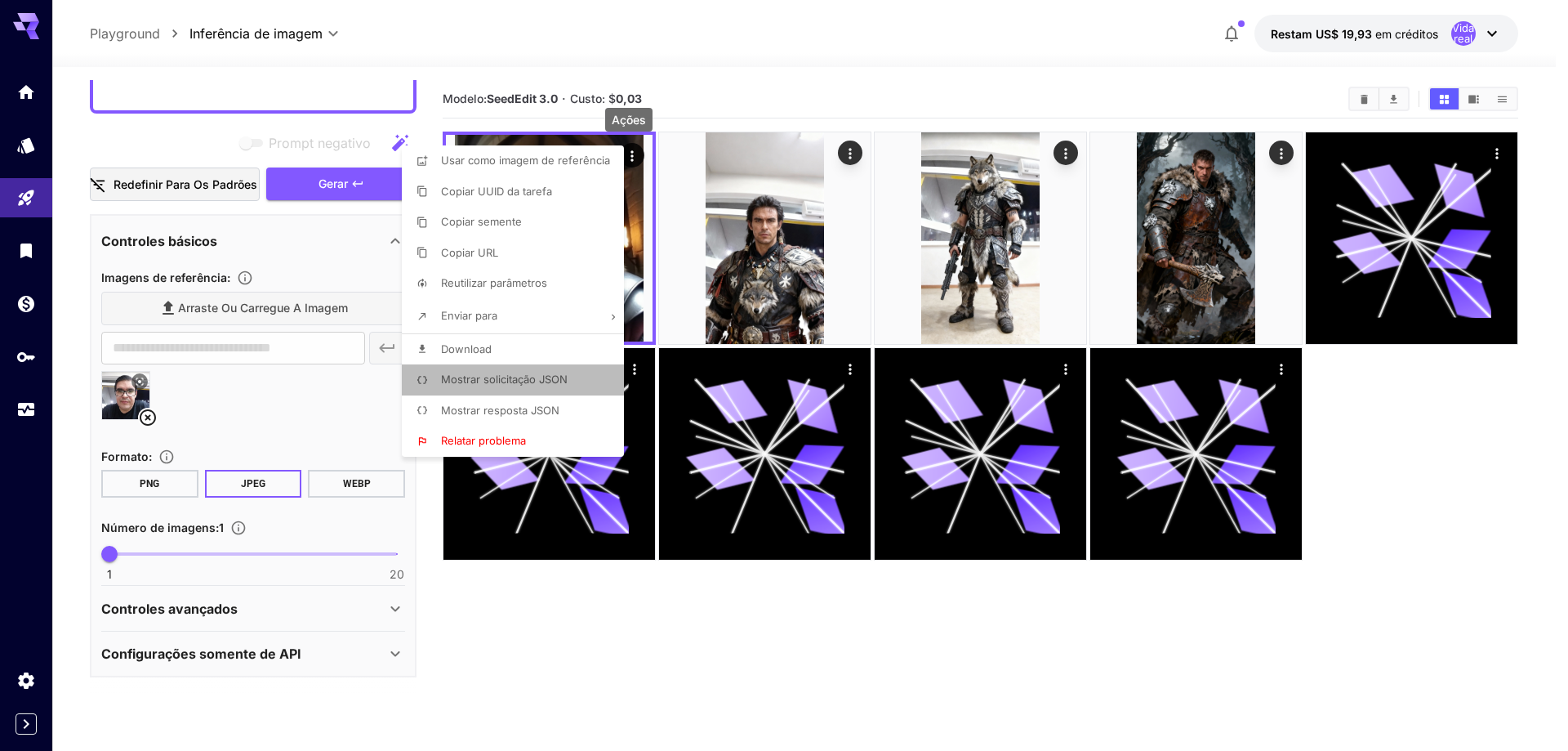
click at [507, 375] on font "Mostrar solicitação JSON" at bounding box center [505, 379] width 127 height 13
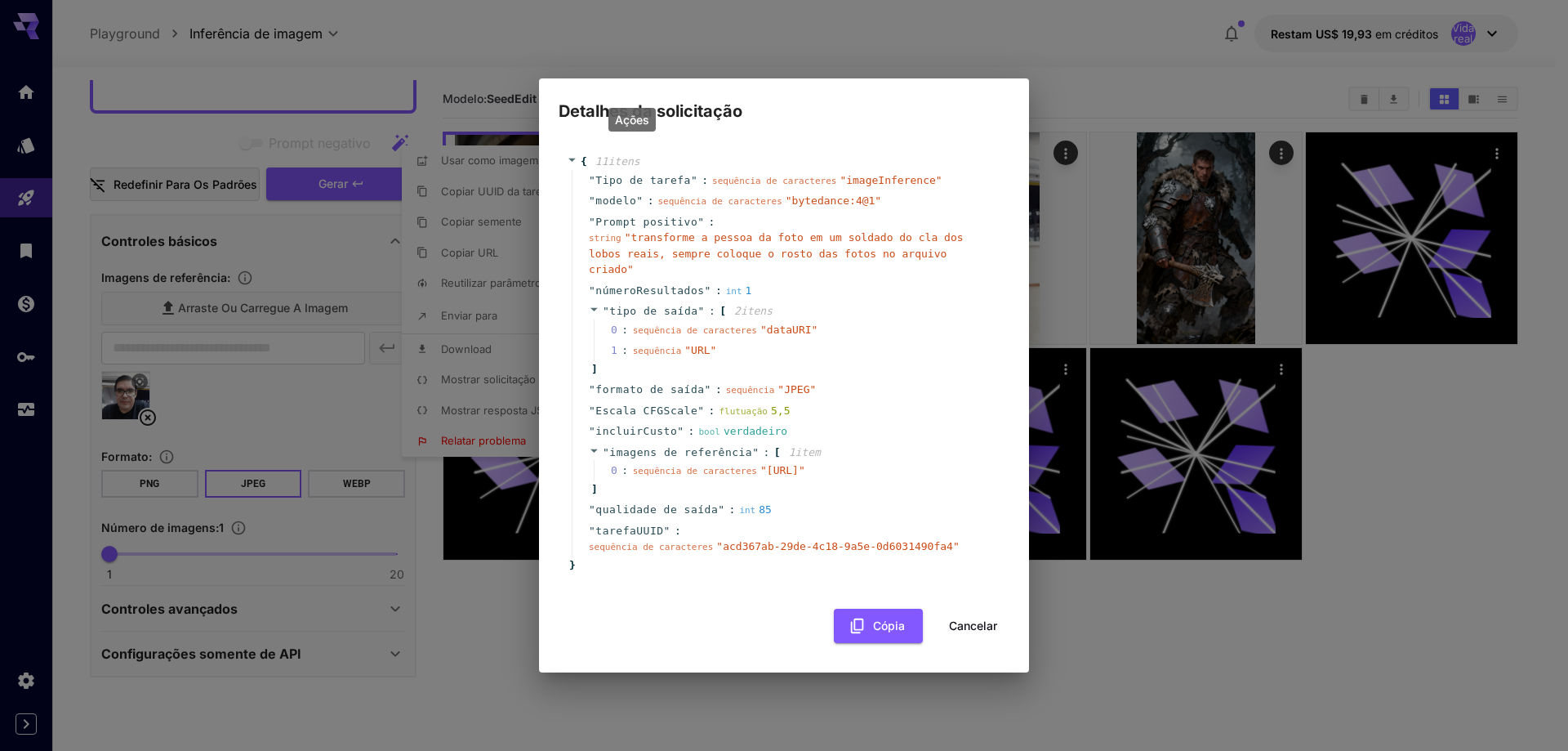
click at [968, 632] on font "Cancelar" at bounding box center [973, 625] width 48 height 14
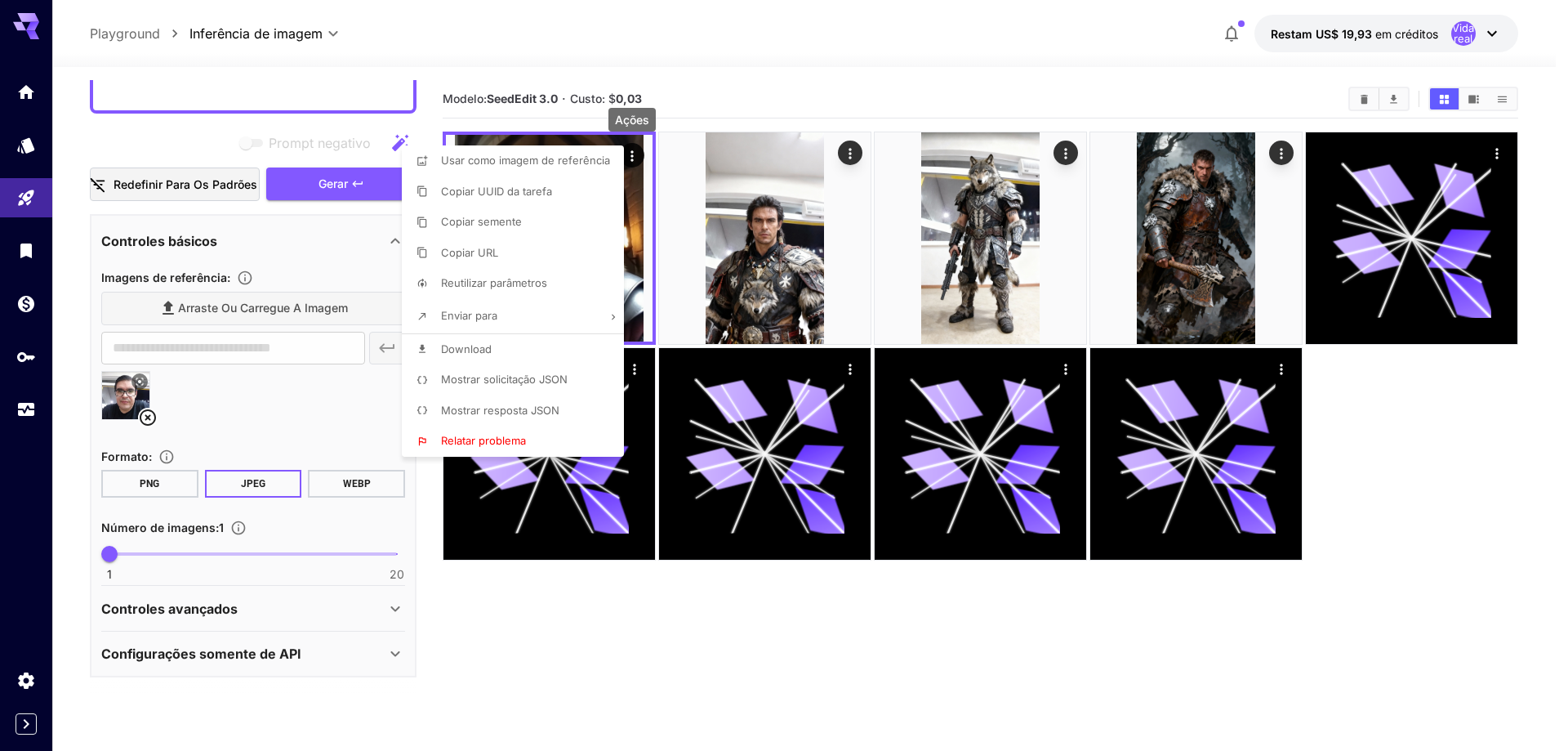
click at [185, 609] on div at bounding box center [784, 376] width 1568 height 751
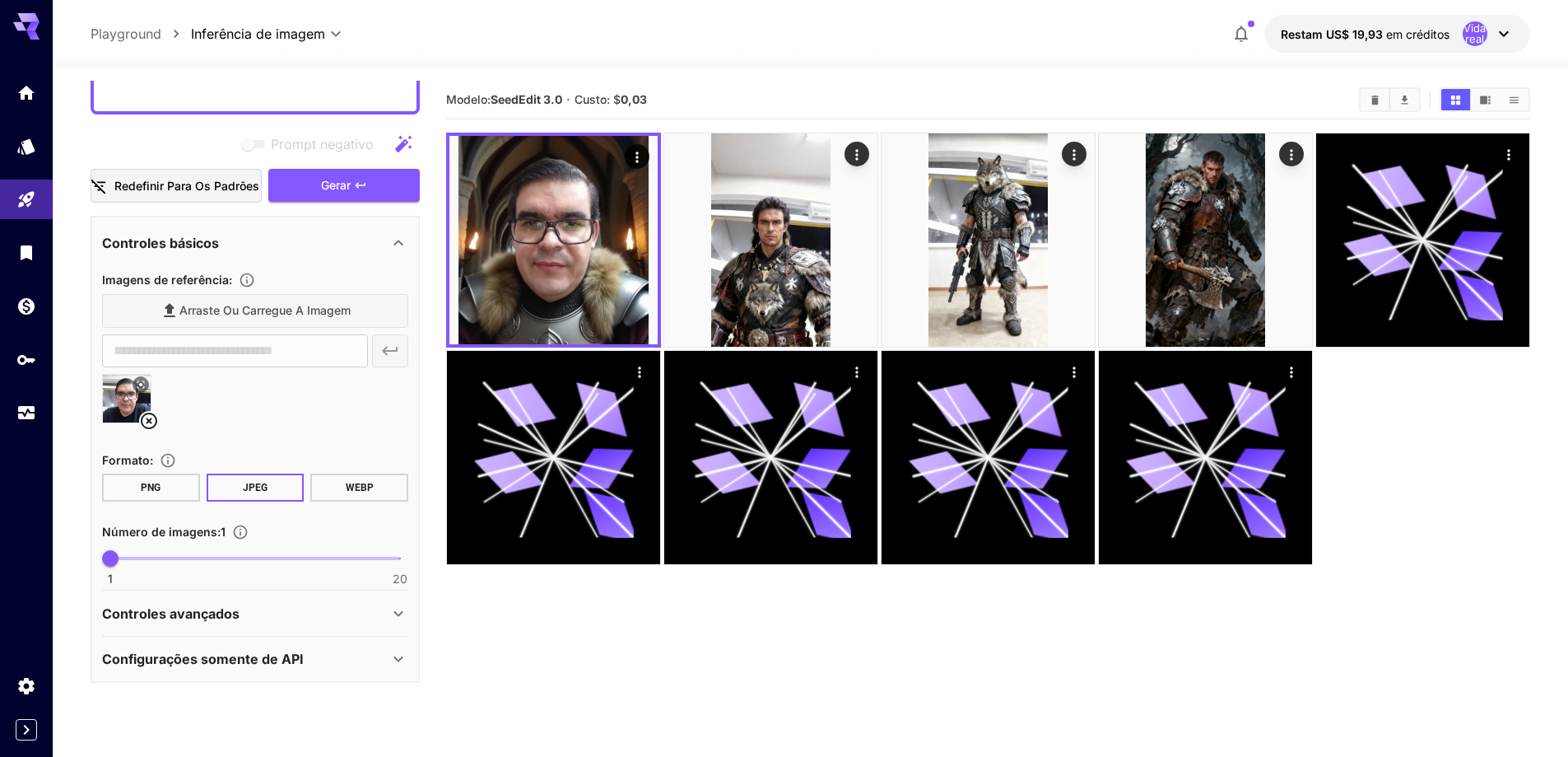
click at [393, 616] on icon at bounding box center [399, 613] width 19 height 20
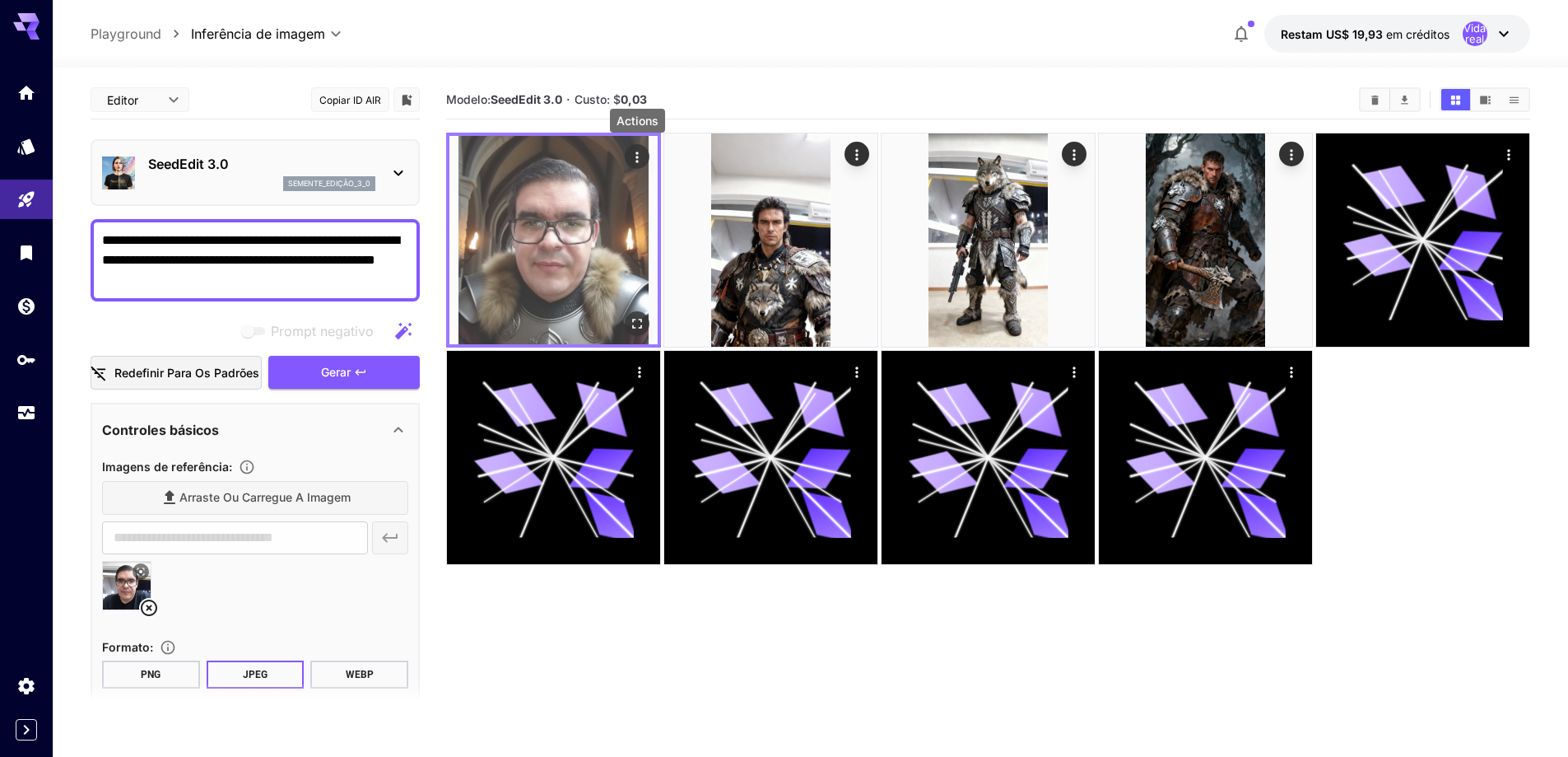
click at [641, 152] on icon "Ações" at bounding box center [637, 157] width 17 height 17
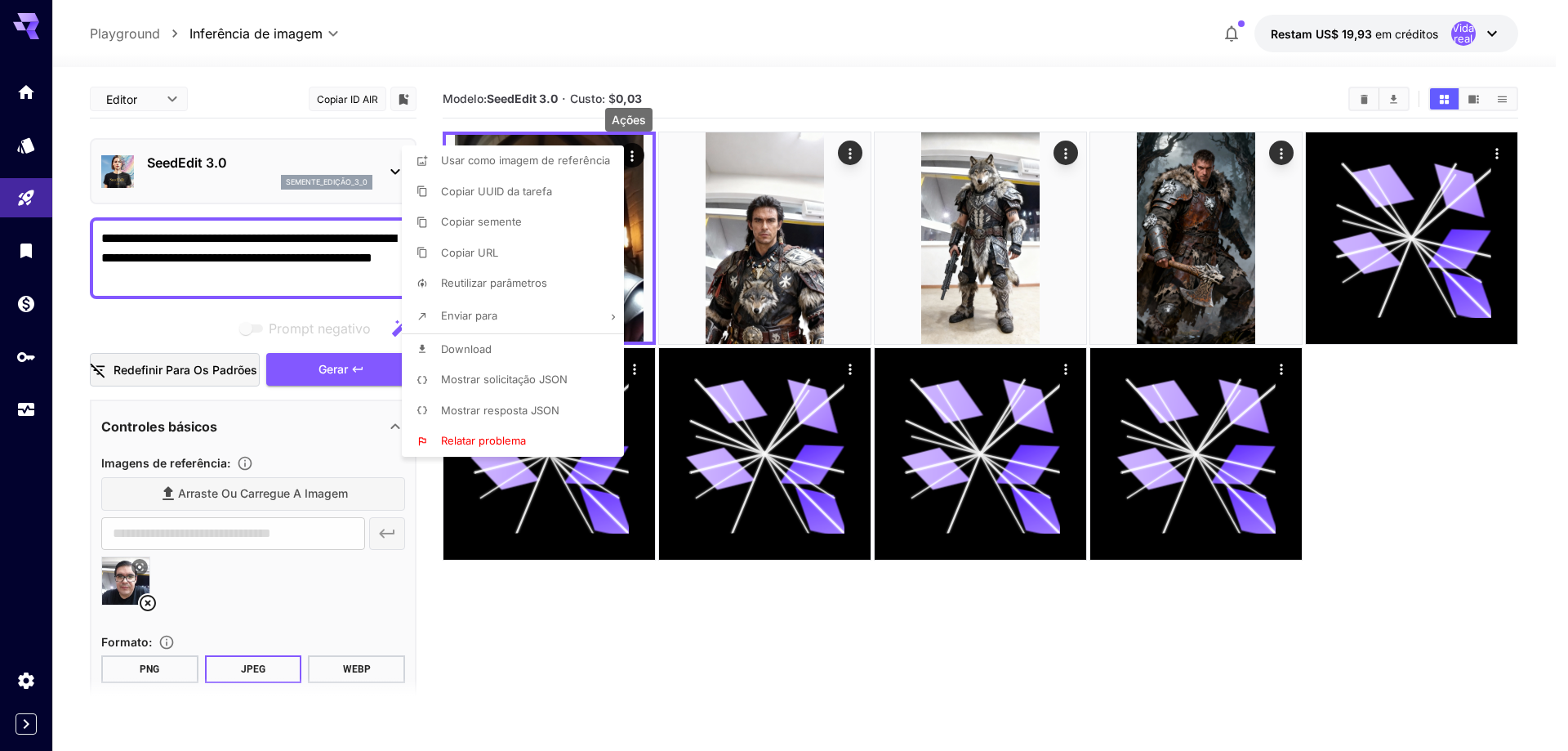
click at [528, 318] on li "Enviar para" at bounding box center [518, 316] width 232 height 34
click at [292, 404] on font "Usar com o PhotoMaker" at bounding box center [279, 405] width 122 height 13
type input "**********"
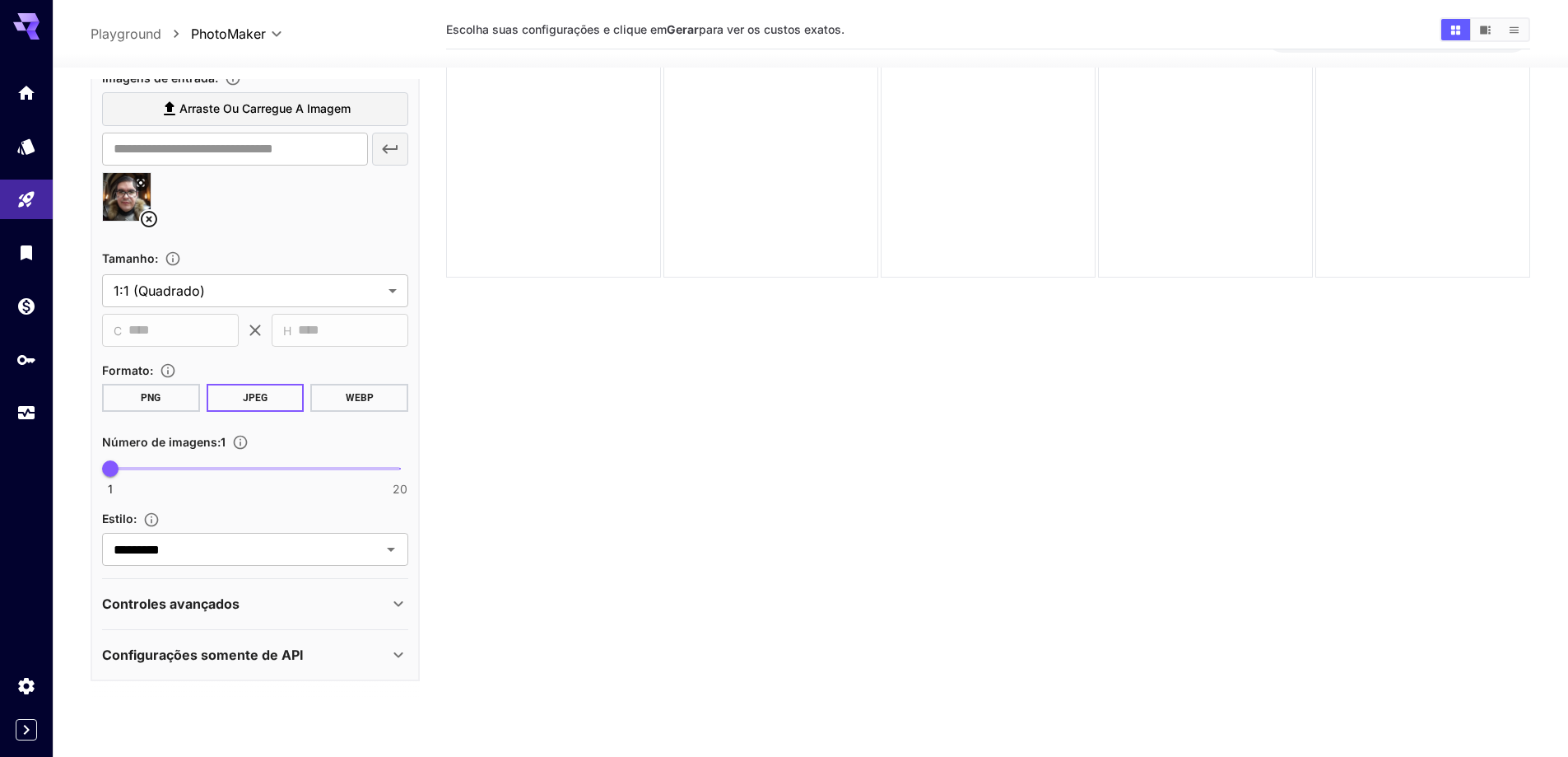
scroll to position [130, 0]
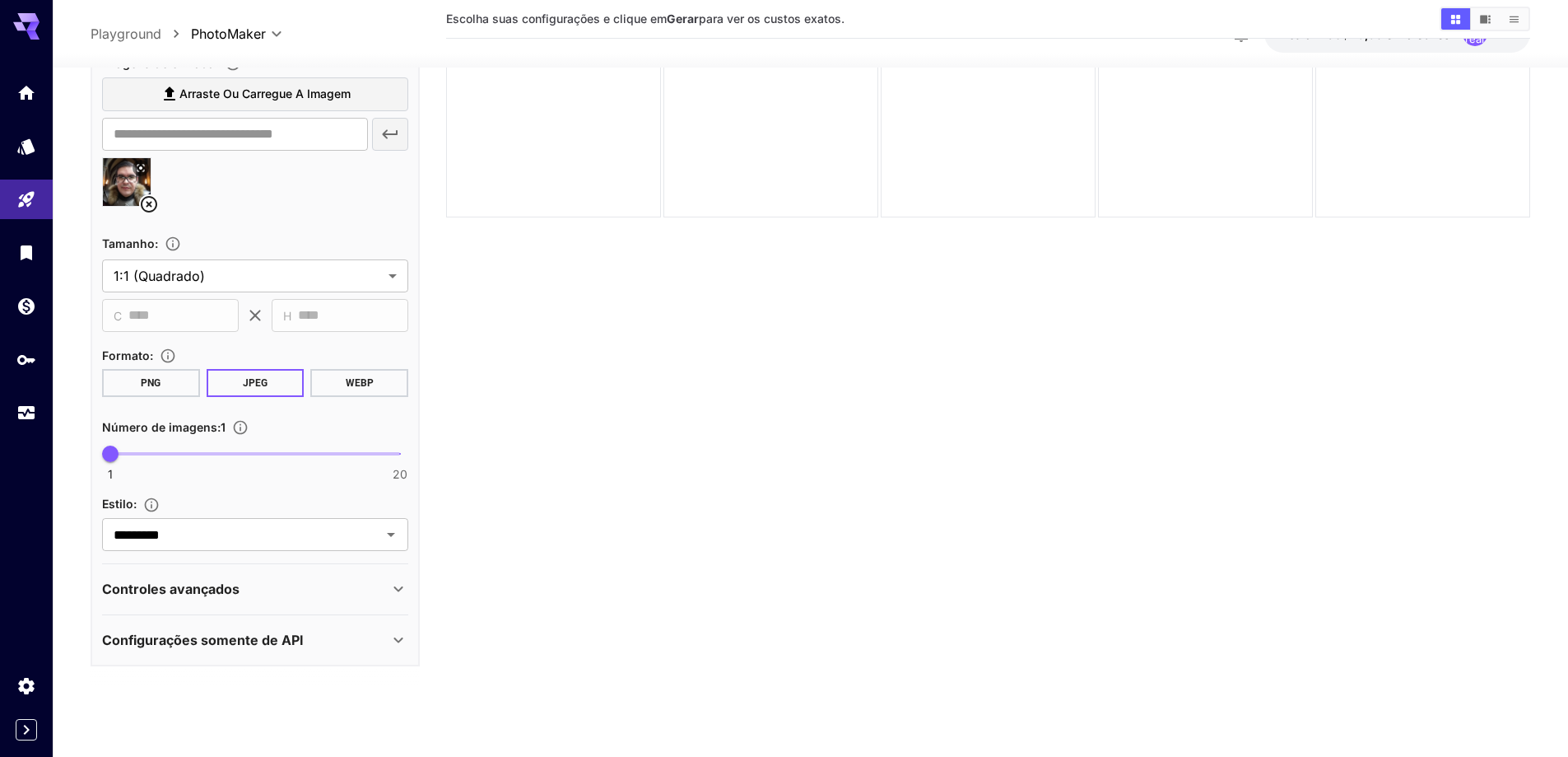
click at [147, 201] on icon at bounding box center [149, 203] width 19 height 20
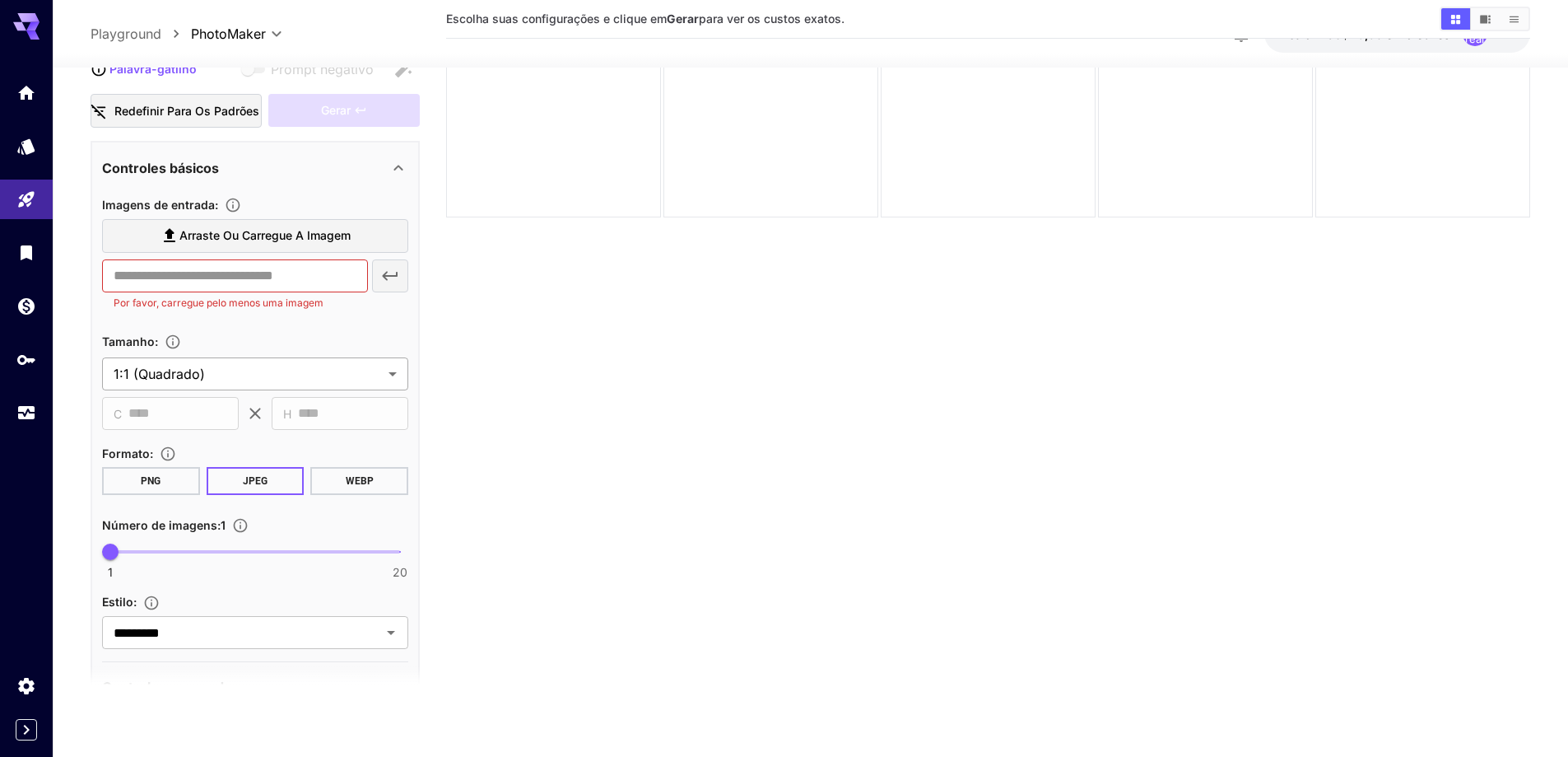
scroll to position [0, 0]
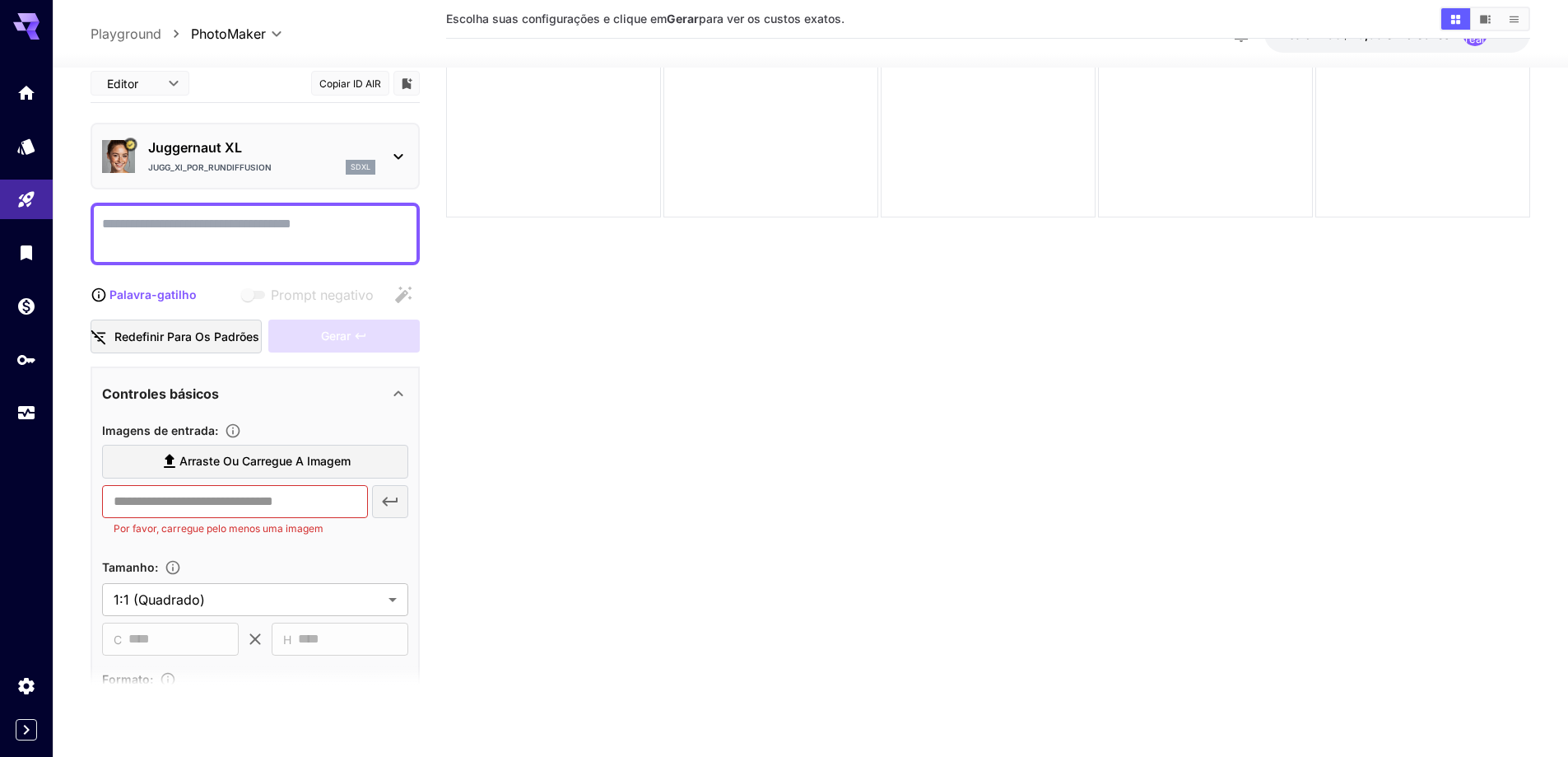
click at [164, 87] on body "**********" at bounding box center [784, 313] width 1568 height 887
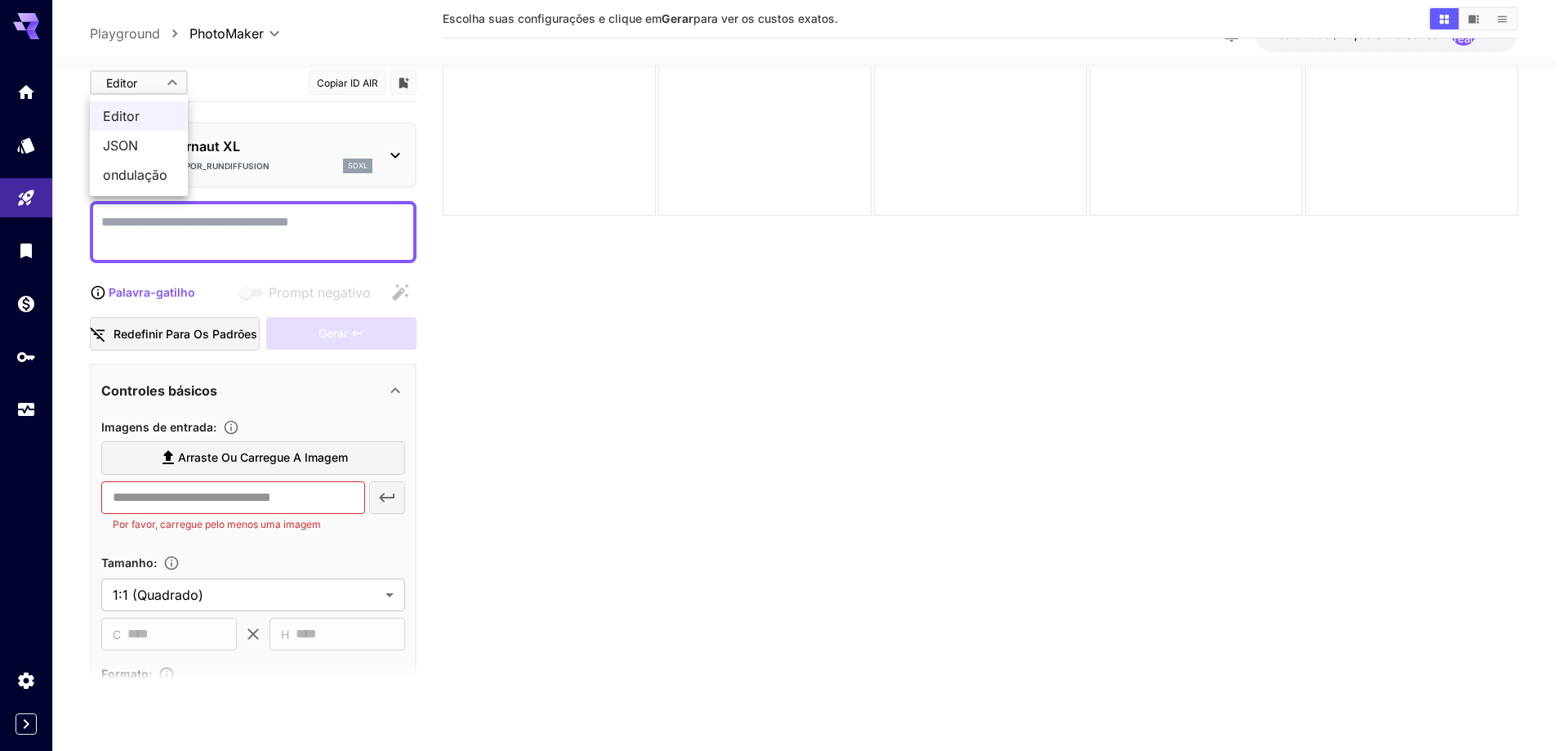
click at [123, 144] on font "JSON" at bounding box center [120, 145] width 35 height 17
type input "****"
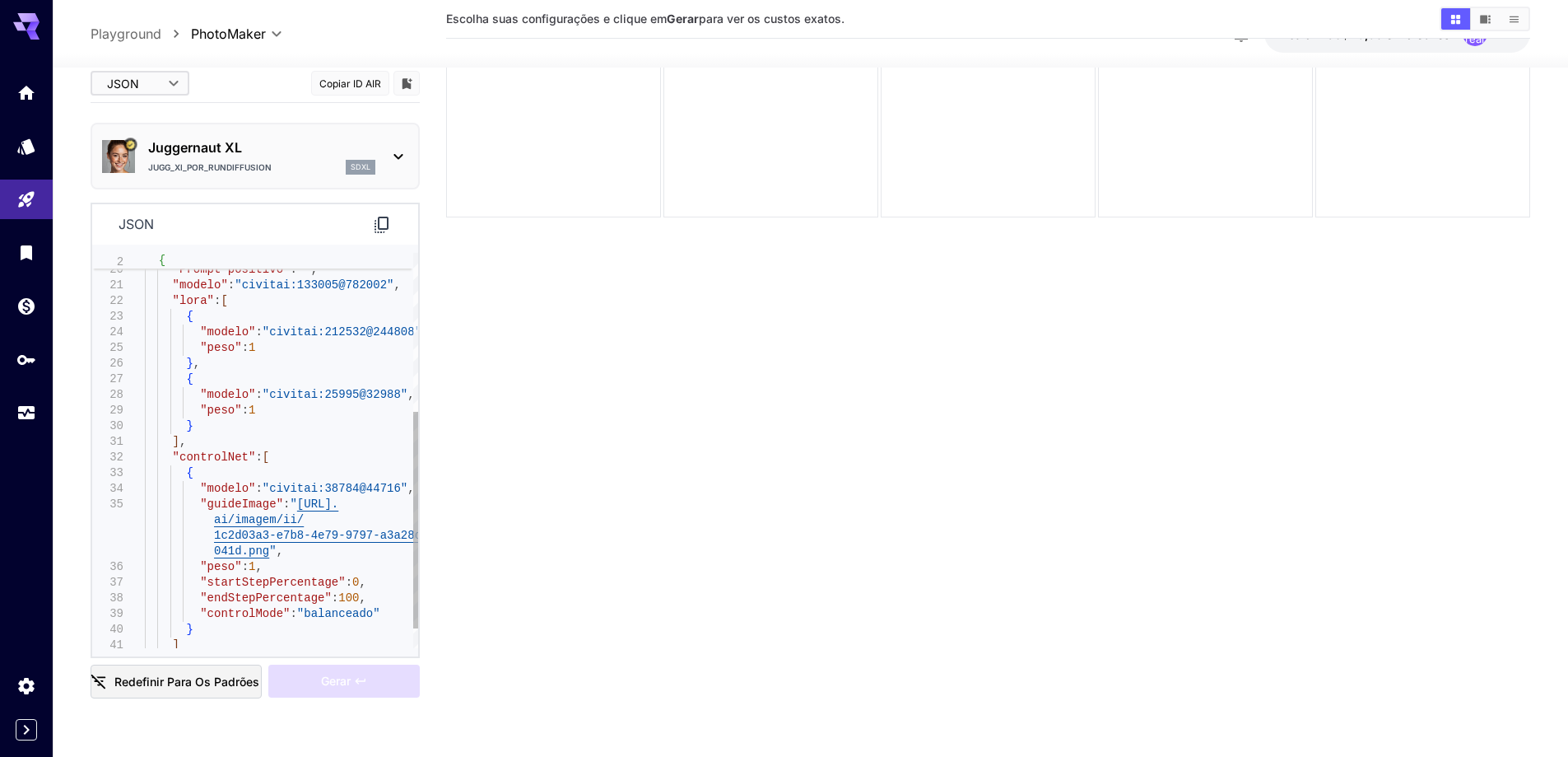
click at [273, 539] on font "1c2d03a3-e7b8-4e79-9797-a3a28db6" at bounding box center [325, 535] width 221 height 13
click at [324, 507] on font "https://im.runware." at bounding box center [317, 503] width 41 height 13
click at [248, 535] on font "1c2d03a3-e7b8-4e79-9797-a3a28db6" at bounding box center [325, 535] width 221 height 13
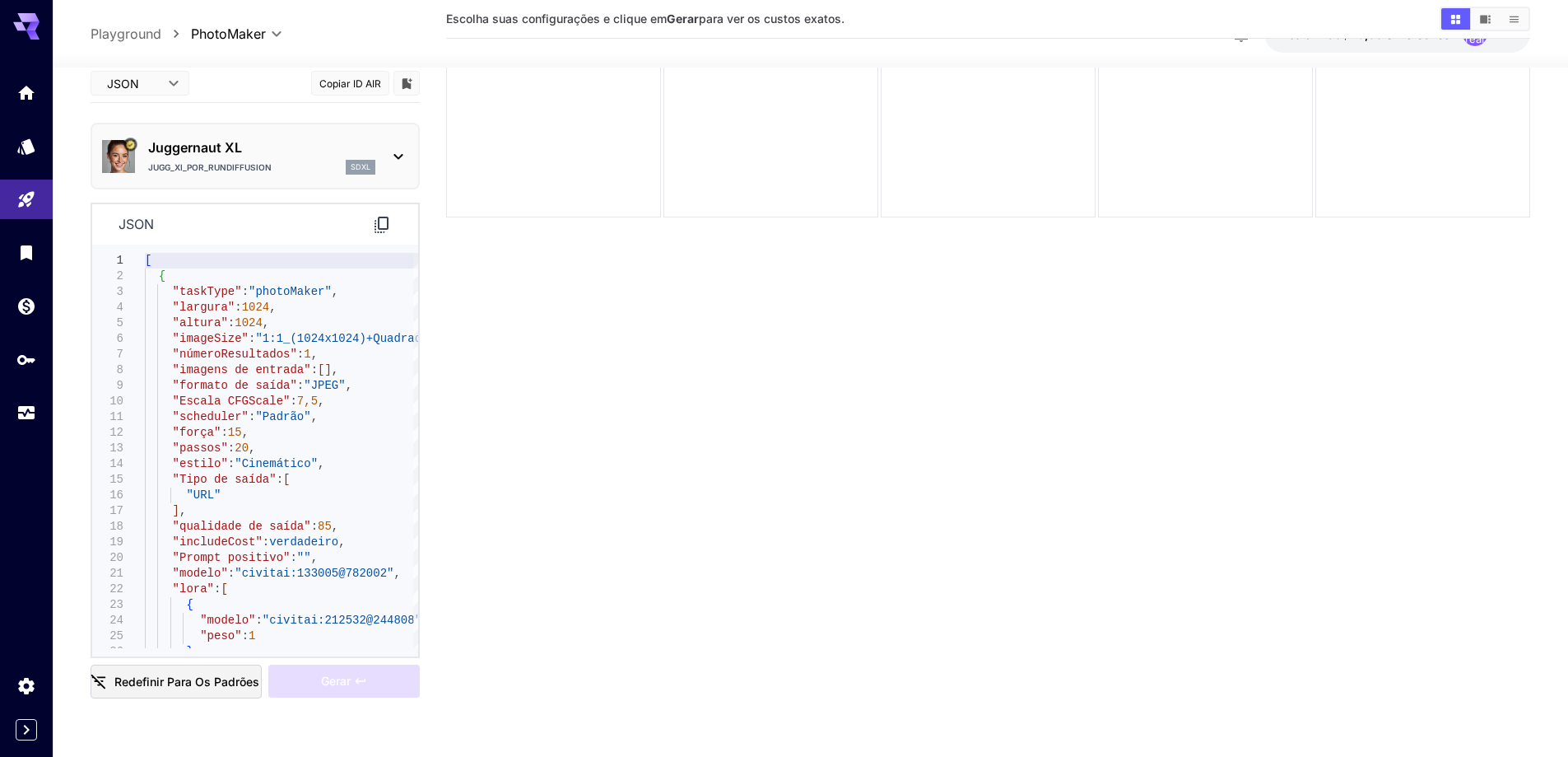
click at [384, 222] on icon at bounding box center [382, 224] width 19 height 20
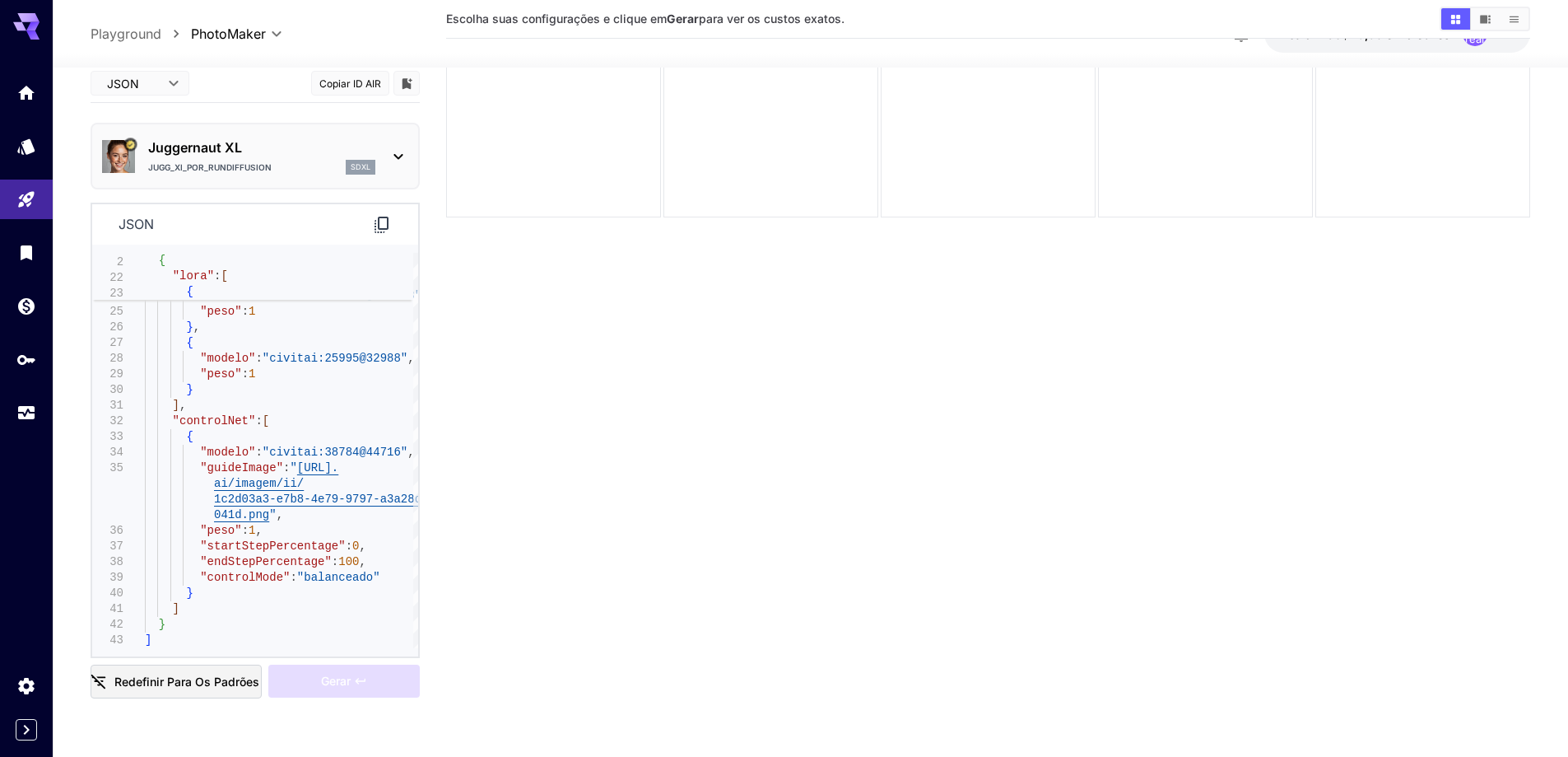
click at [378, 225] on icon at bounding box center [382, 224] width 14 height 17
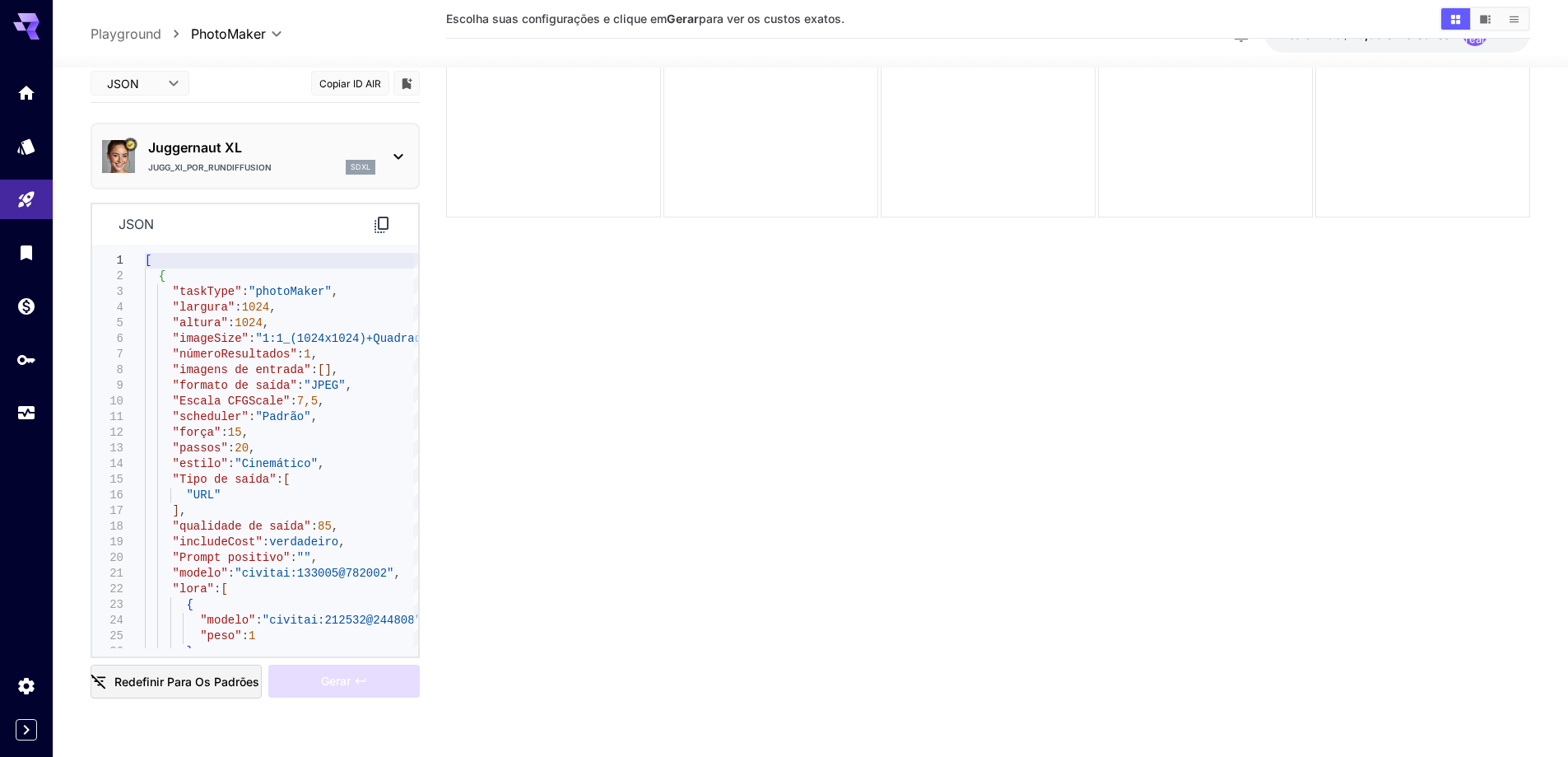
click at [621, 358] on section "Escolha suas configurações e clique em Gerar para ver os custos exatos." at bounding box center [989, 329] width 1084 height 757
